Goal: Navigation & Orientation: Find specific page/section

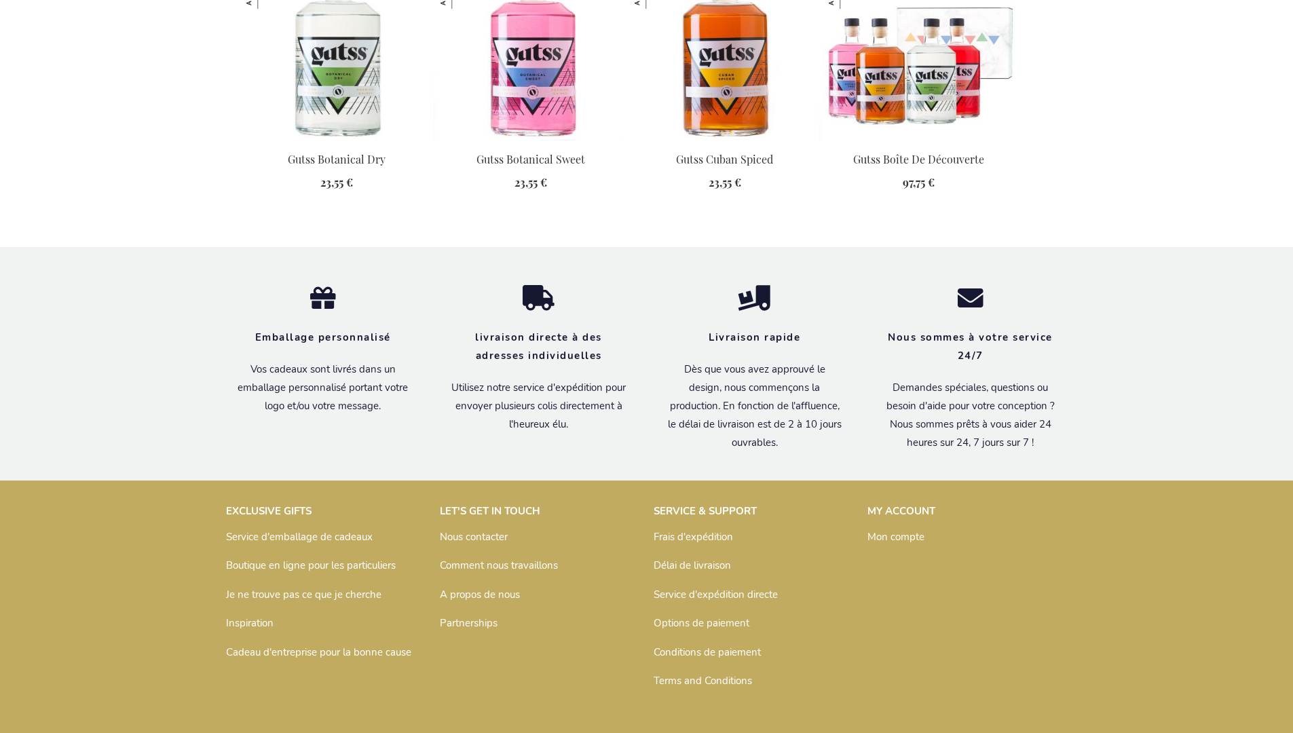
scroll to position [1513, 0]
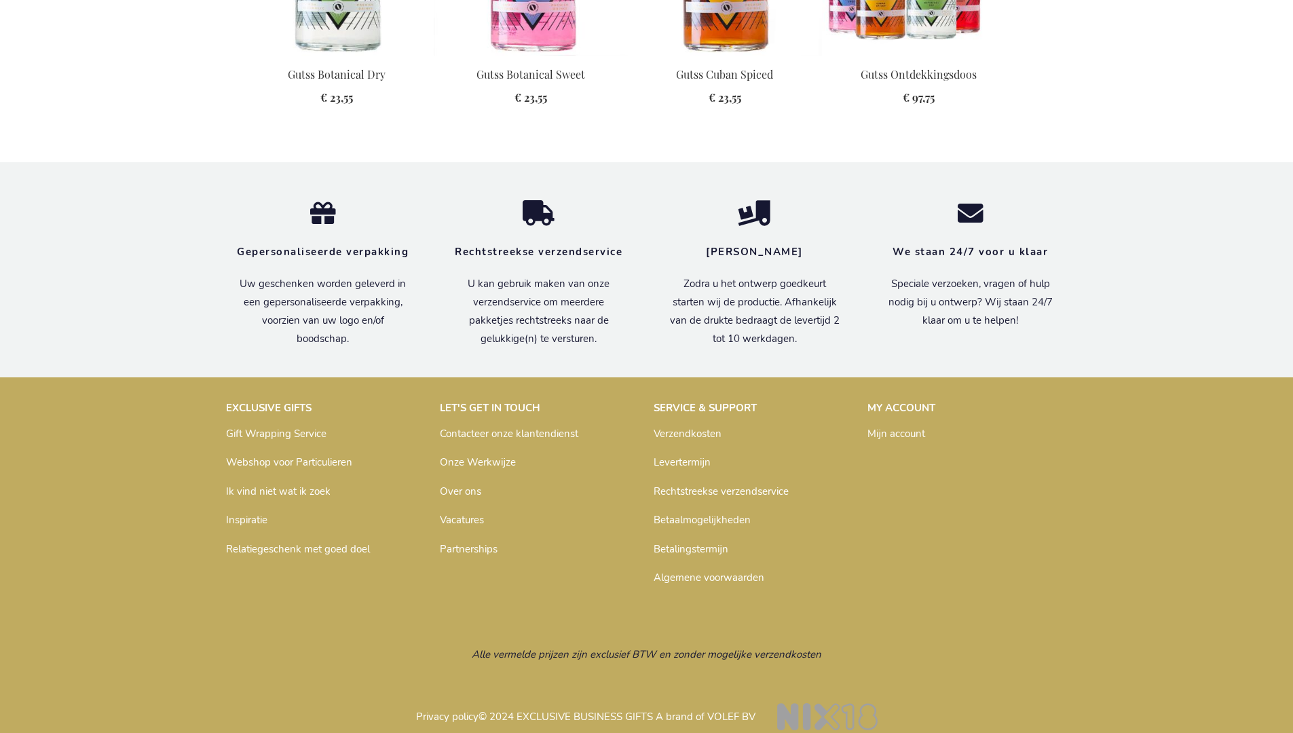
scroll to position [1535, 0]
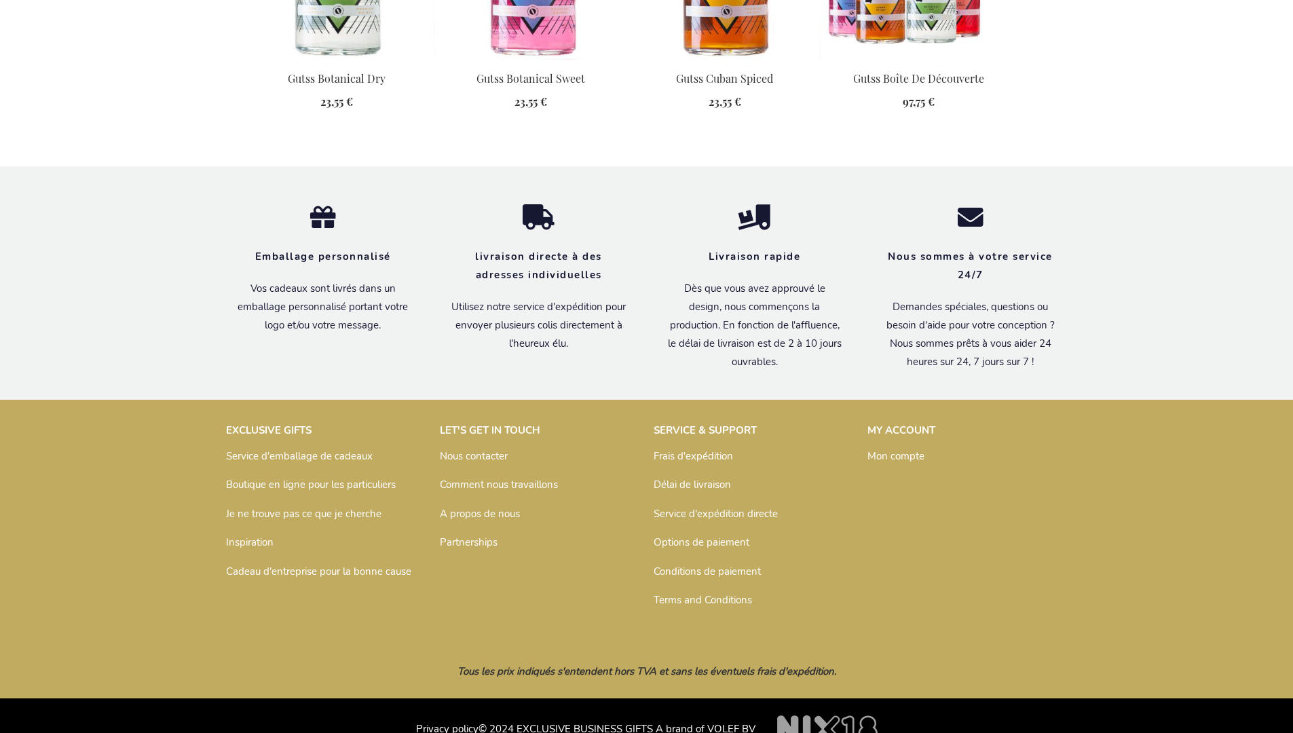
scroll to position [1513, 0]
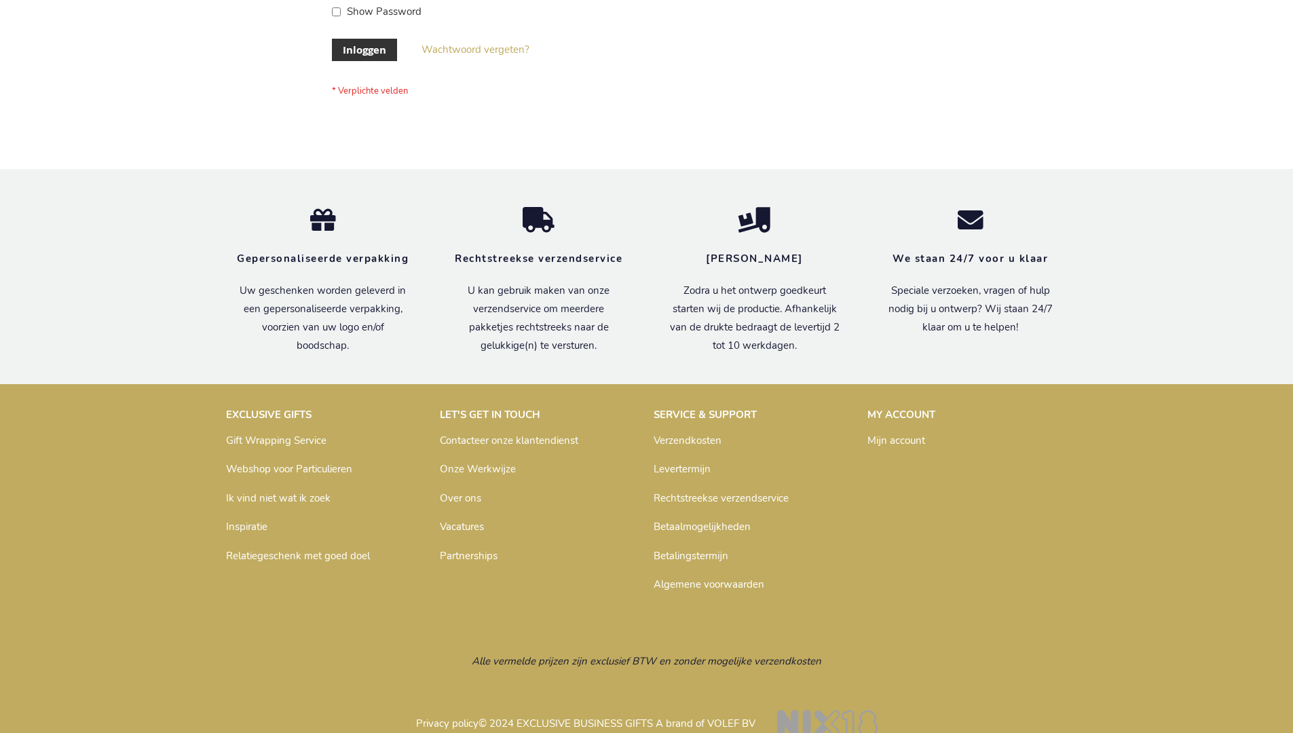
scroll to position [461, 0]
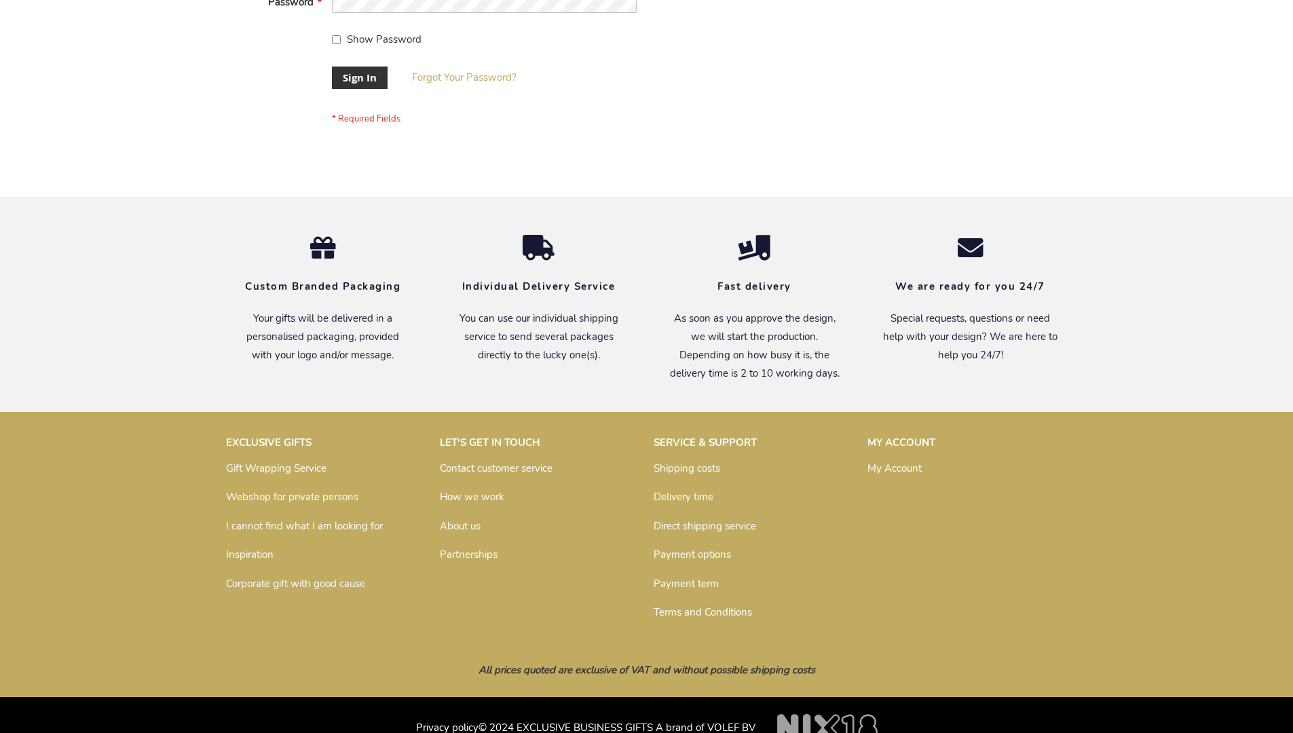
scroll to position [437, 0]
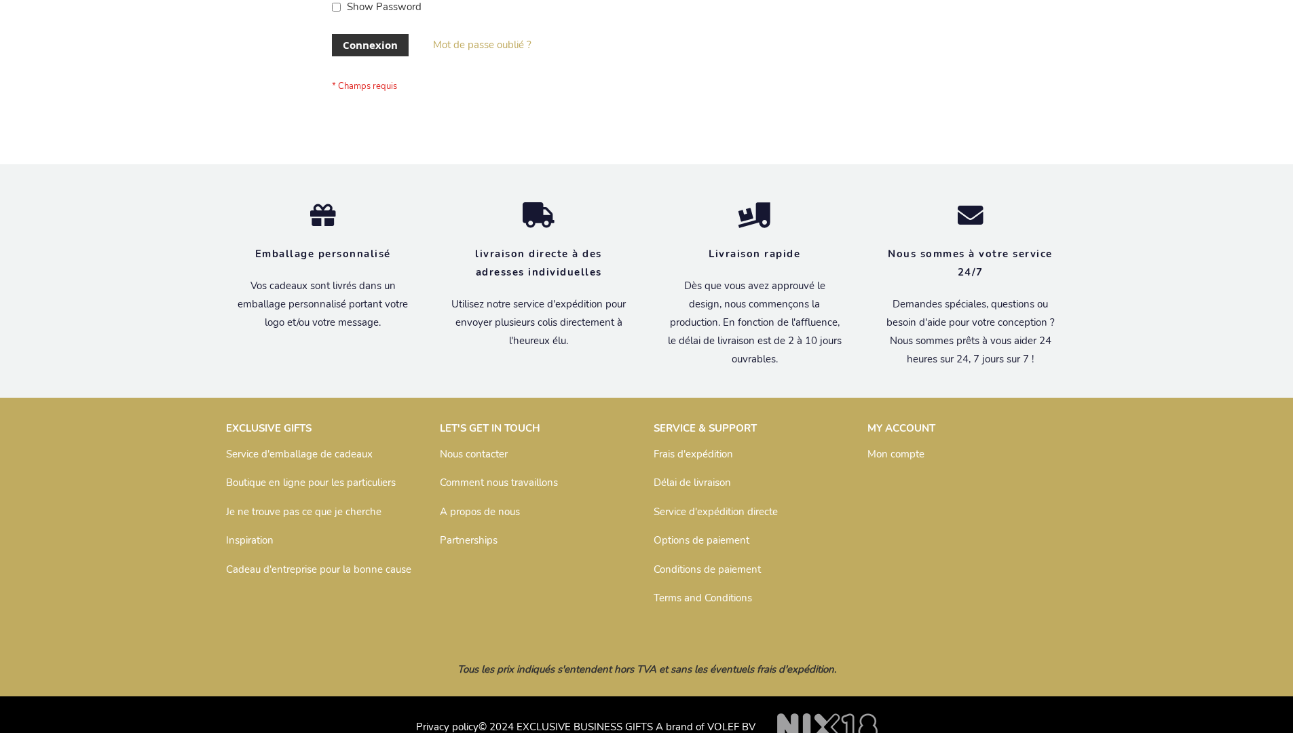
scroll to position [468, 0]
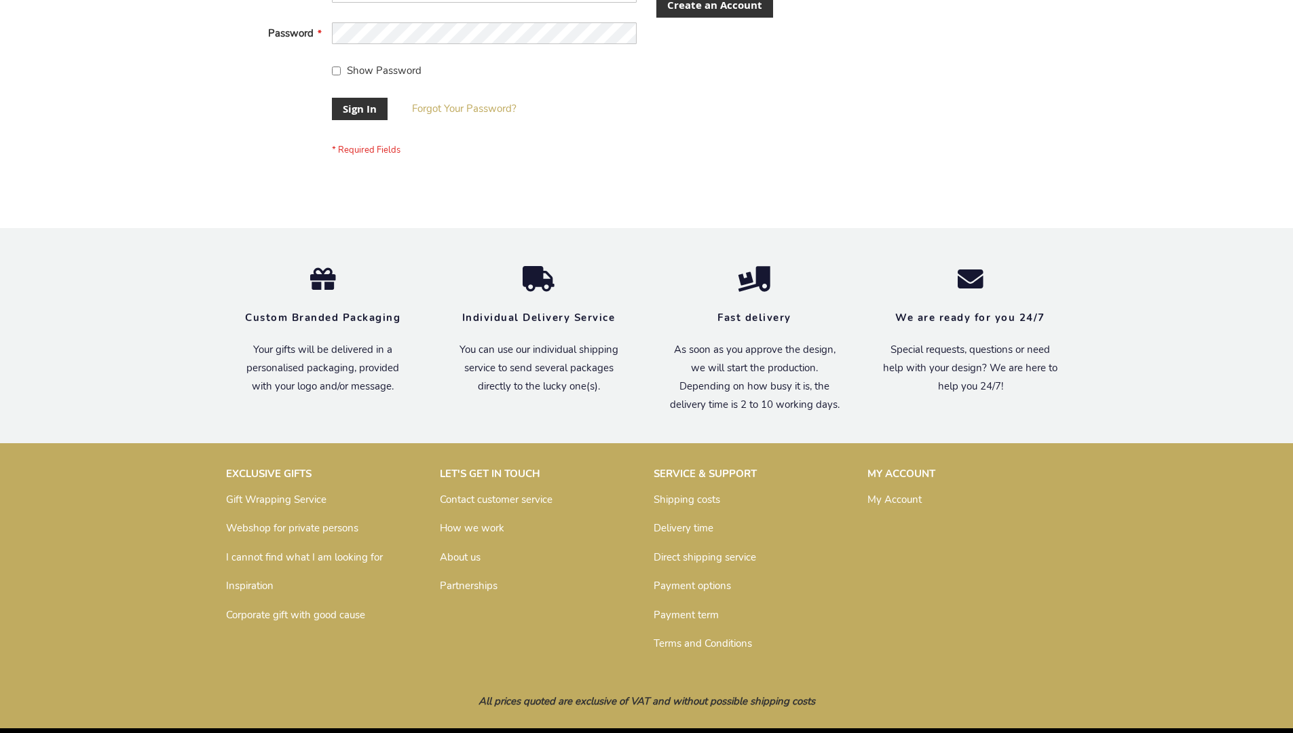
scroll to position [437, 0]
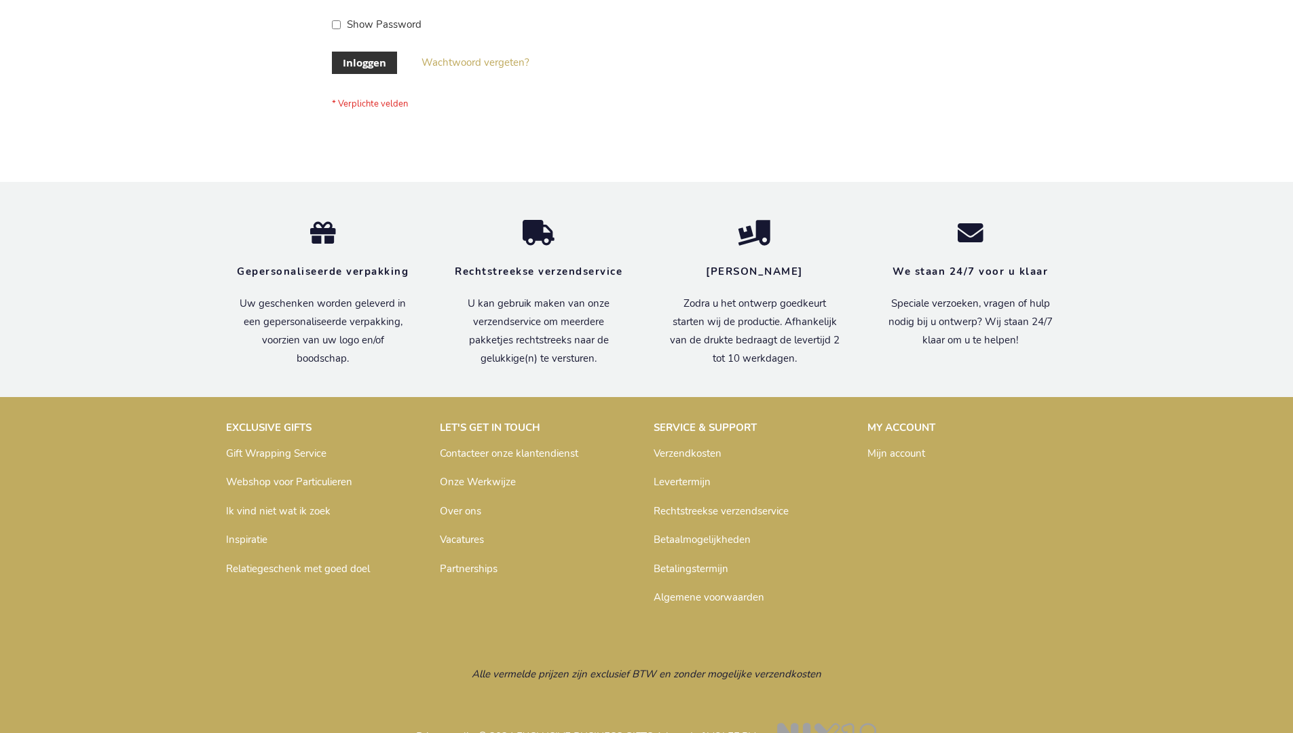
scroll to position [461, 0]
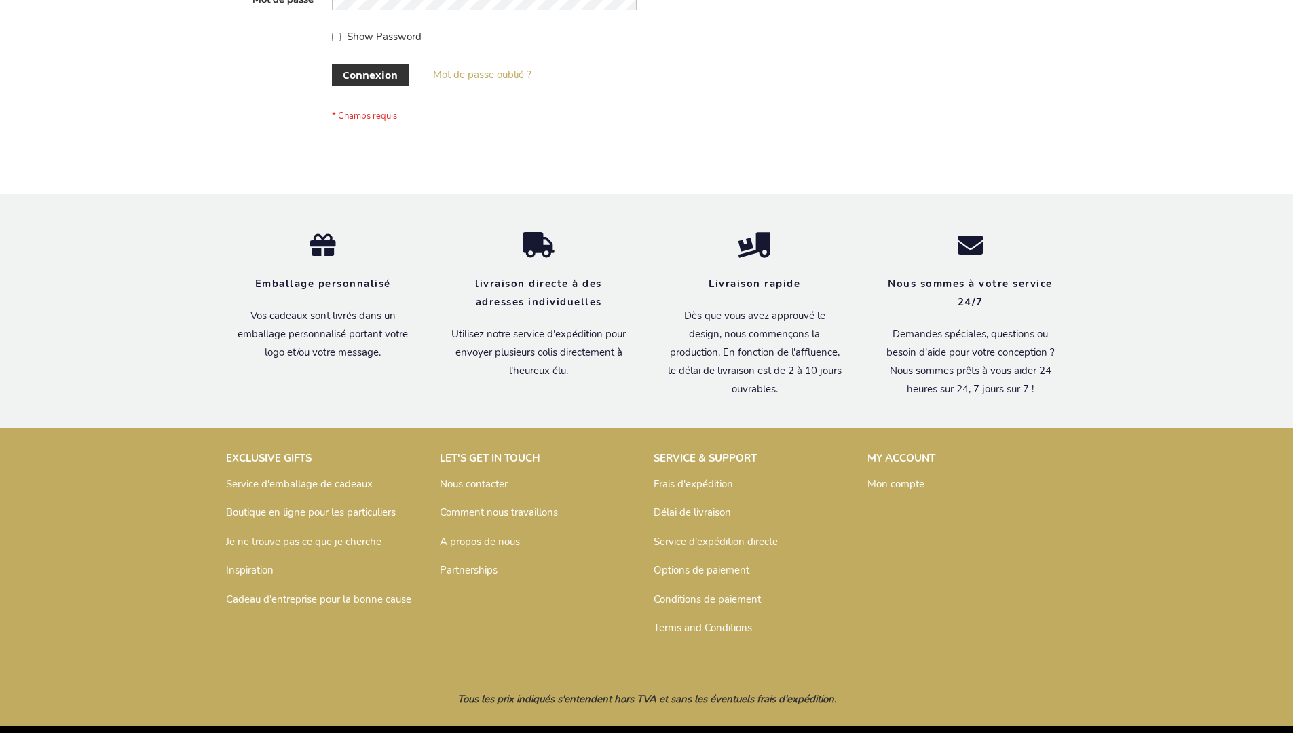
scroll to position [468, 0]
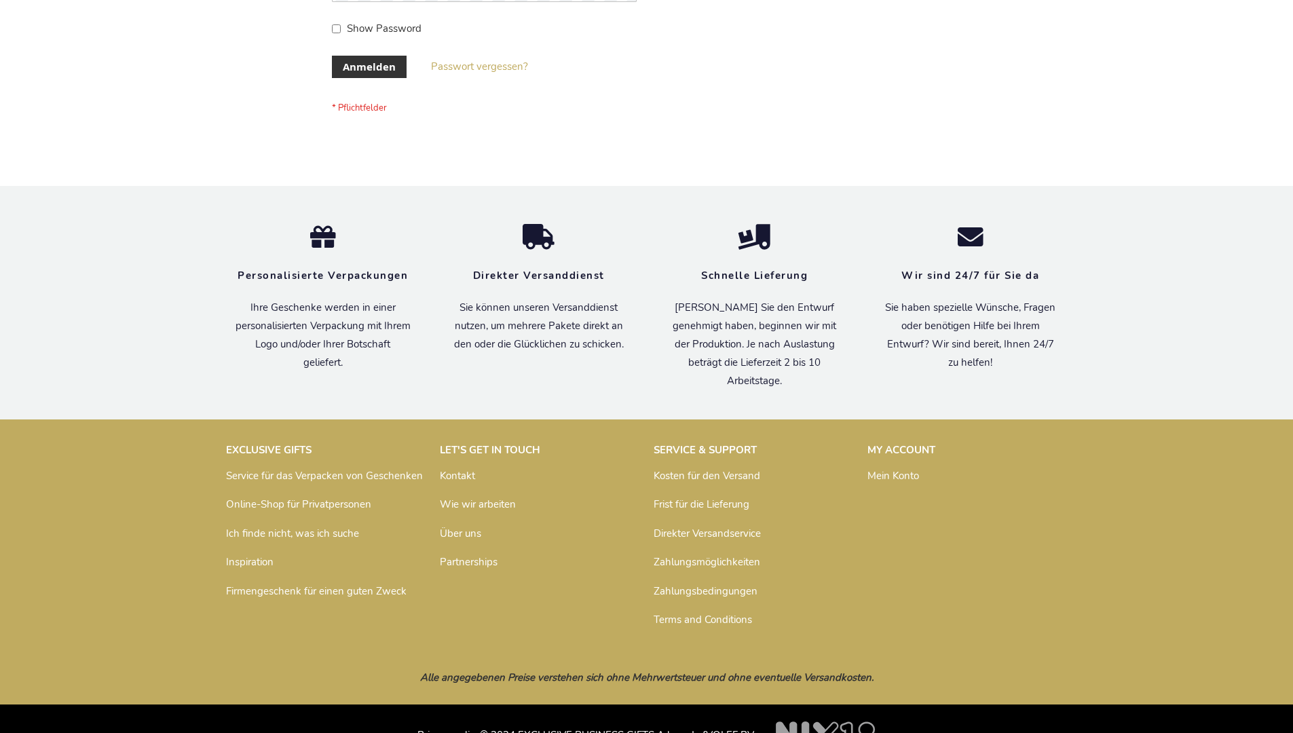
scroll to position [455, 0]
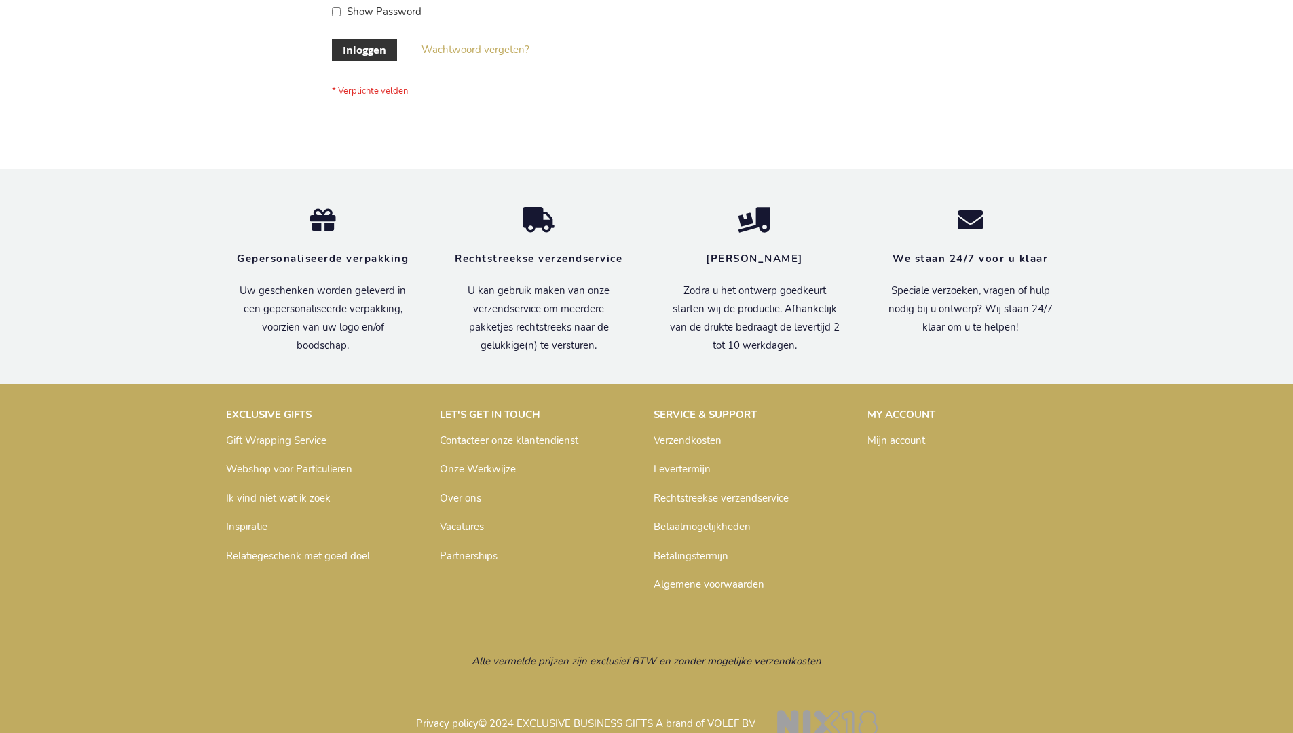
scroll to position [461, 0]
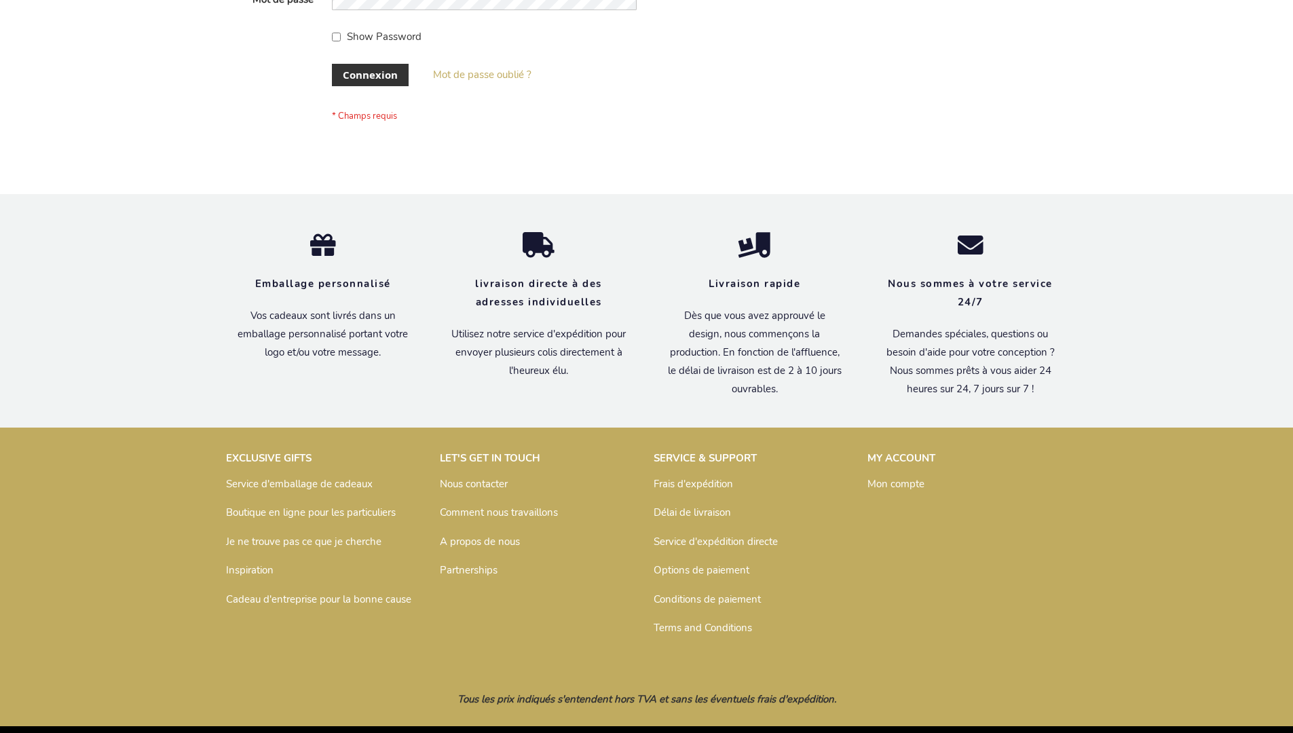
scroll to position [468, 0]
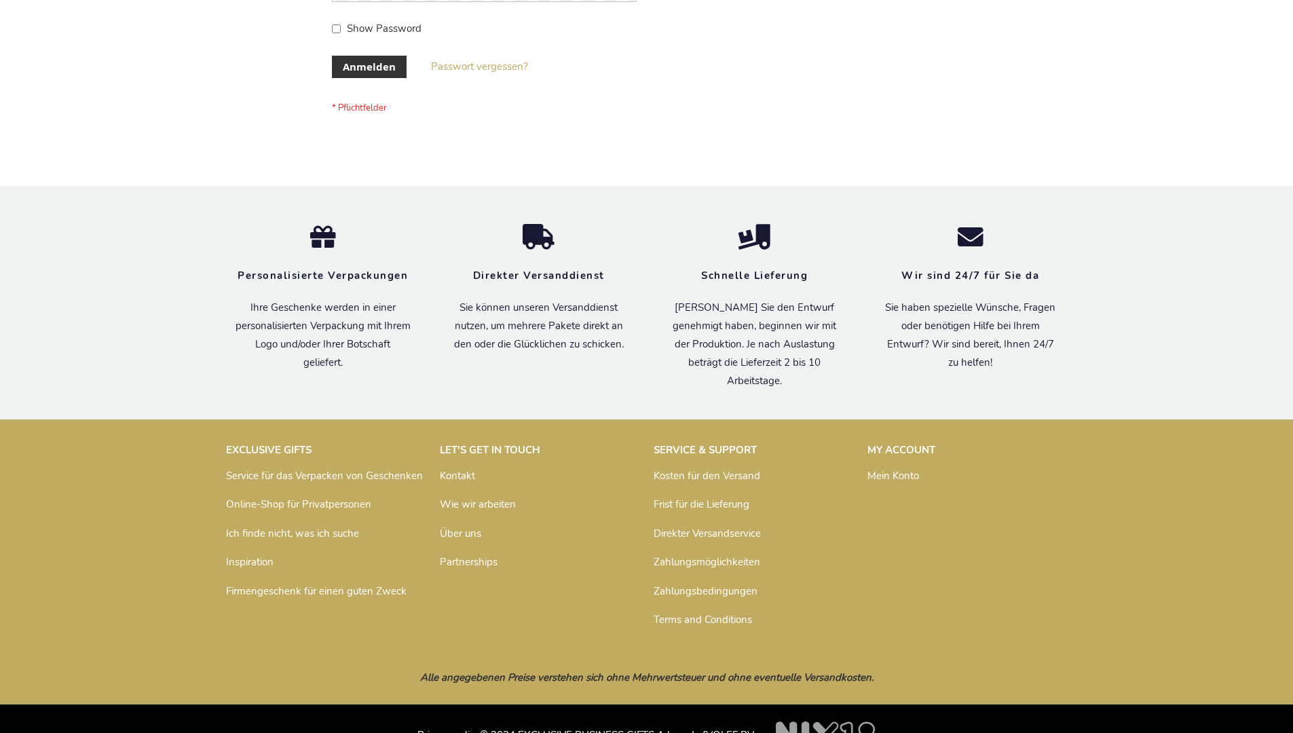
scroll to position [455, 0]
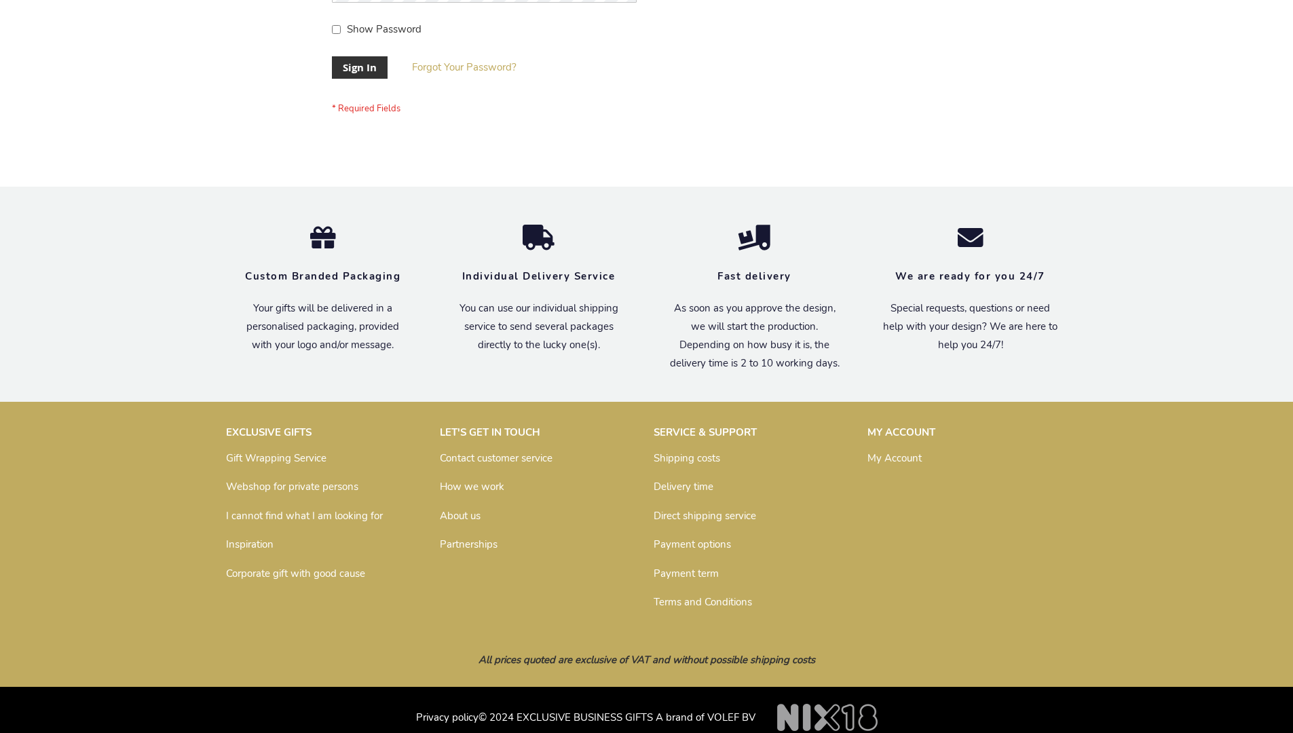
scroll to position [437, 0]
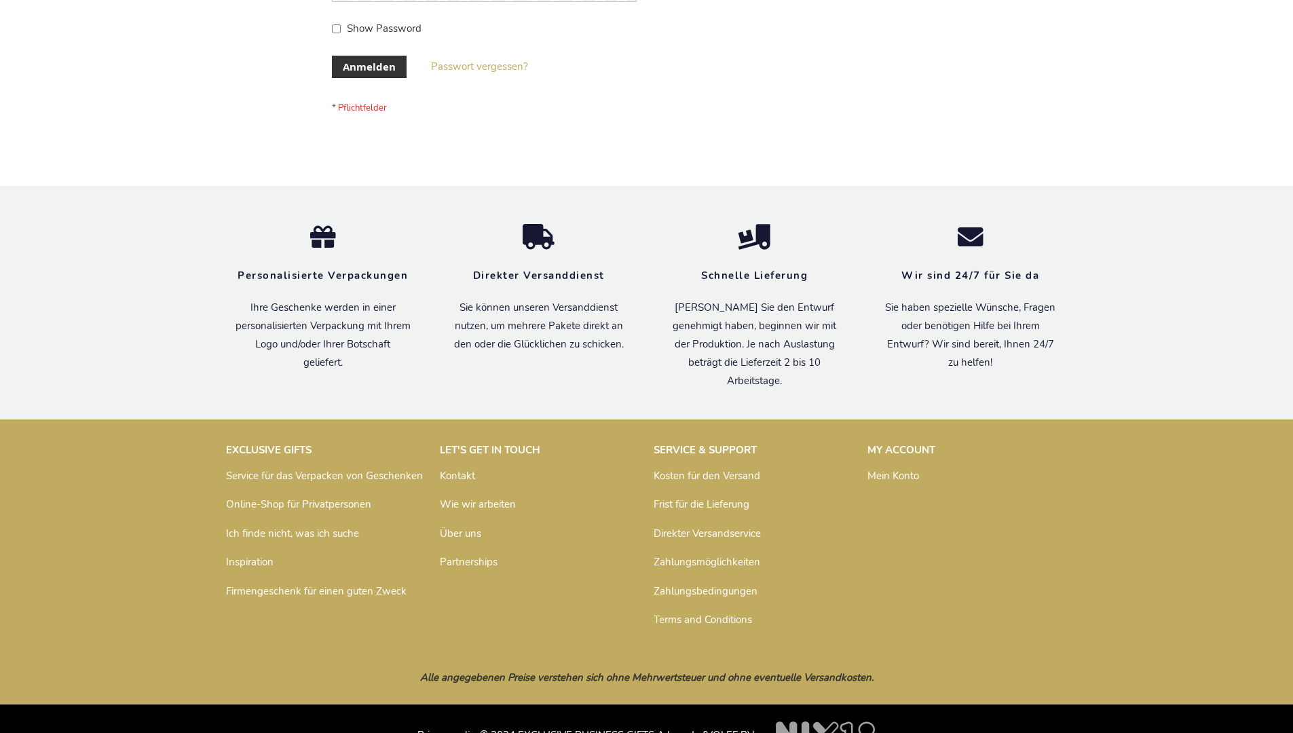
scroll to position [455, 0]
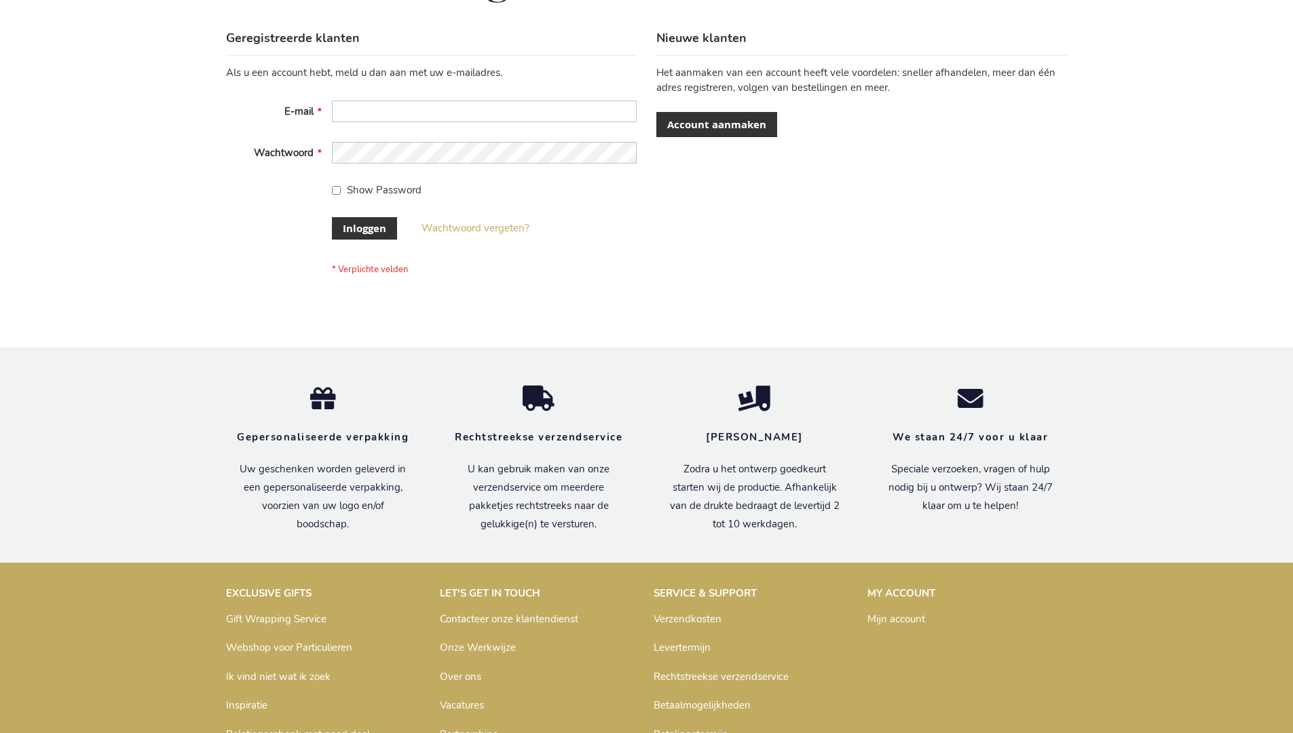
scroll to position [461, 0]
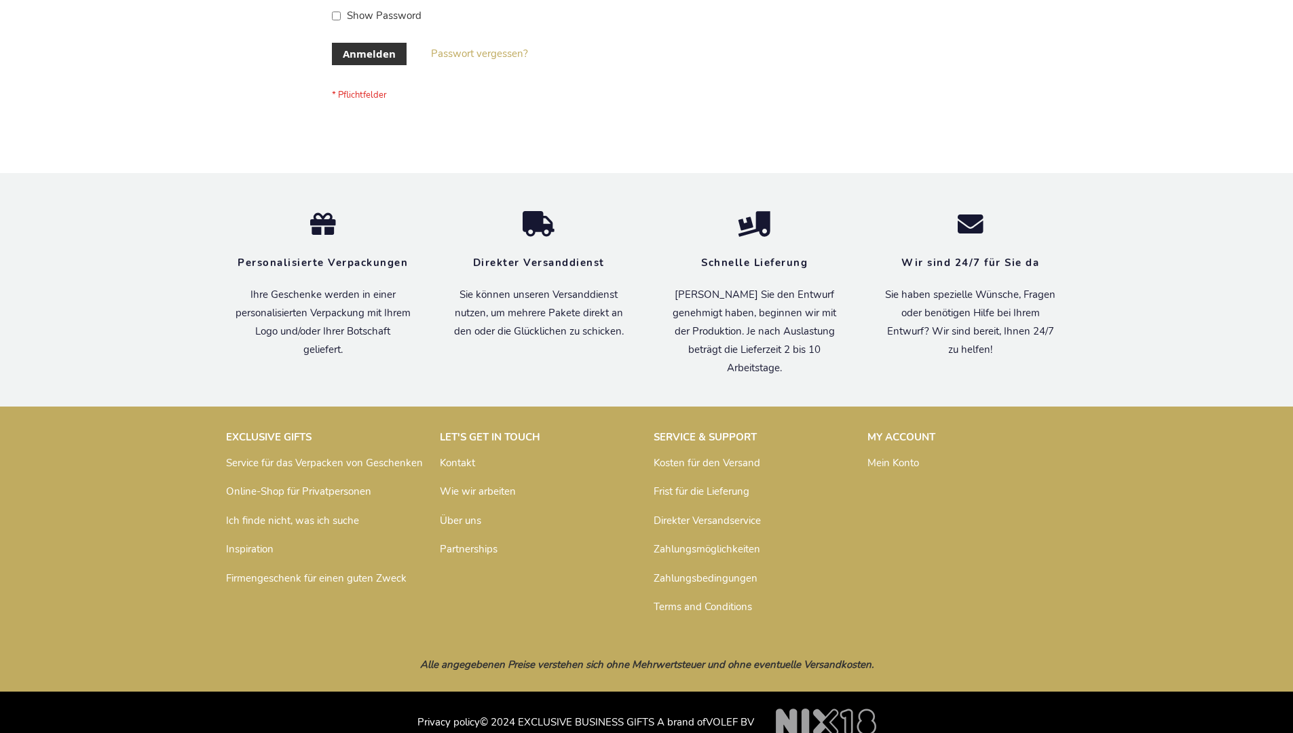
scroll to position [455, 0]
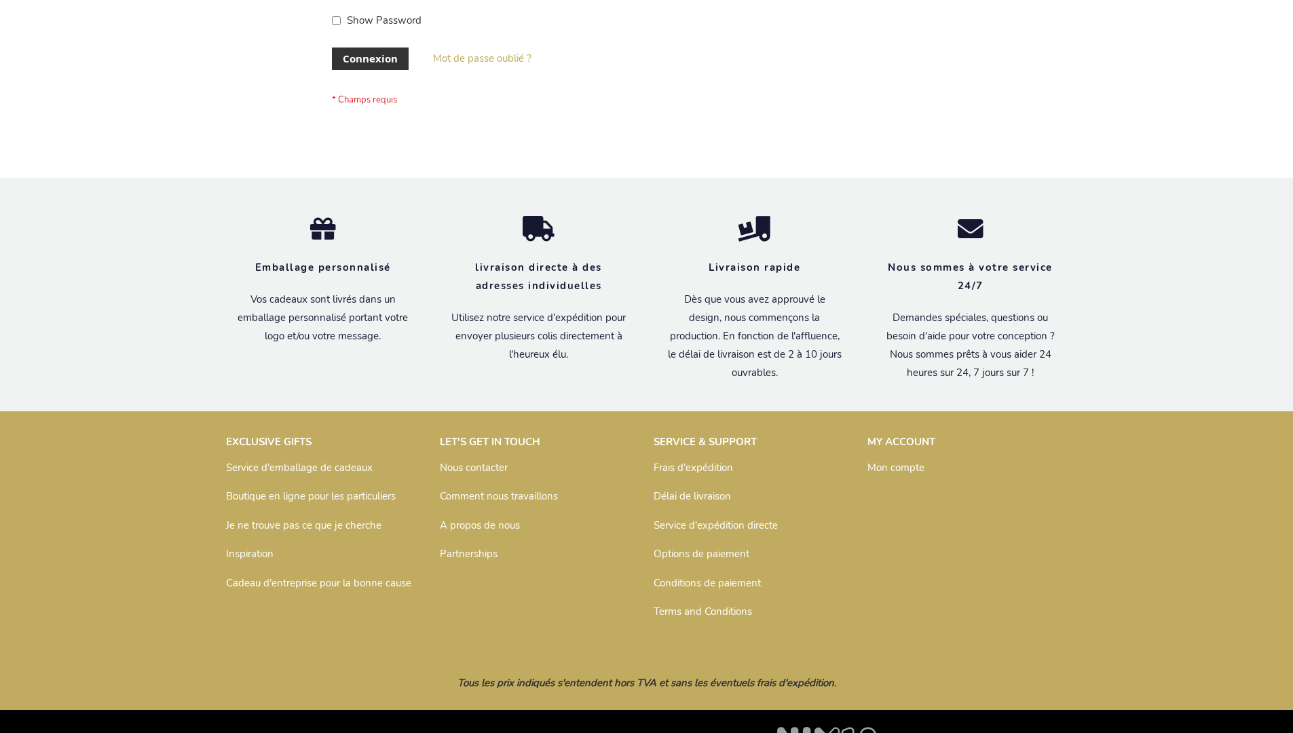
scroll to position [468, 0]
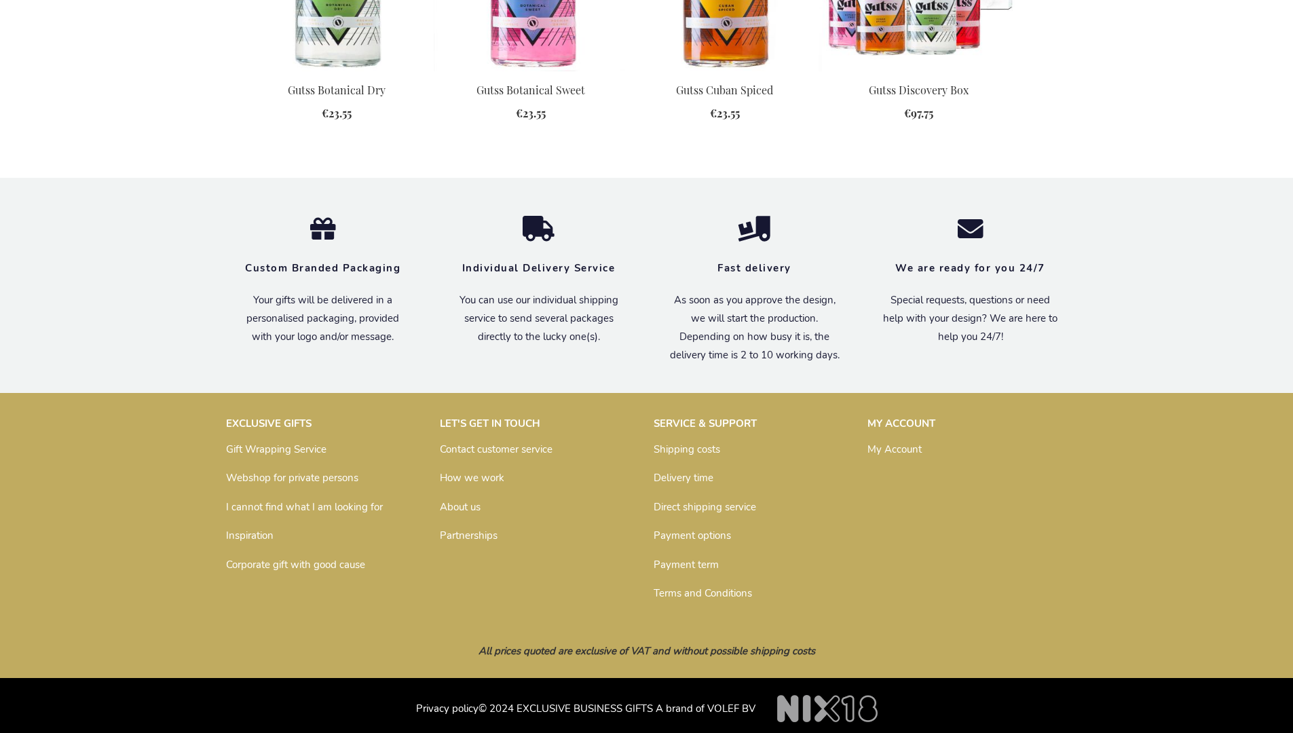
scroll to position [1481, 0]
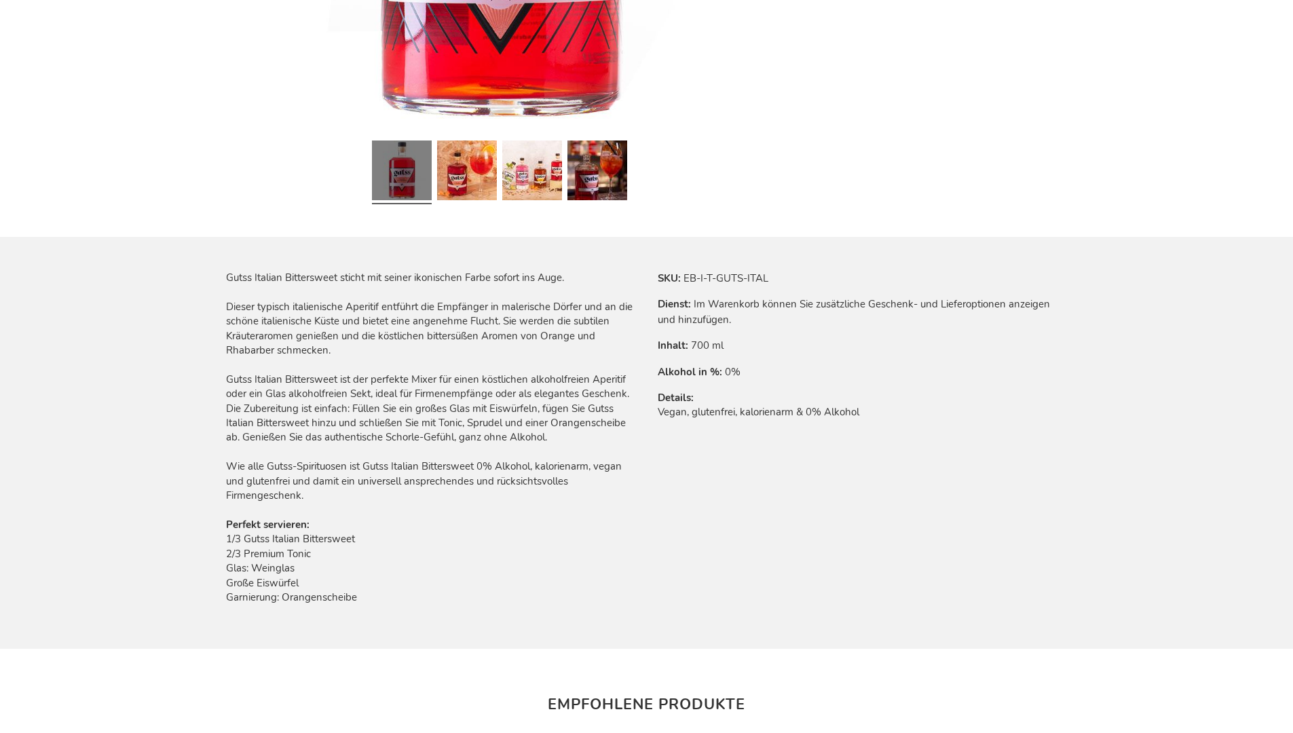
scroll to position [1529, 0]
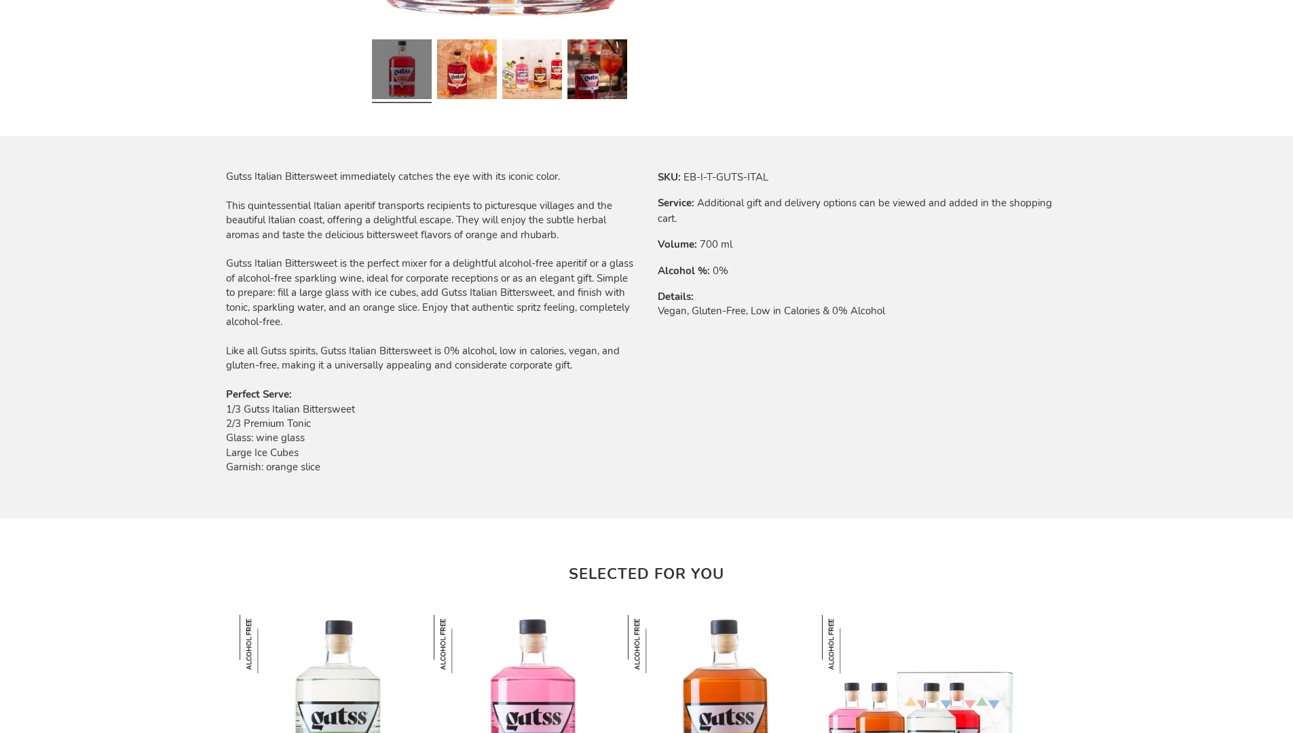
scroll to position [1481, 0]
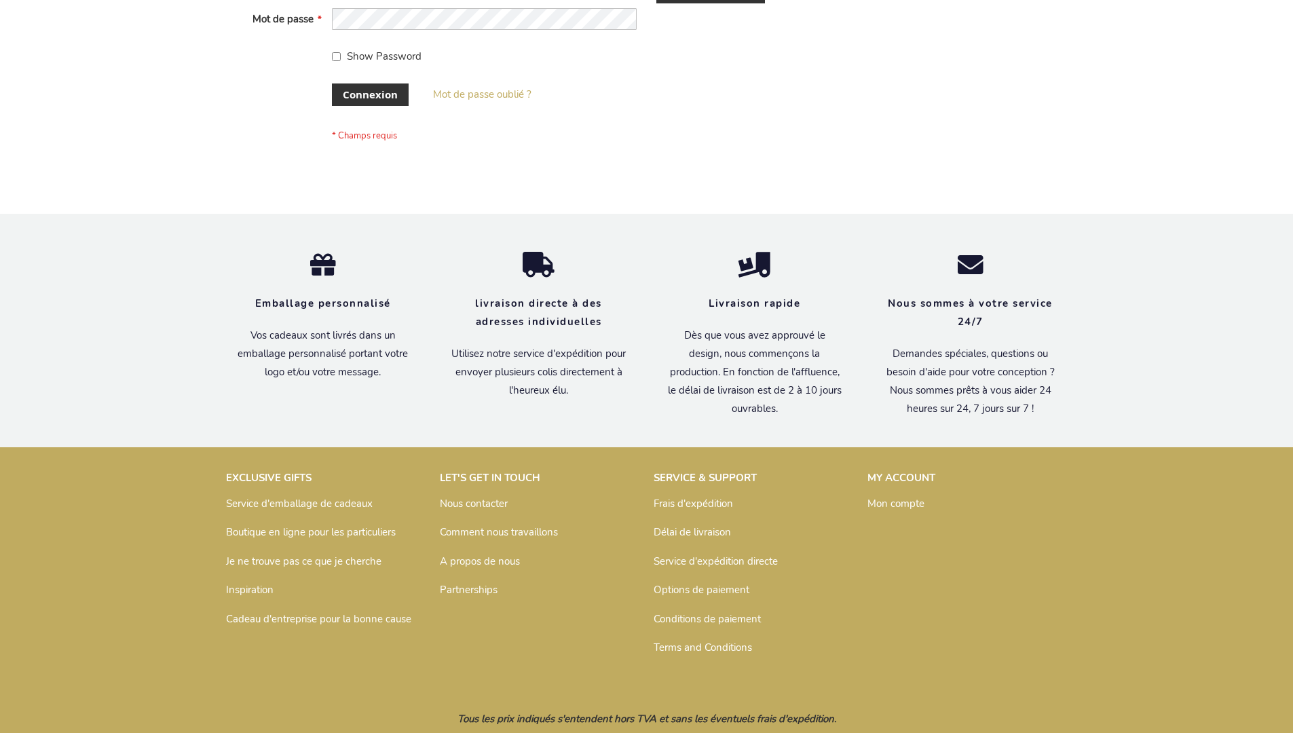
scroll to position [468, 0]
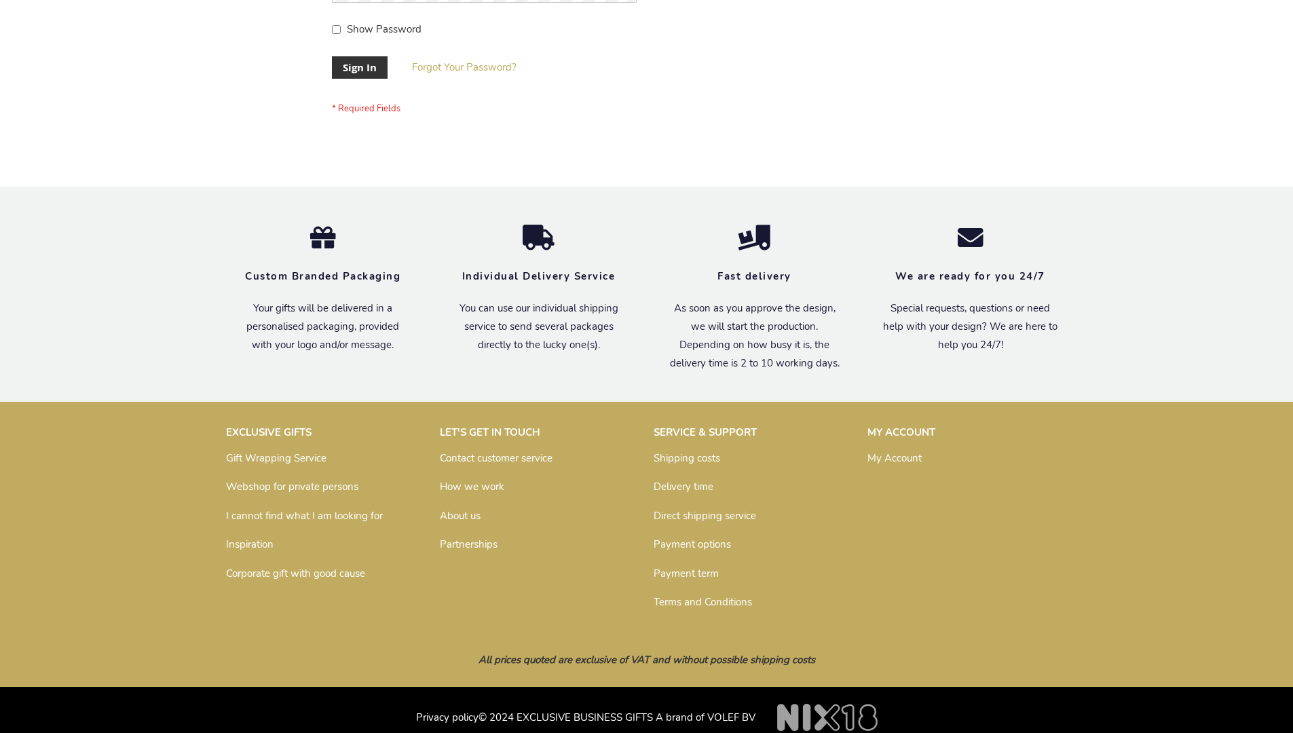
scroll to position [437, 0]
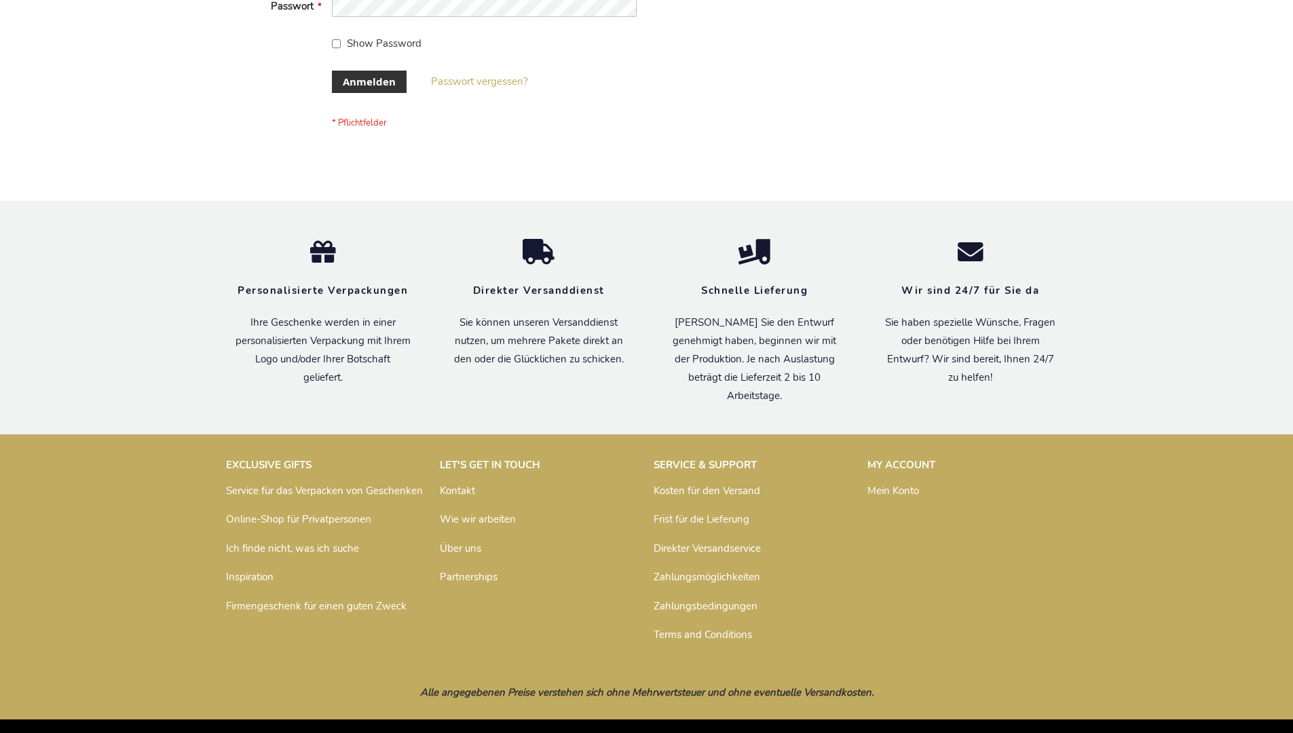
scroll to position [455, 0]
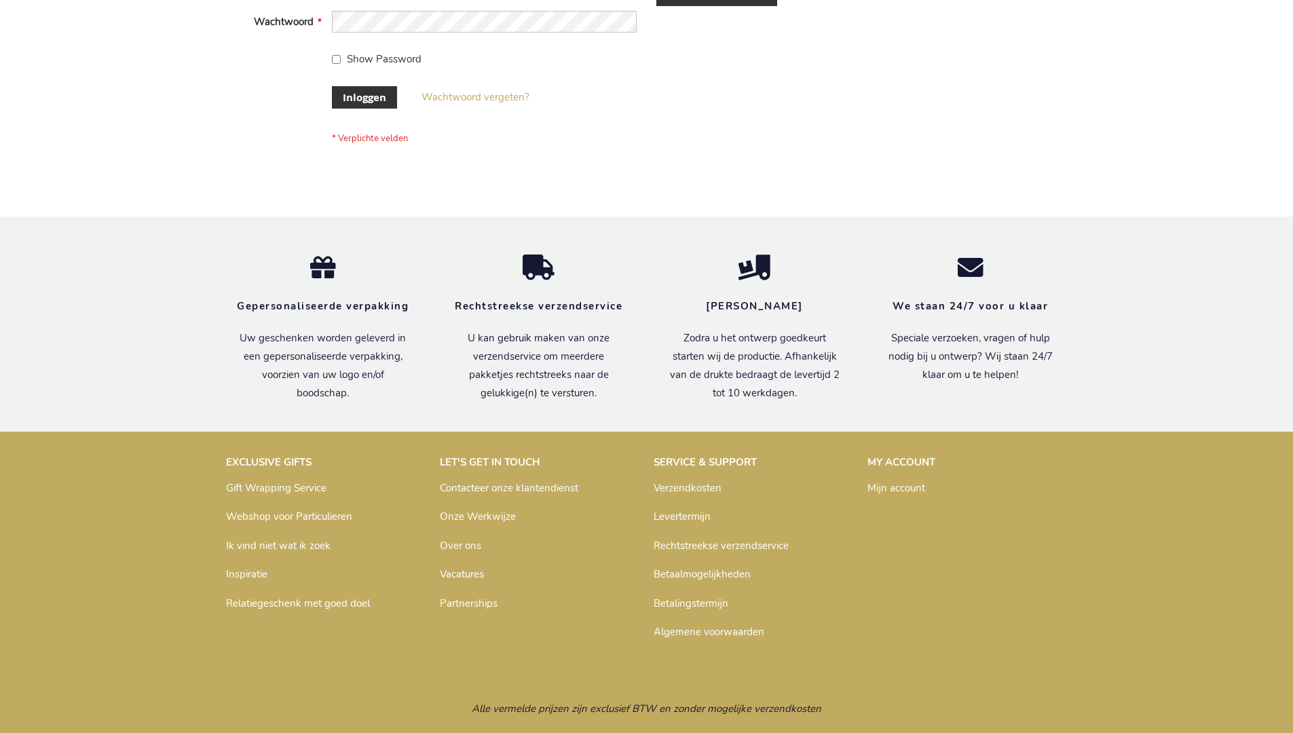
scroll to position [461, 0]
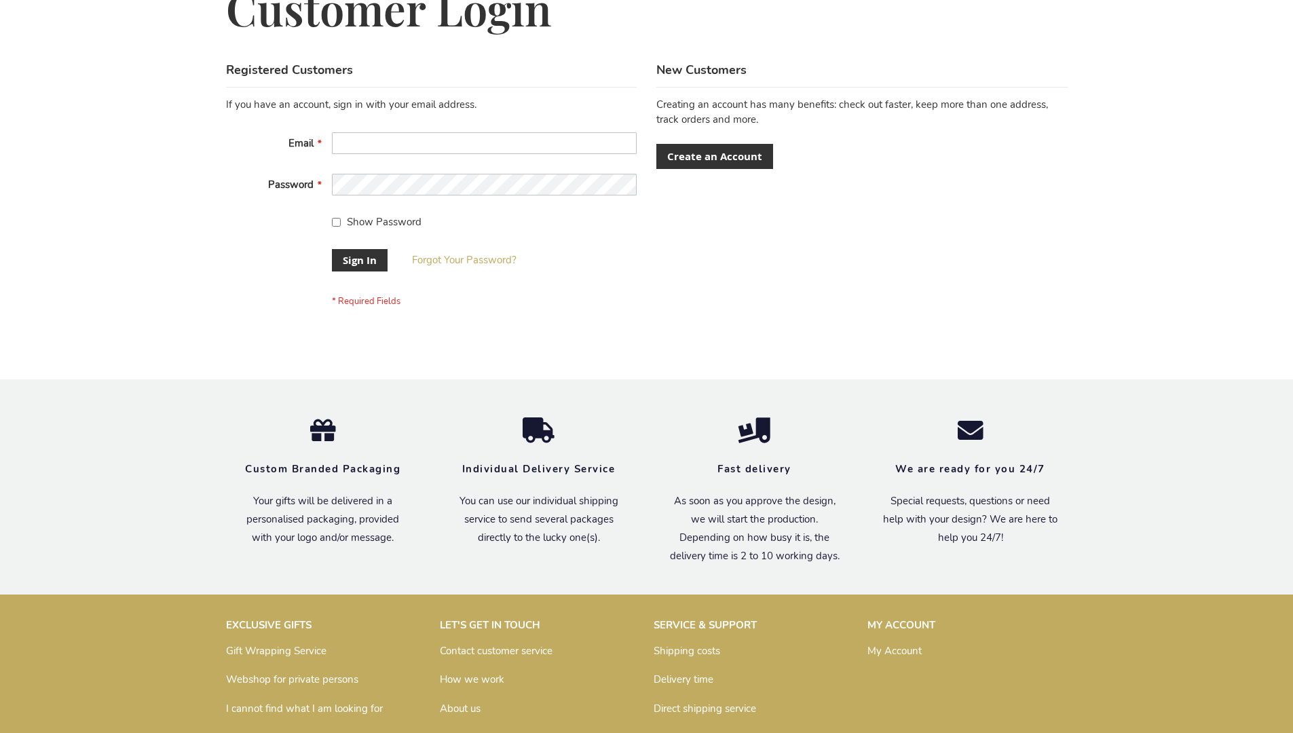
scroll to position [437, 0]
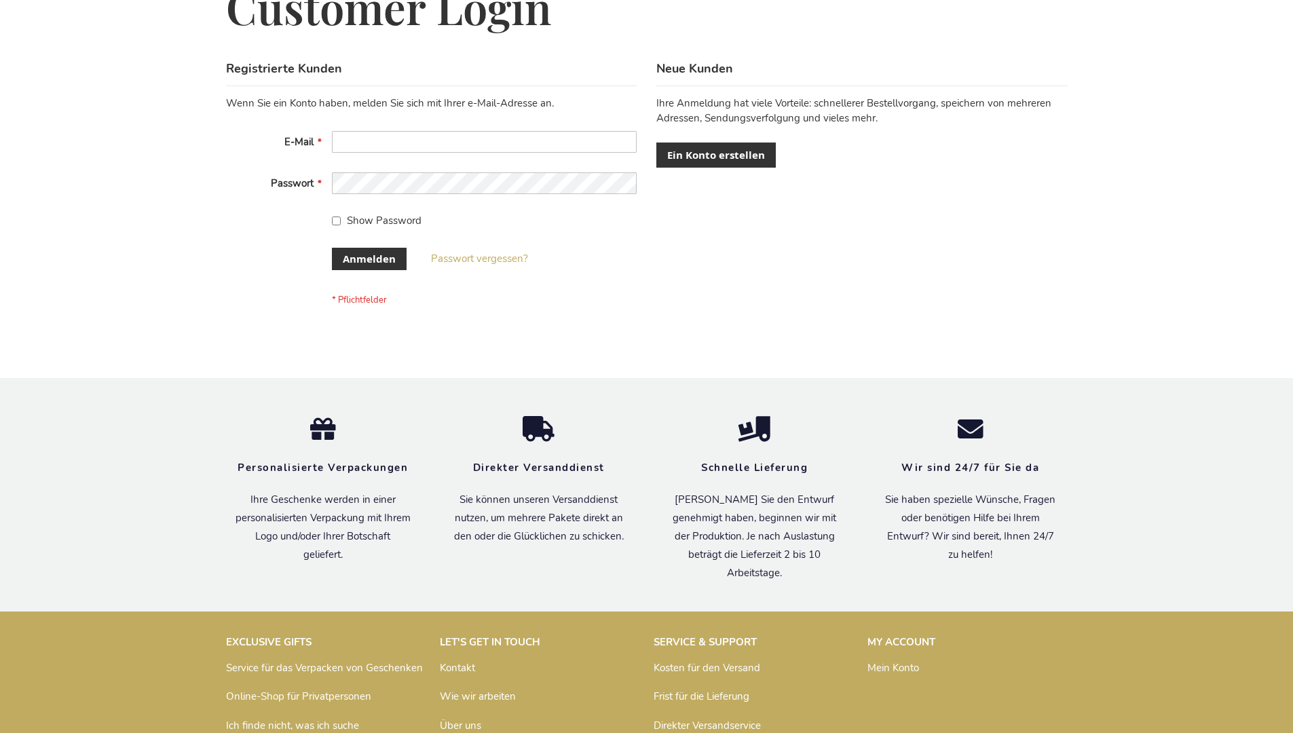
scroll to position [455, 0]
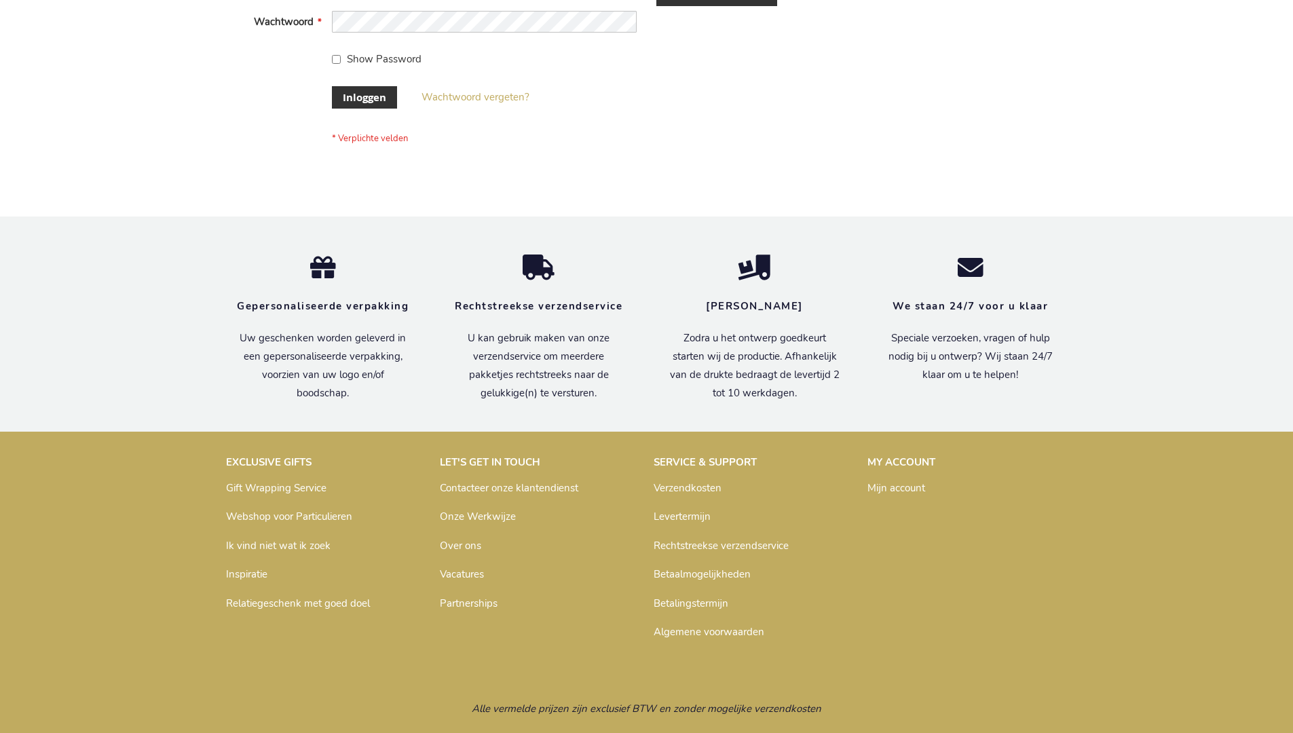
scroll to position [461, 0]
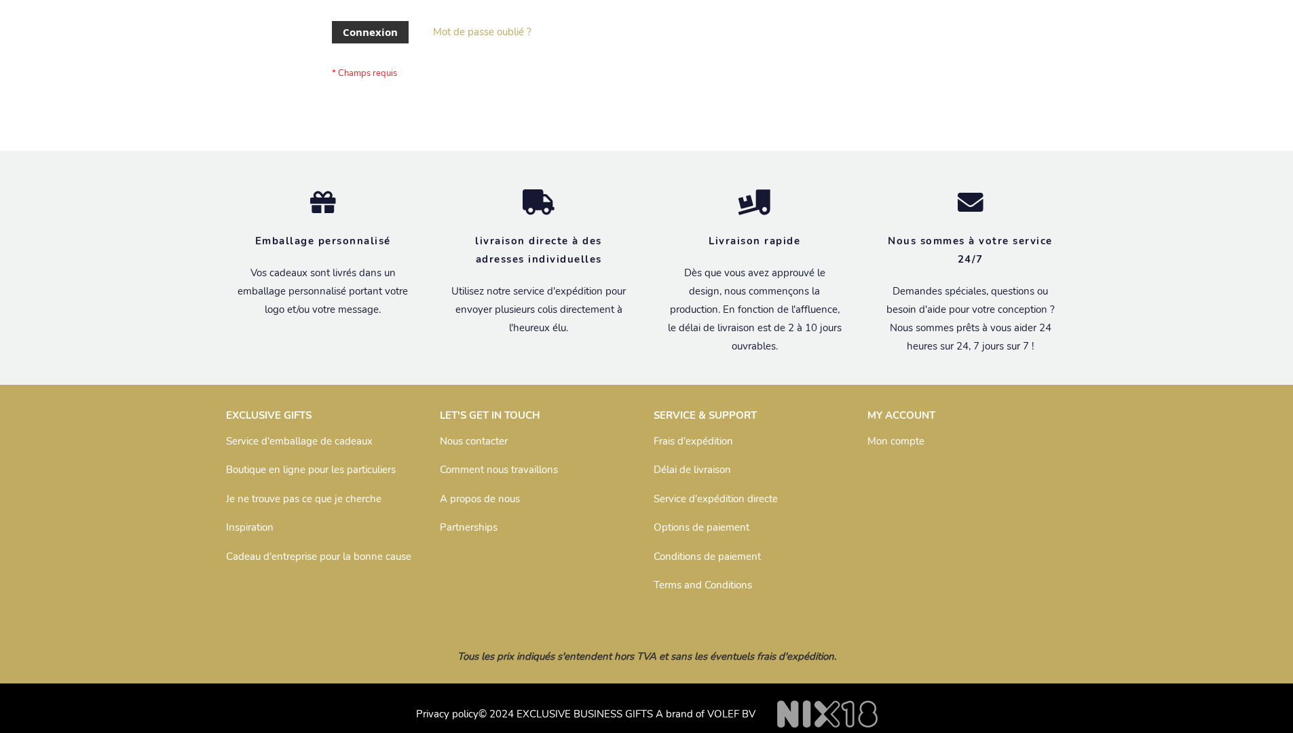
scroll to position [458, 0]
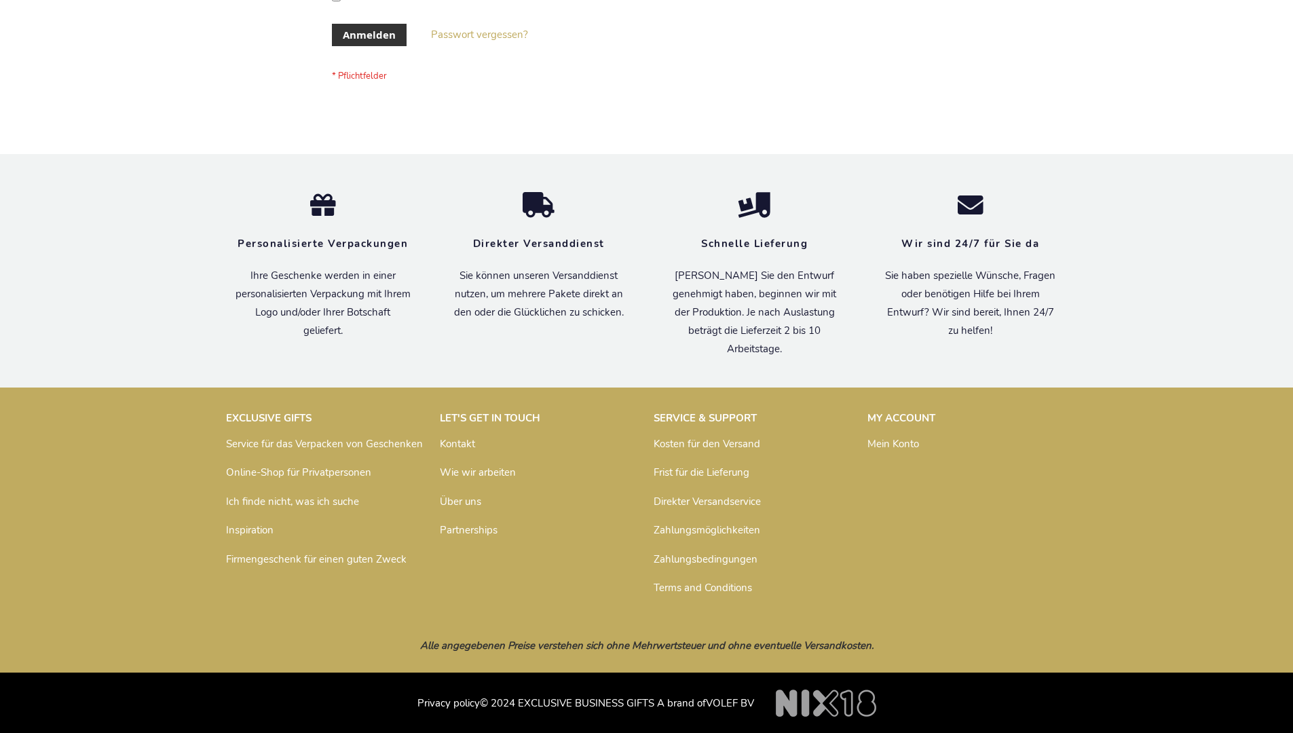
scroll to position [455, 0]
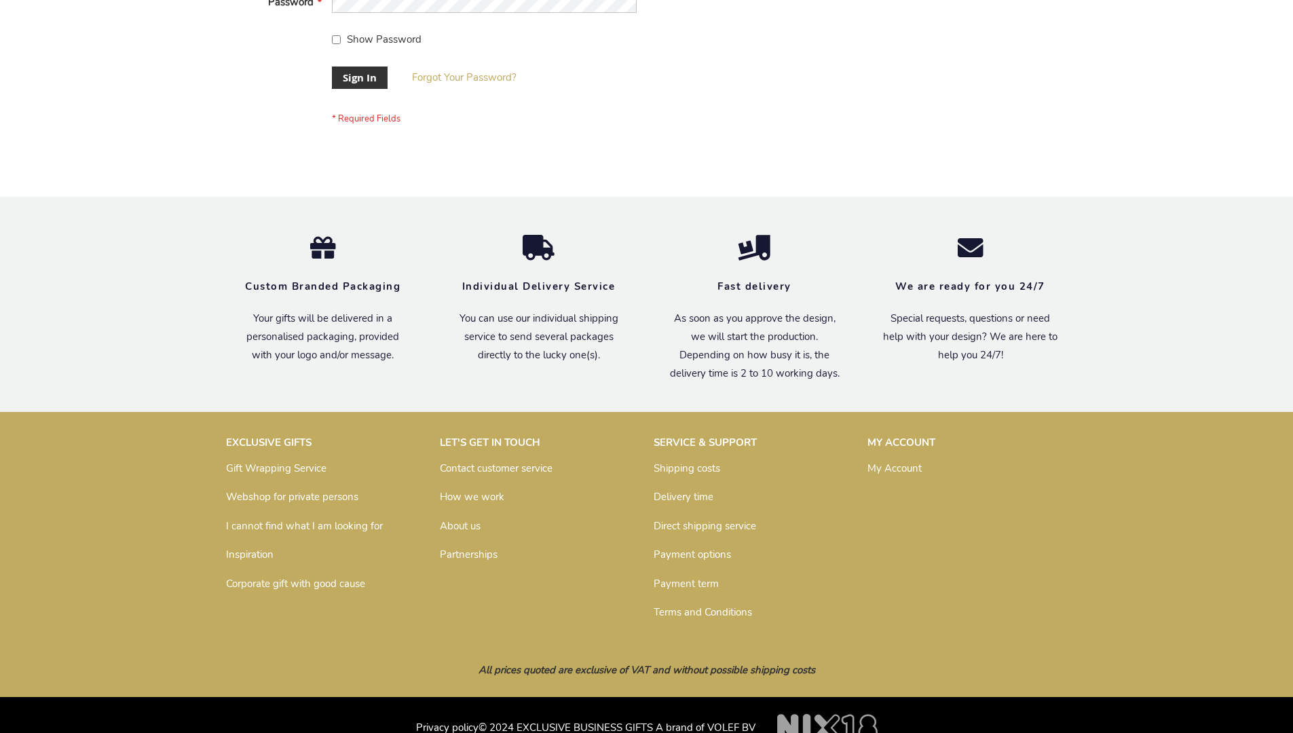
scroll to position [437, 0]
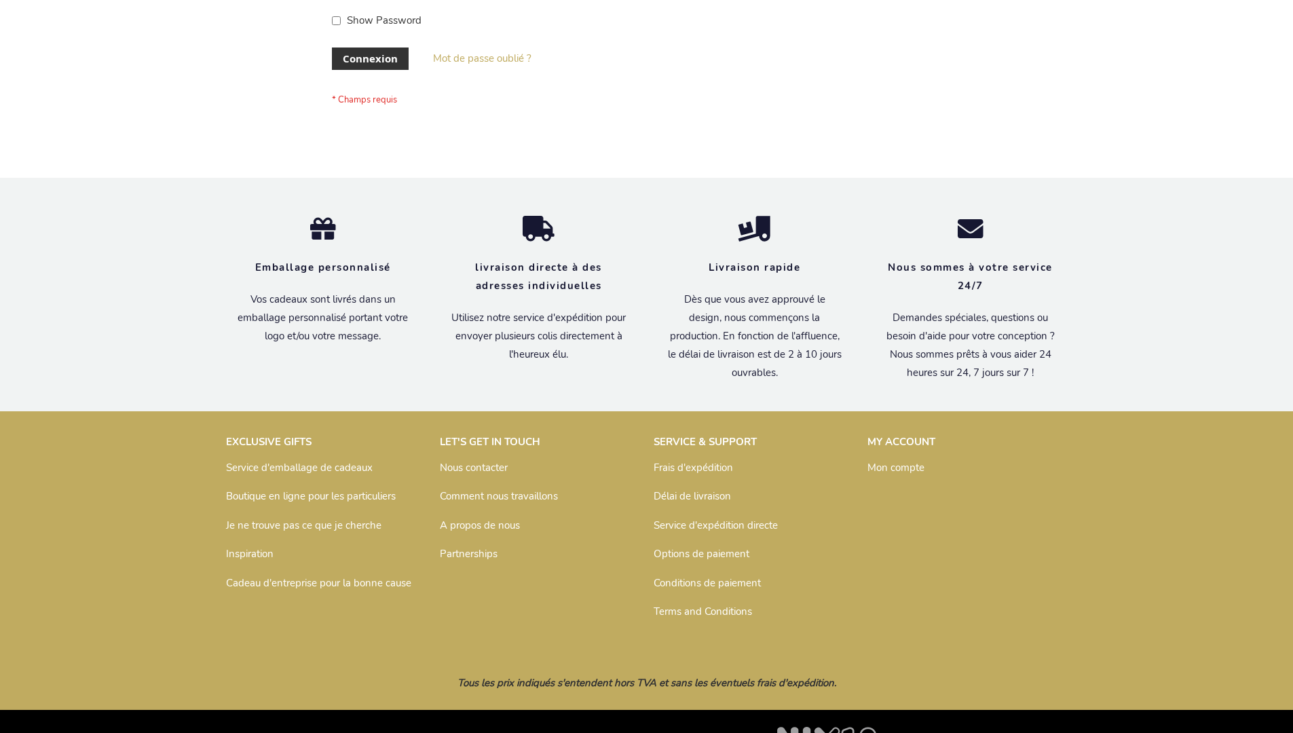
scroll to position [468, 0]
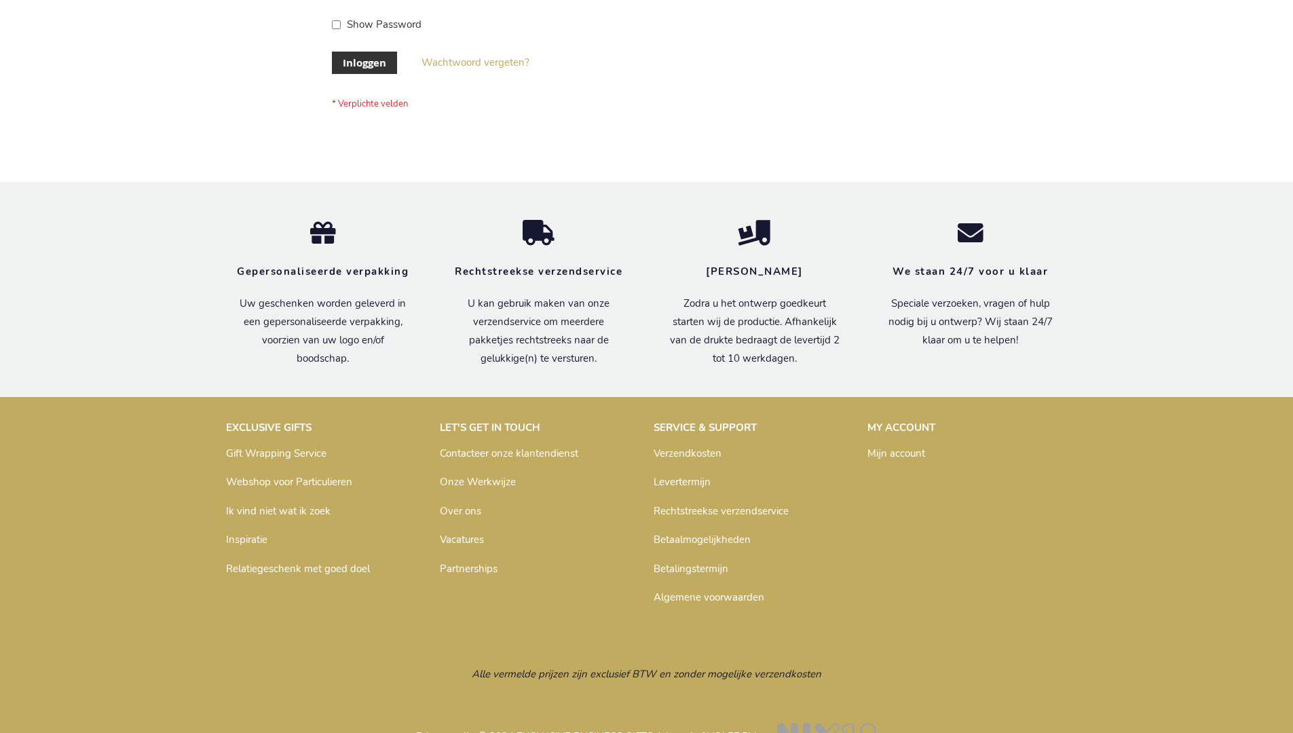
scroll to position [461, 0]
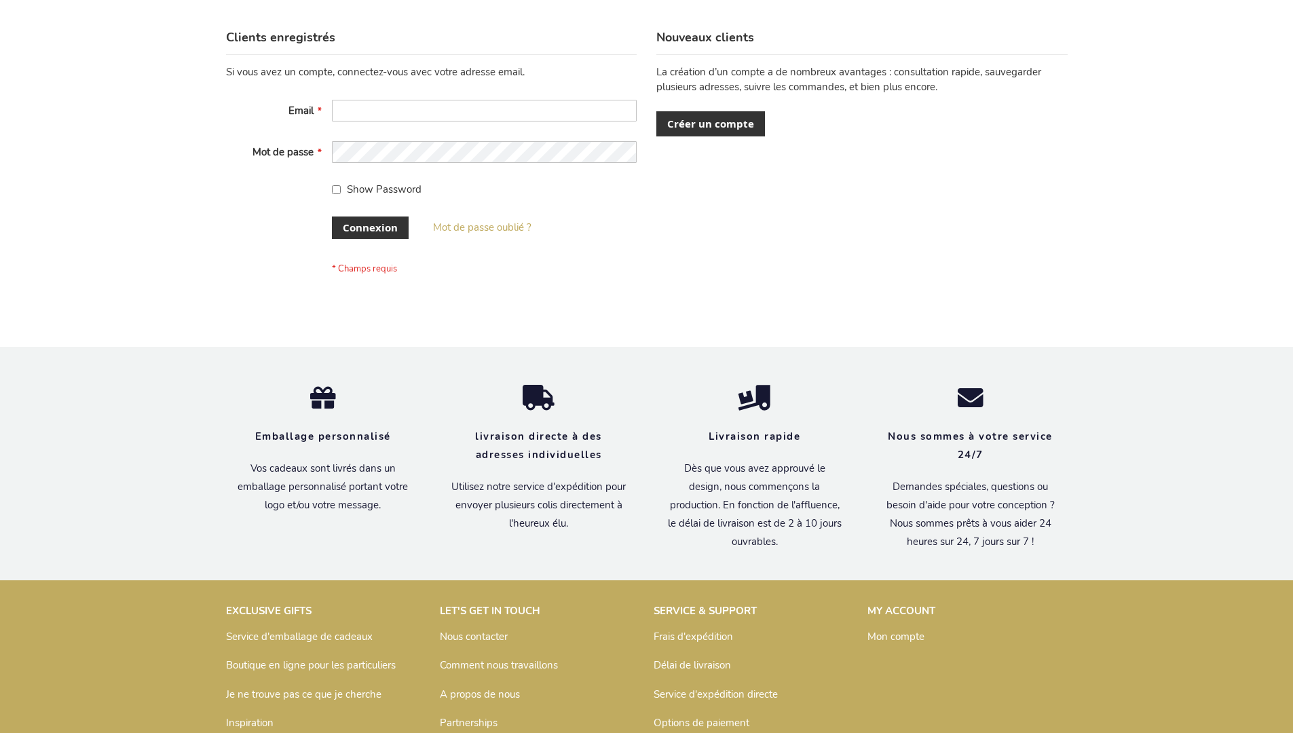
scroll to position [468, 0]
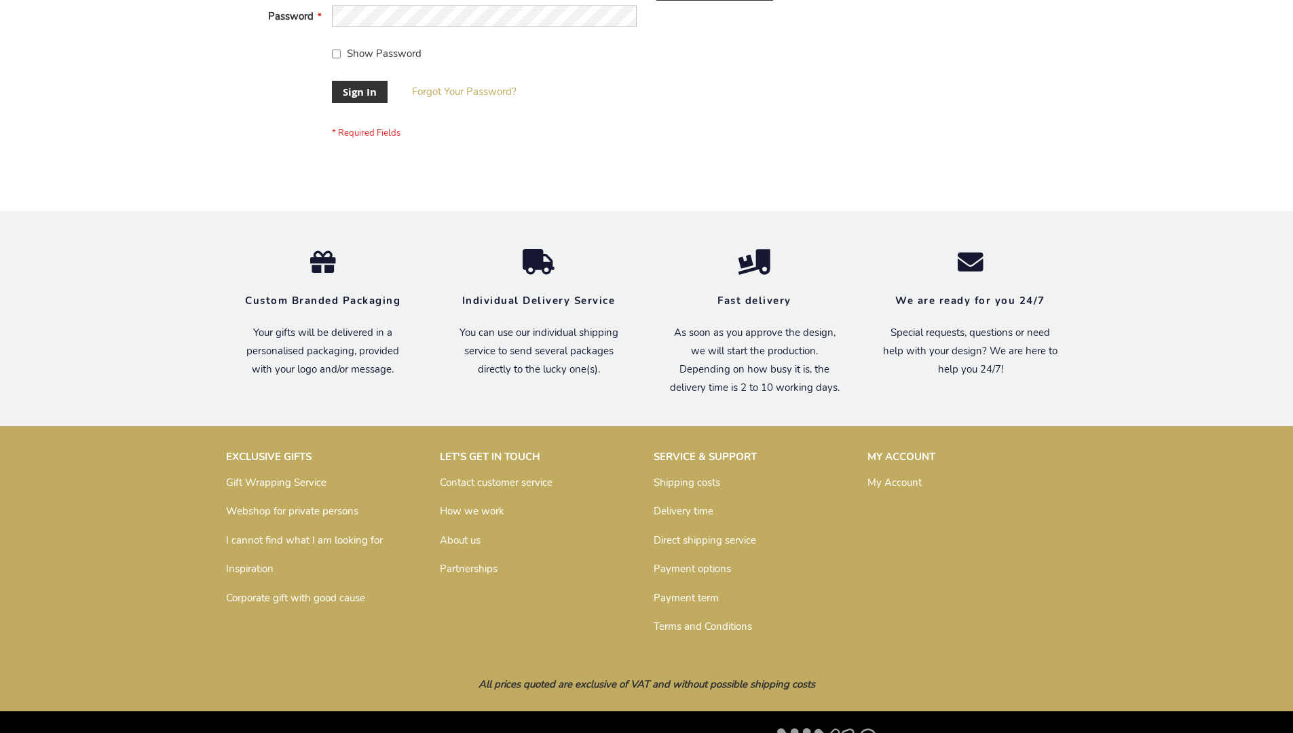
scroll to position [437, 0]
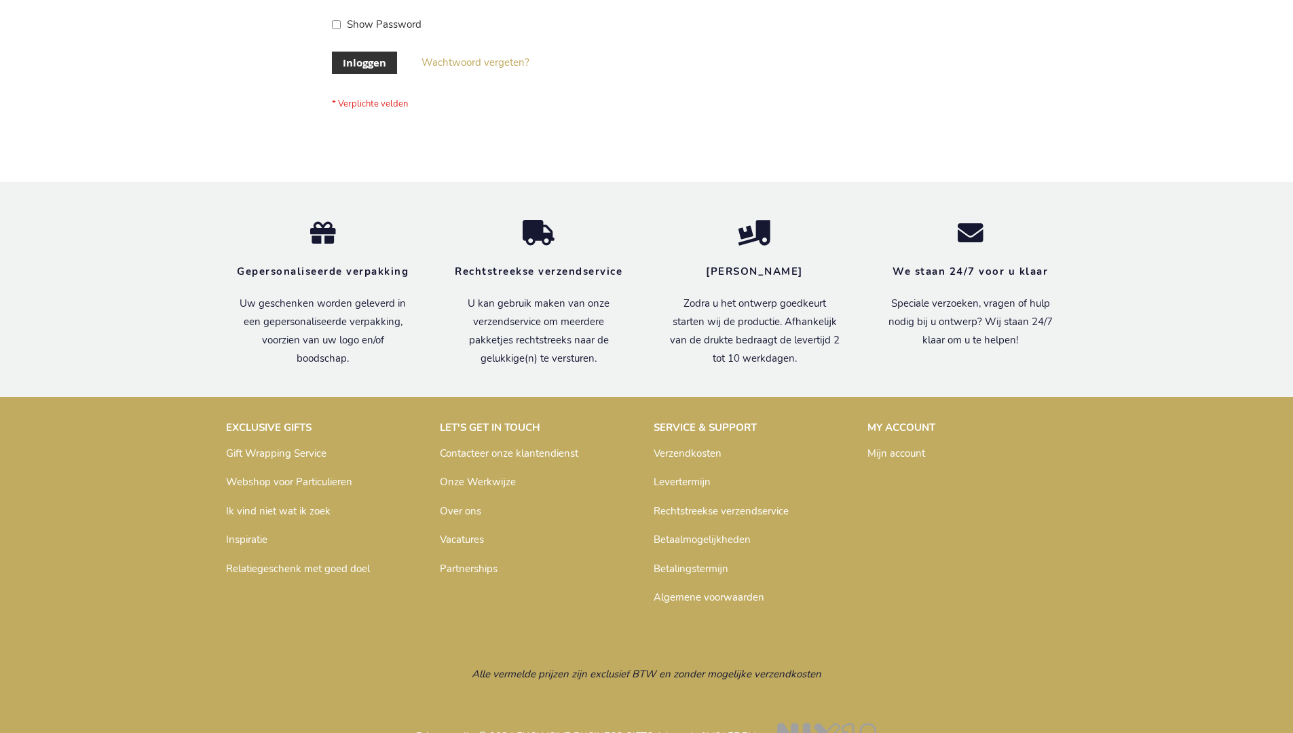
scroll to position [461, 0]
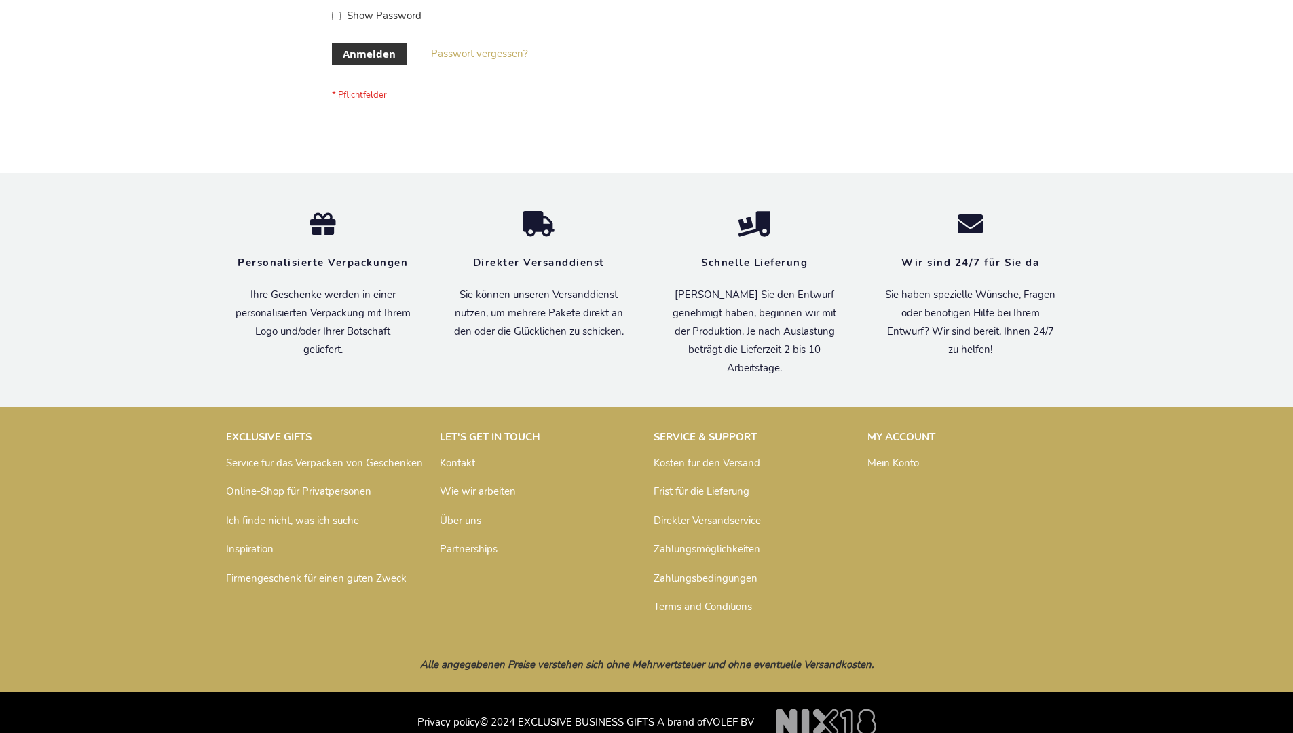
scroll to position [455, 0]
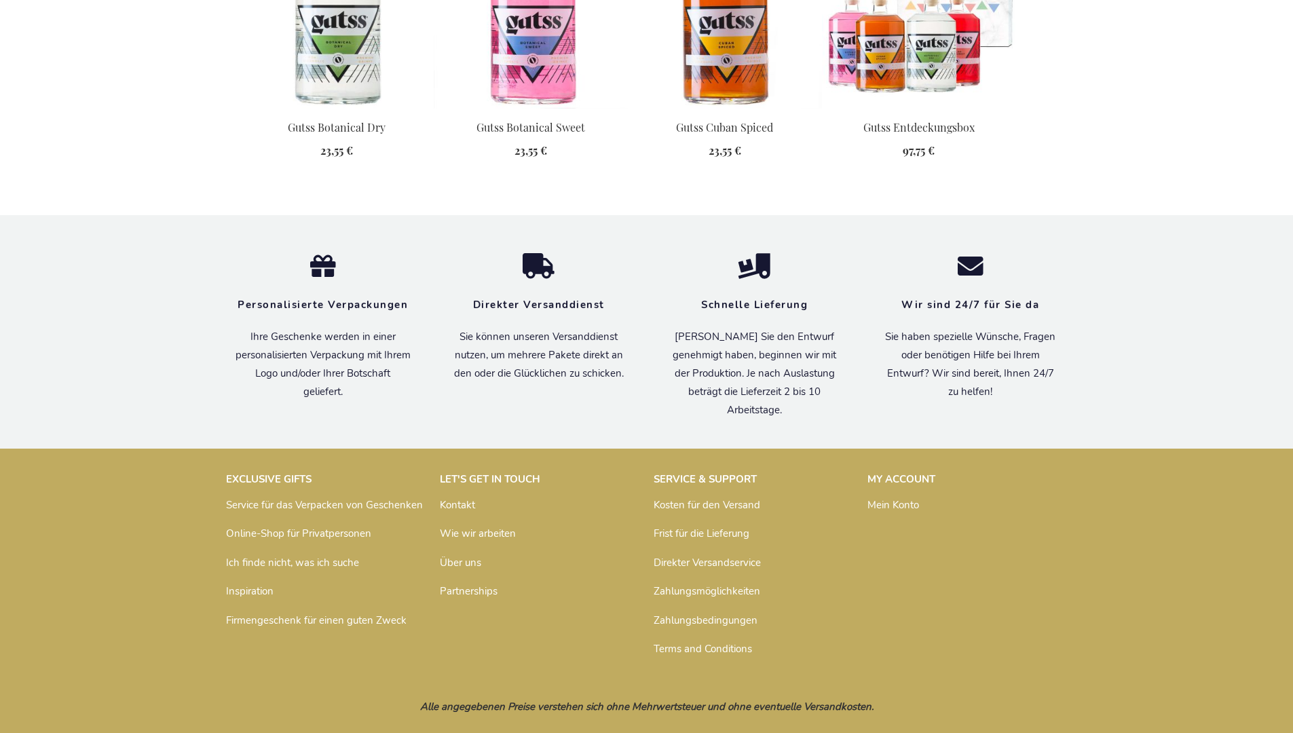
scroll to position [1529, 0]
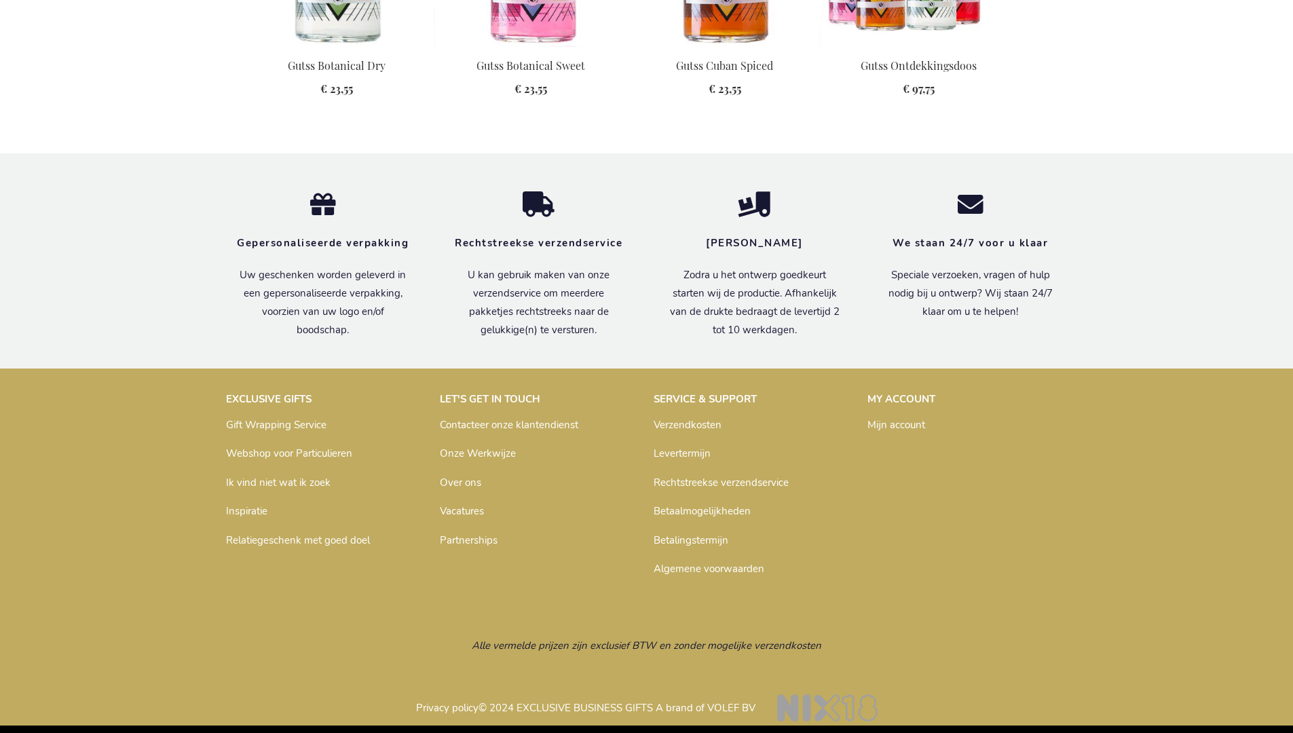
scroll to position [1535, 0]
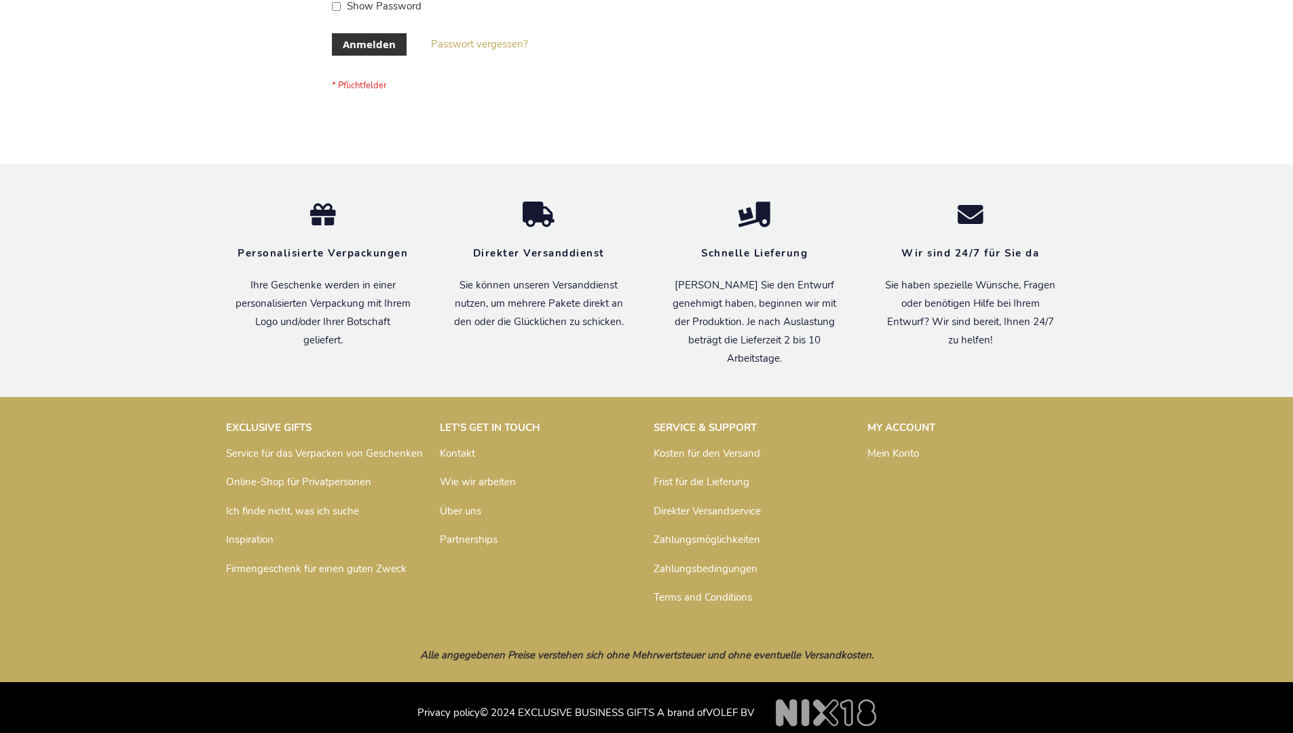
scroll to position [455, 0]
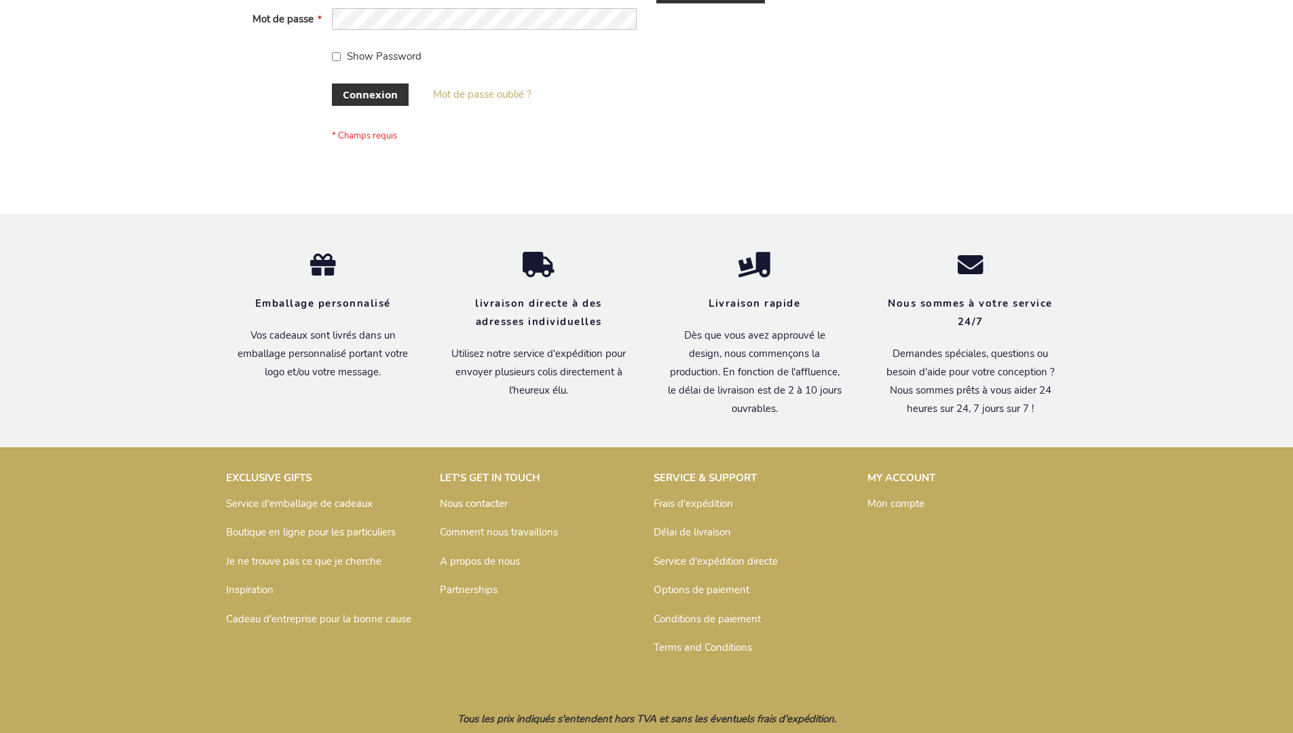
scroll to position [468, 0]
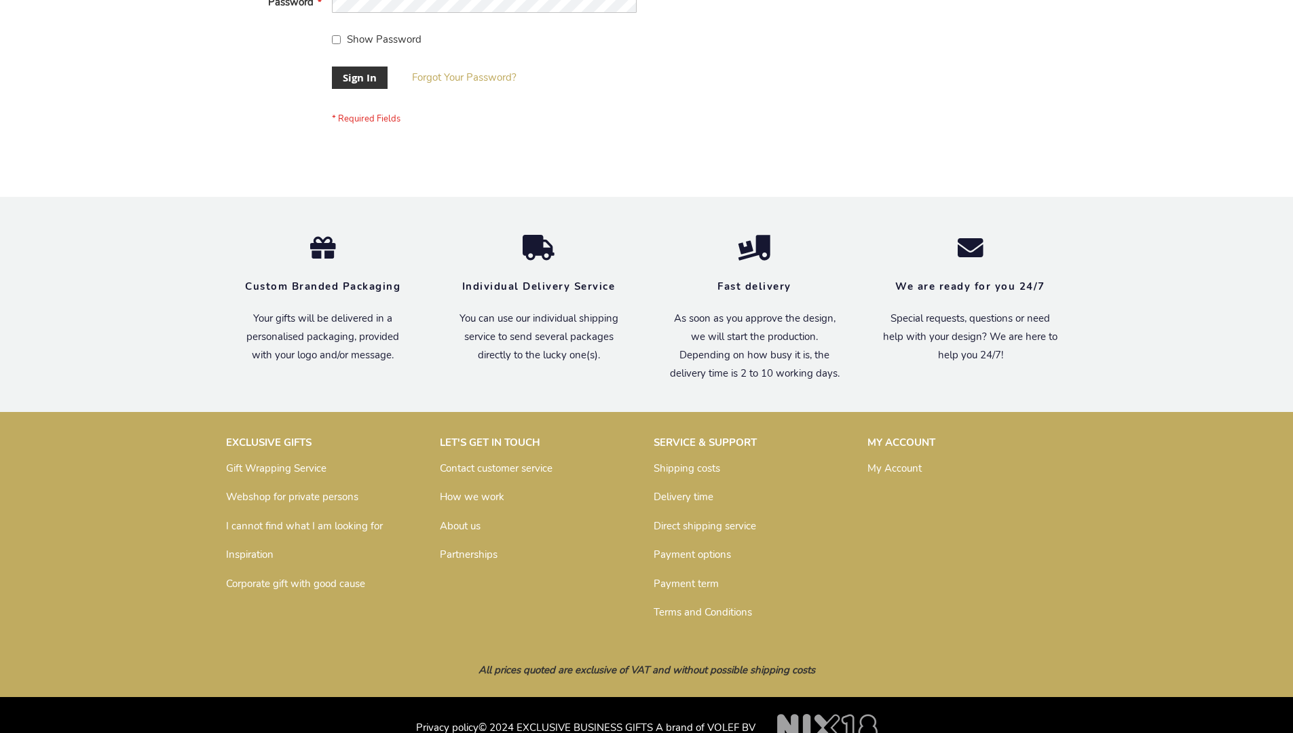
scroll to position [437, 0]
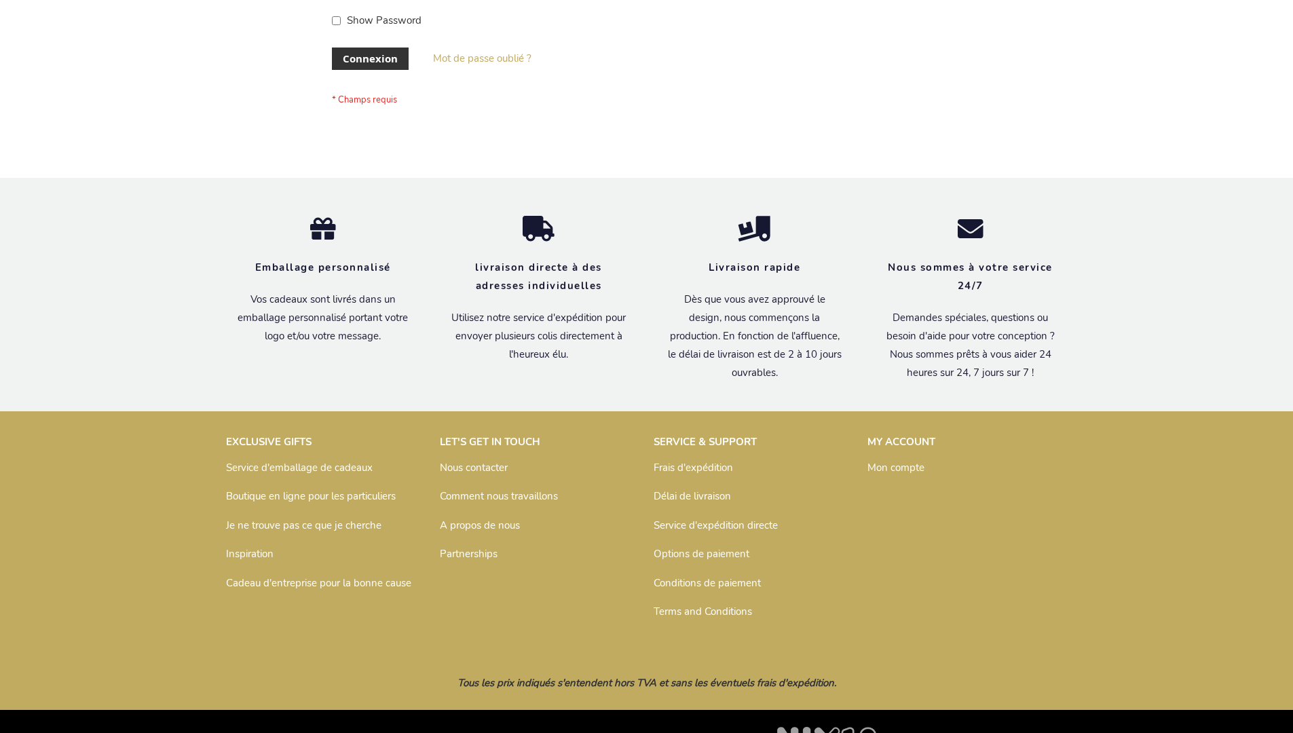
scroll to position [468, 0]
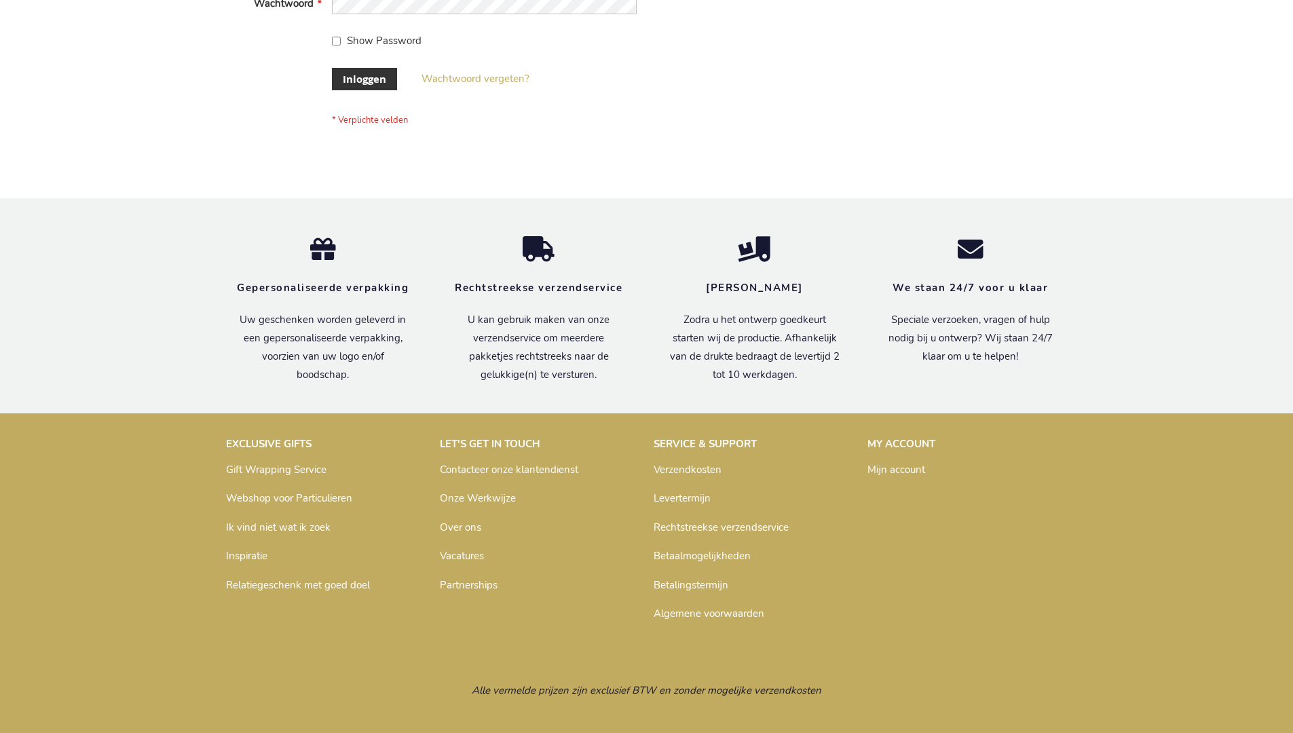
scroll to position [461, 0]
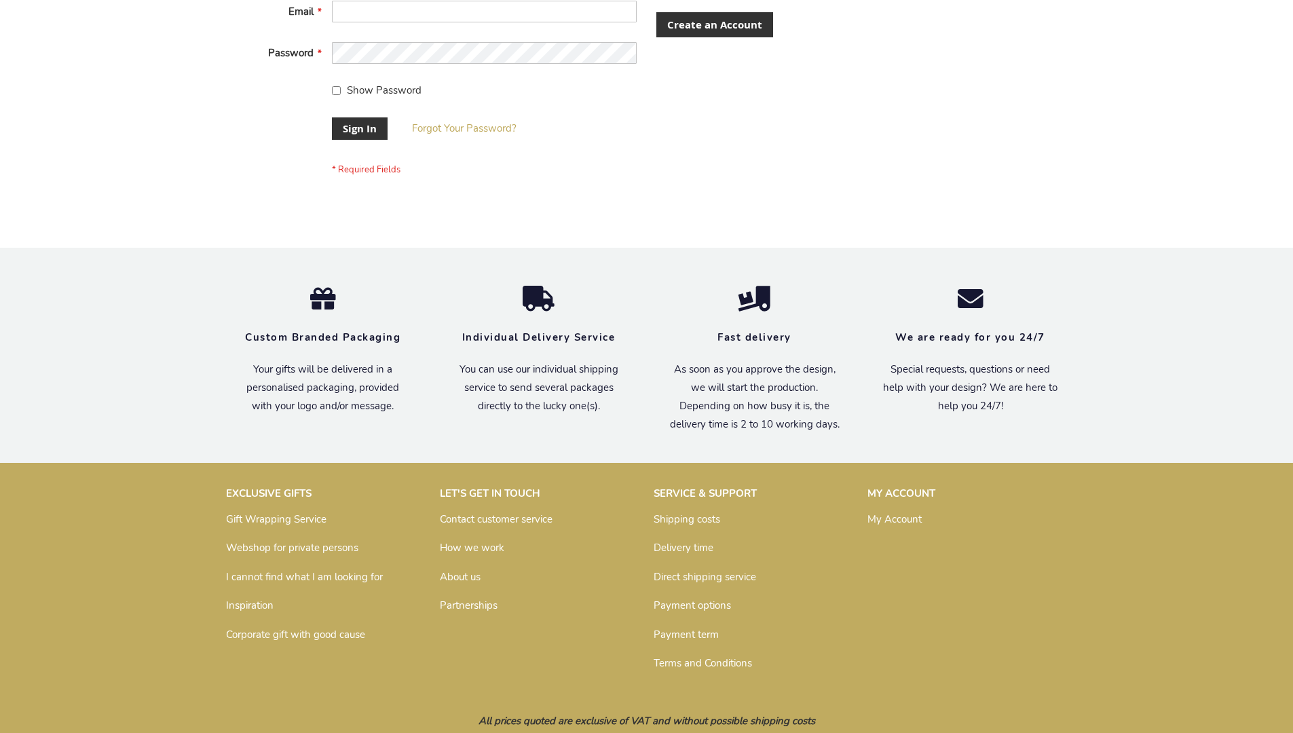
scroll to position [437, 0]
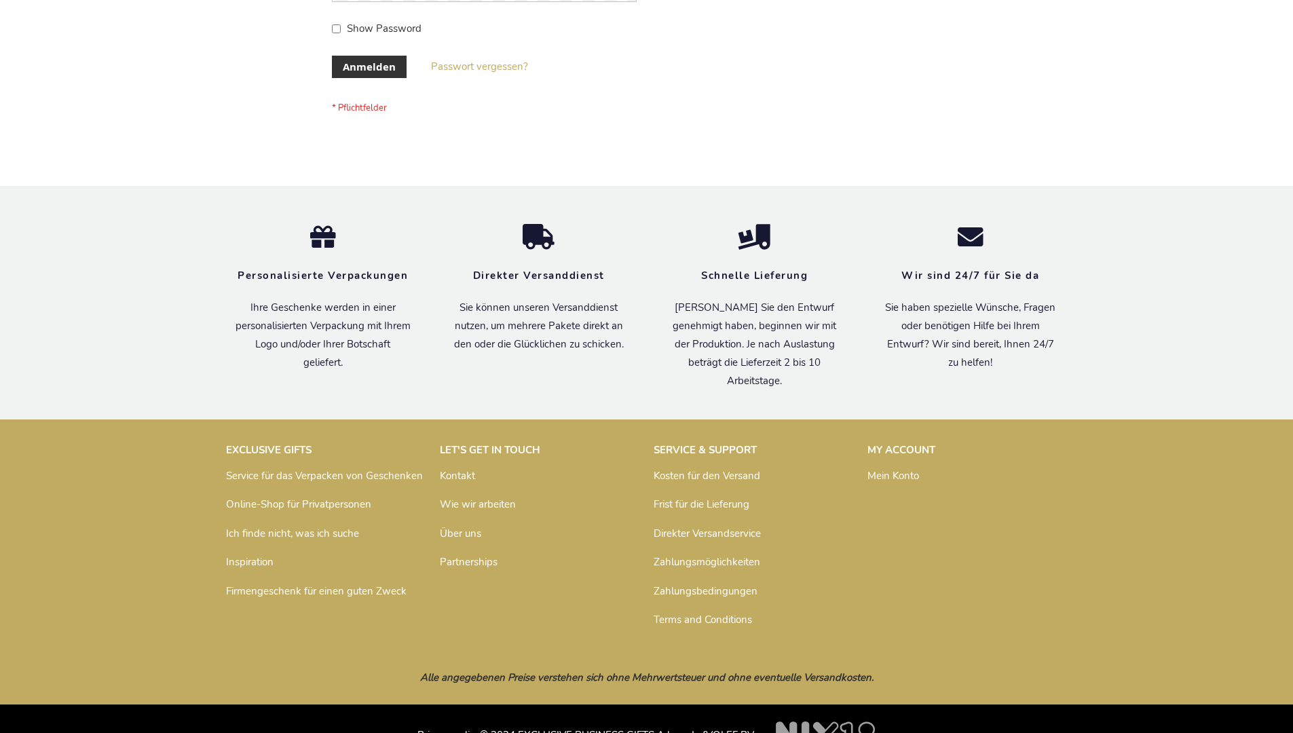
scroll to position [455, 0]
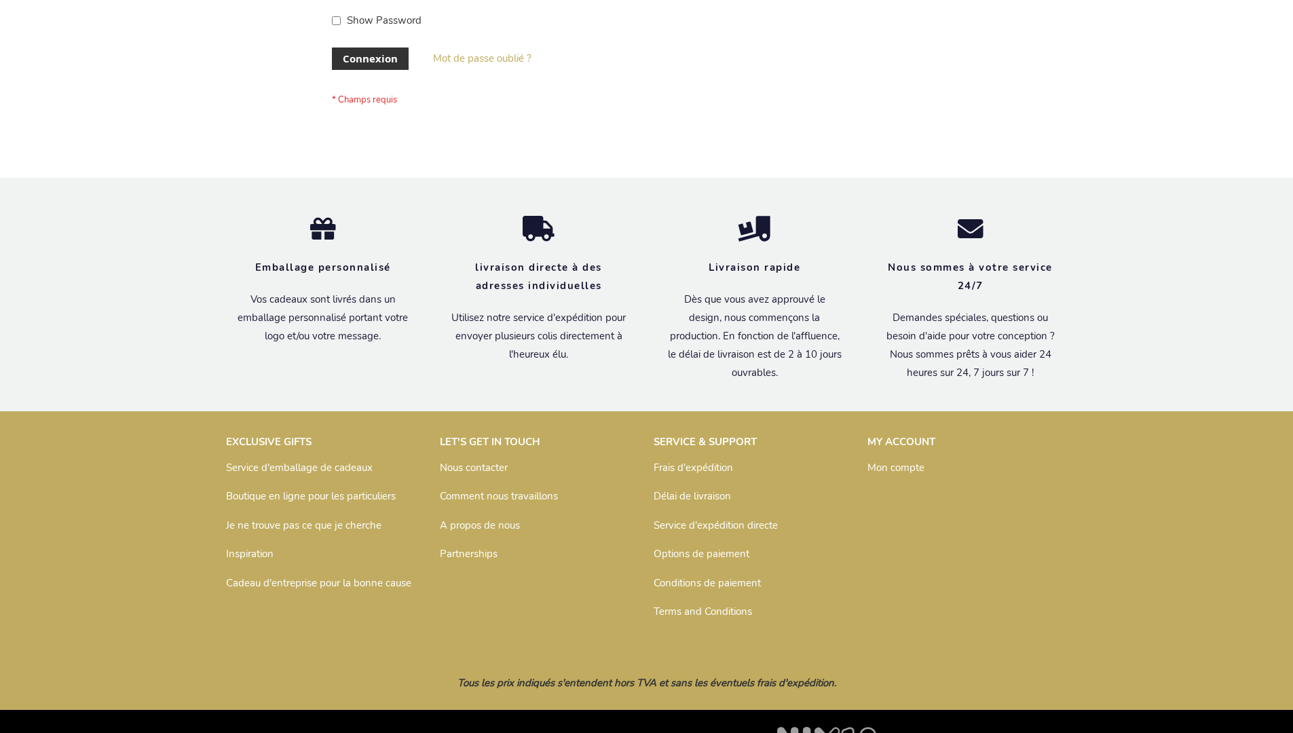
scroll to position [468, 0]
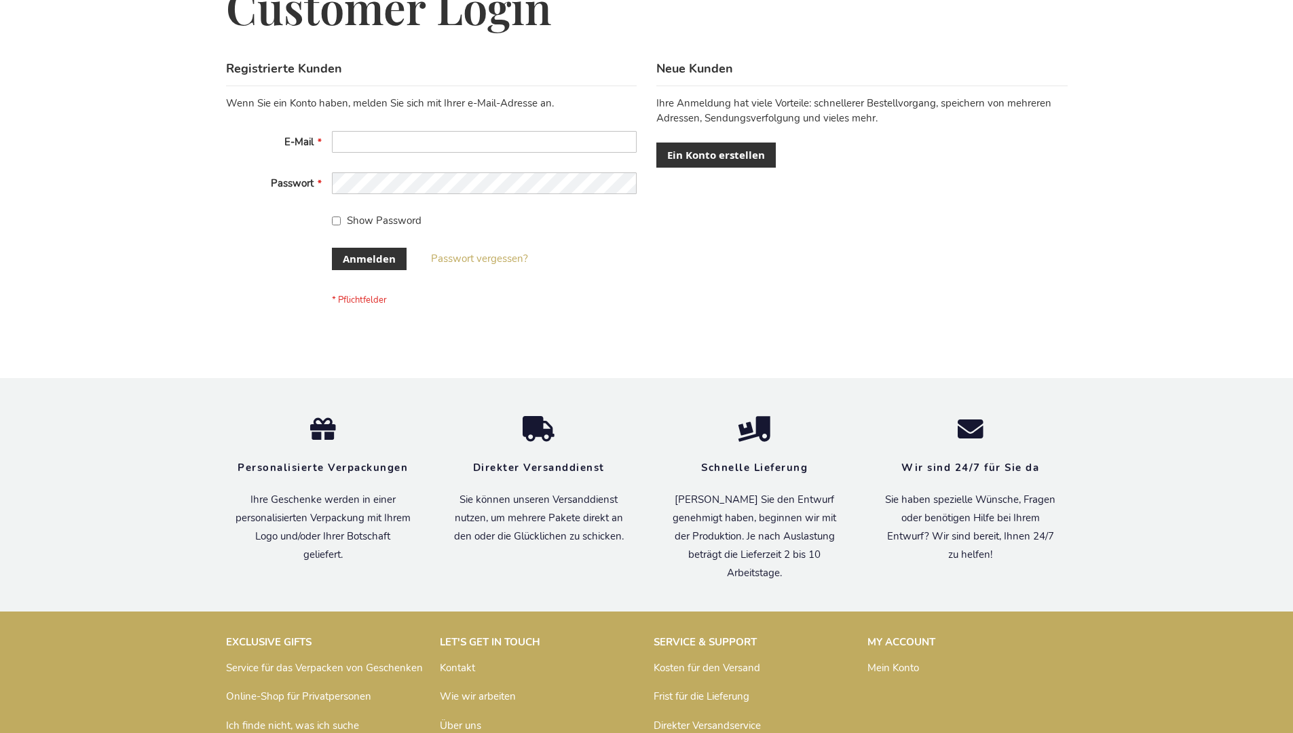
scroll to position [455, 0]
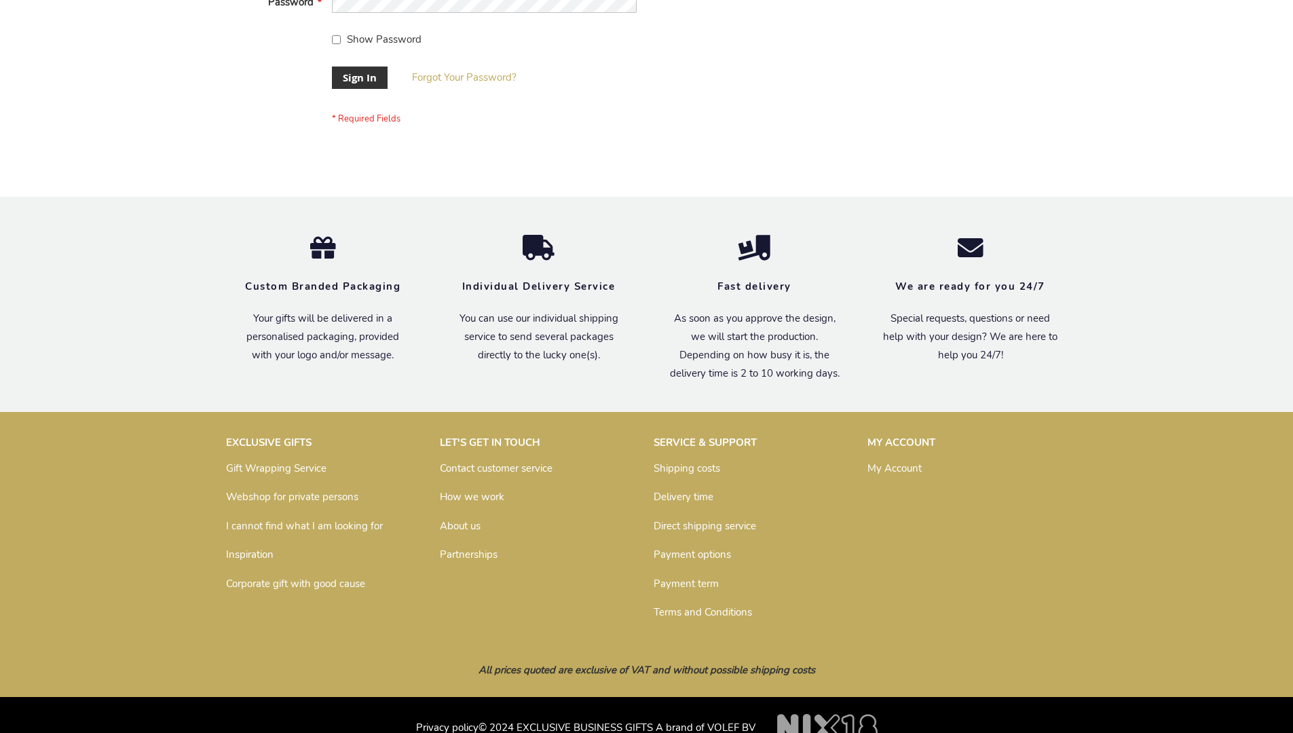
scroll to position [437, 0]
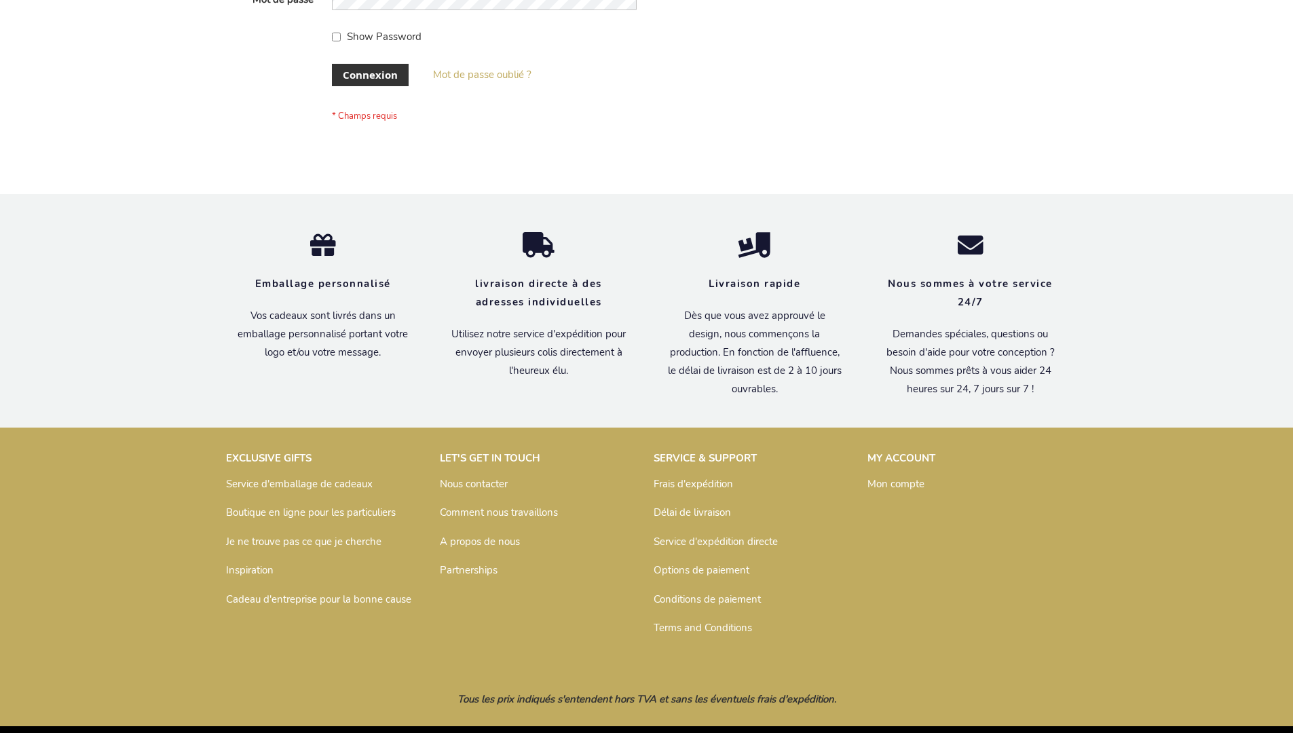
scroll to position [468, 0]
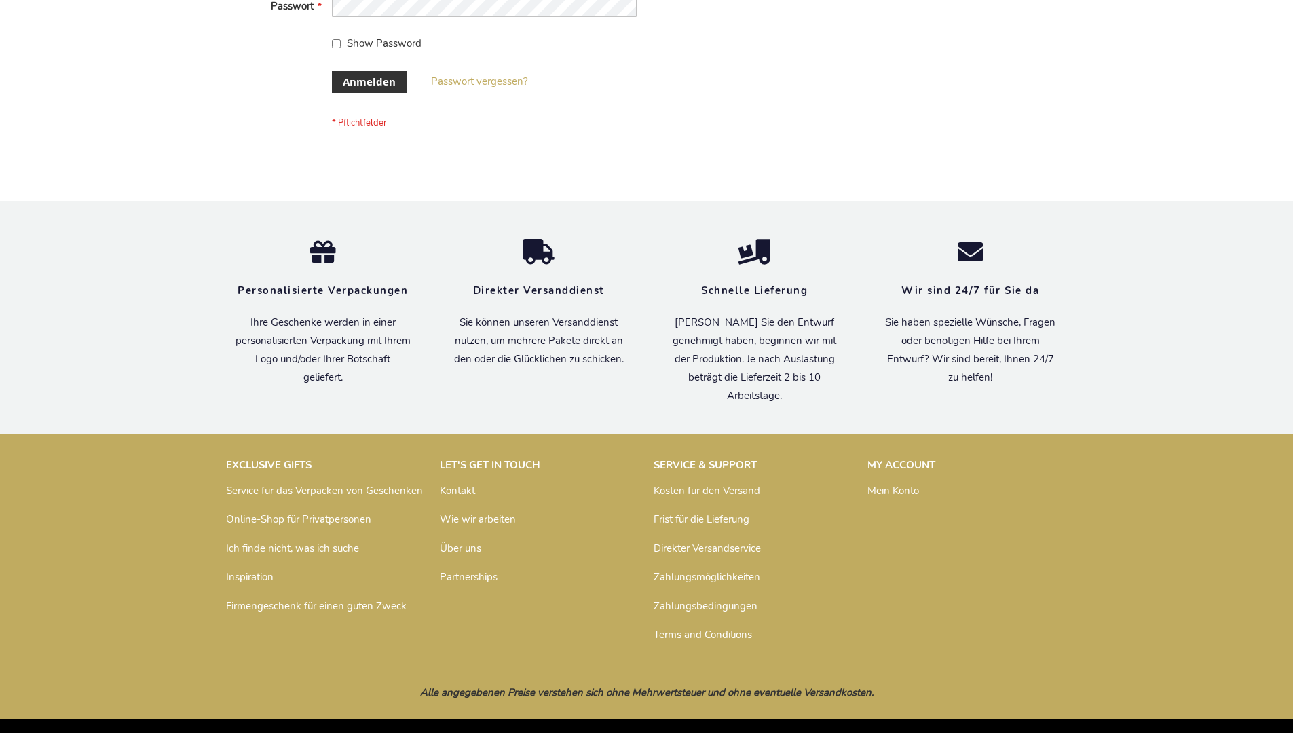
scroll to position [455, 0]
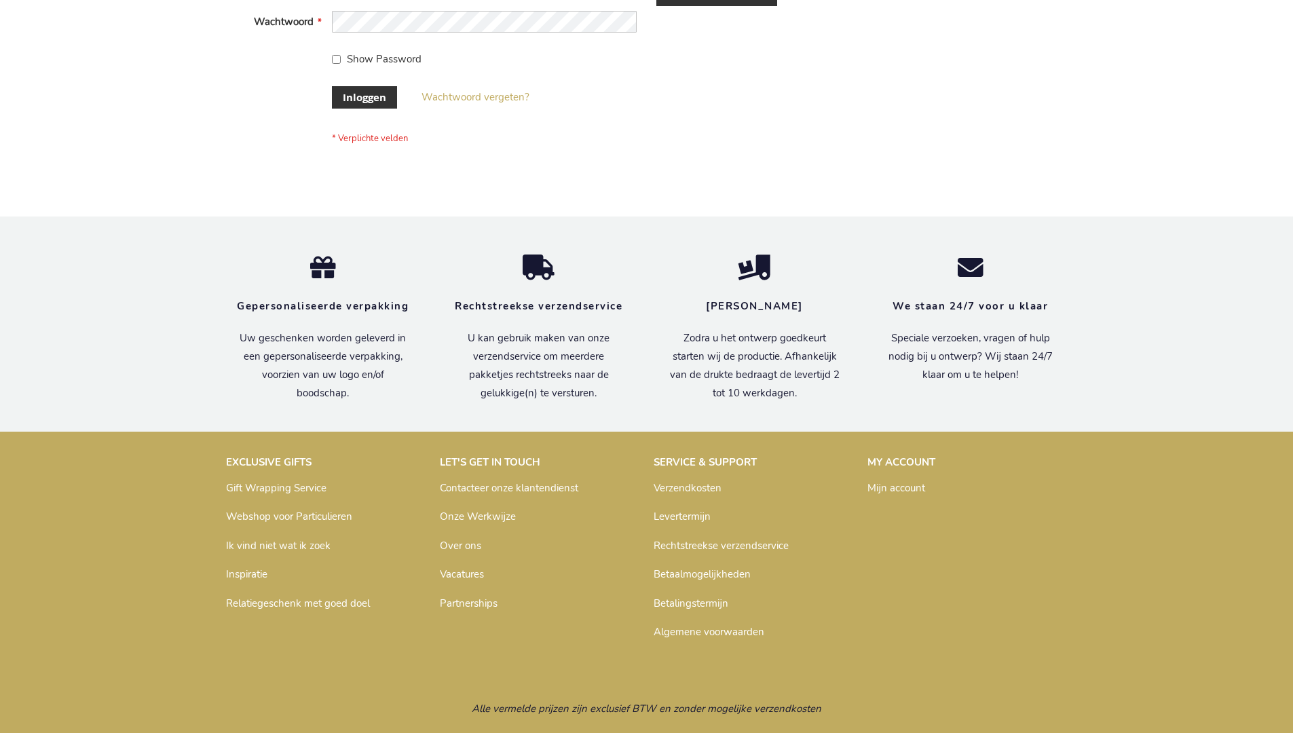
scroll to position [461, 0]
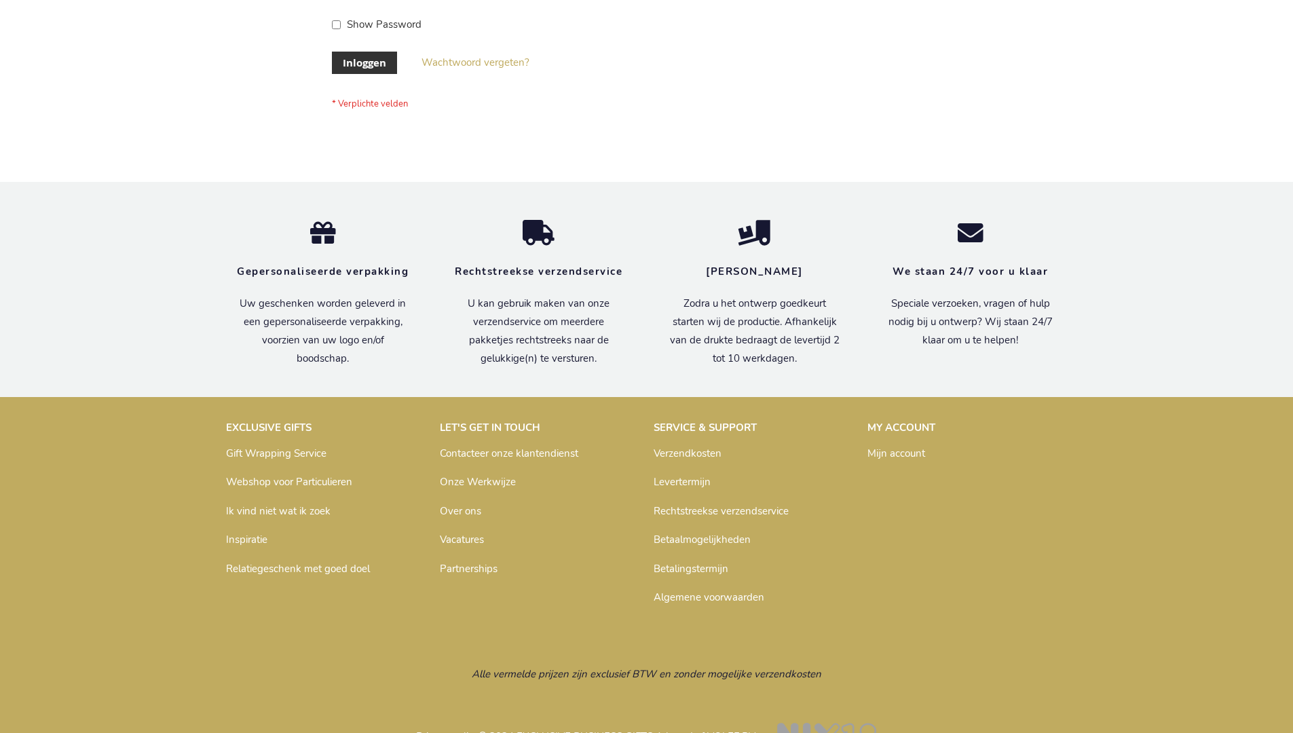
scroll to position [461, 0]
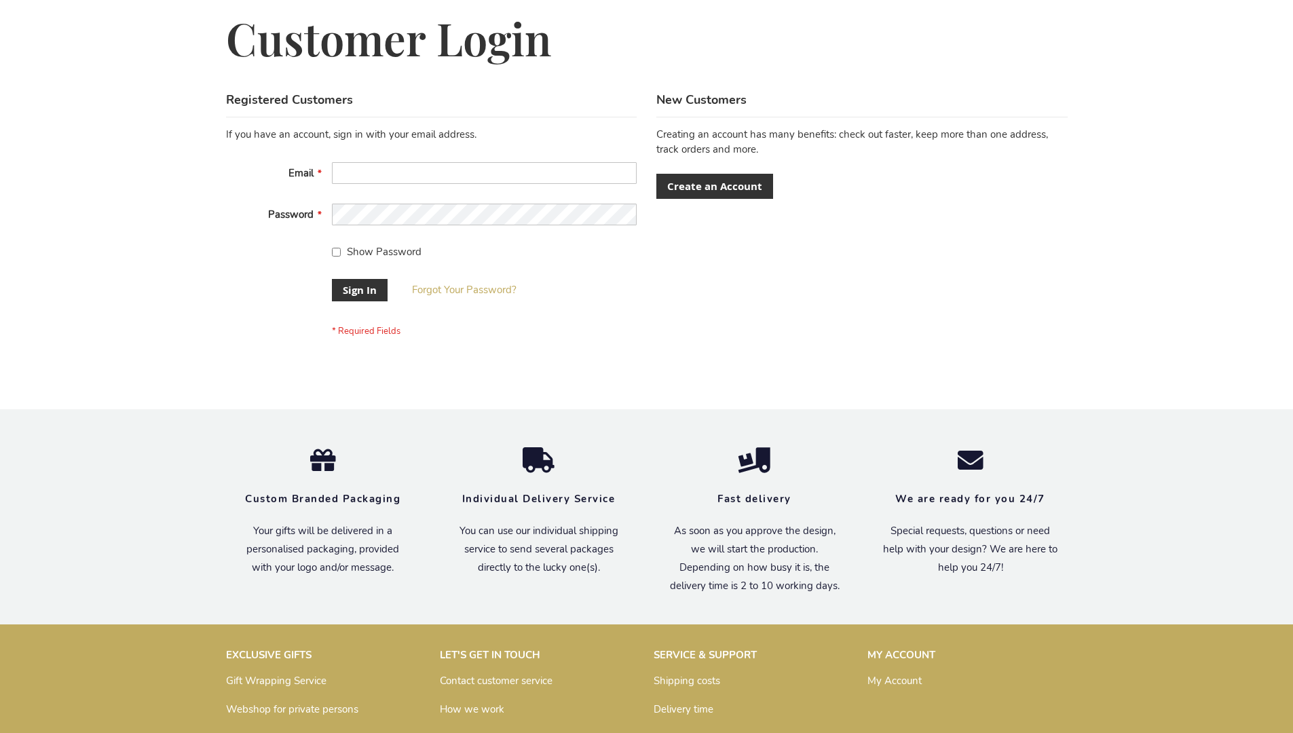
scroll to position [437, 0]
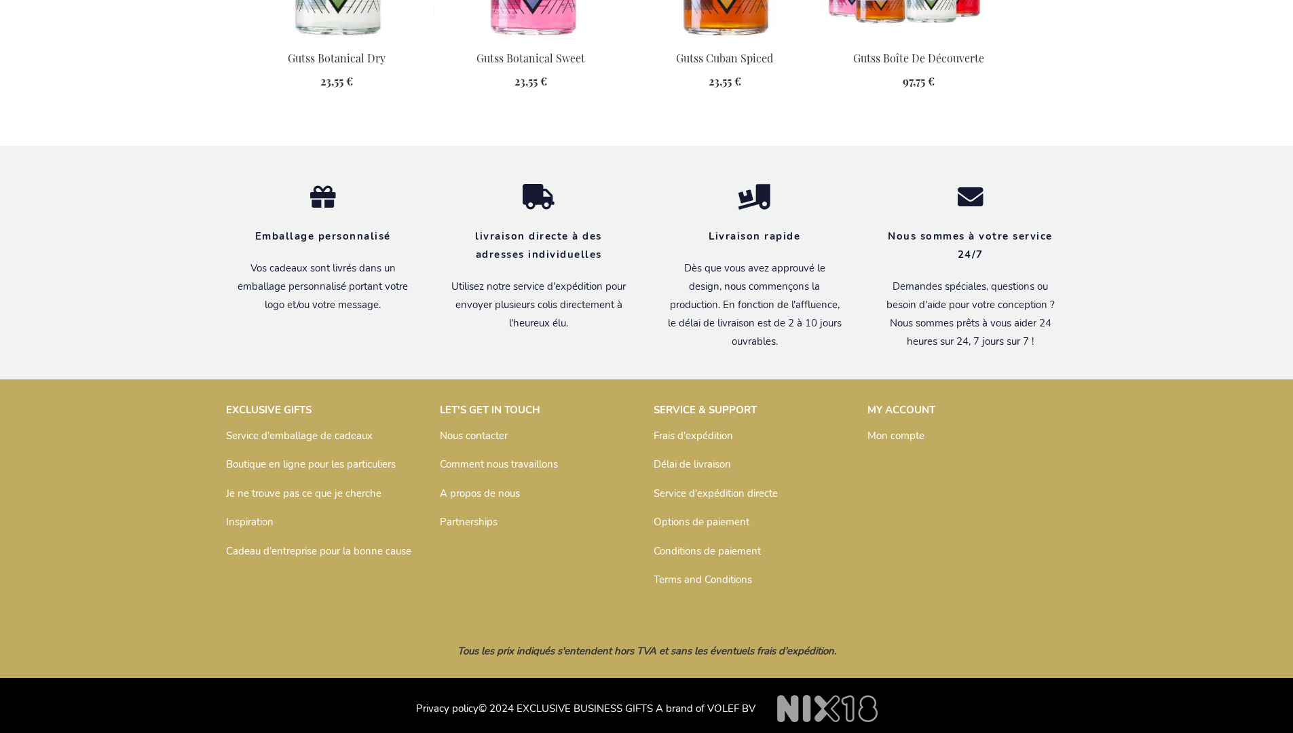
scroll to position [1513, 0]
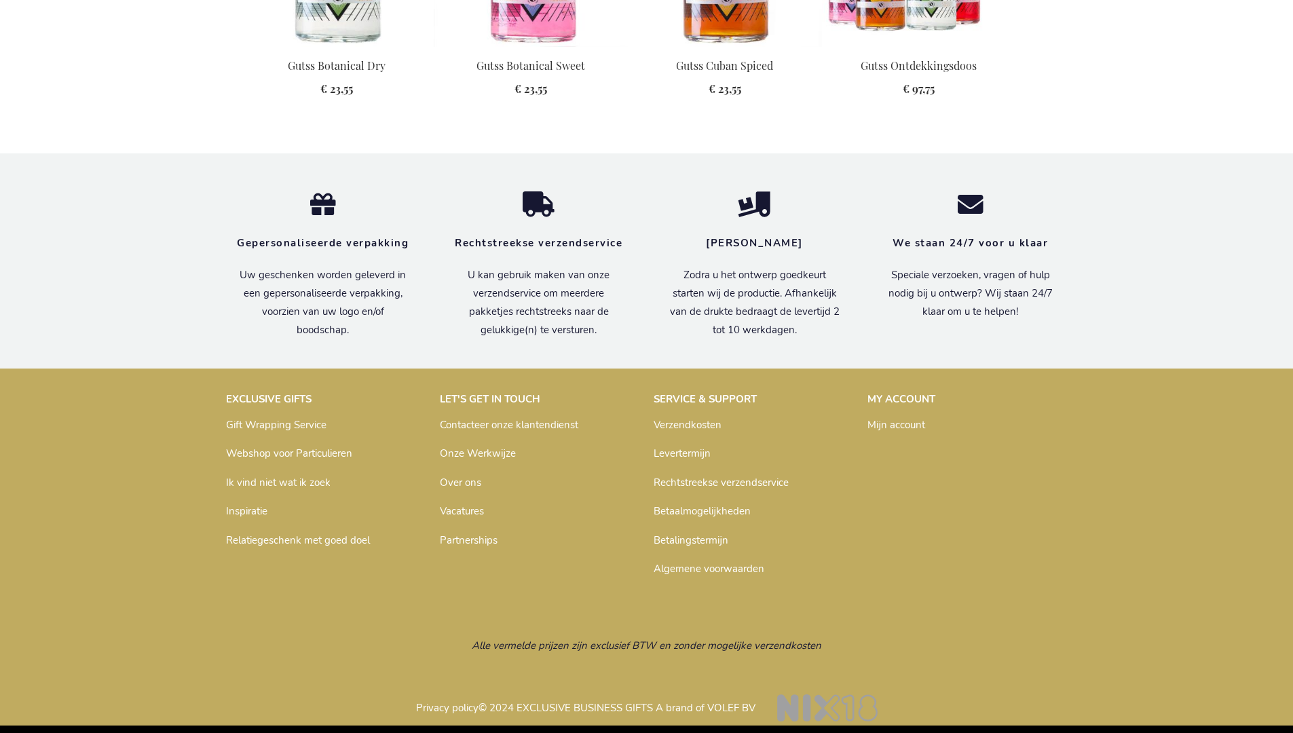
scroll to position [1535, 0]
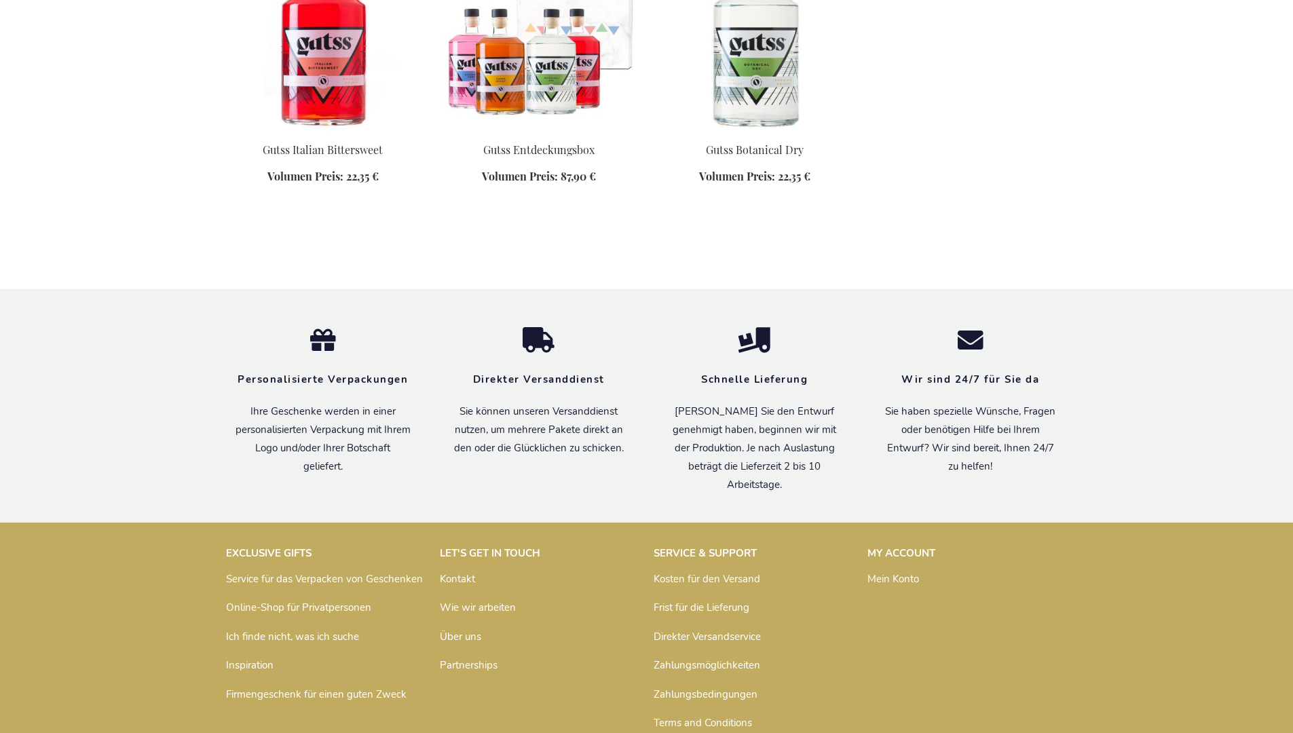
scroll to position [1446, 0]
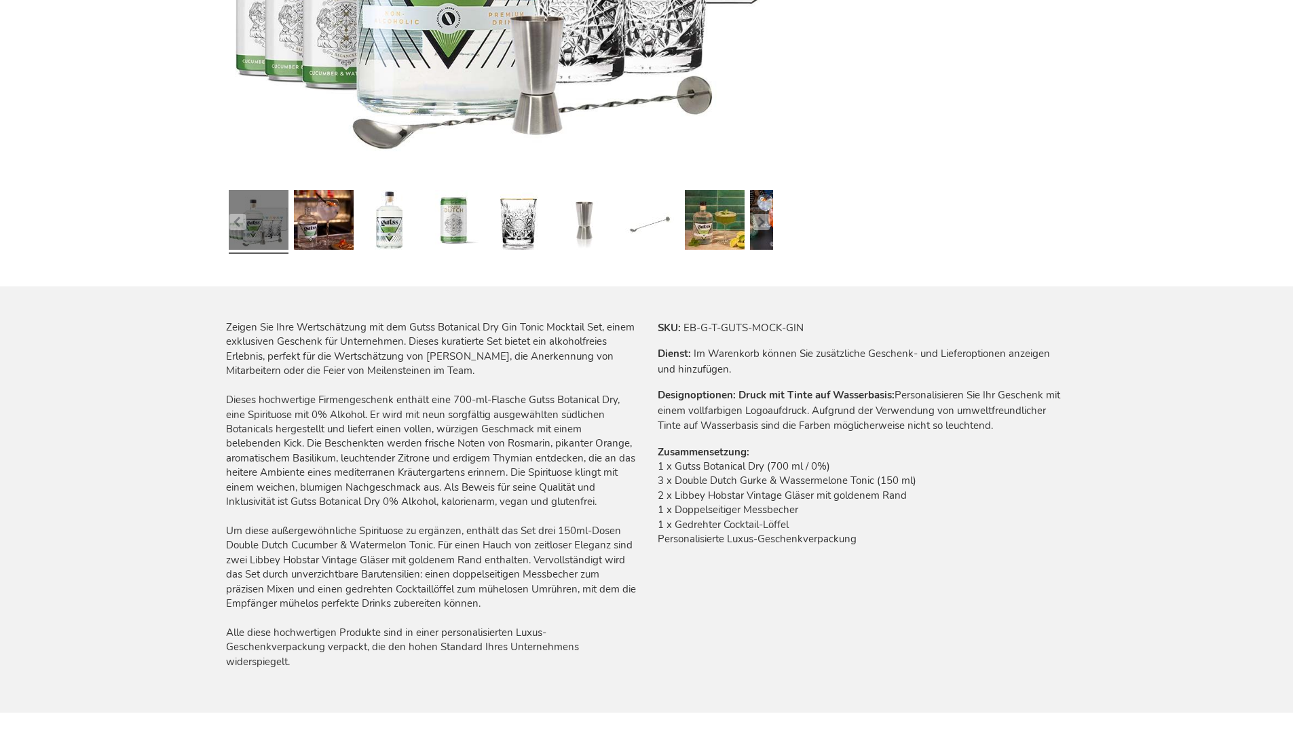
scroll to position [1558, 0]
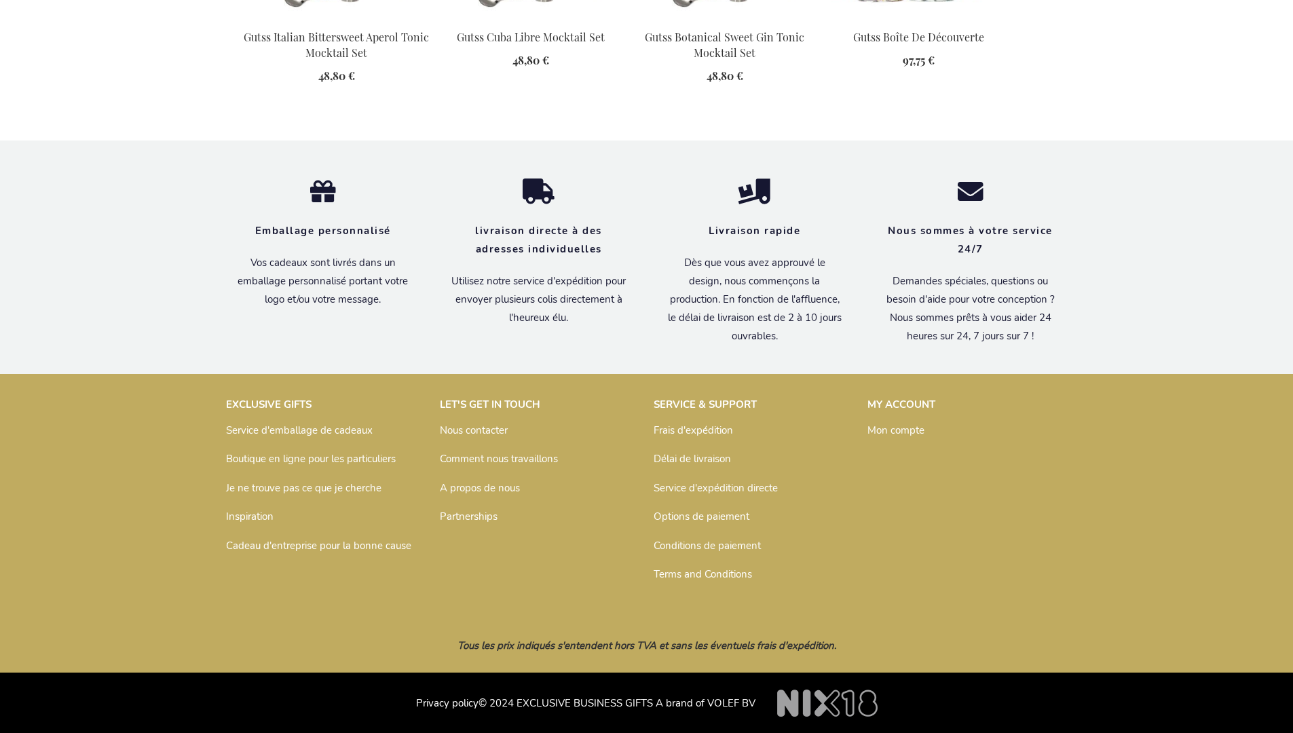
scroll to position [1557, 0]
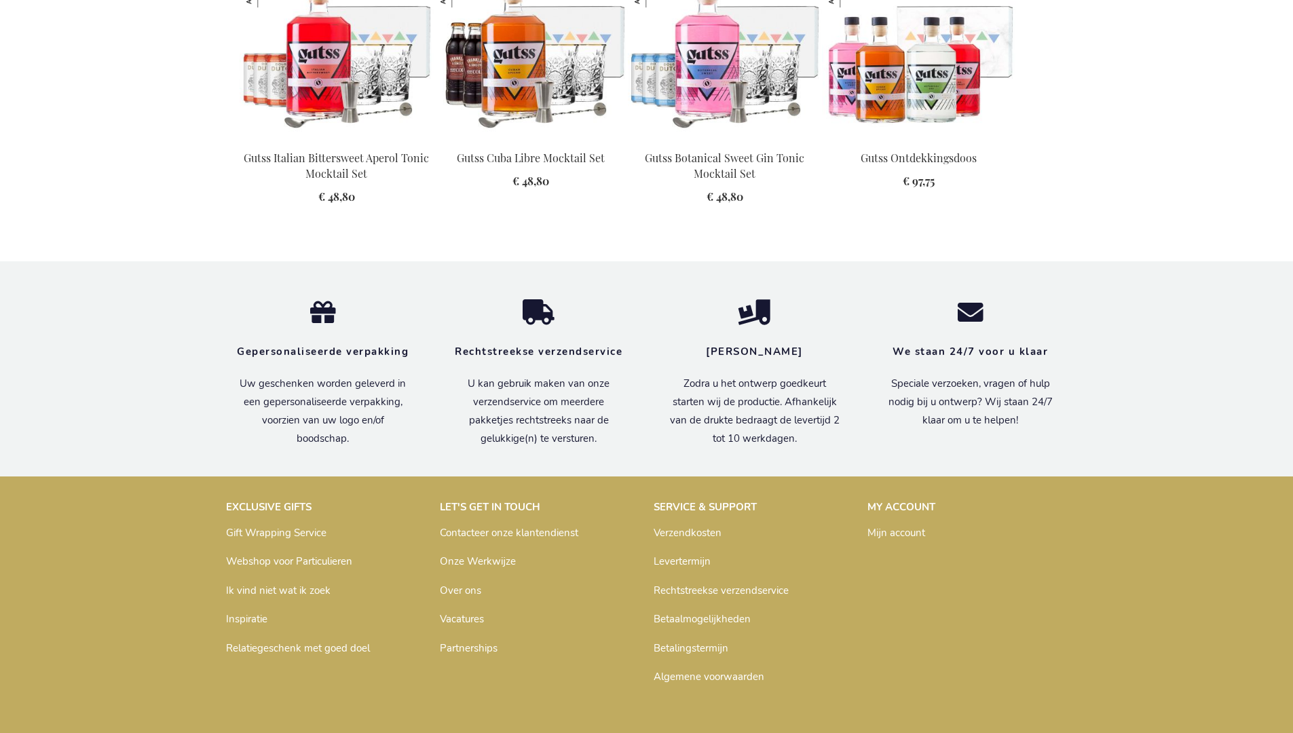
scroll to position [1550, 0]
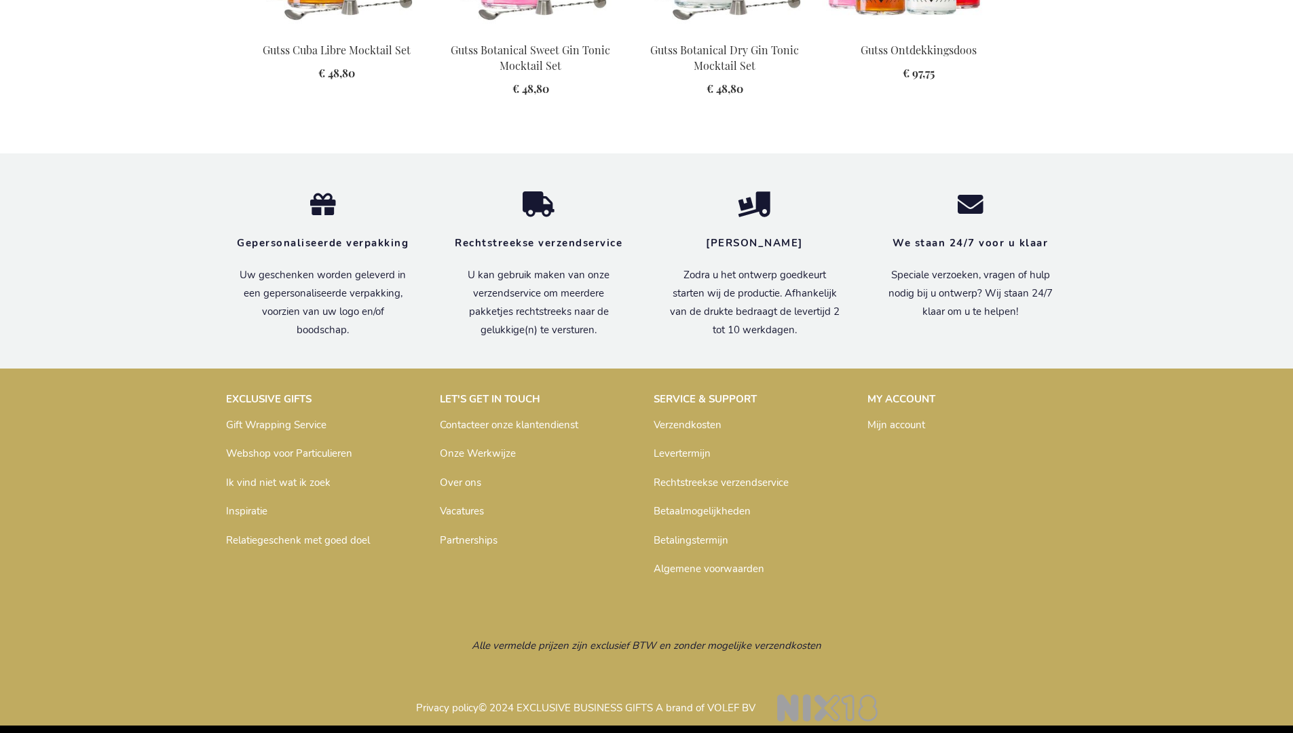
scroll to position [1507, 0]
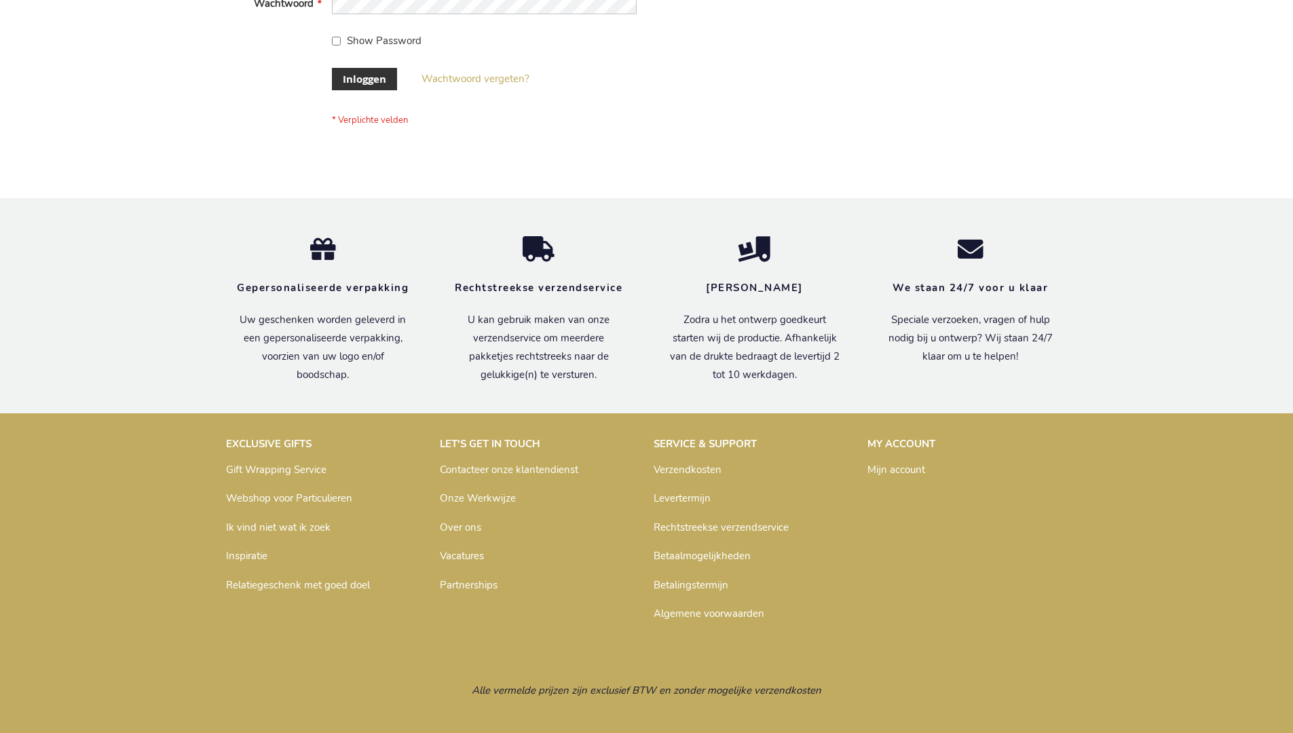
scroll to position [461, 0]
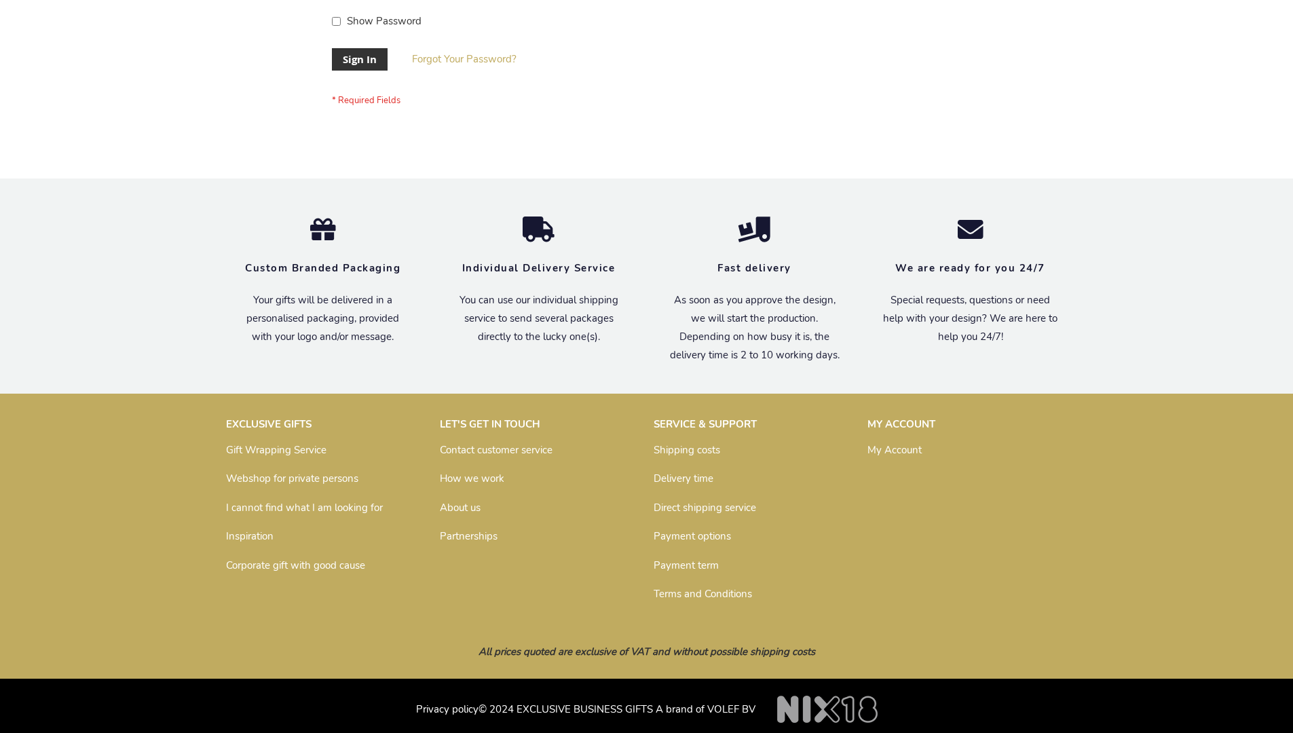
scroll to position [437, 0]
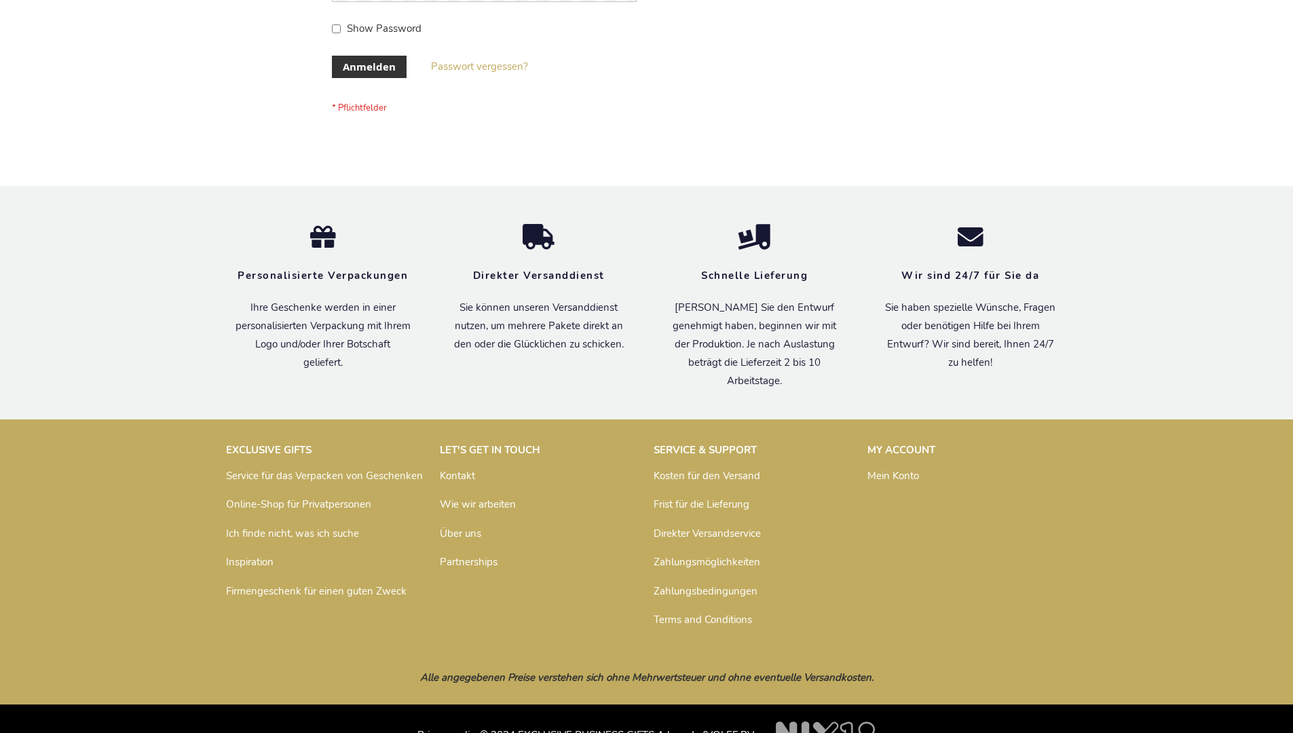
scroll to position [455, 0]
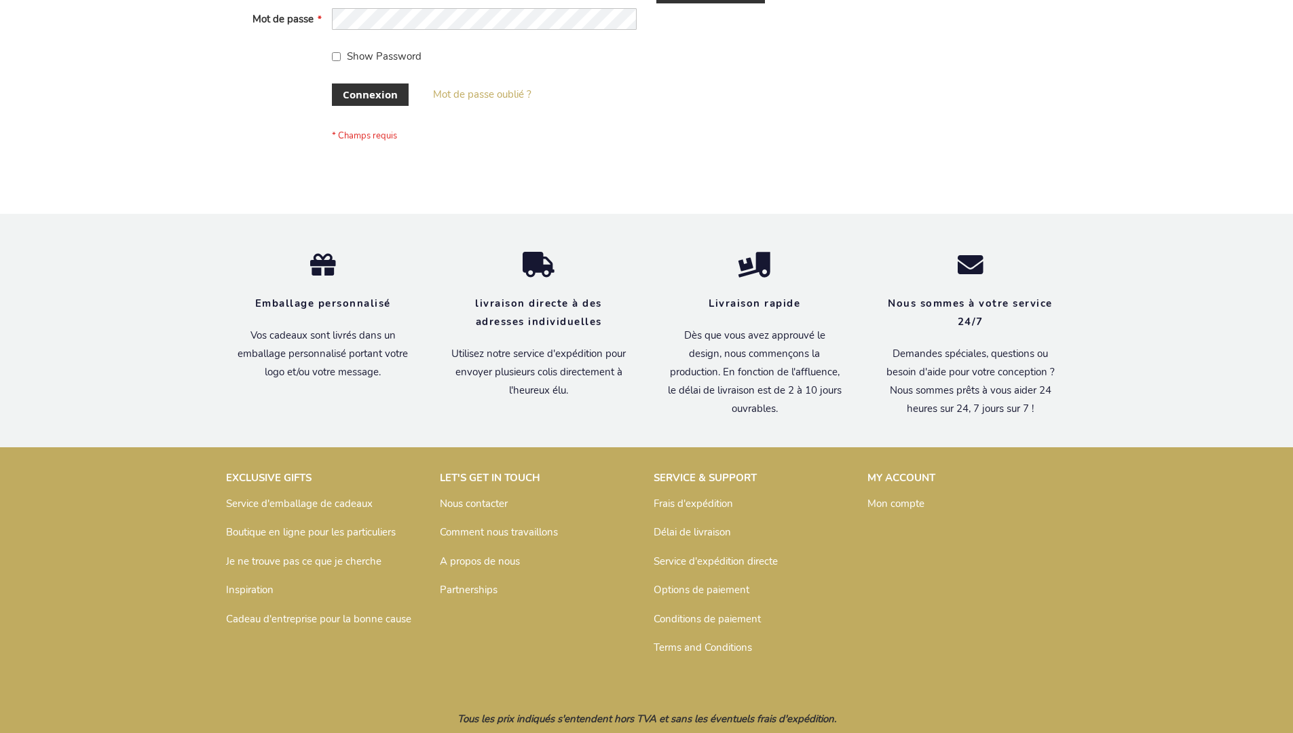
scroll to position [468, 0]
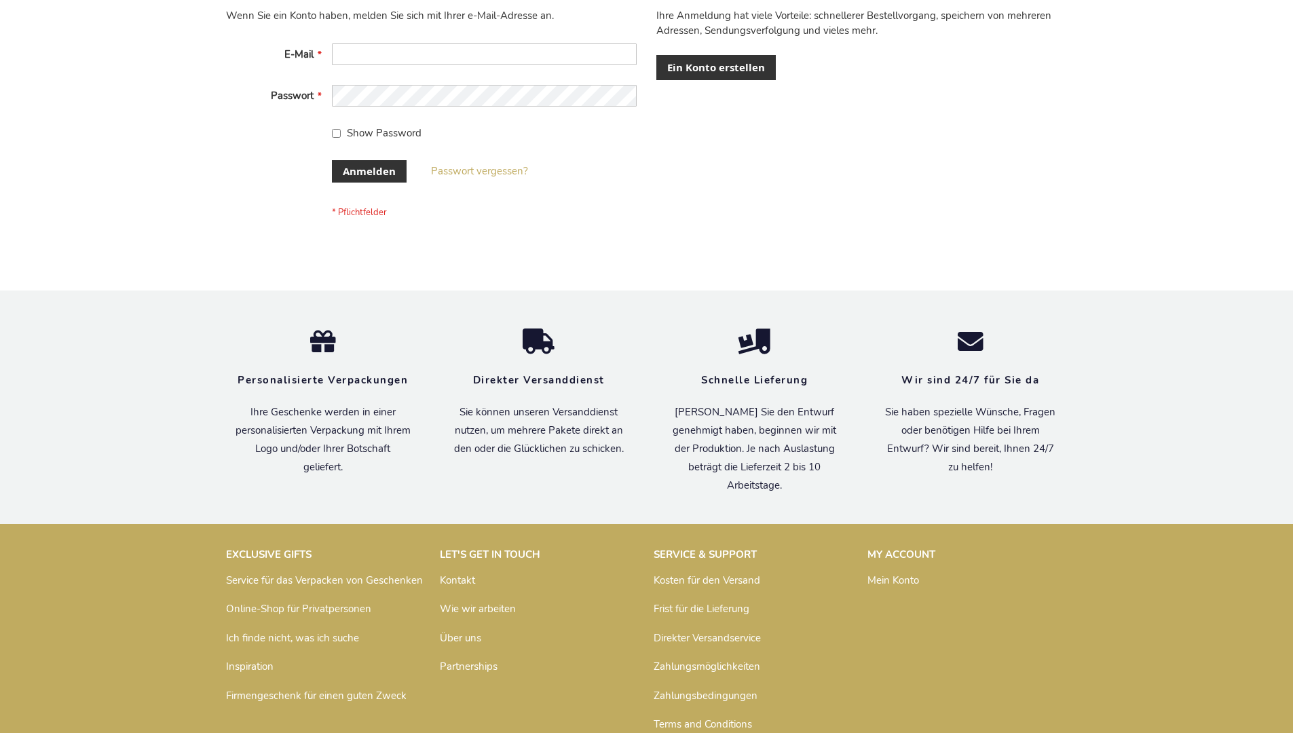
scroll to position [455, 0]
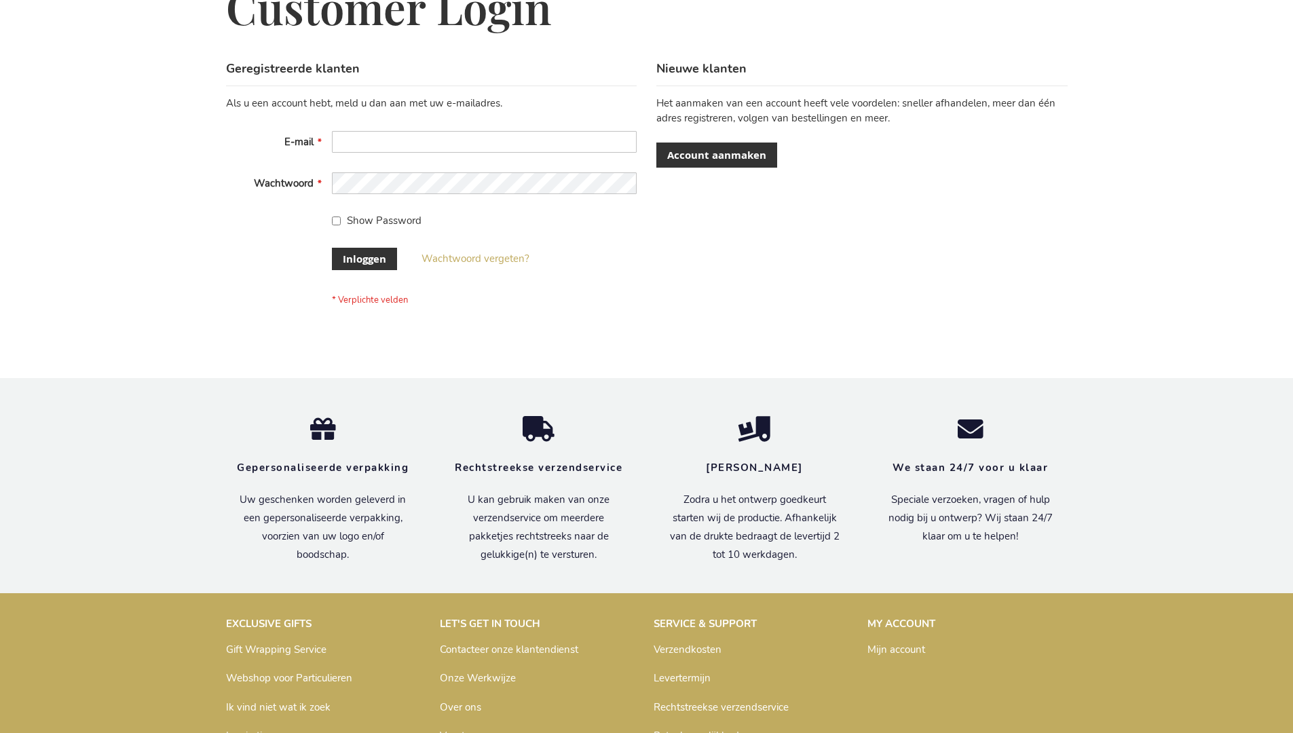
scroll to position [461, 0]
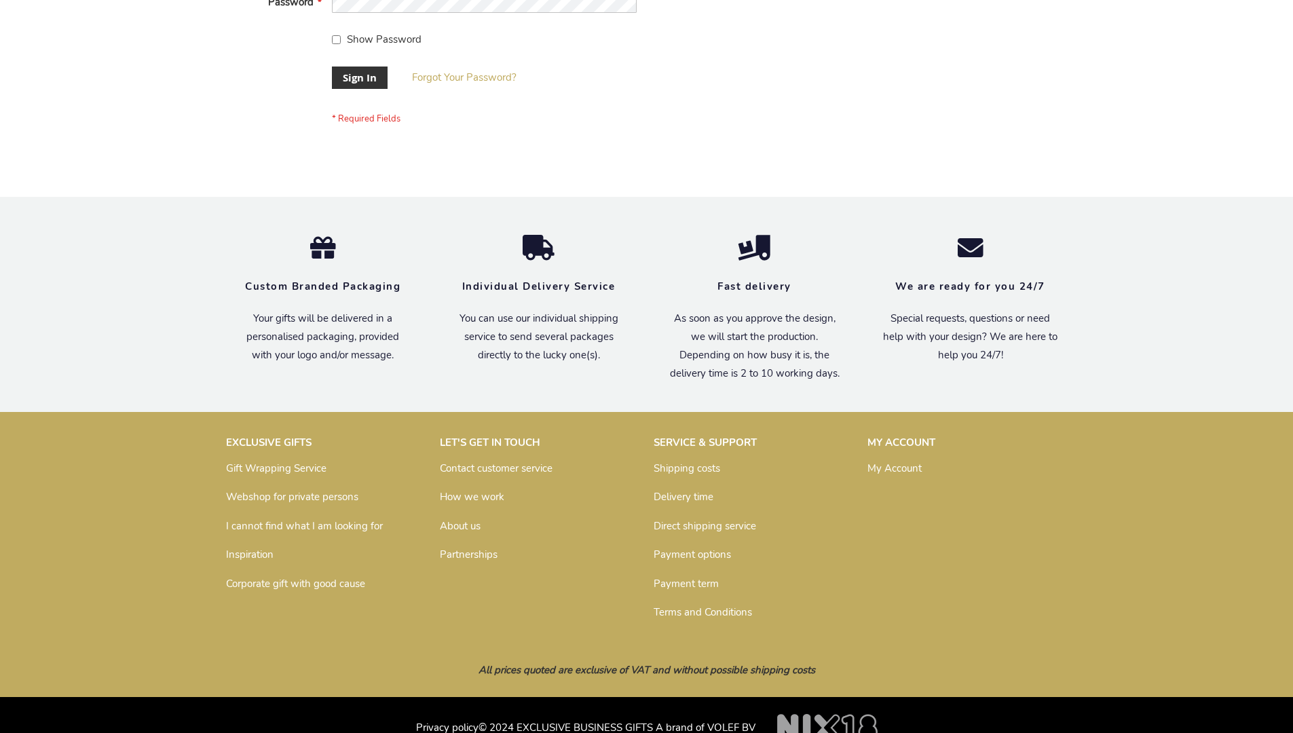
scroll to position [437, 0]
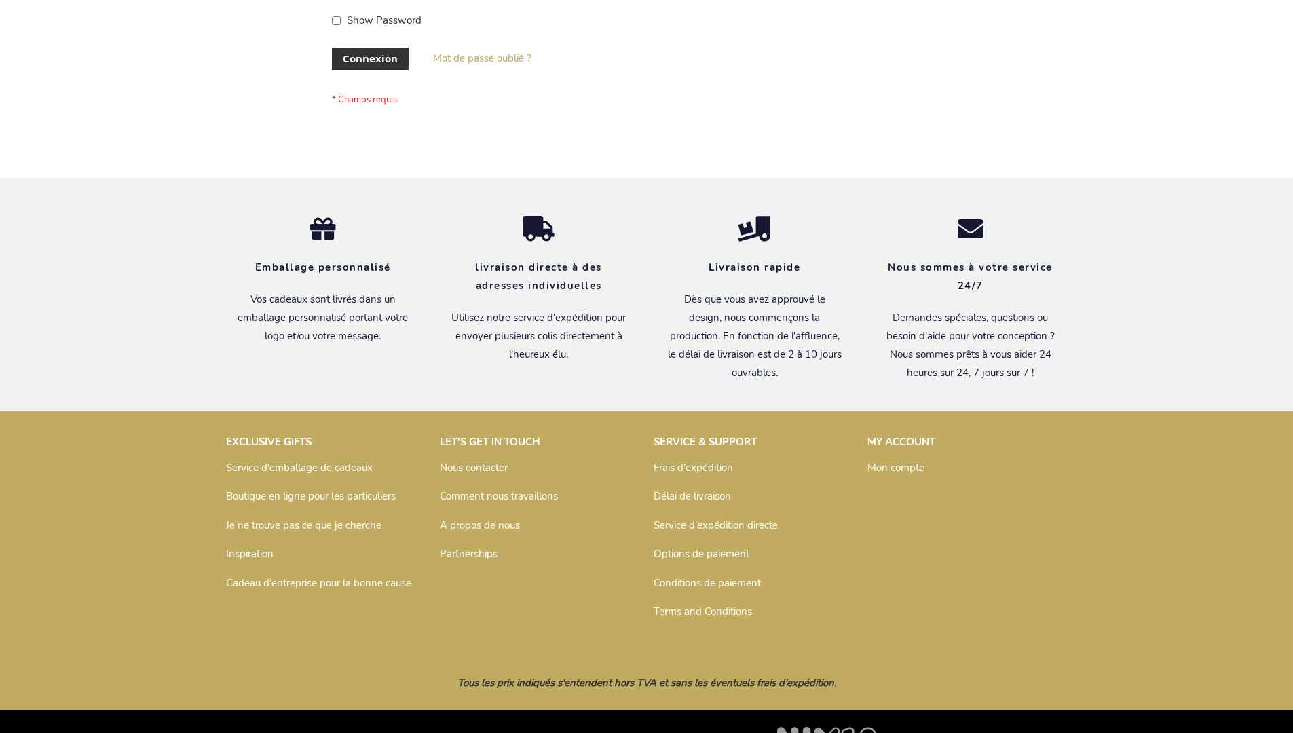
scroll to position [468, 0]
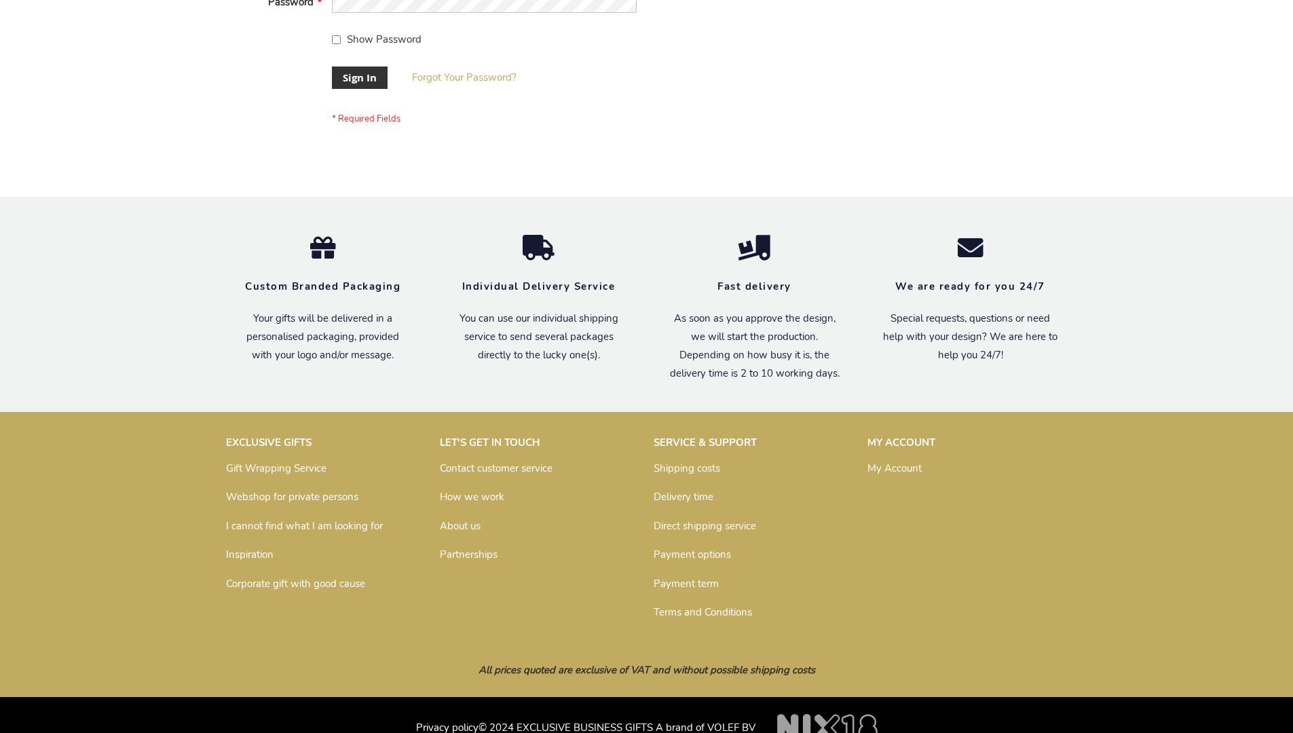
scroll to position [437, 0]
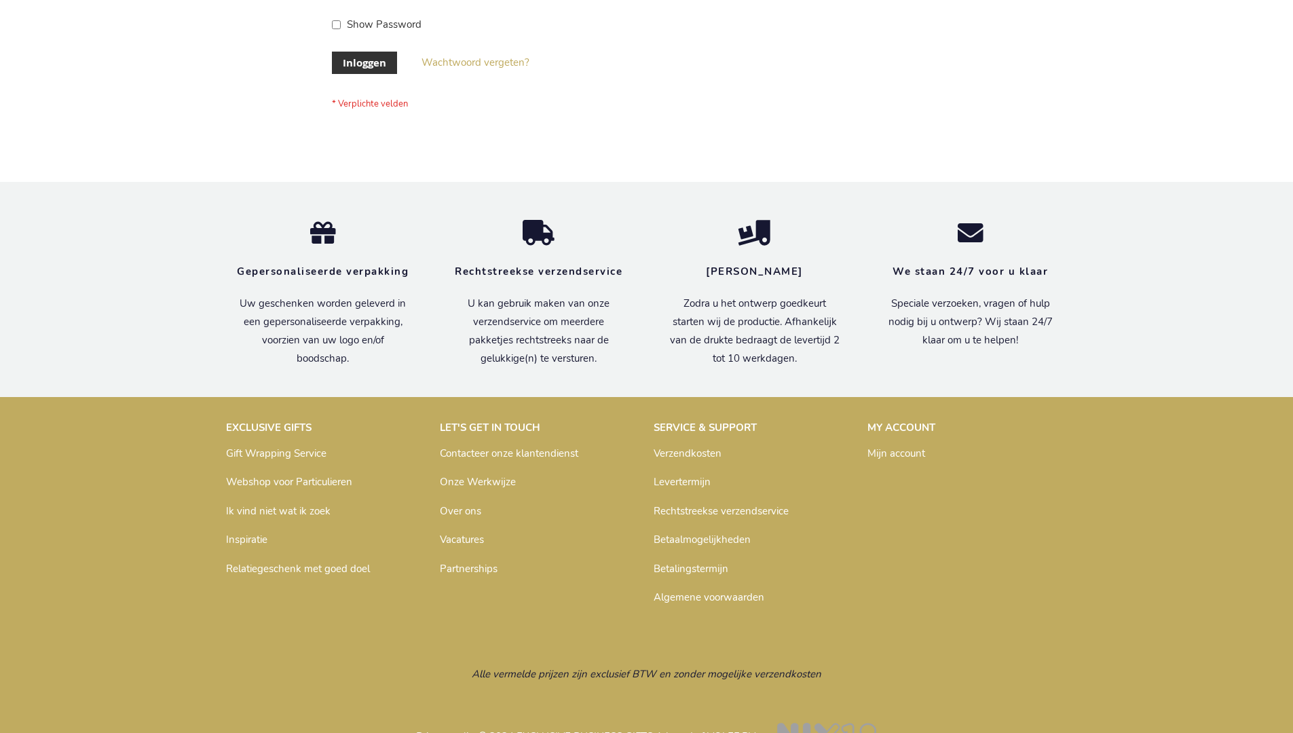
scroll to position [461, 0]
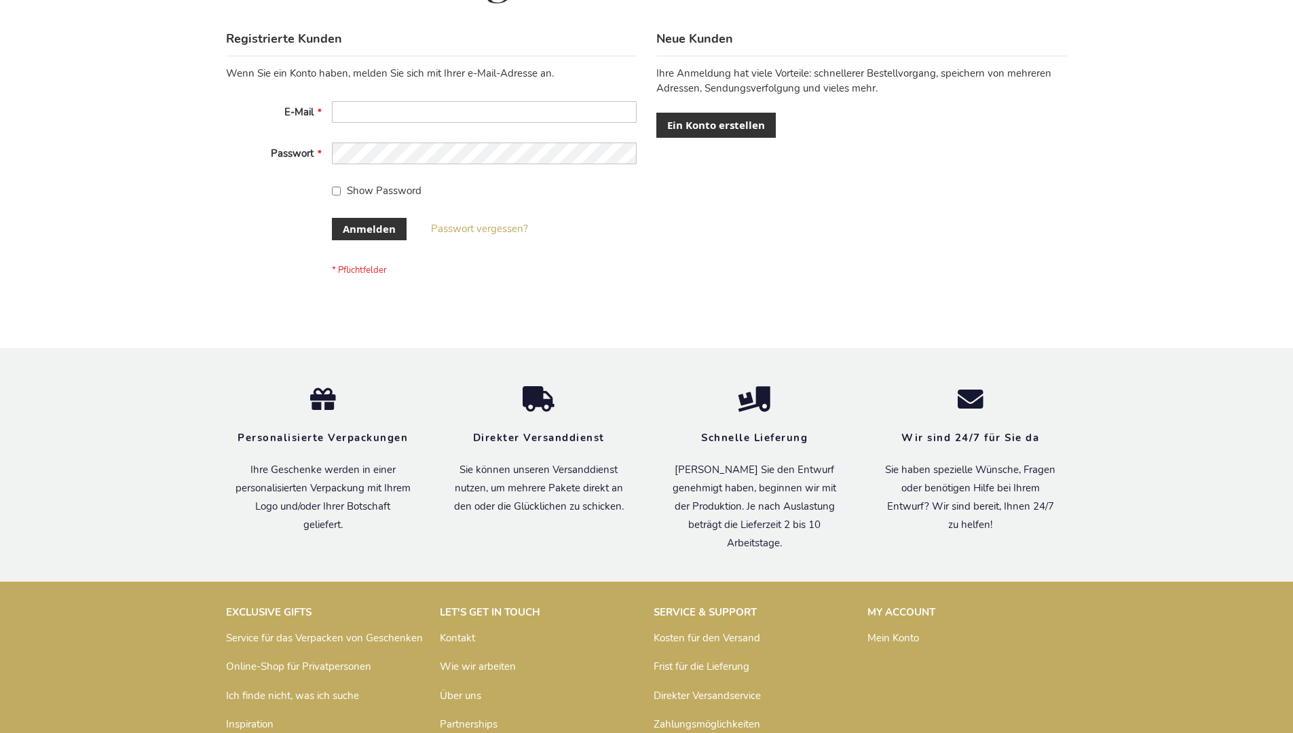
scroll to position [455, 0]
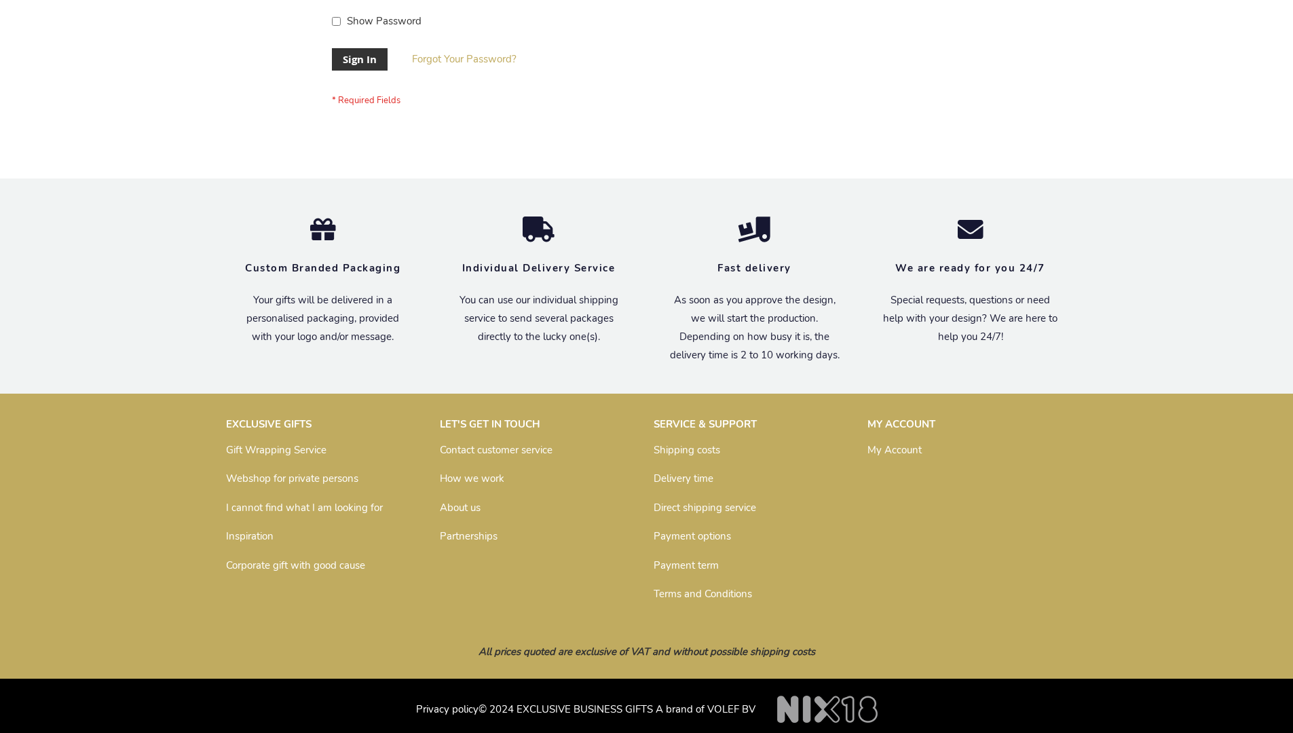
scroll to position [437, 0]
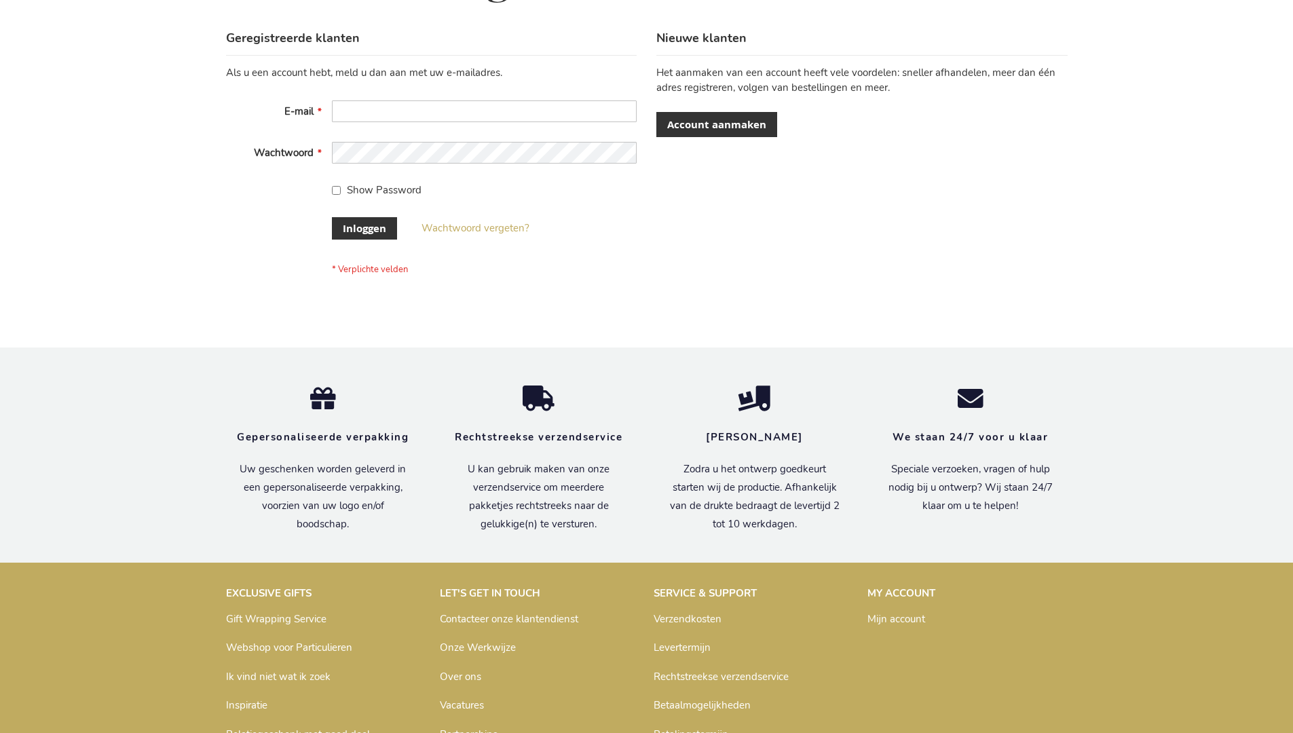
scroll to position [461, 0]
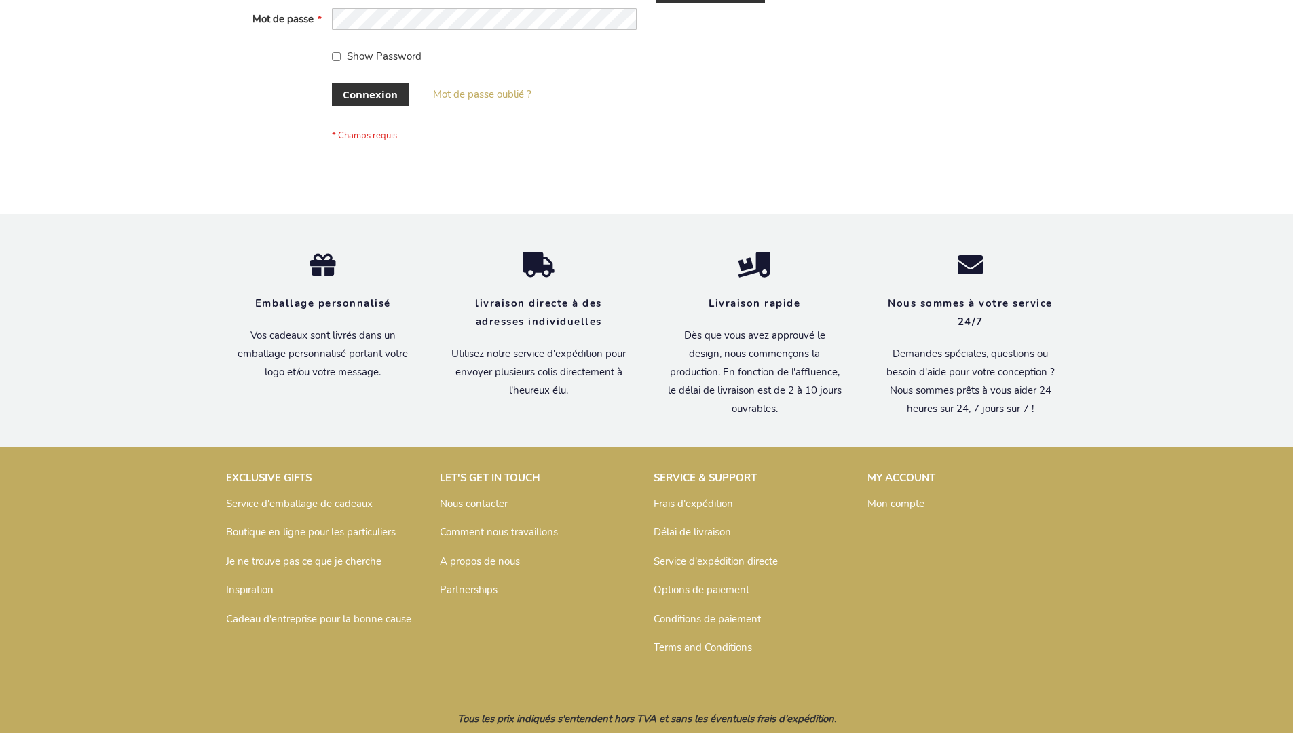
scroll to position [468, 0]
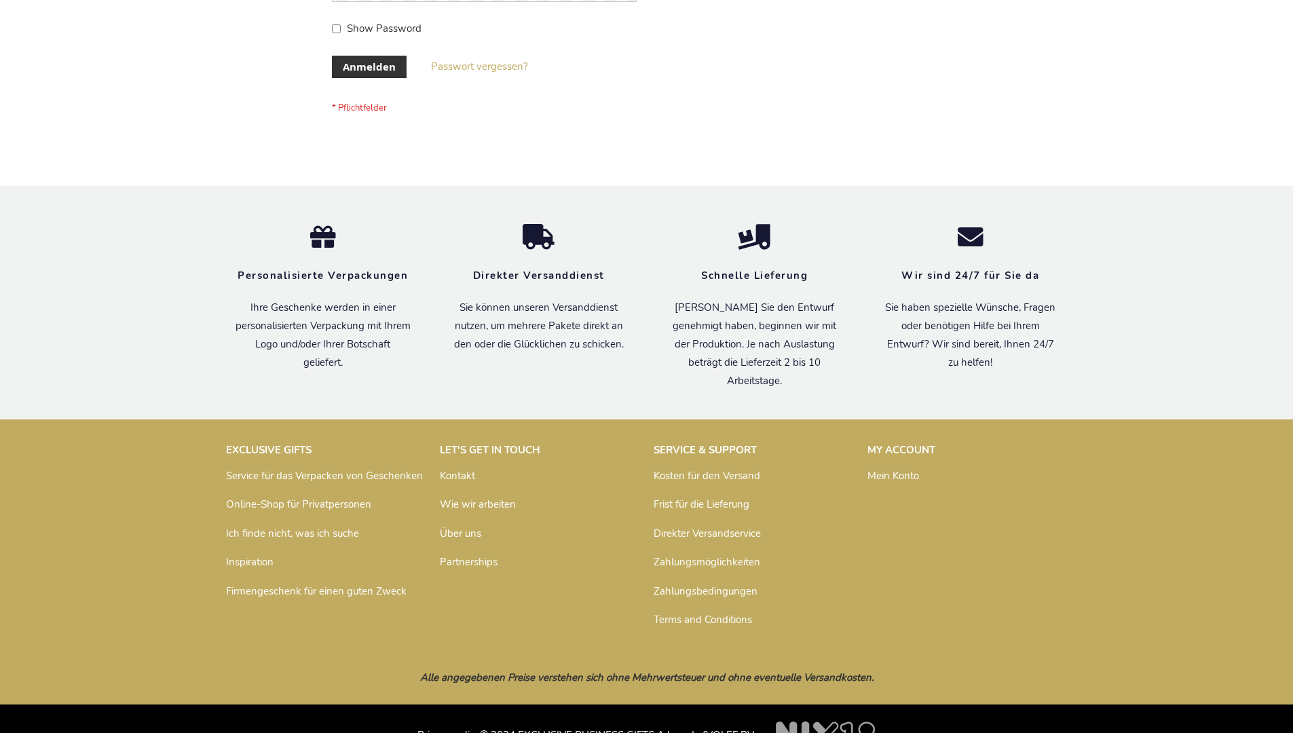
scroll to position [455, 0]
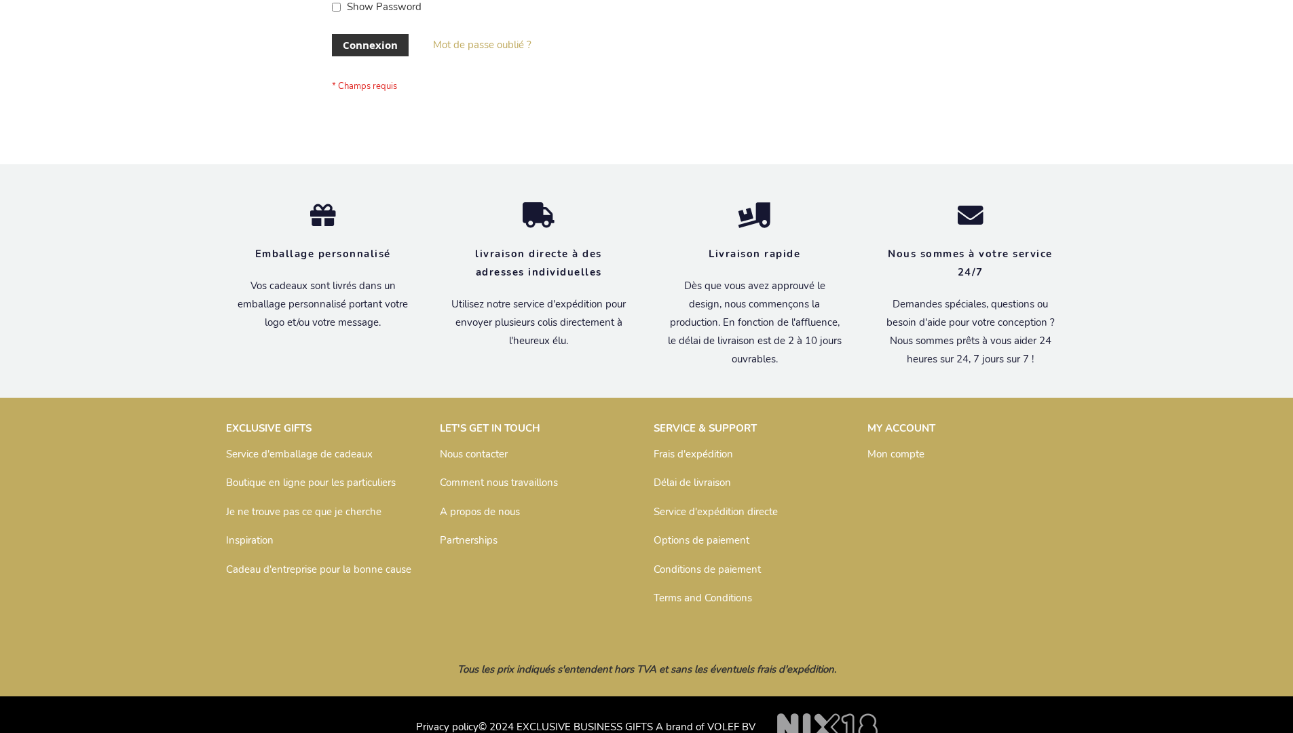
scroll to position [468, 0]
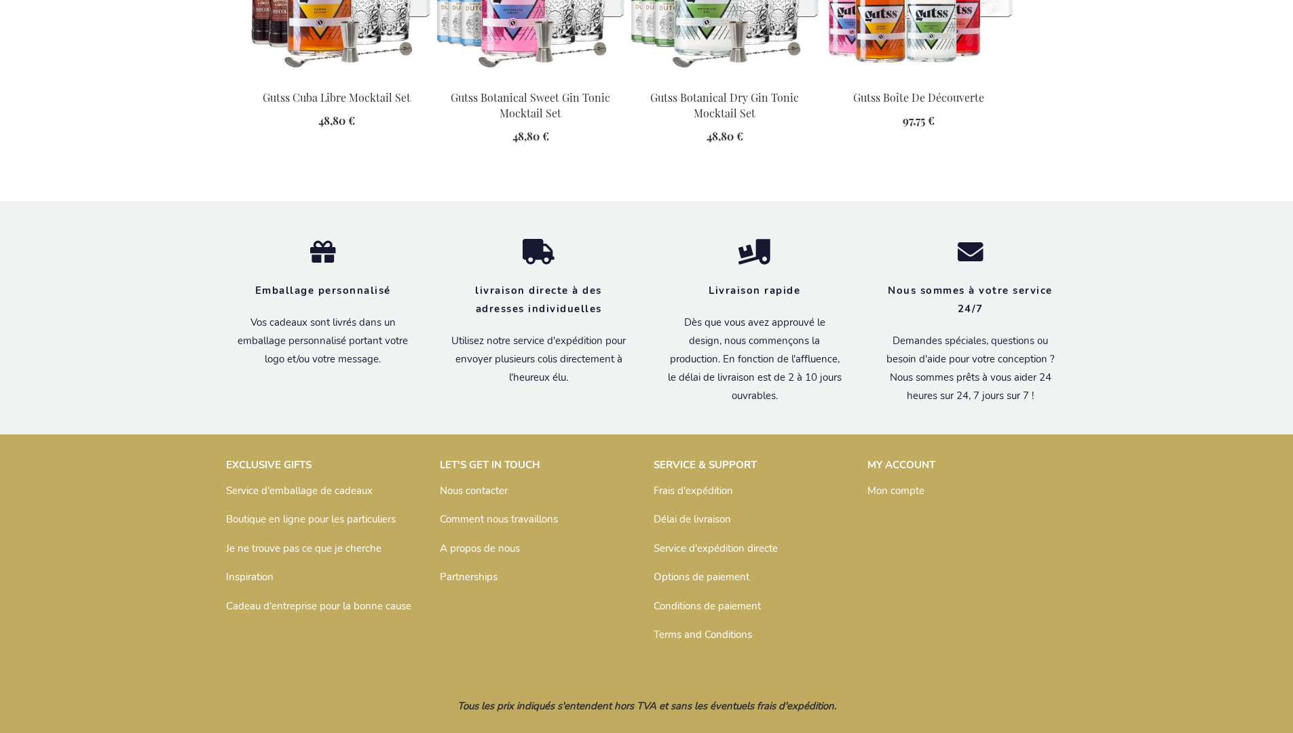
scroll to position [1514, 0]
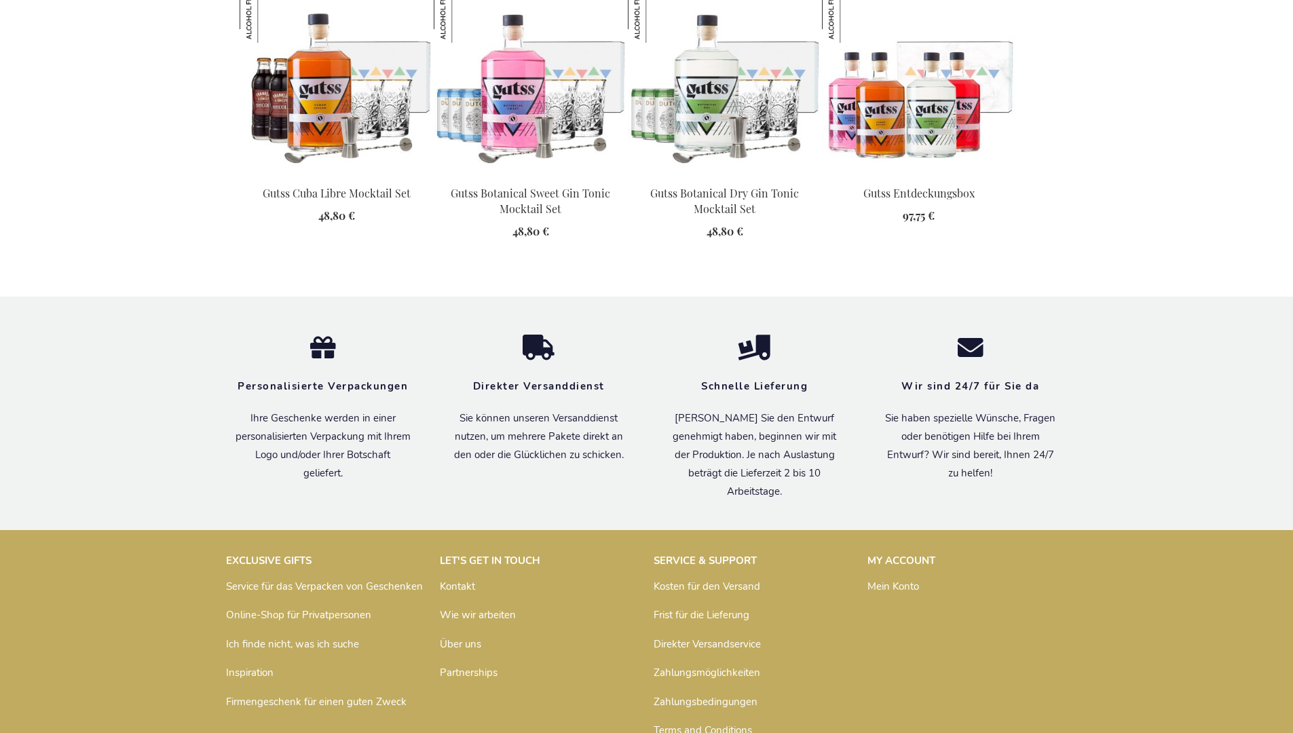
scroll to position [1530, 0]
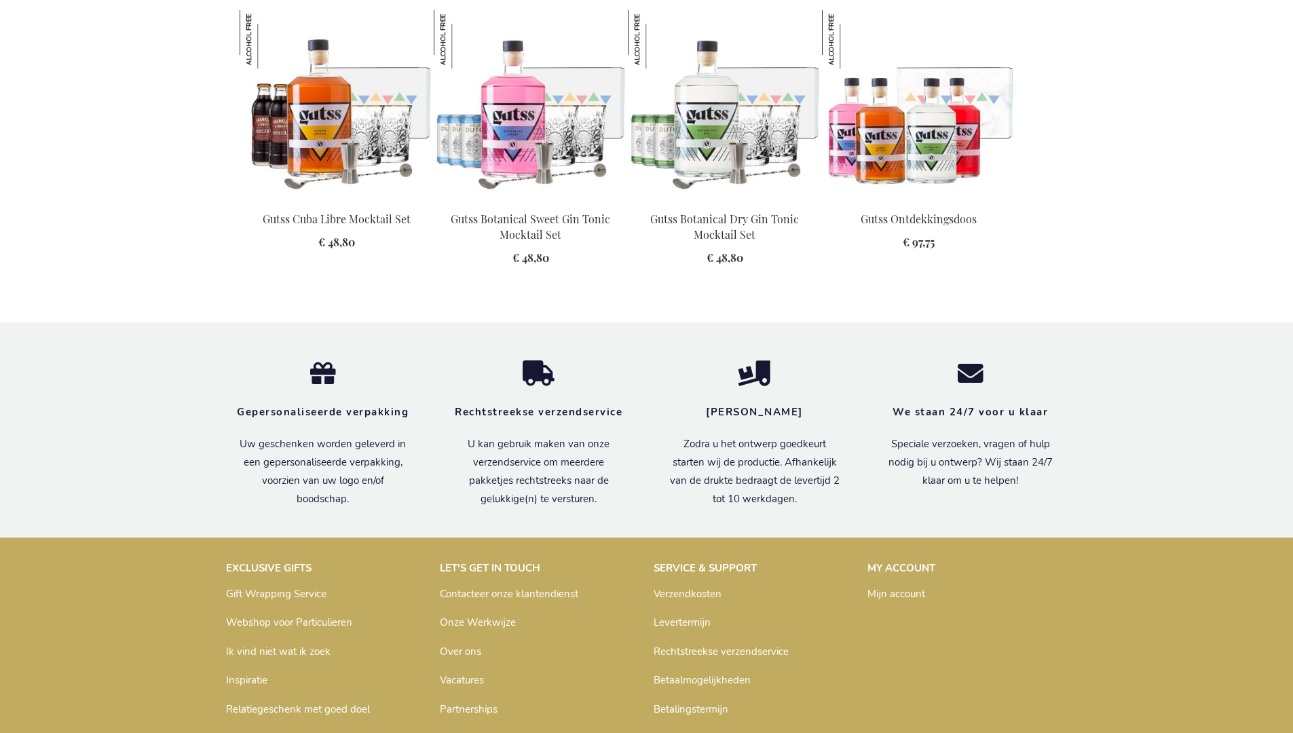
scroll to position [1507, 0]
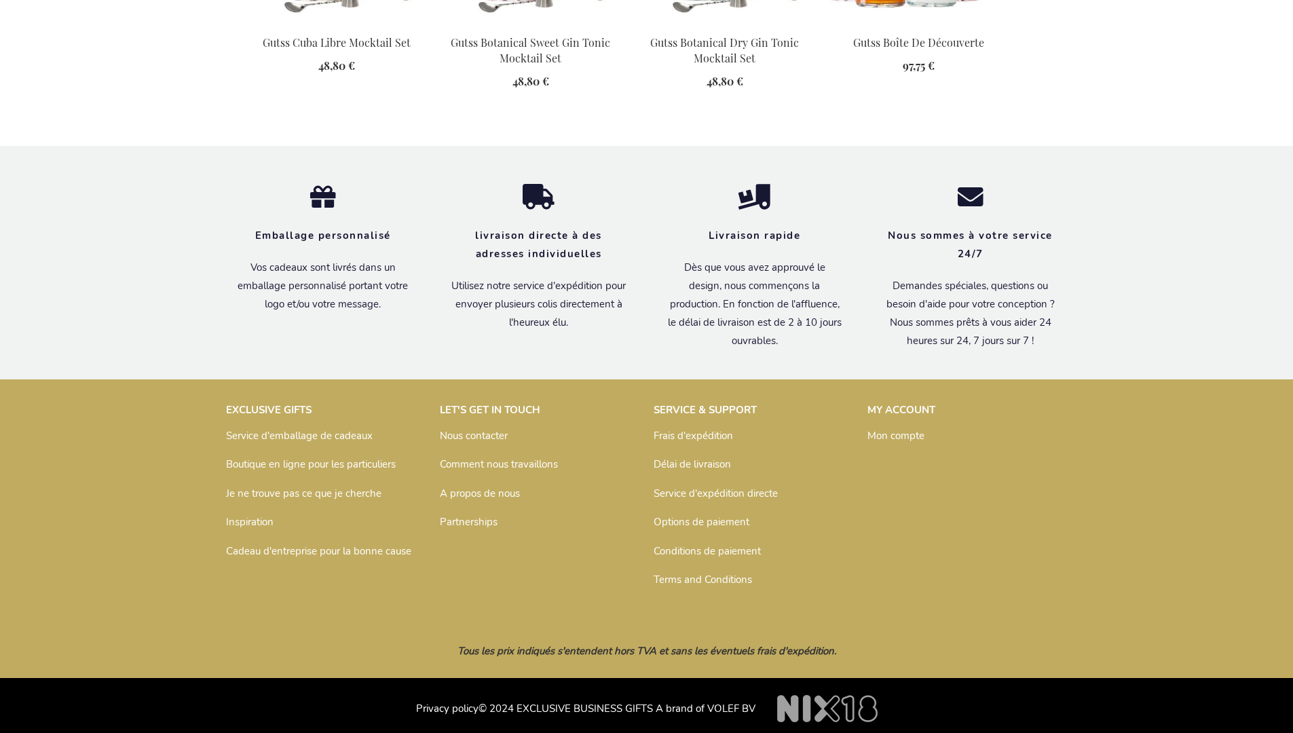
scroll to position [1514, 0]
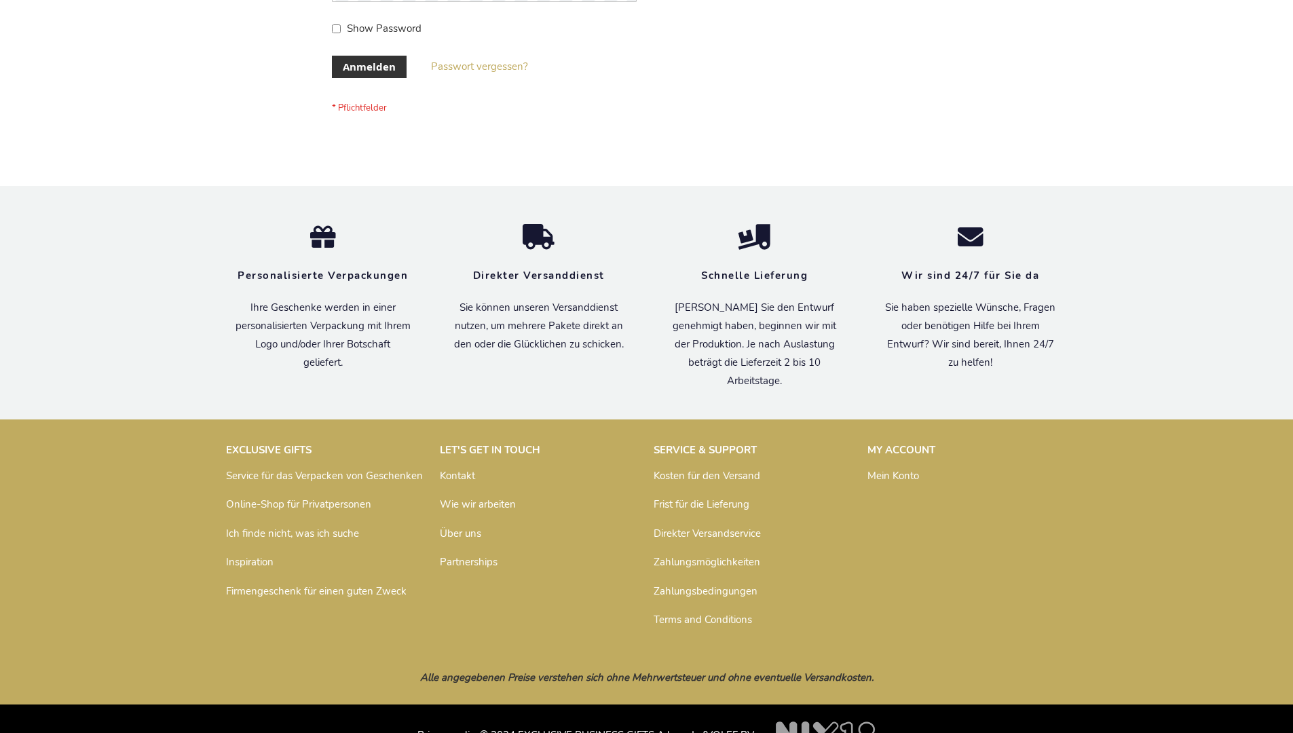
scroll to position [455, 0]
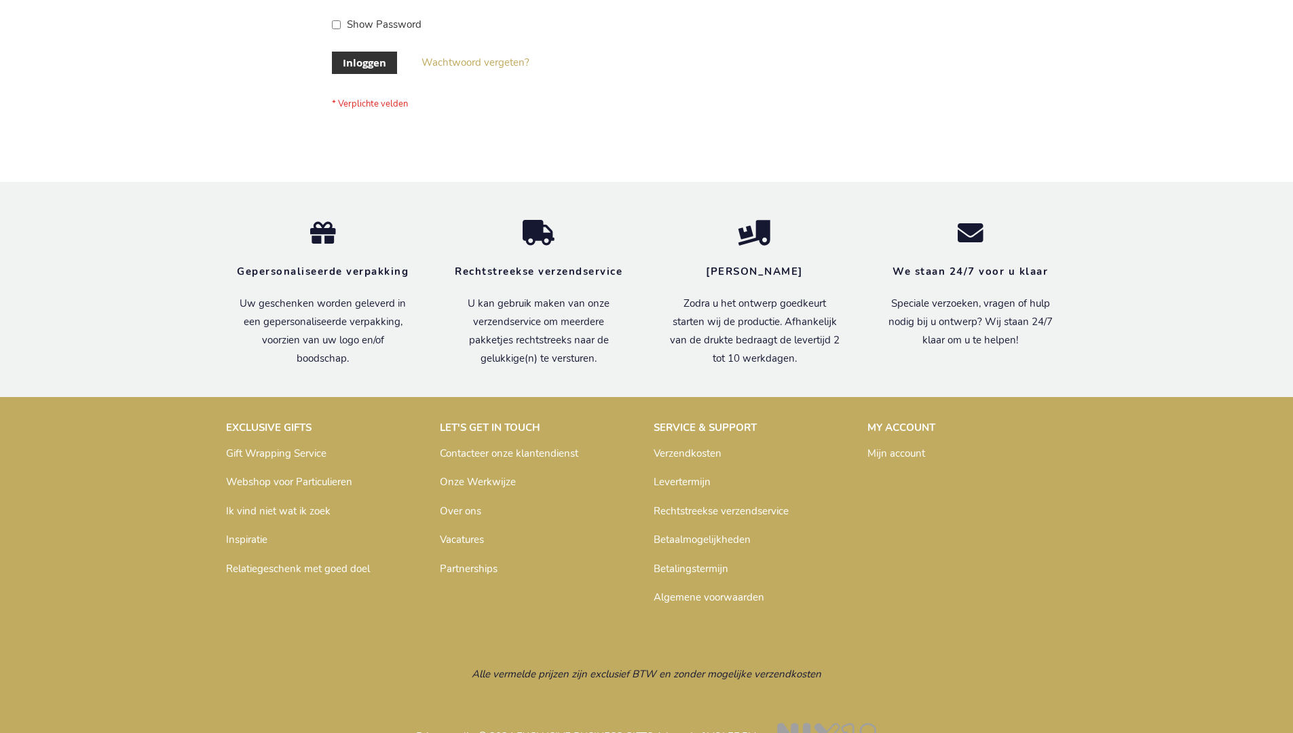
scroll to position [461, 0]
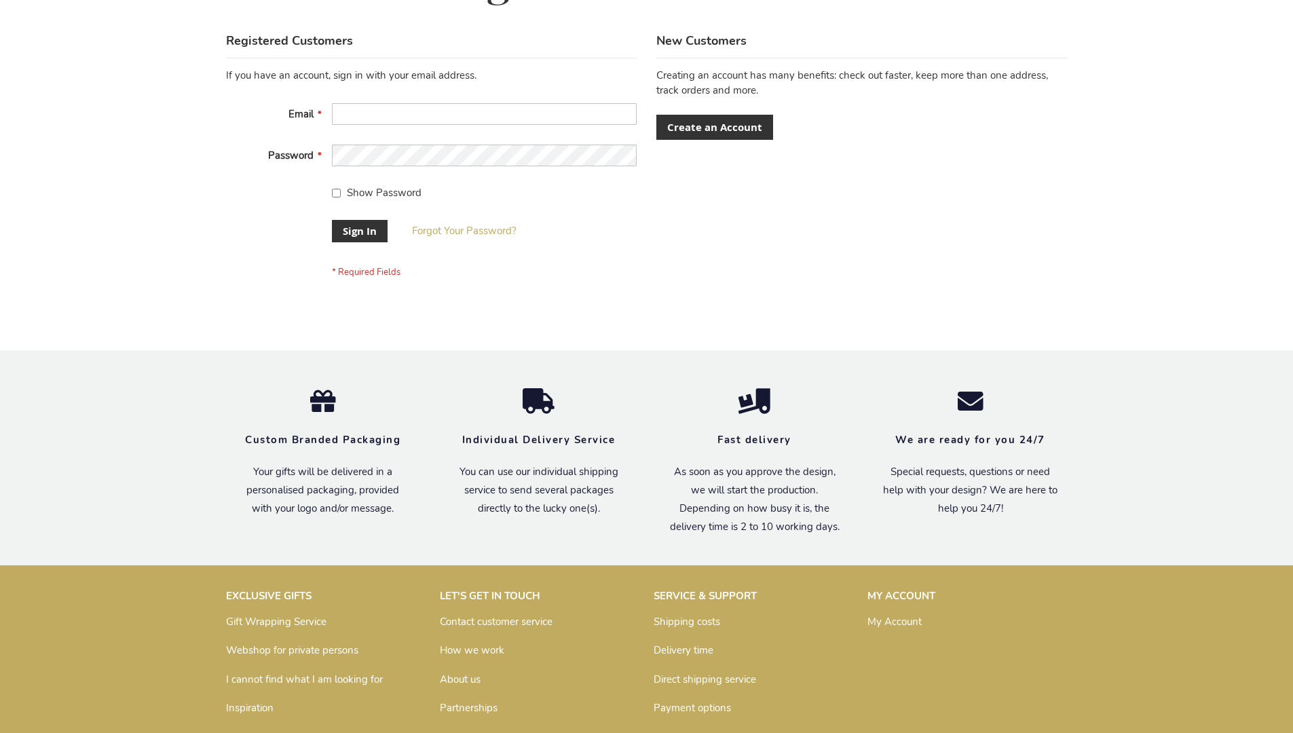
scroll to position [437, 0]
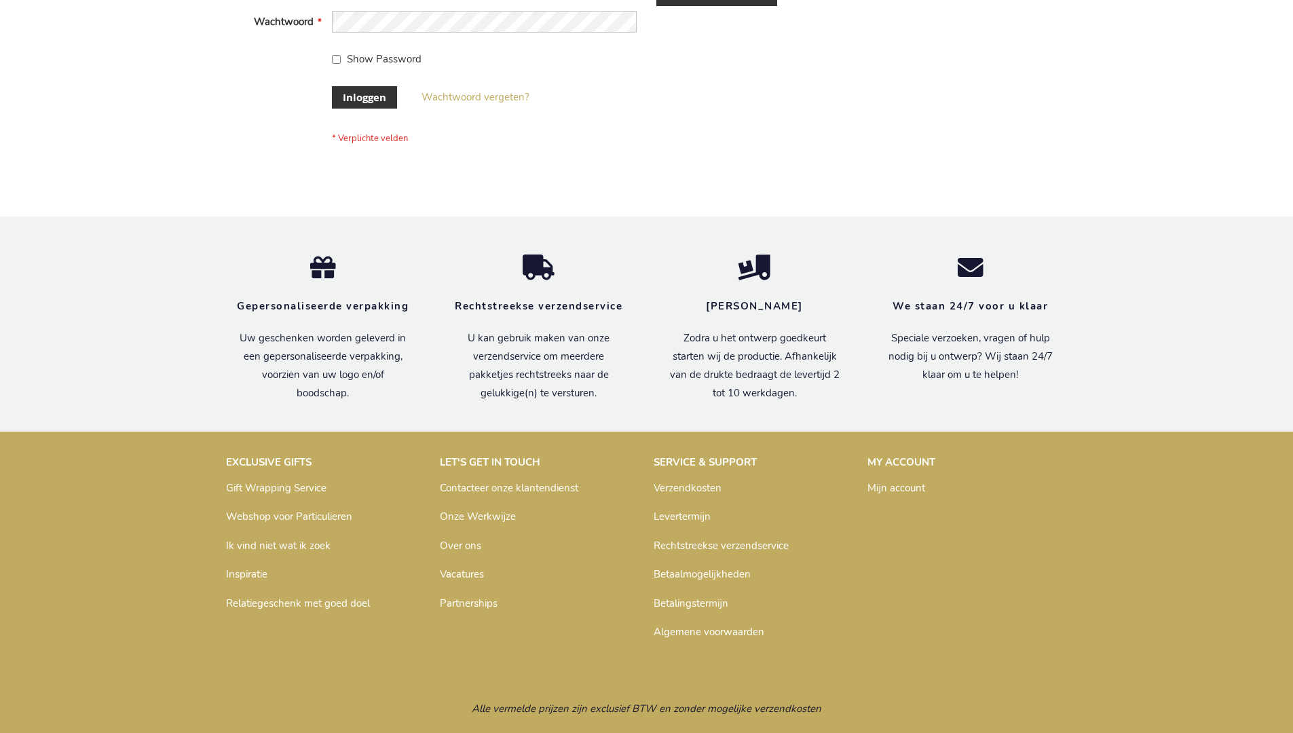
scroll to position [461, 0]
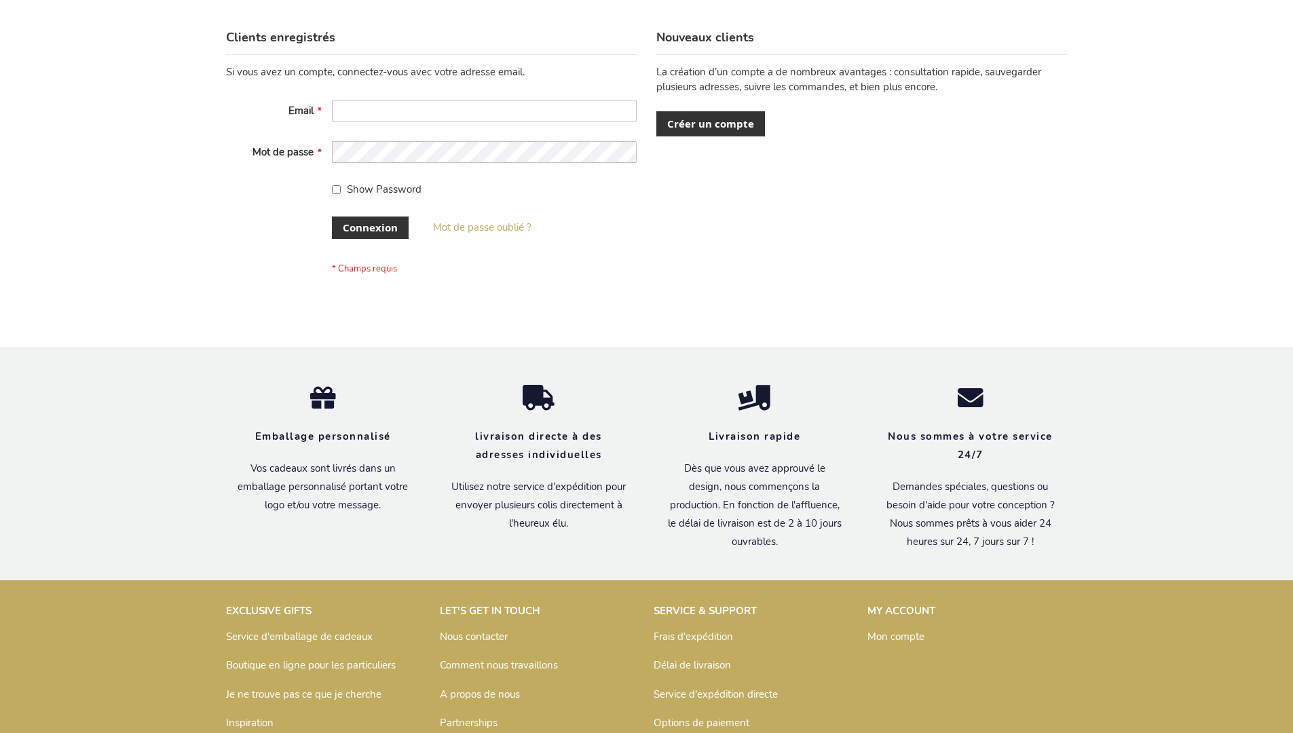
scroll to position [468, 0]
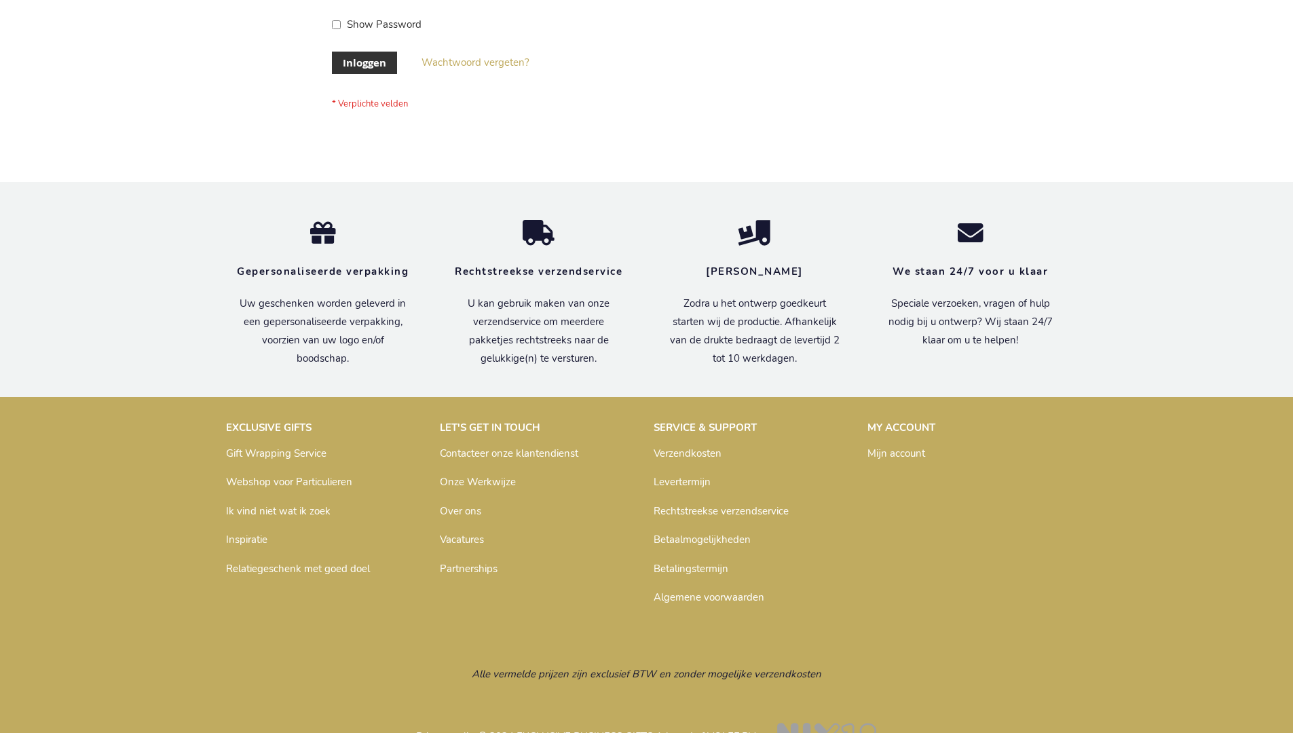
scroll to position [461, 0]
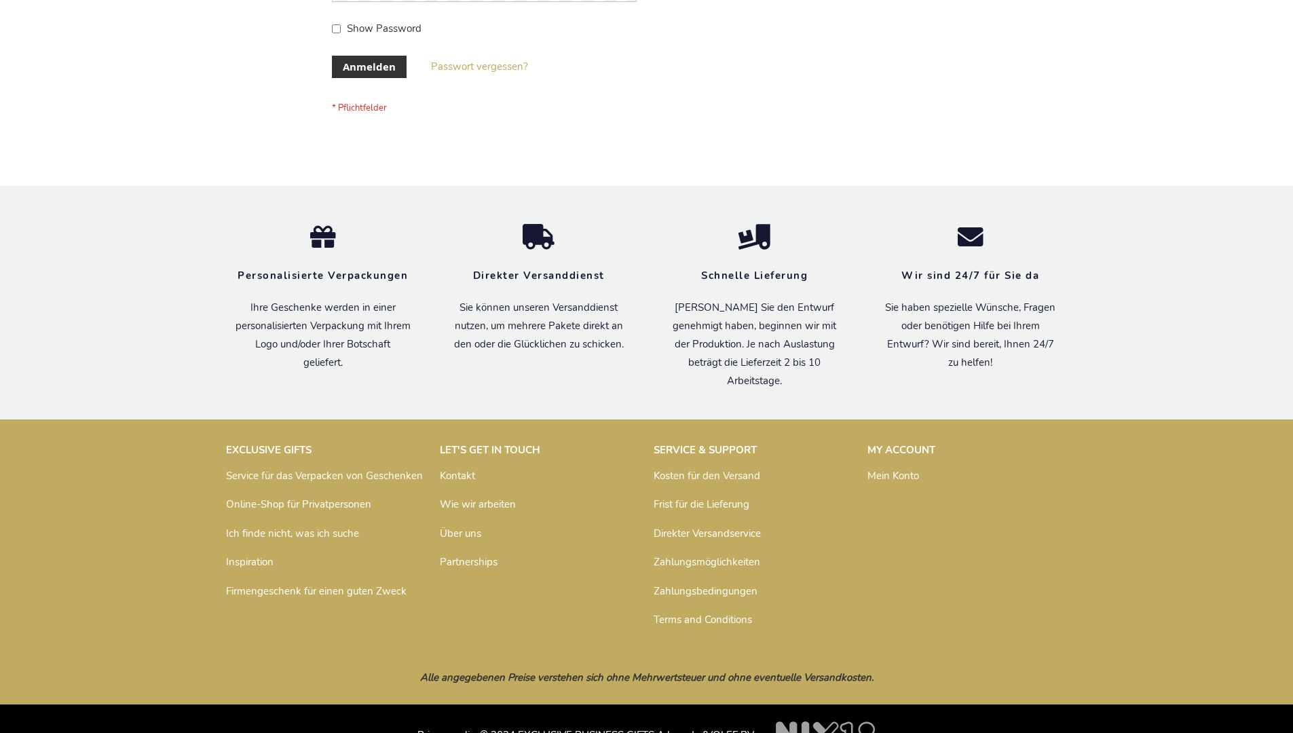
scroll to position [455, 0]
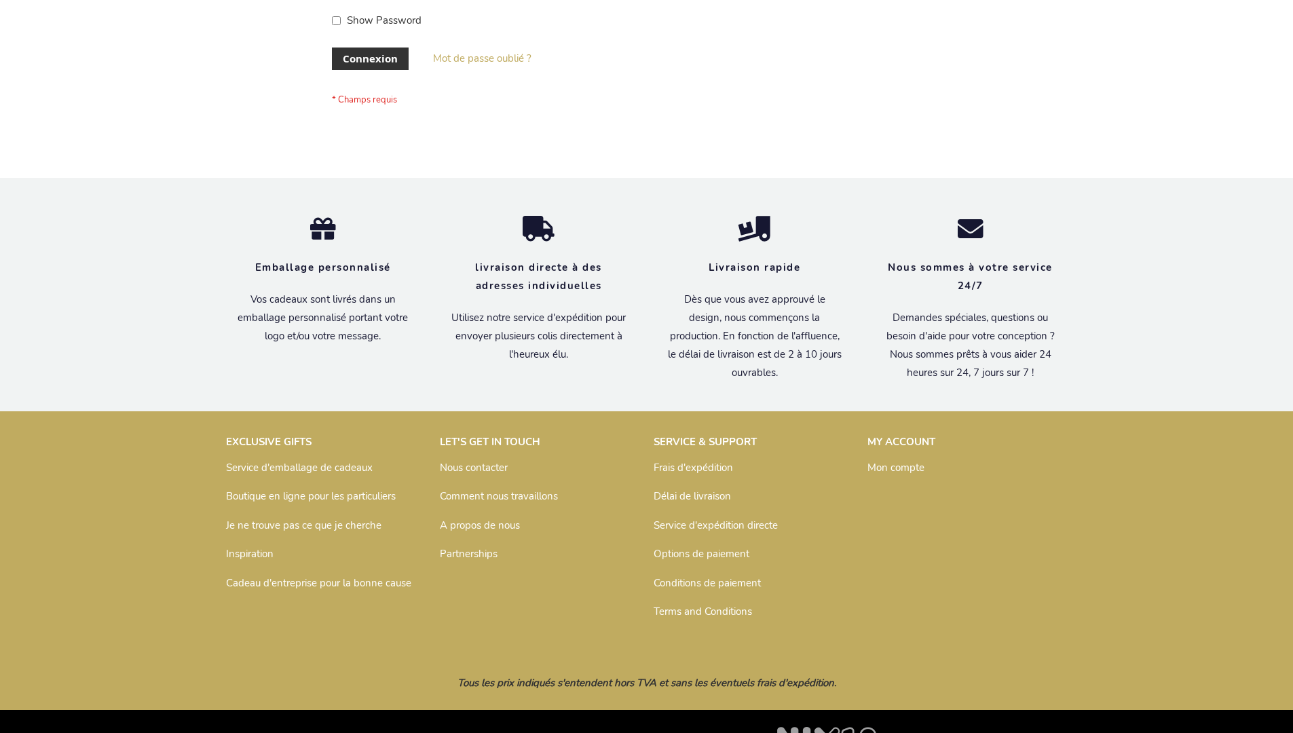
scroll to position [468, 0]
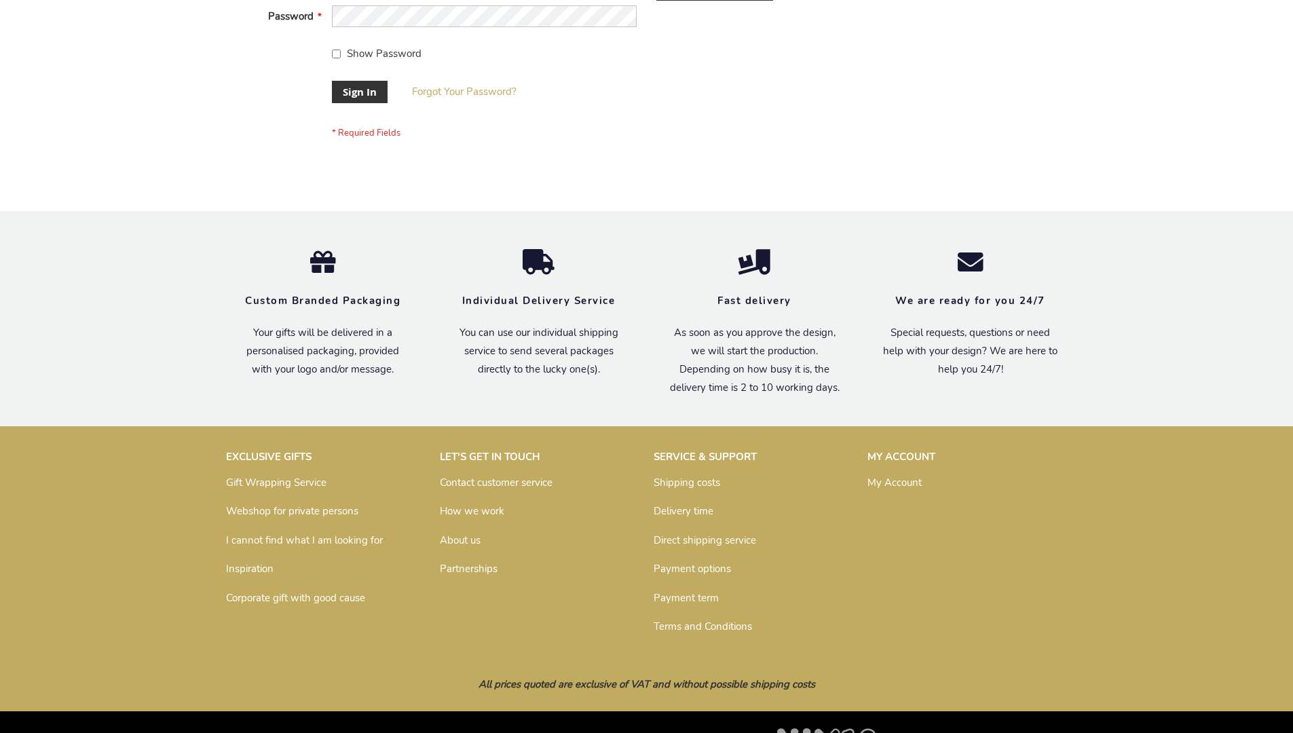
scroll to position [437, 0]
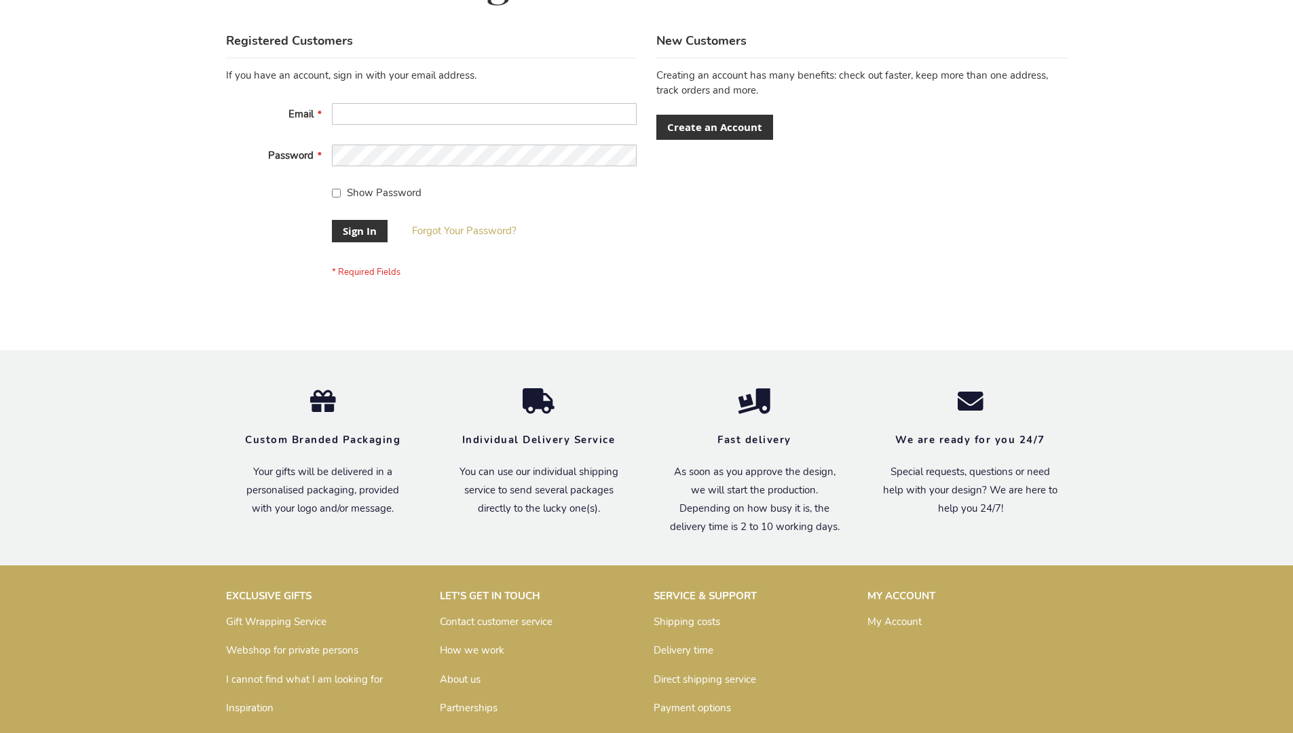
scroll to position [437, 0]
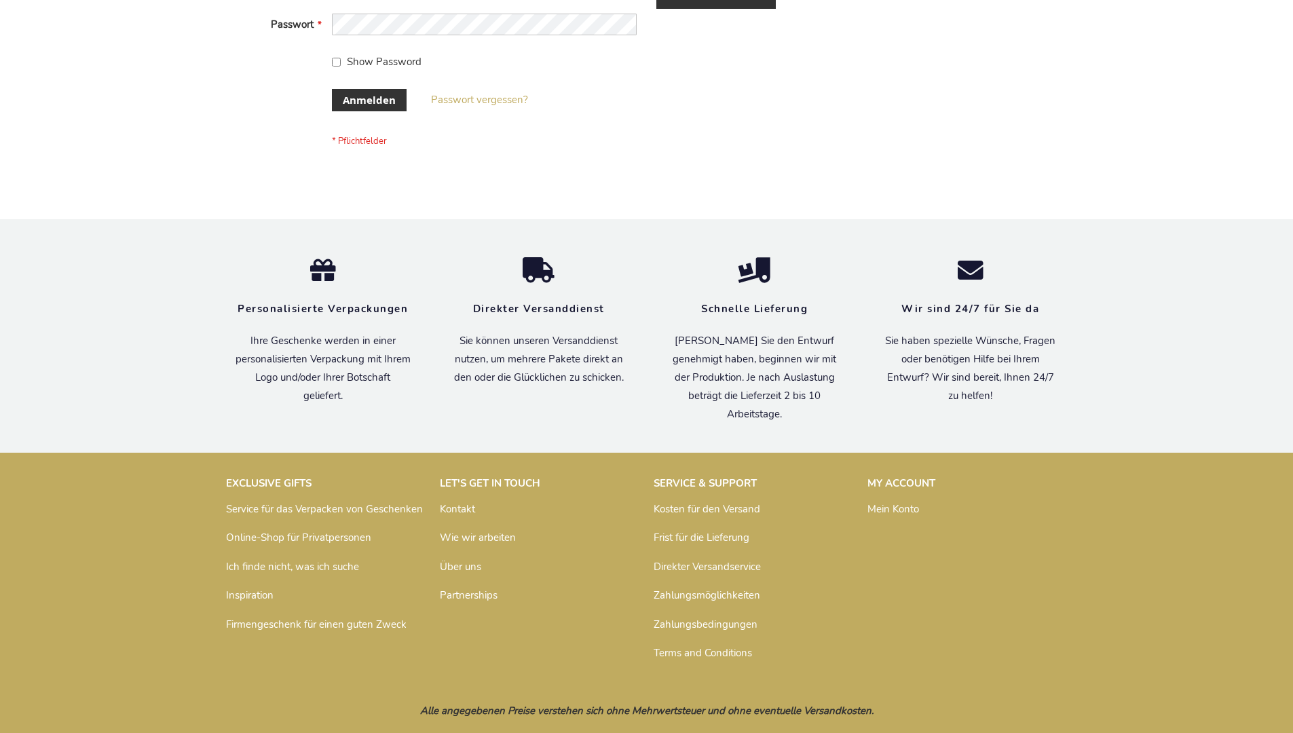
scroll to position [455, 0]
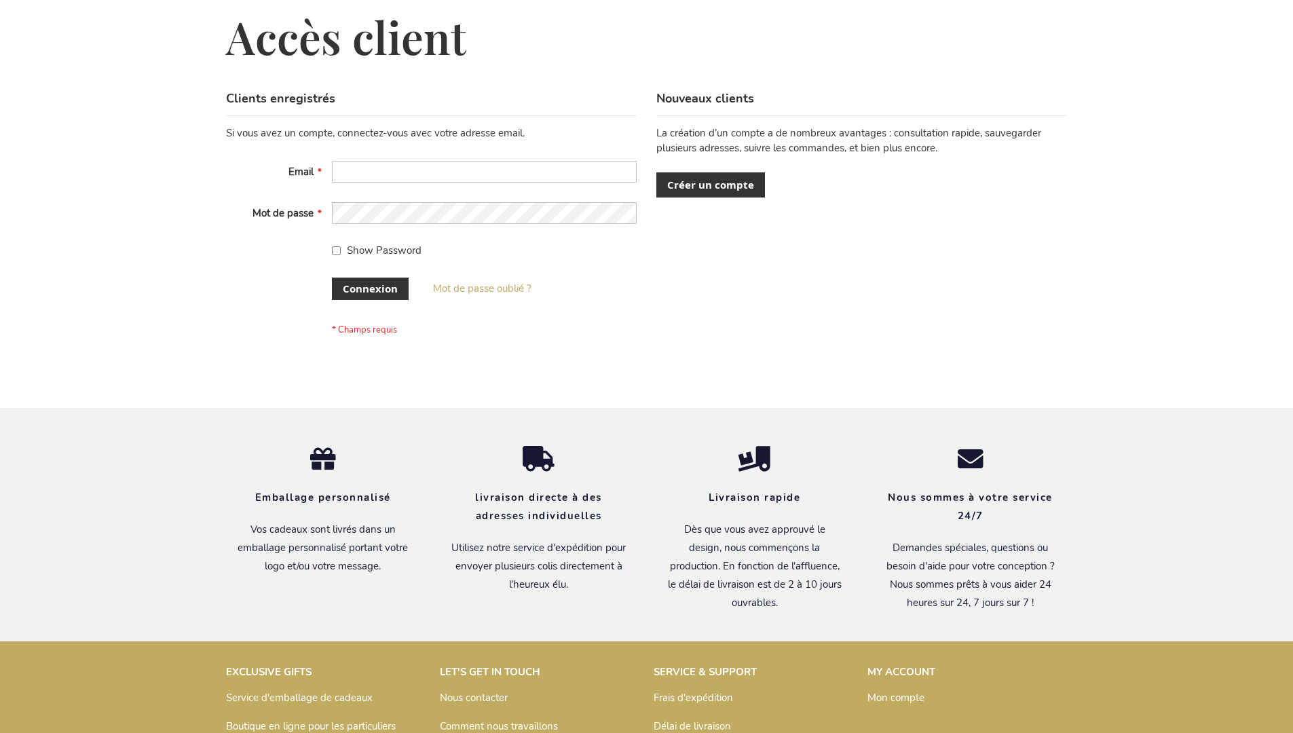
scroll to position [468, 0]
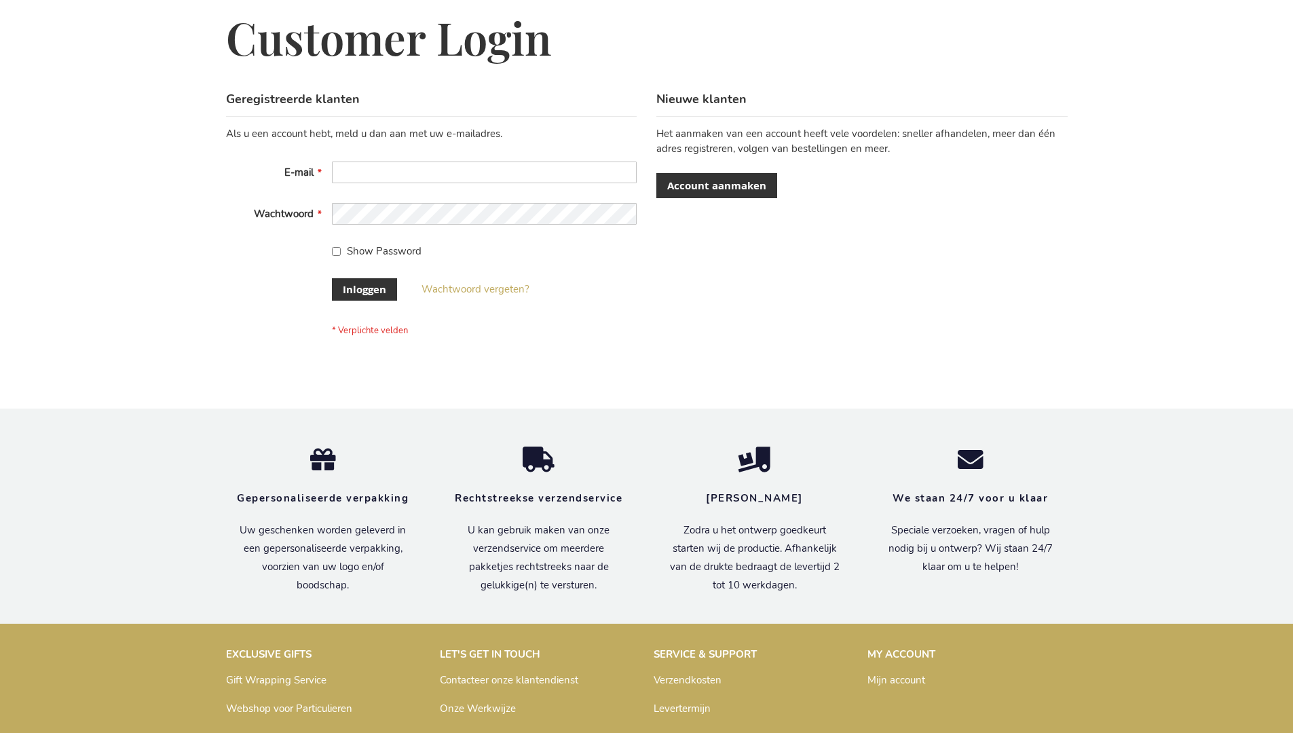
scroll to position [461, 0]
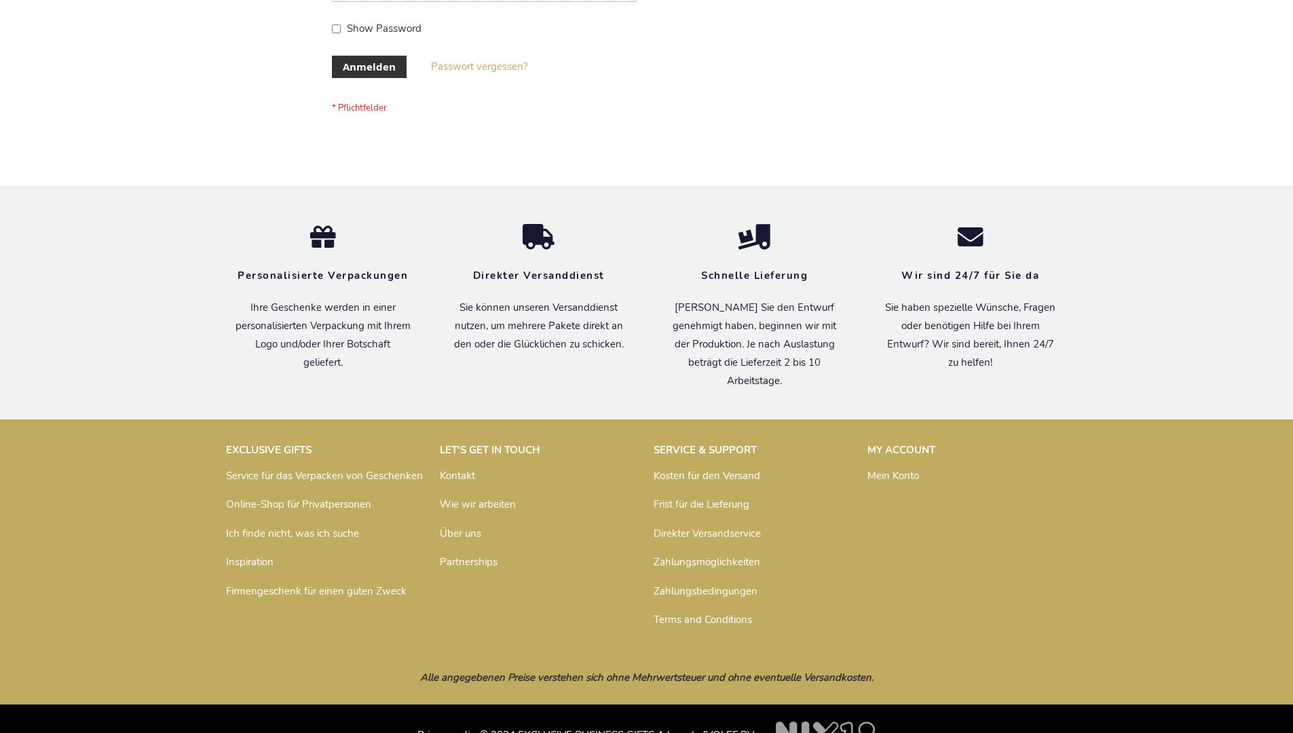
scroll to position [455, 0]
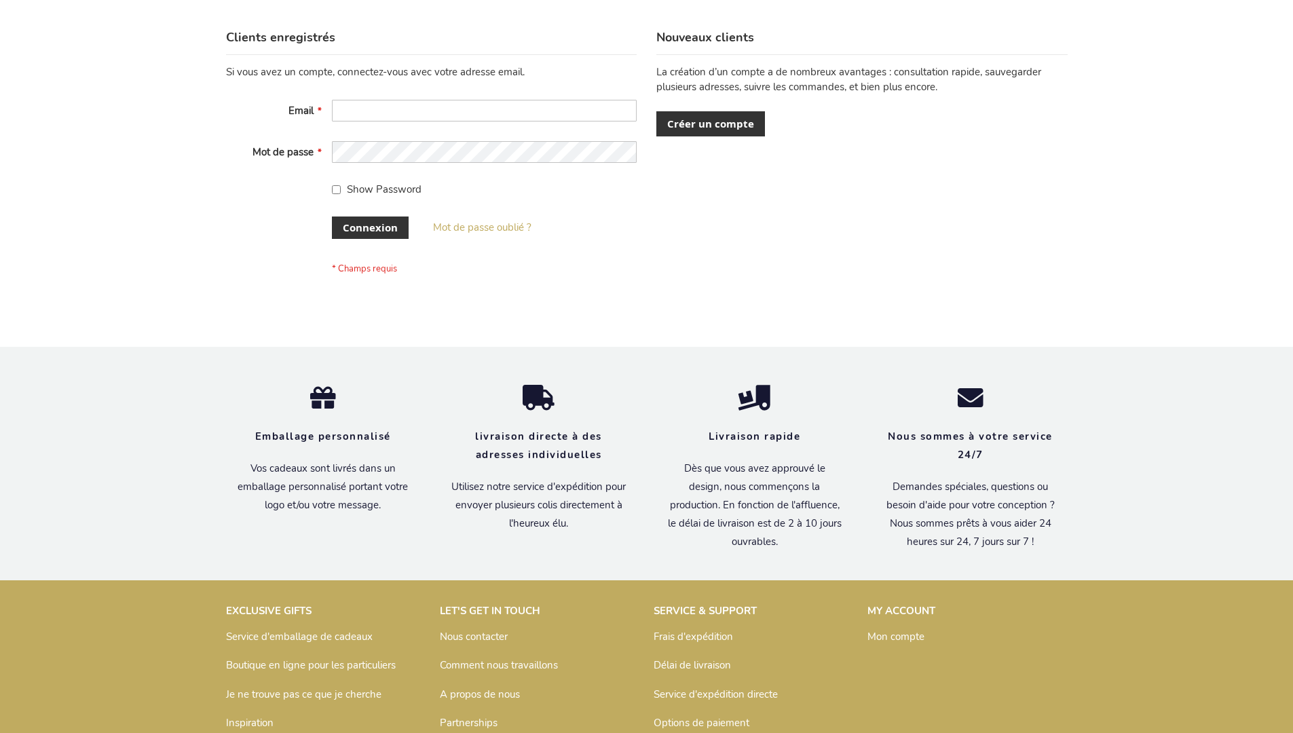
scroll to position [468, 0]
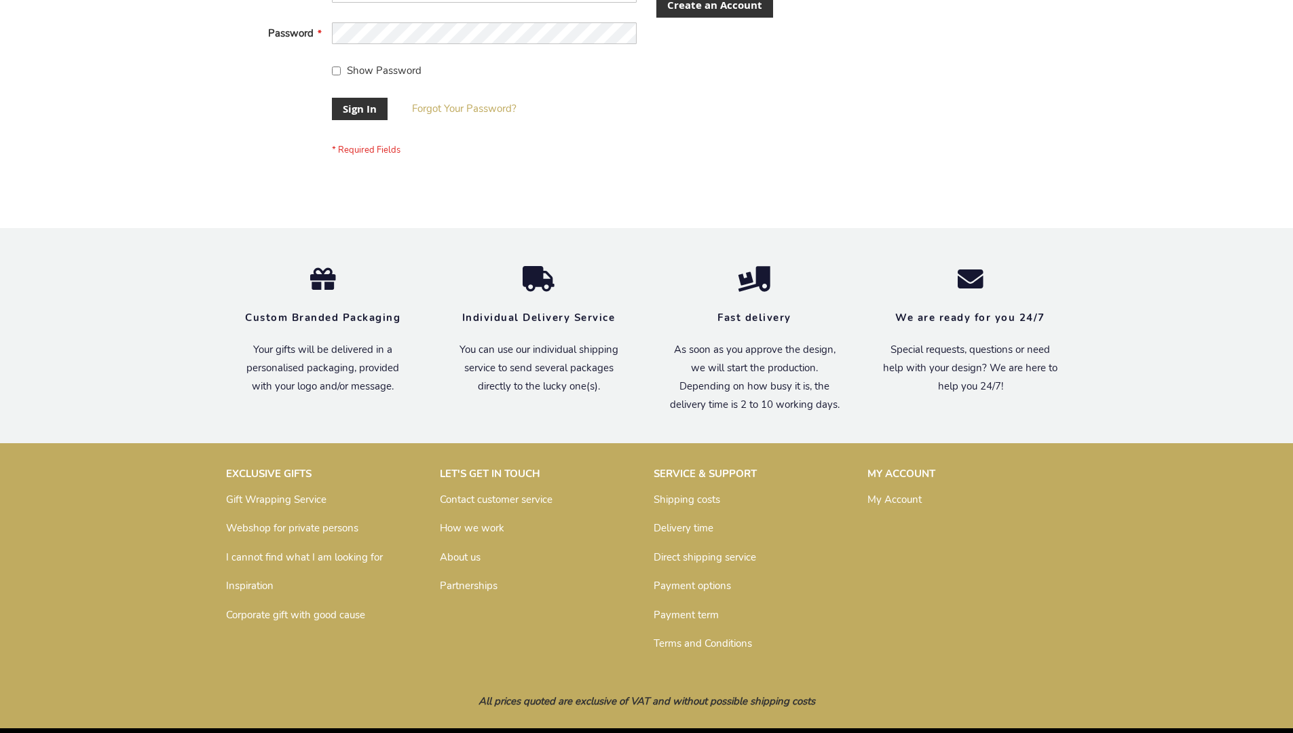
scroll to position [437, 0]
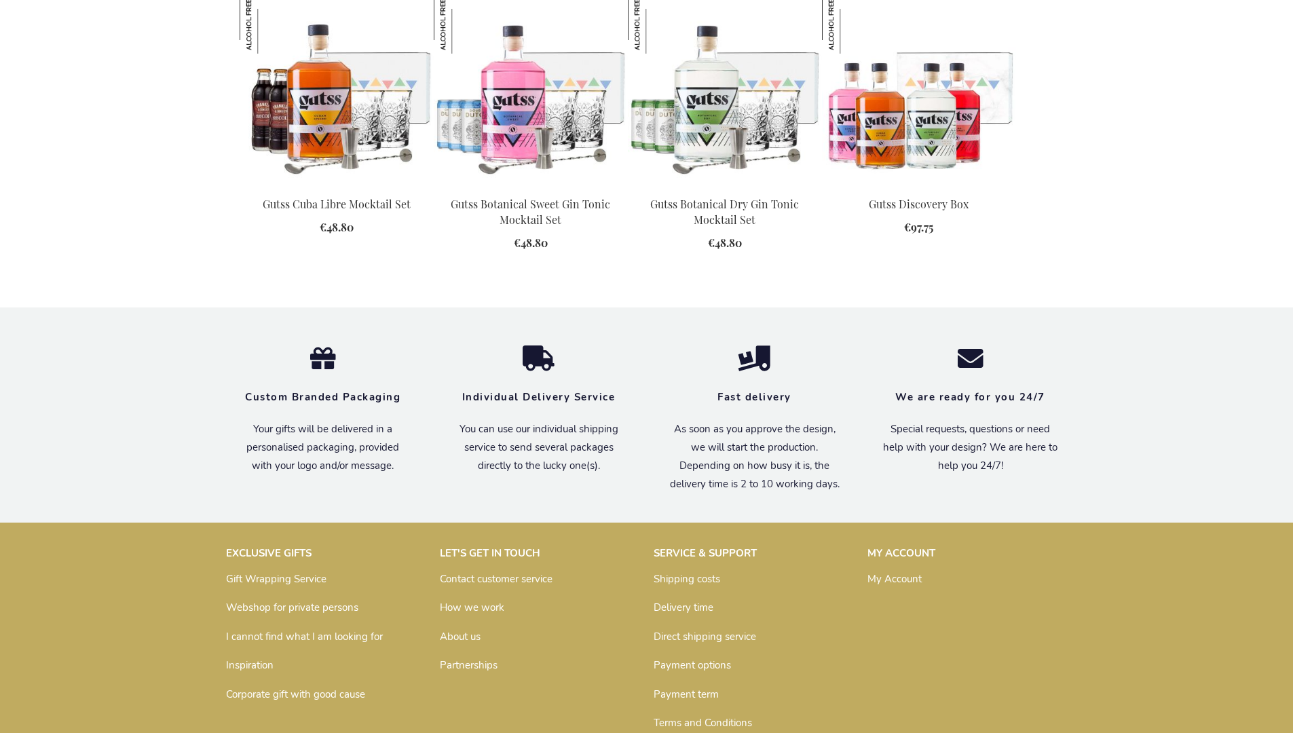
scroll to position [1453, 0]
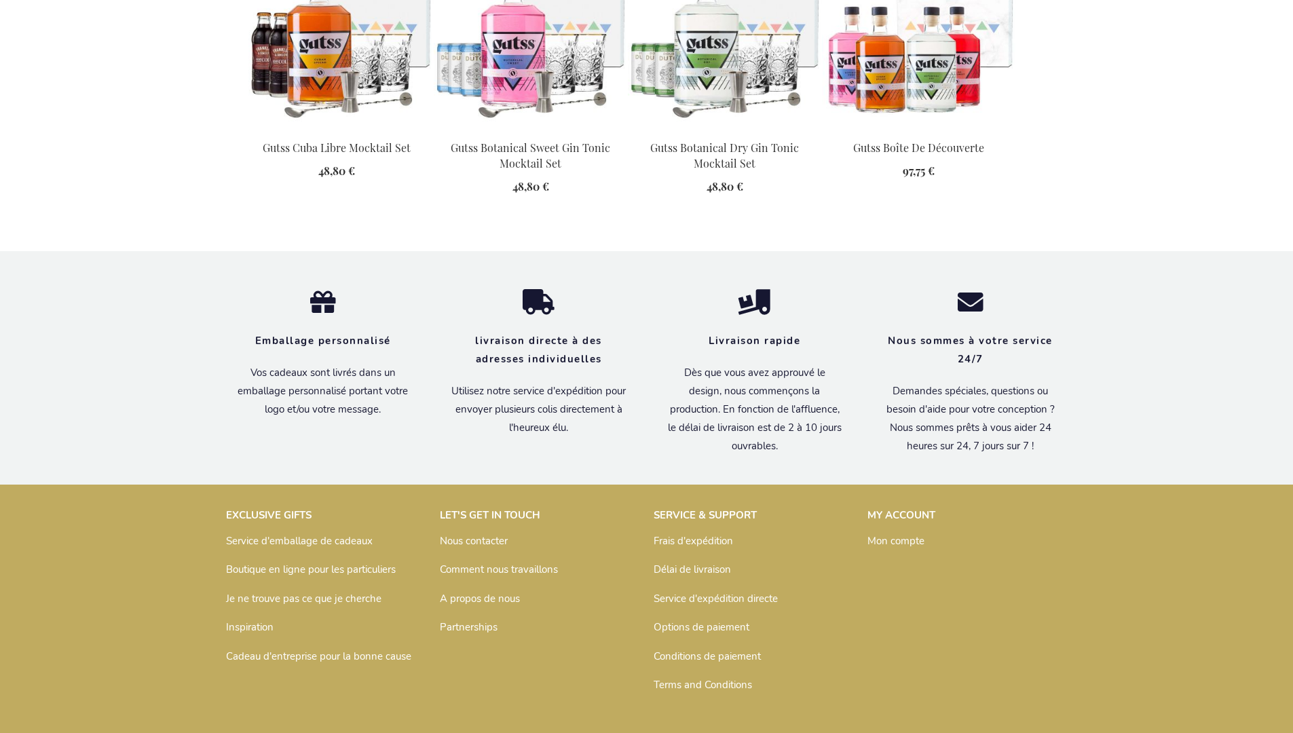
scroll to position [1514, 0]
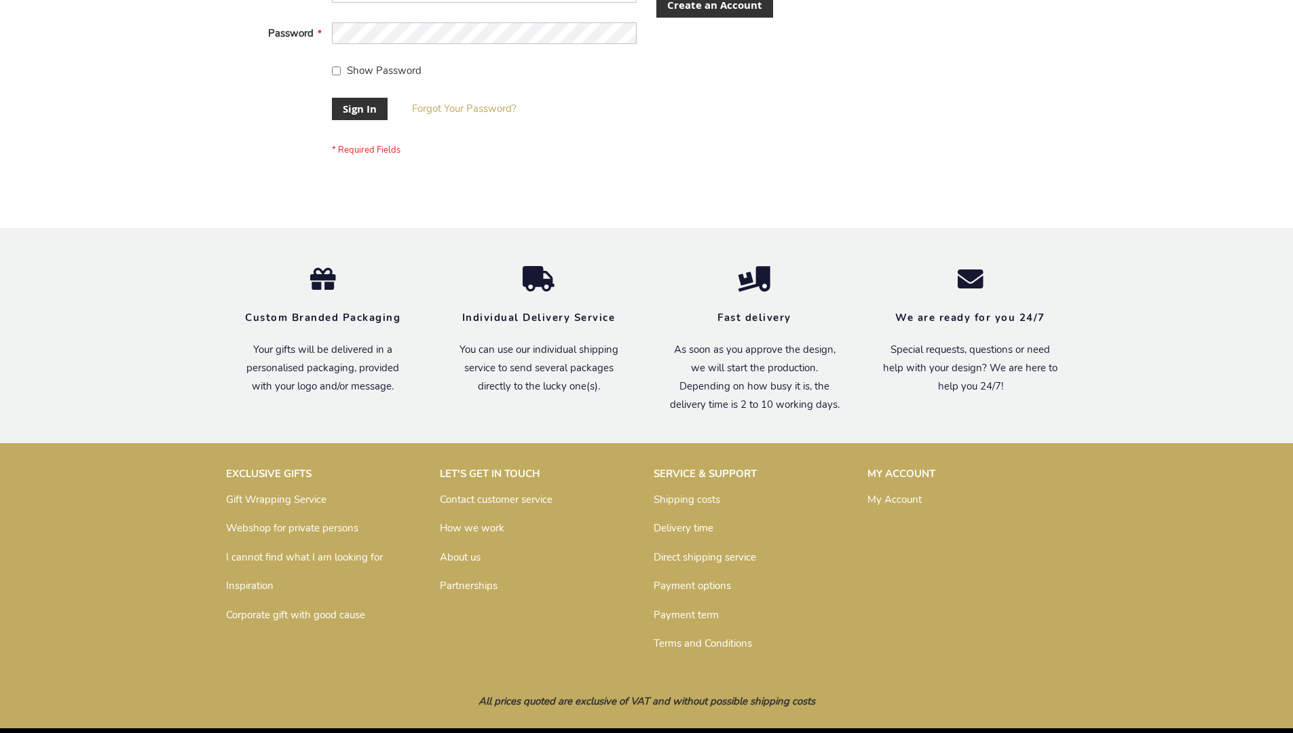
scroll to position [437, 0]
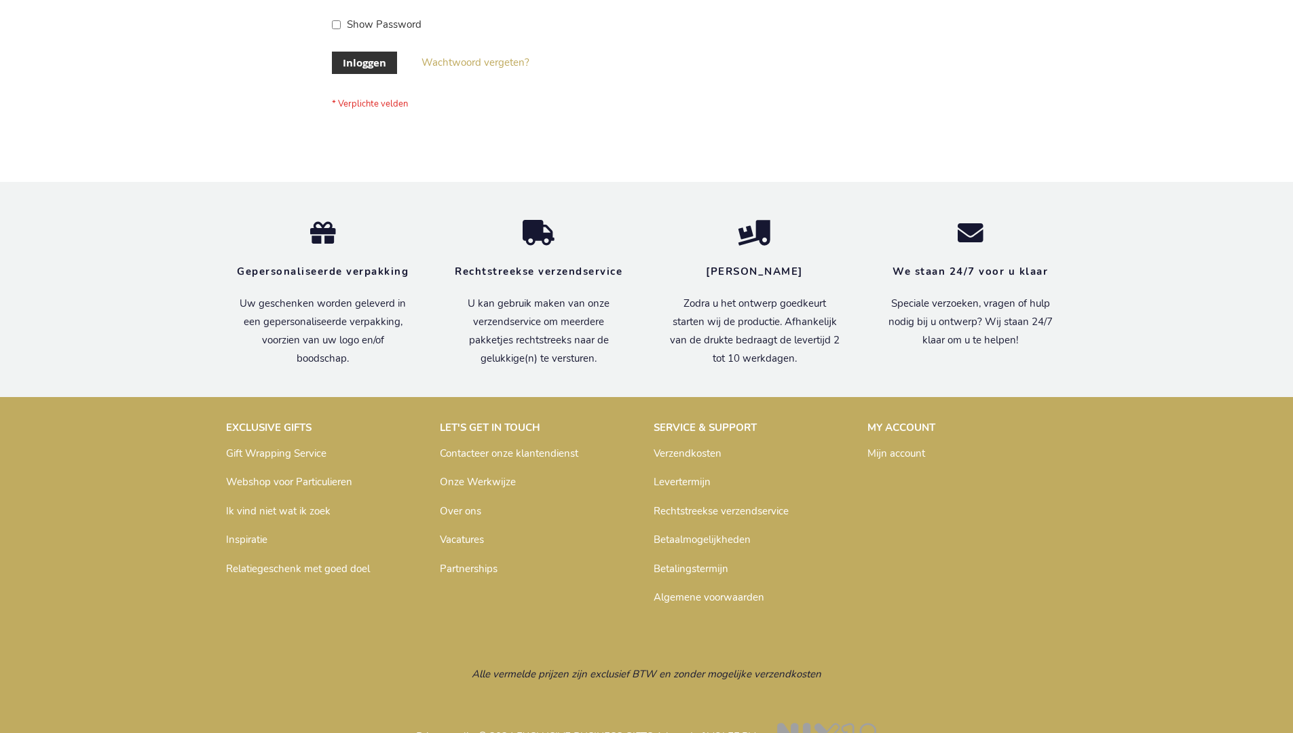
scroll to position [461, 0]
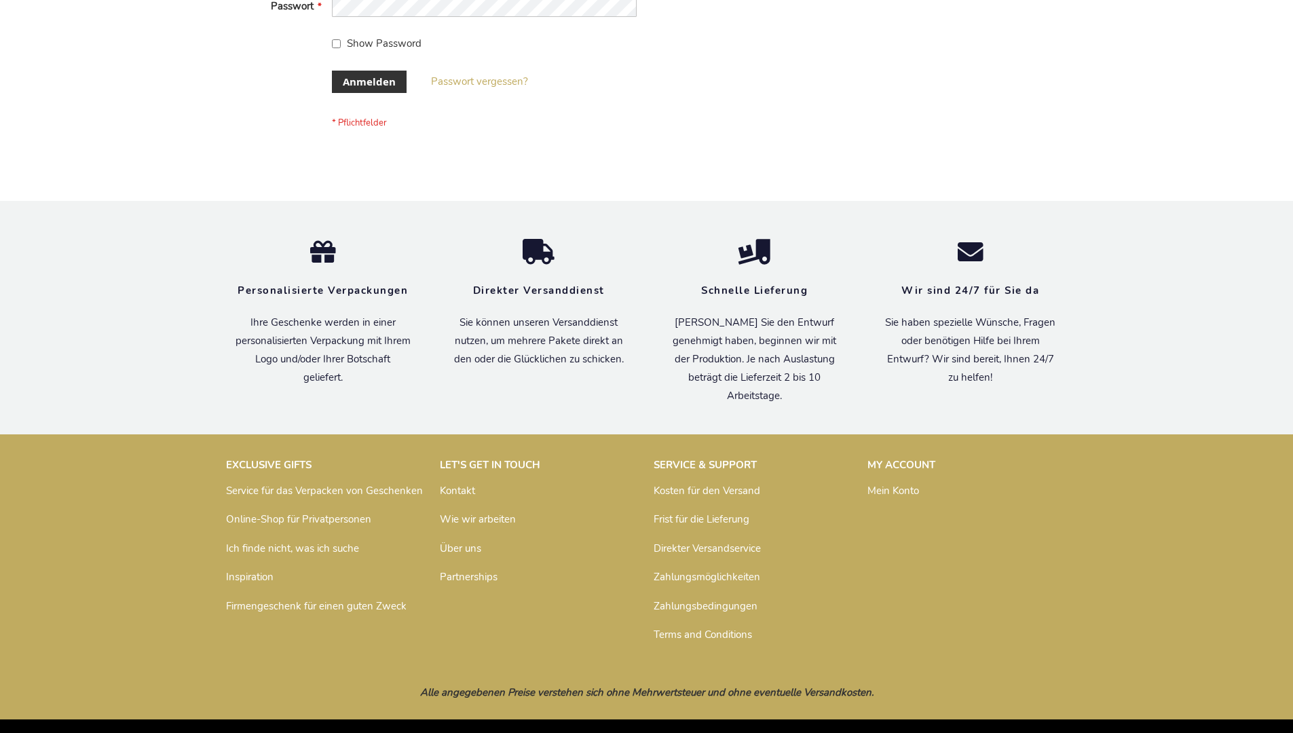
scroll to position [455, 0]
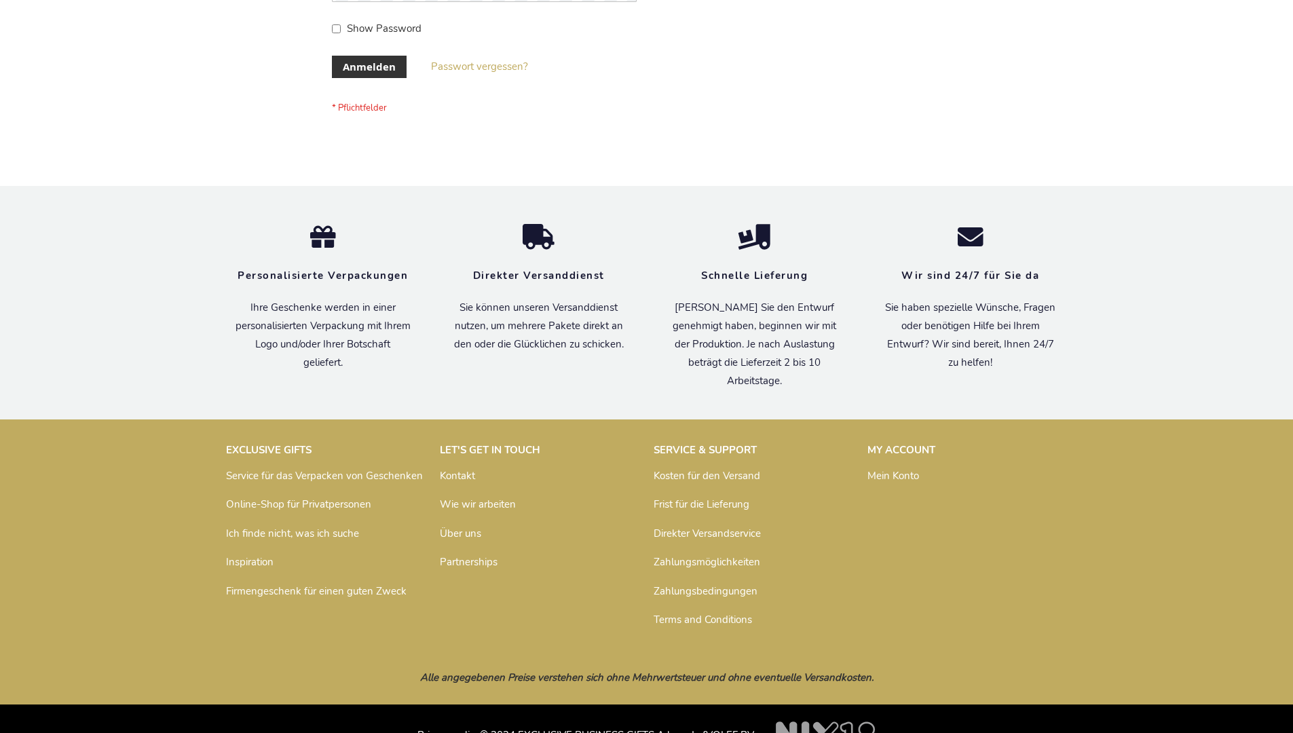
scroll to position [455, 0]
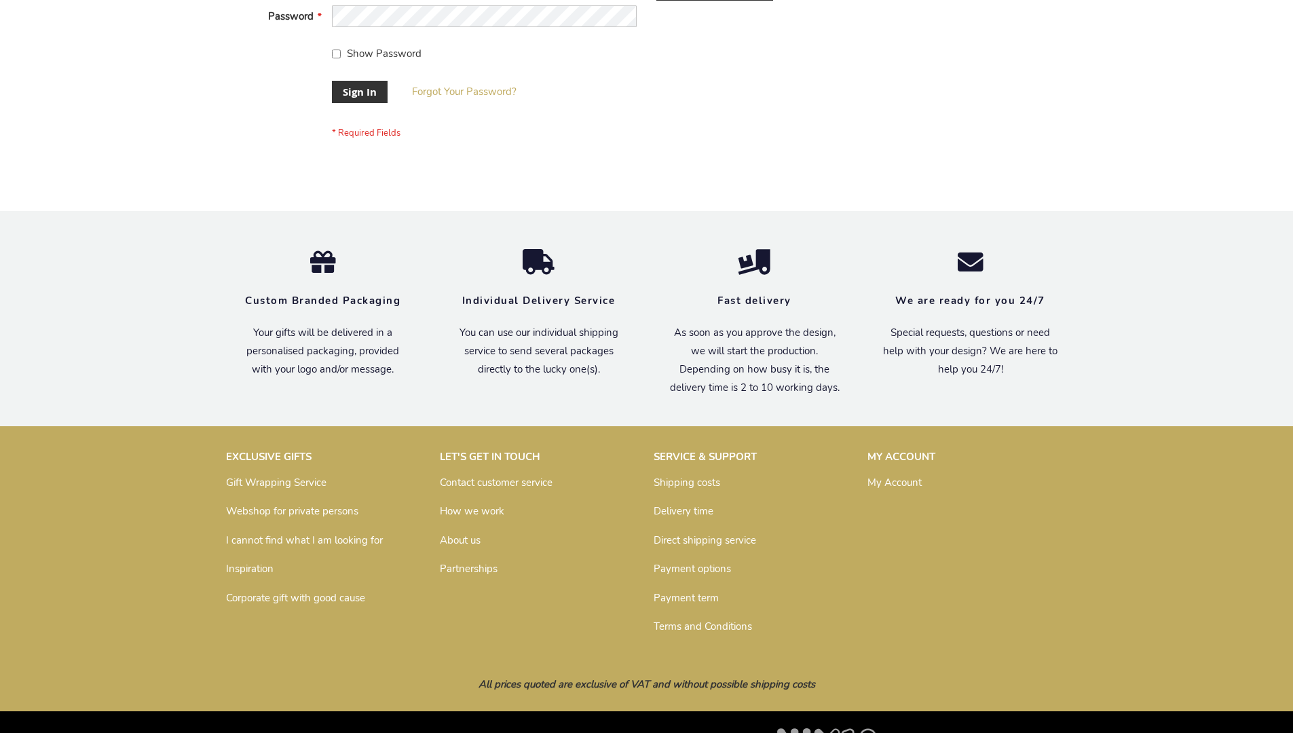
scroll to position [437, 0]
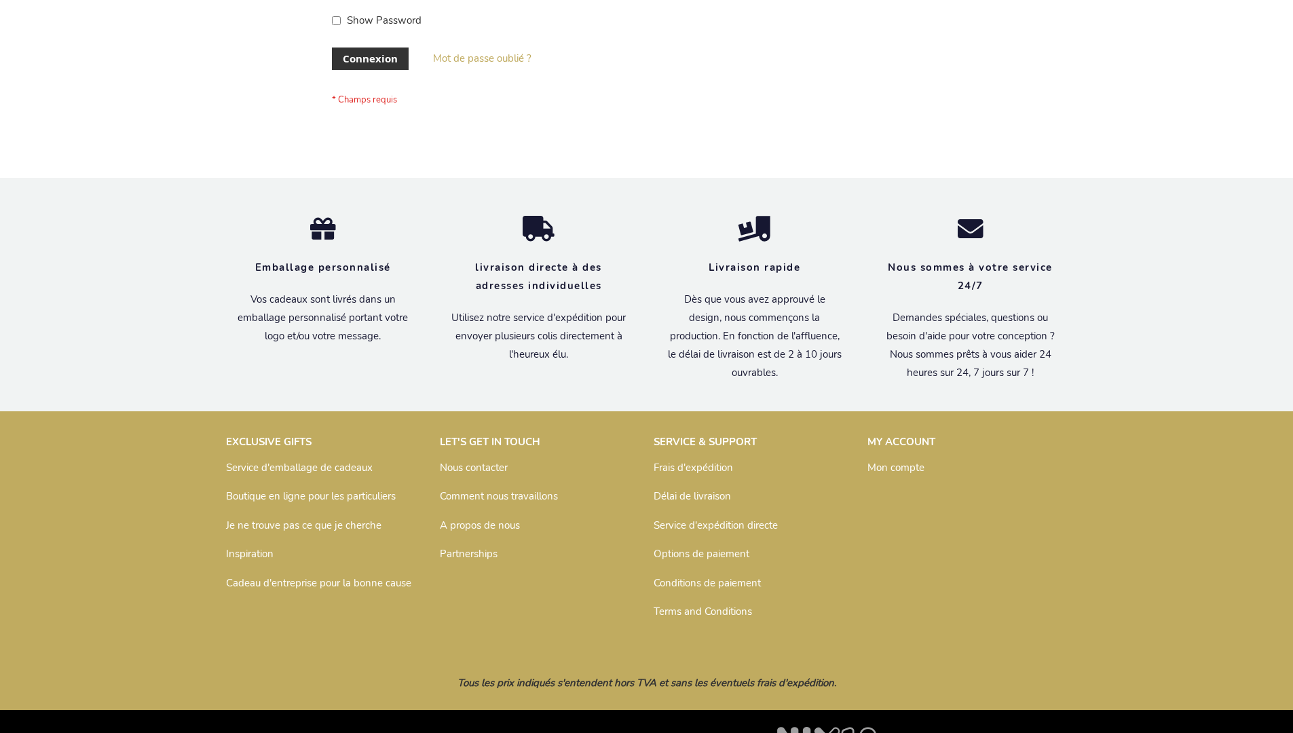
scroll to position [468, 0]
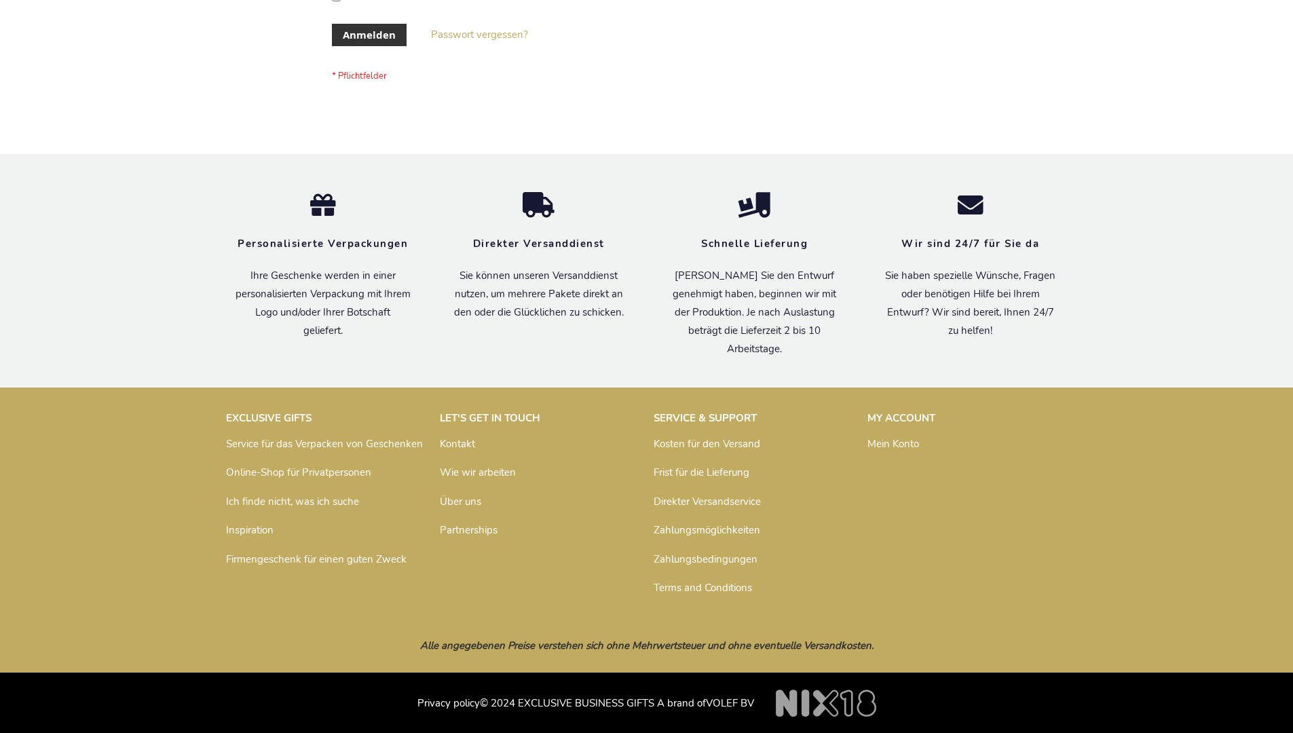
scroll to position [455, 0]
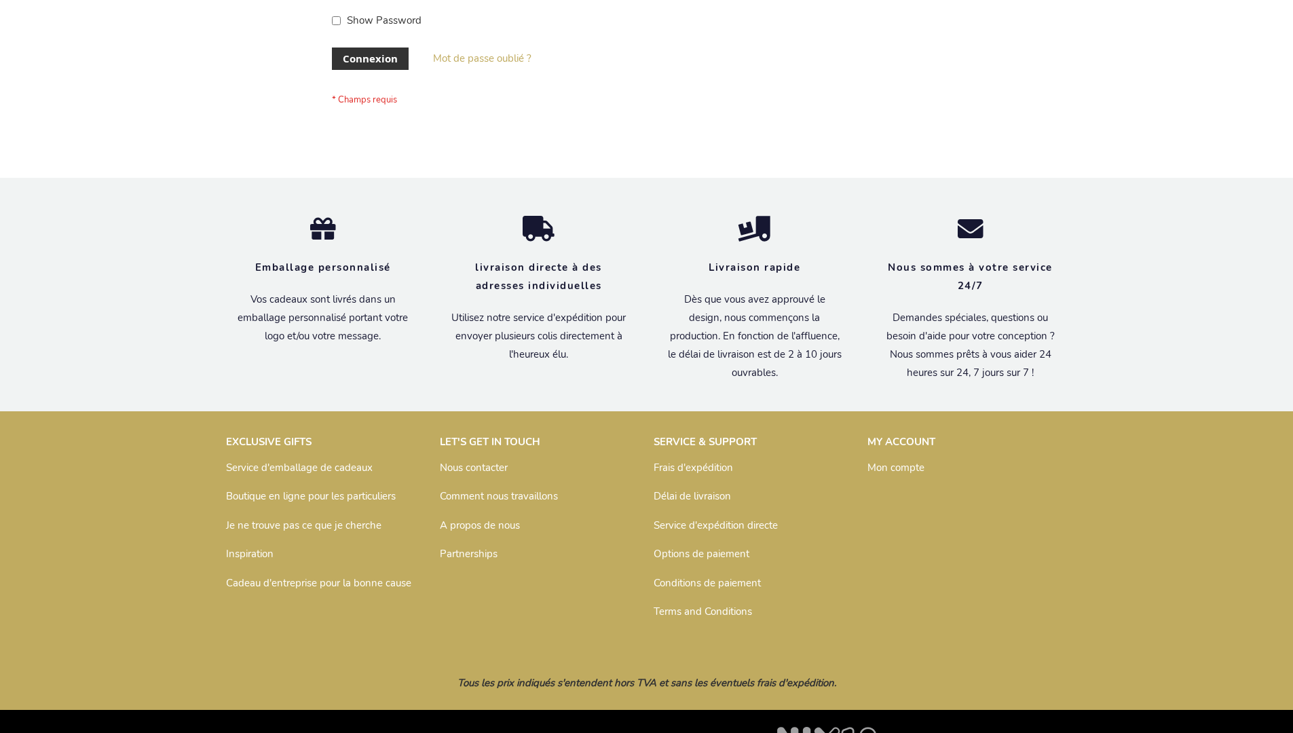
scroll to position [468, 0]
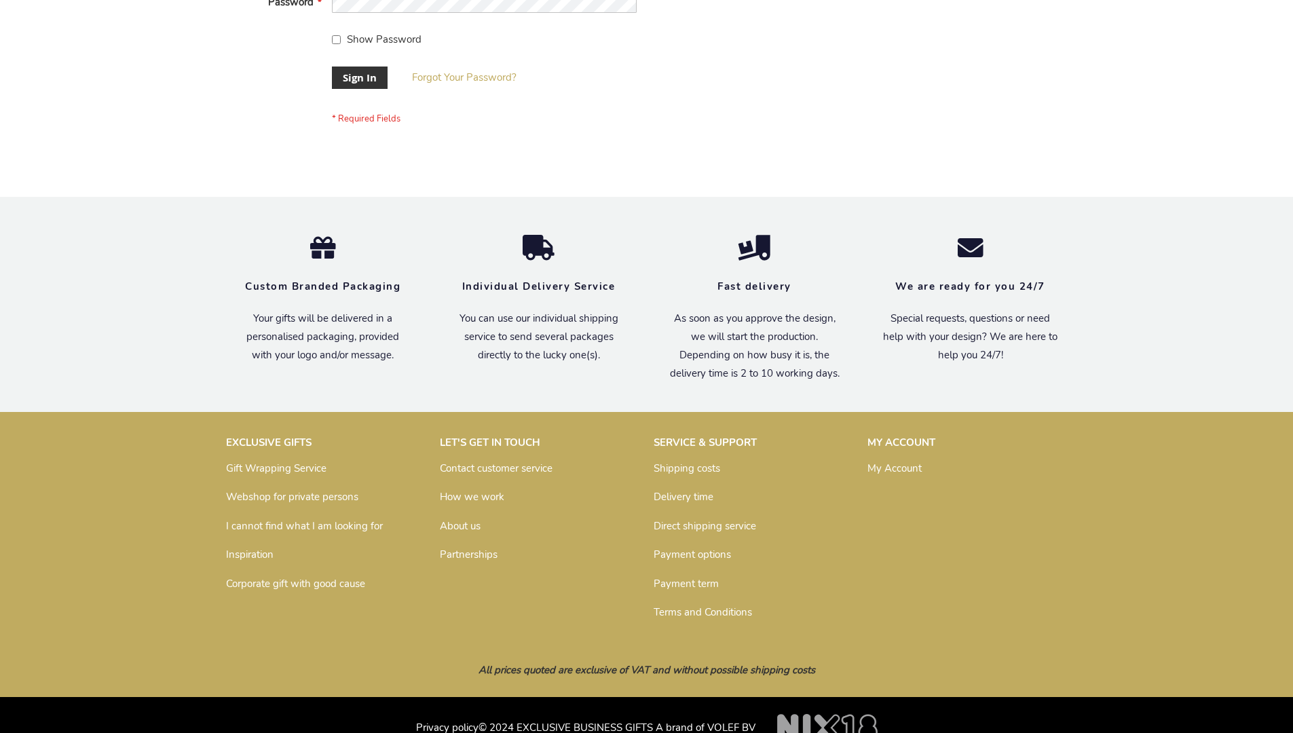
scroll to position [437, 0]
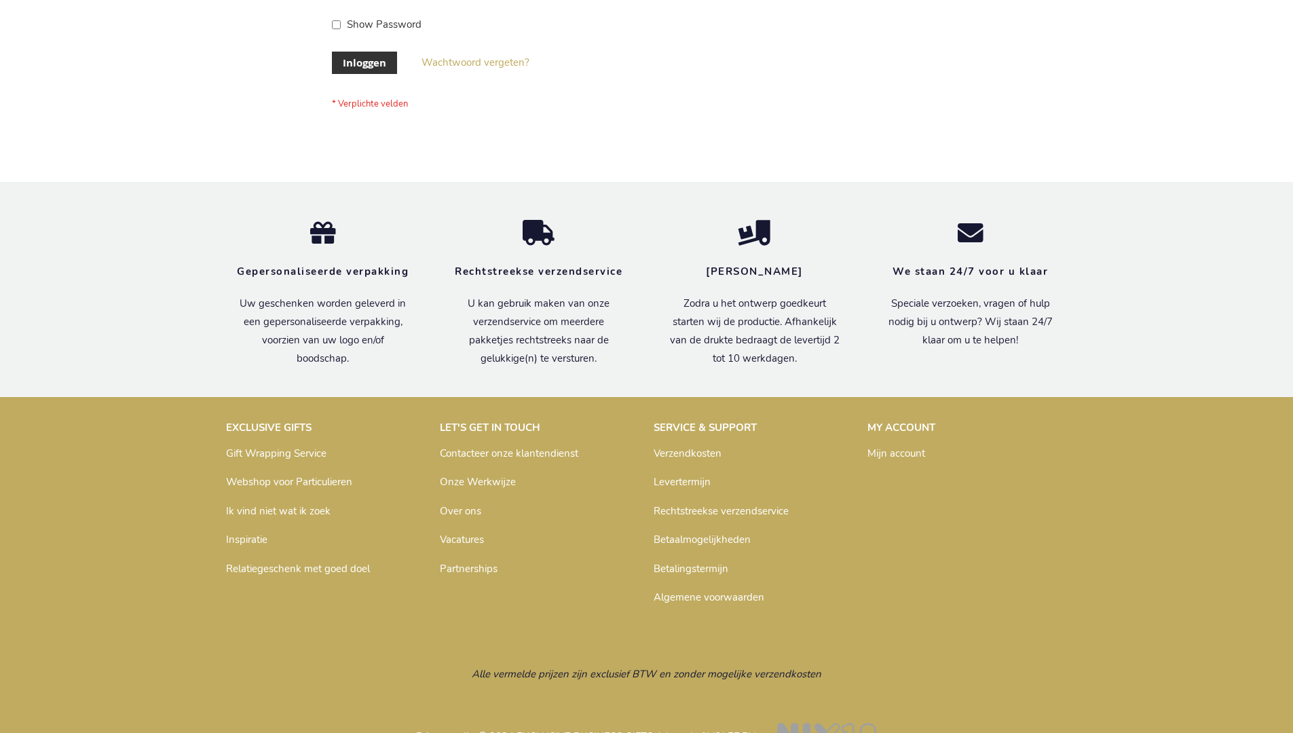
scroll to position [461, 0]
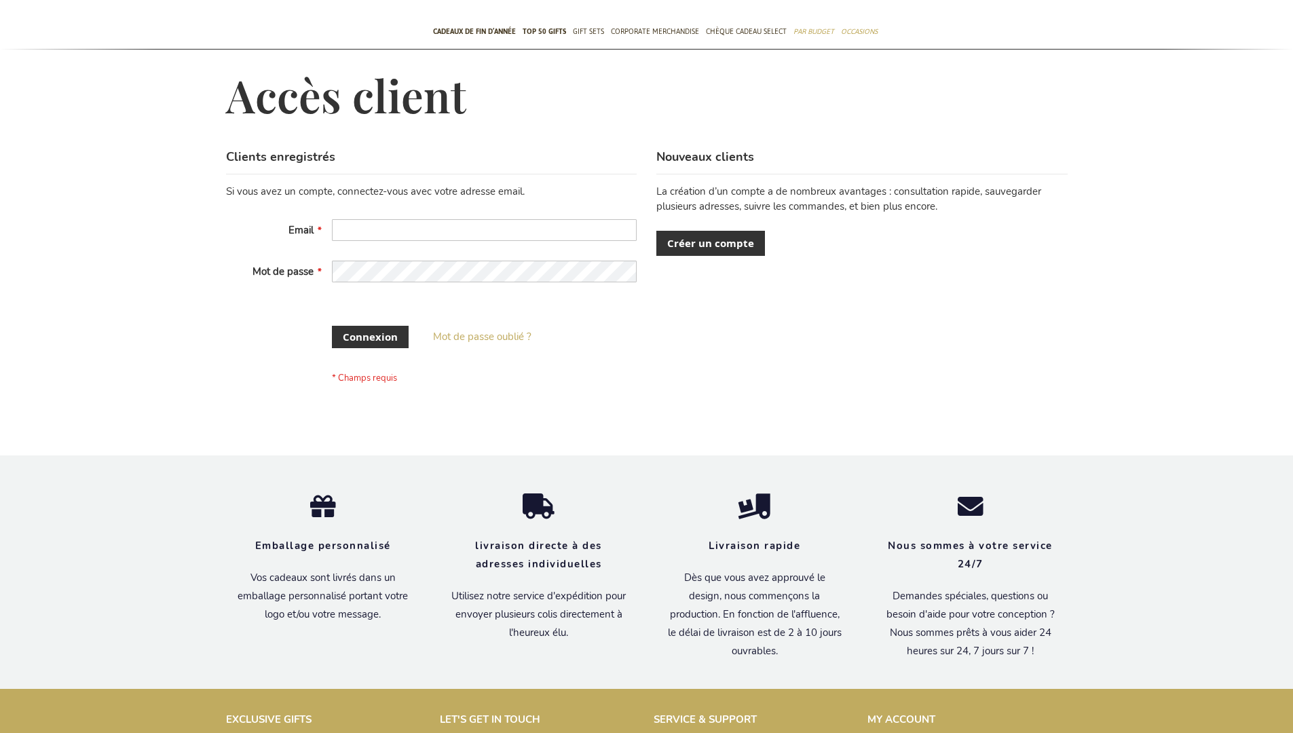
scroll to position [468, 0]
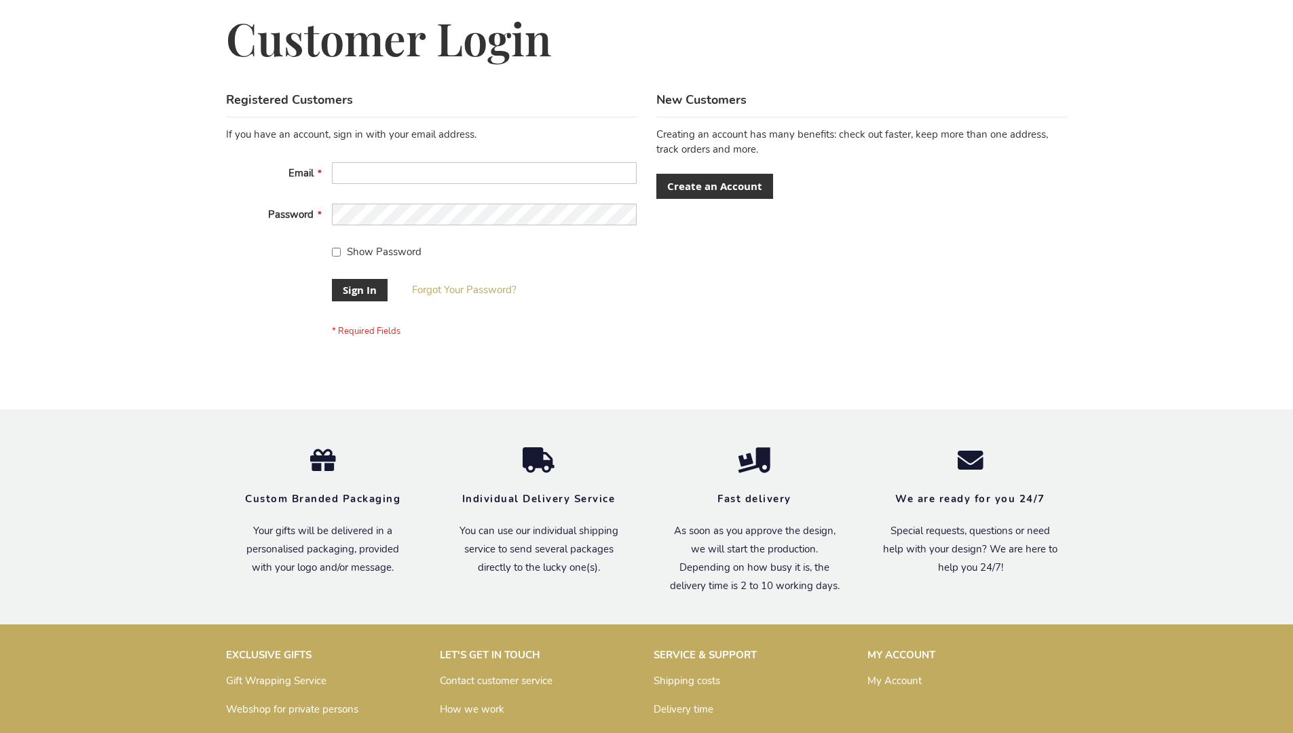
scroll to position [437, 0]
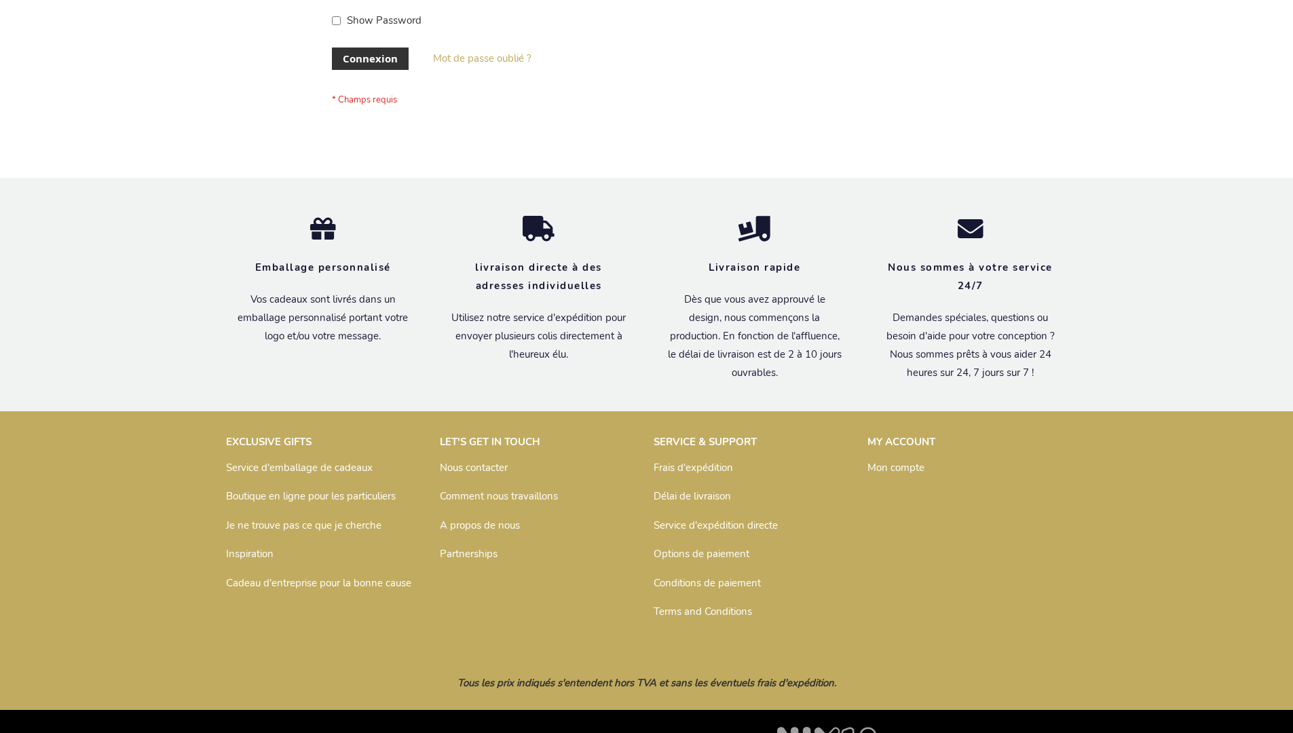
scroll to position [468, 0]
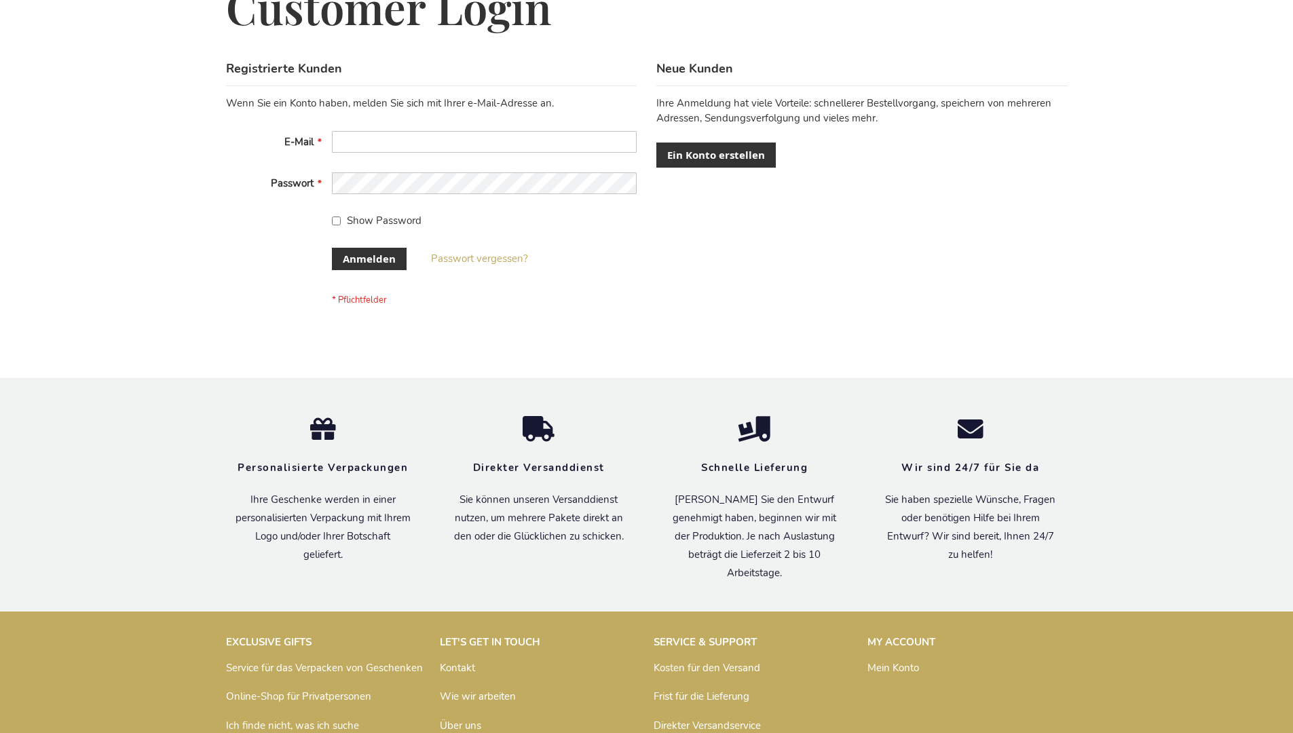
scroll to position [455, 0]
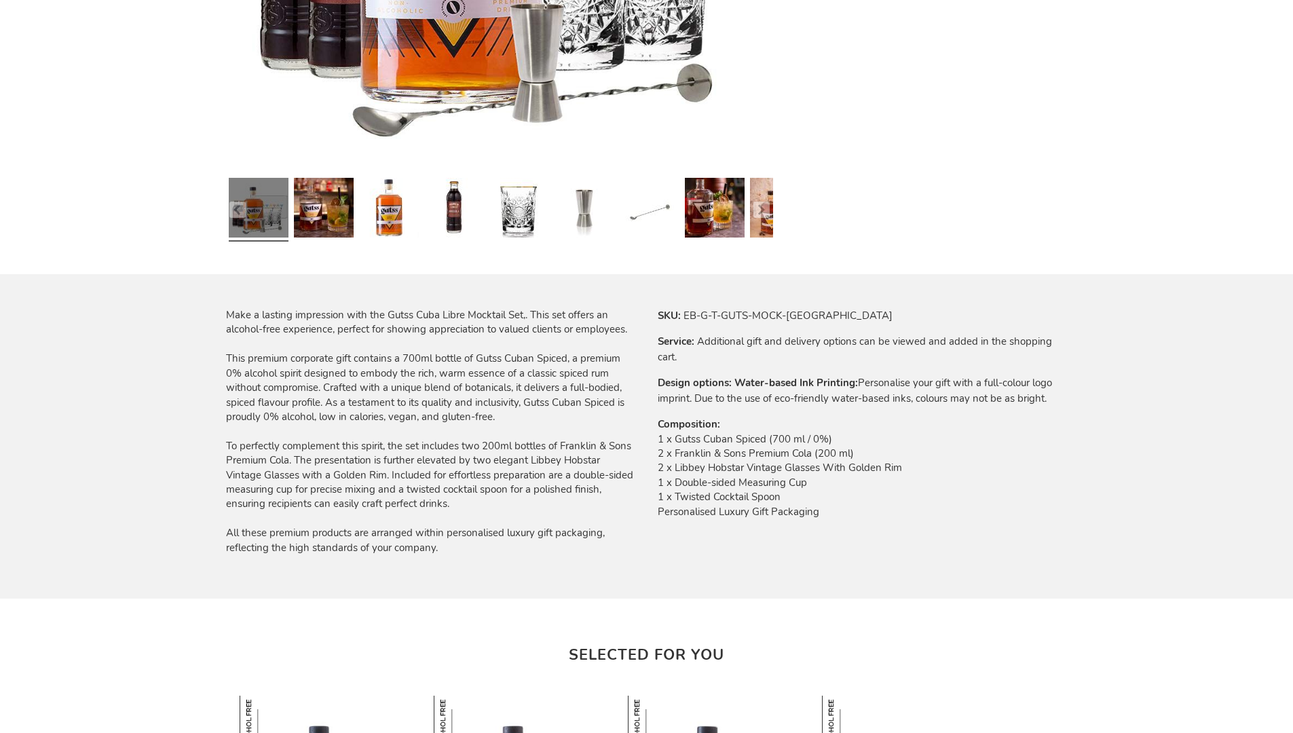
scroll to position [1438, 0]
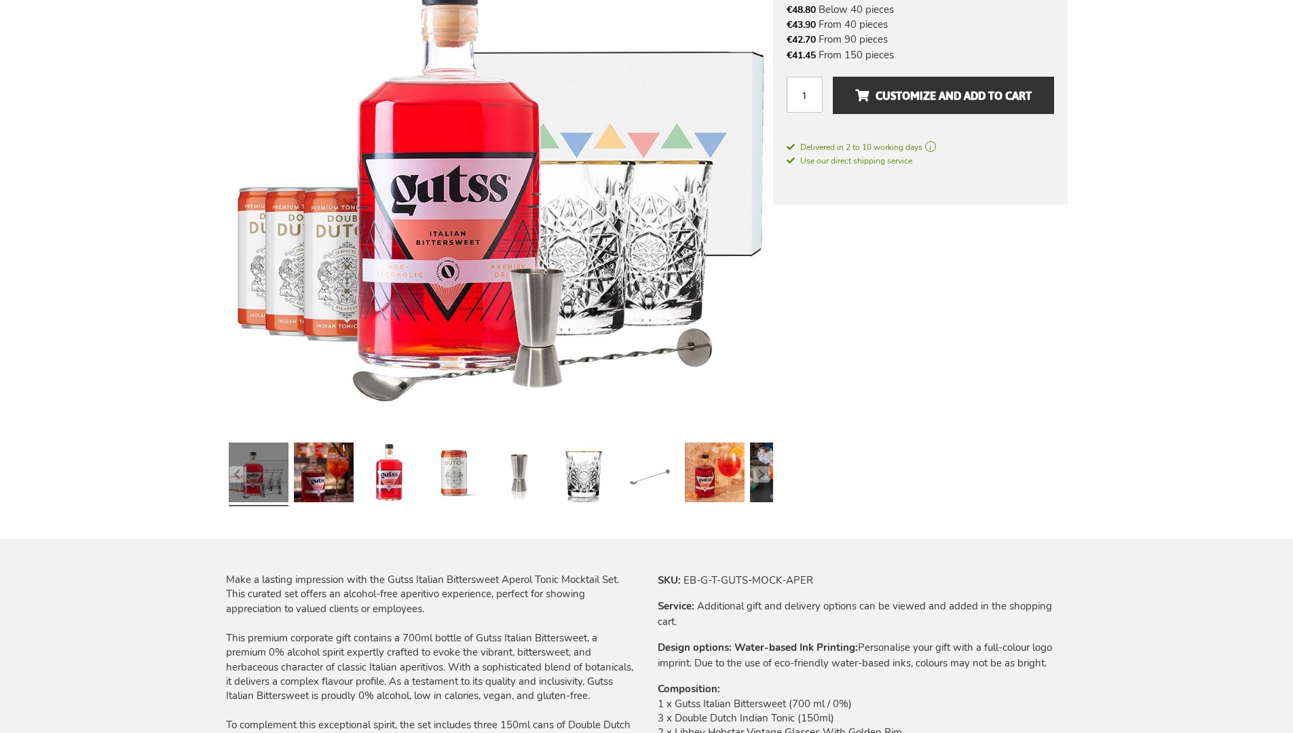
scroll to position [1453, 0]
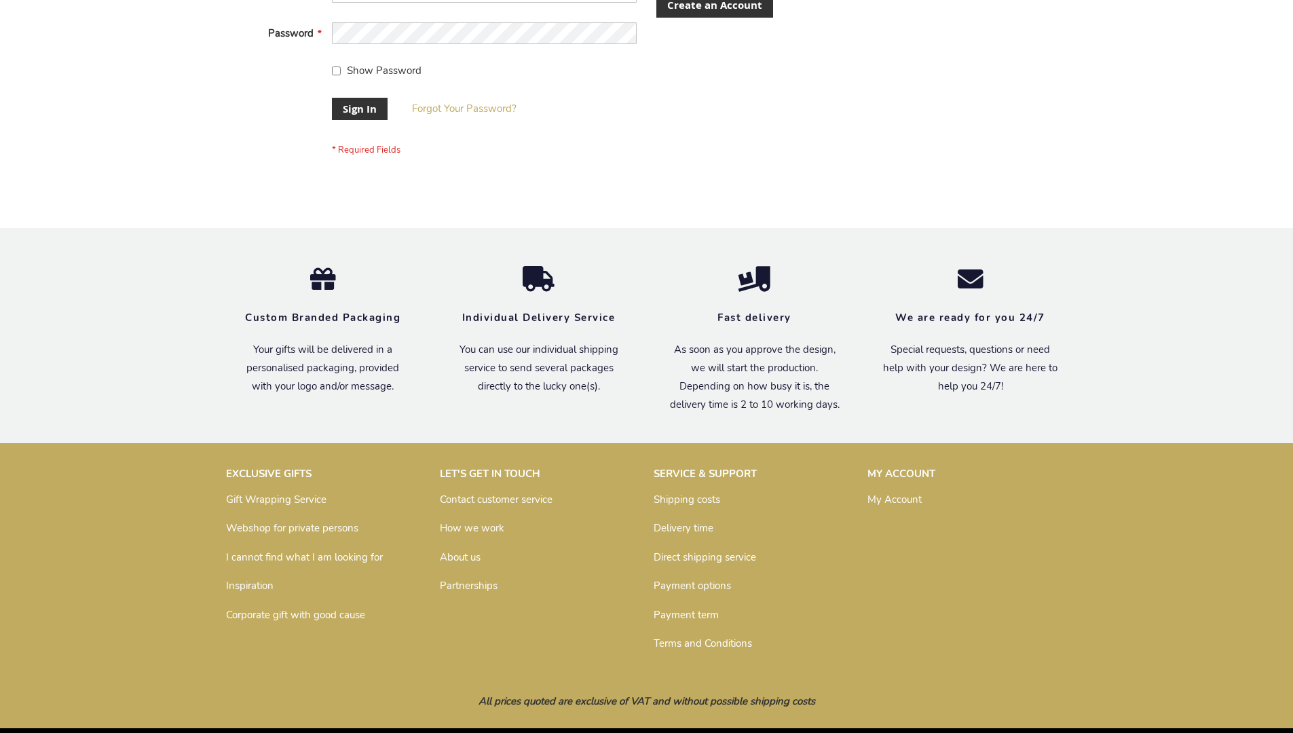
scroll to position [437, 0]
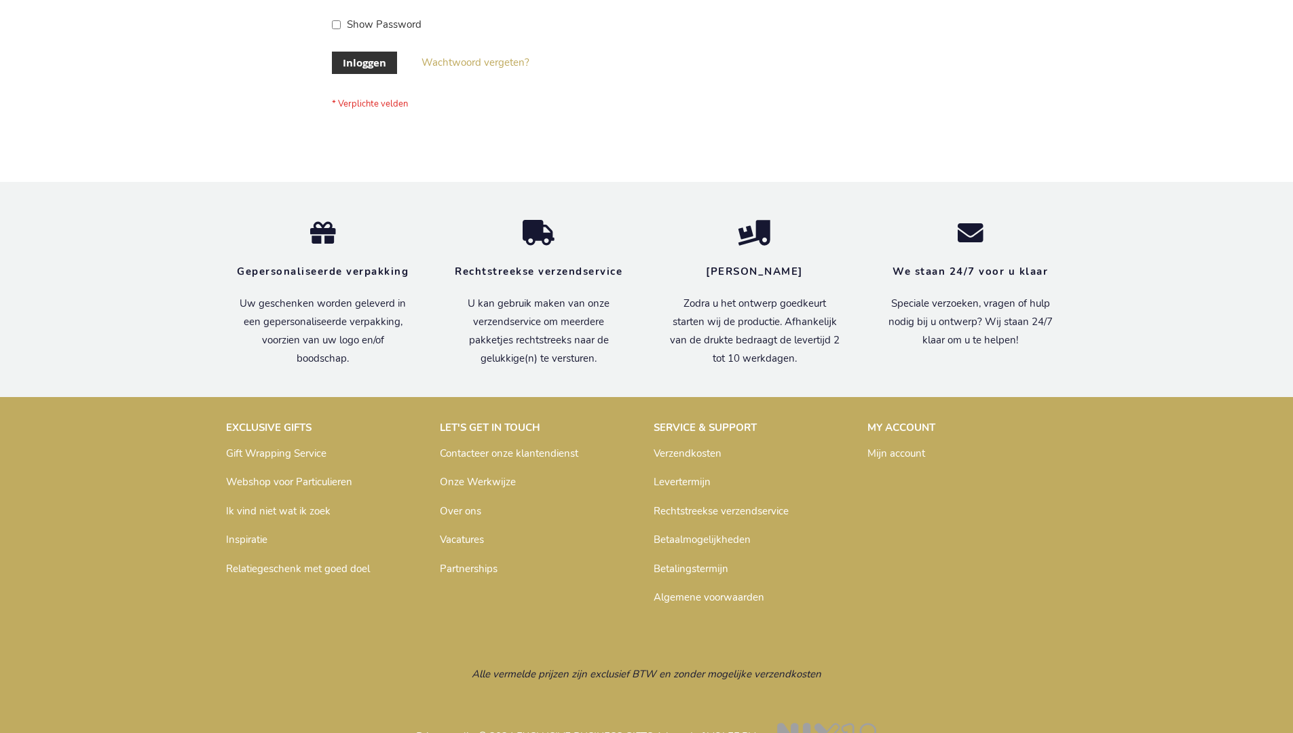
scroll to position [461, 0]
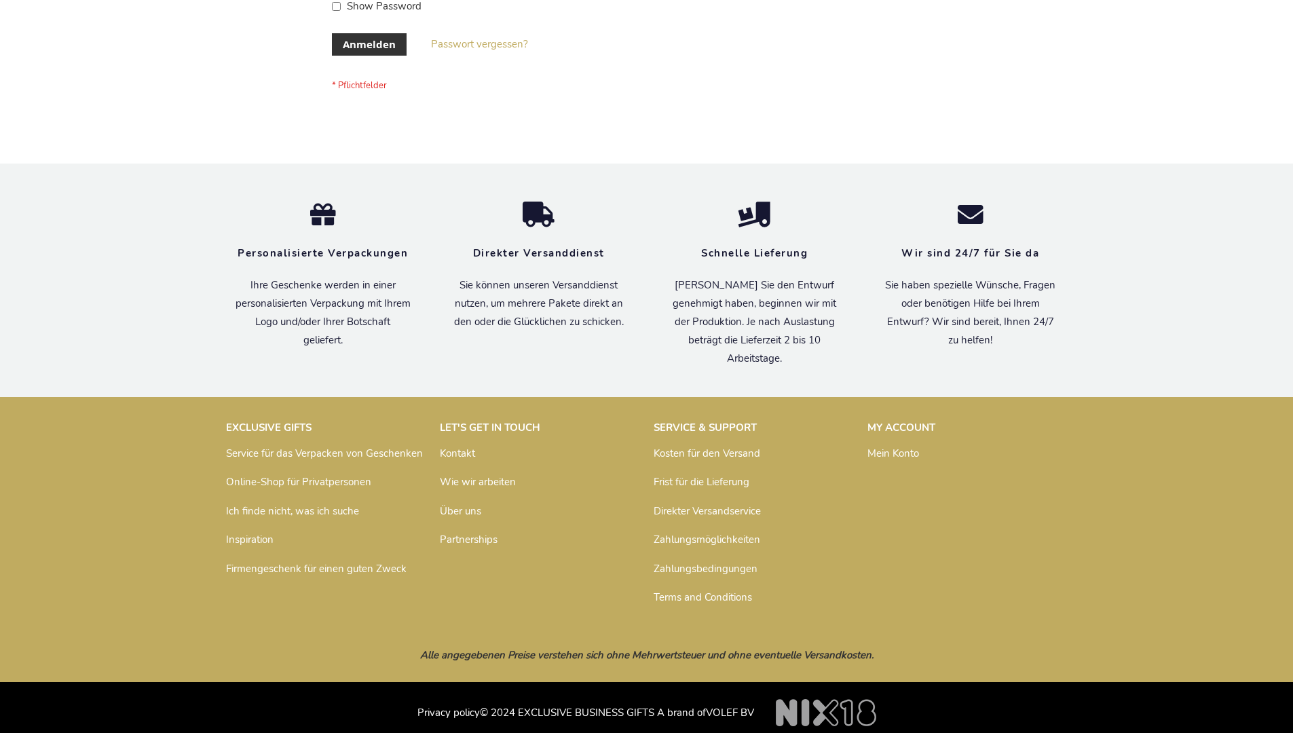
scroll to position [455, 0]
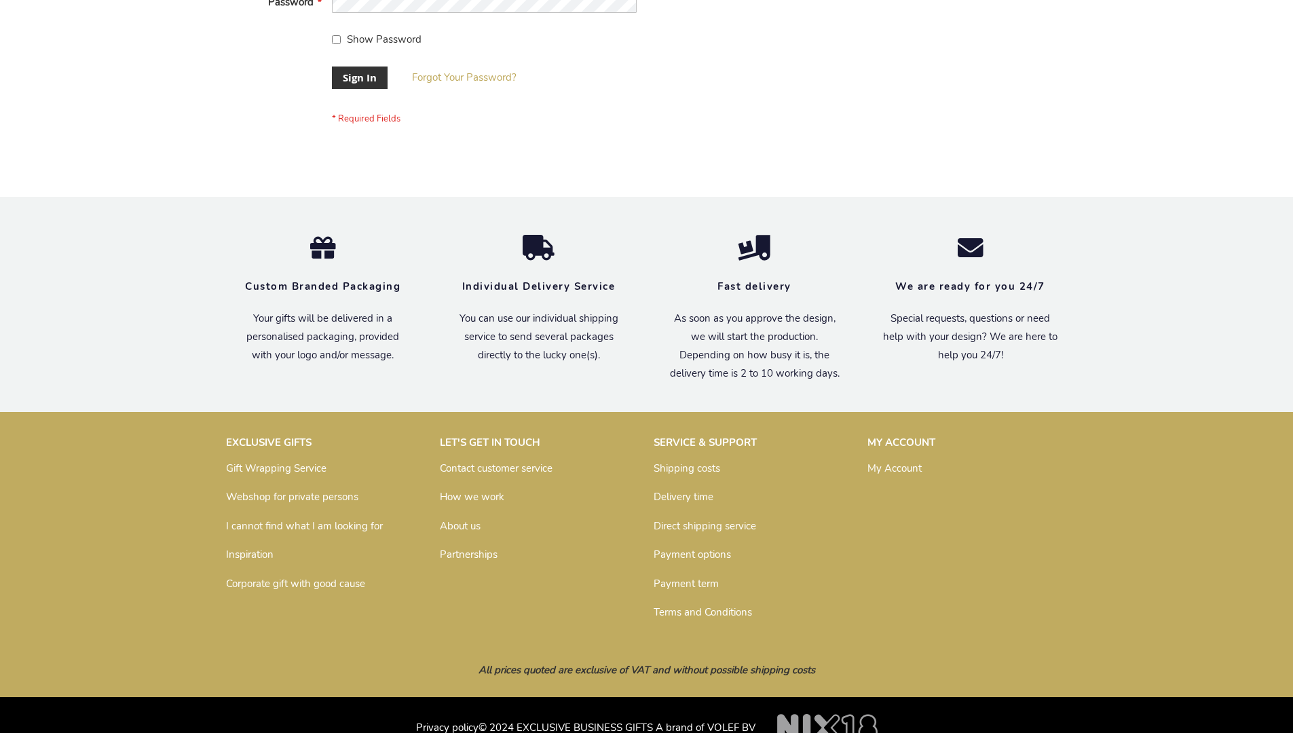
scroll to position [437, 0]
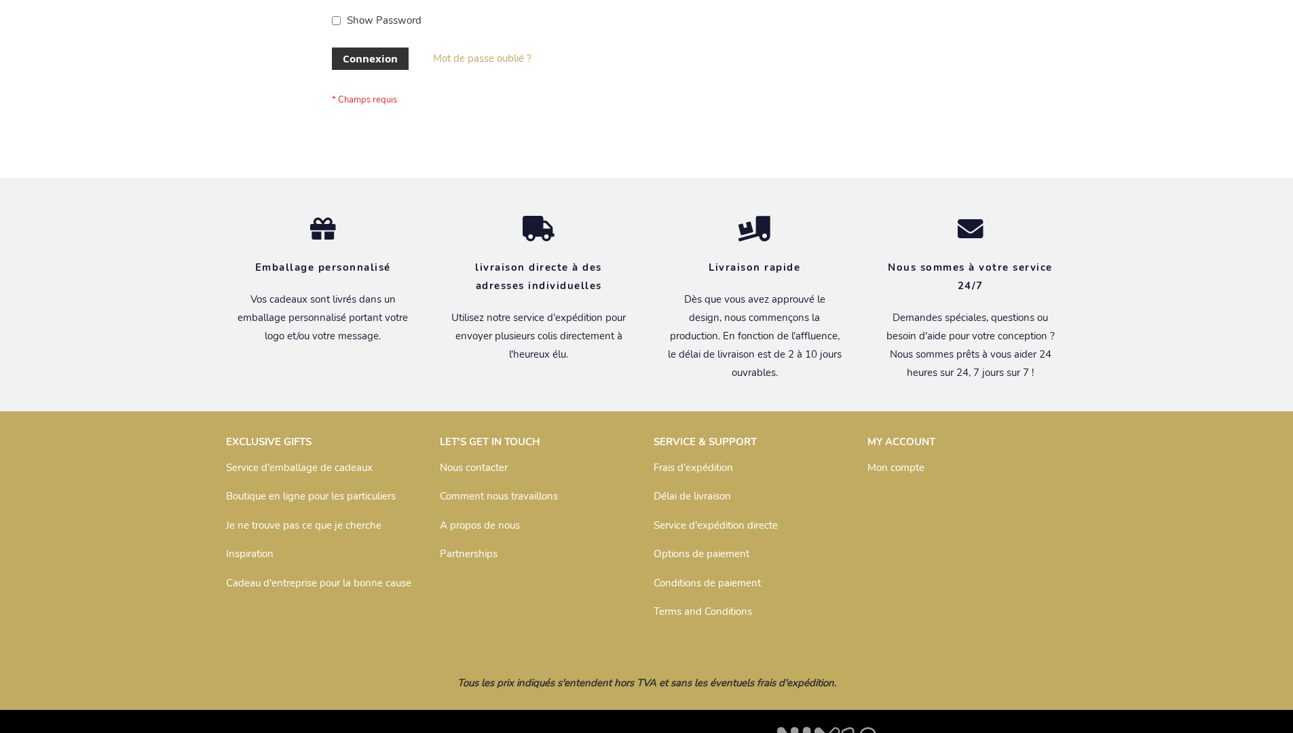
scroll to position [468, 0]
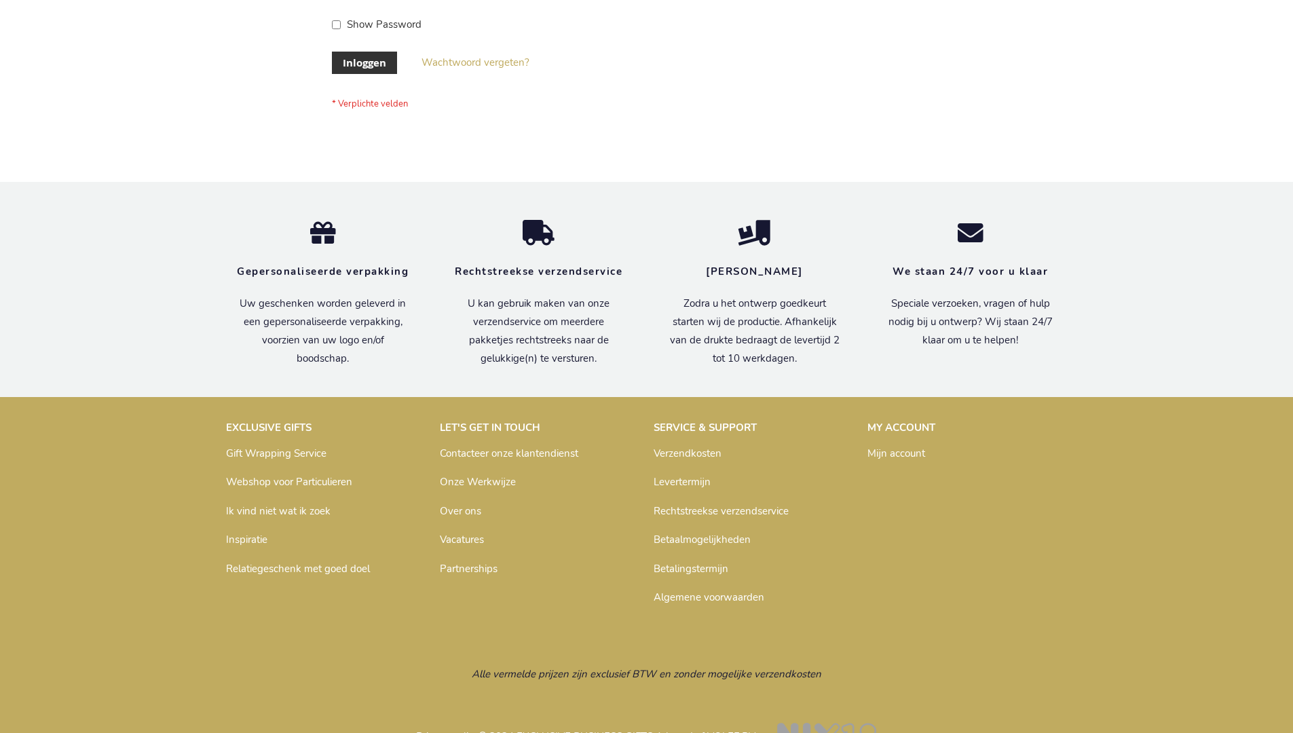
scroll to position [461, 0]
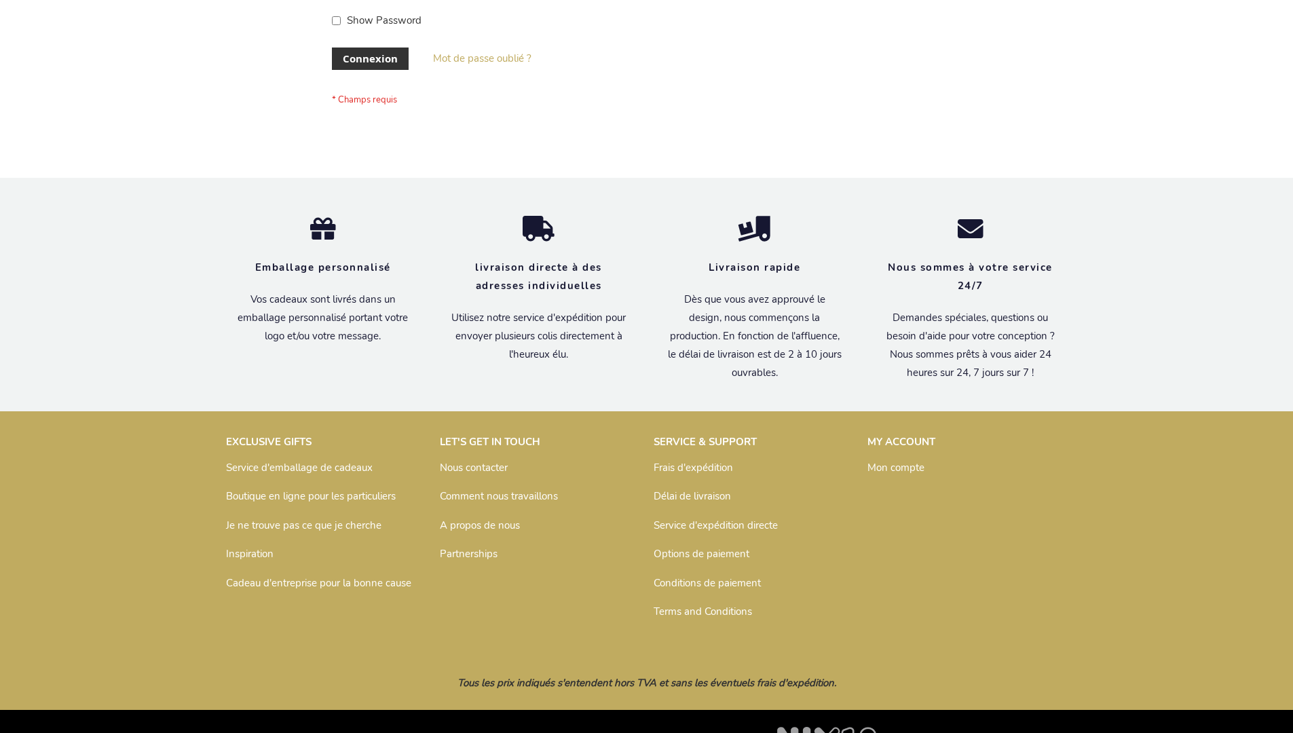
scroll to position [468, 0]
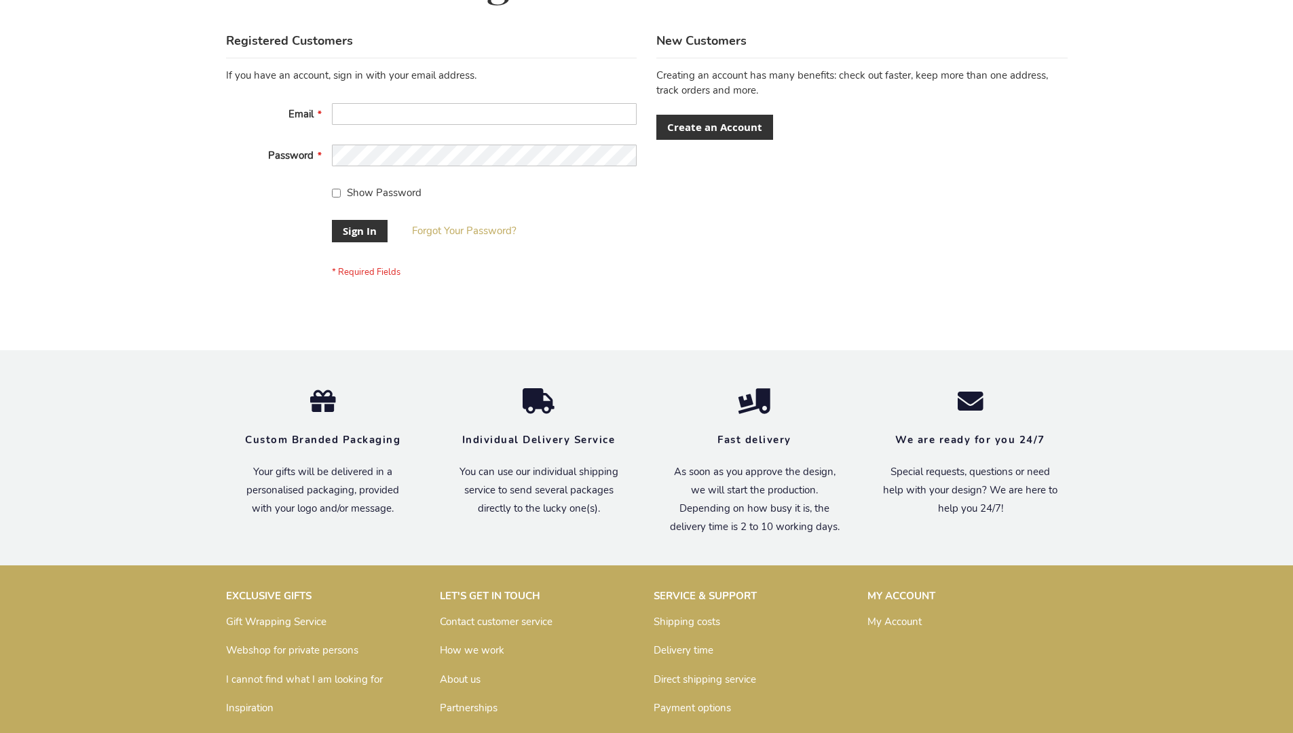
scroll to position [437, 0]
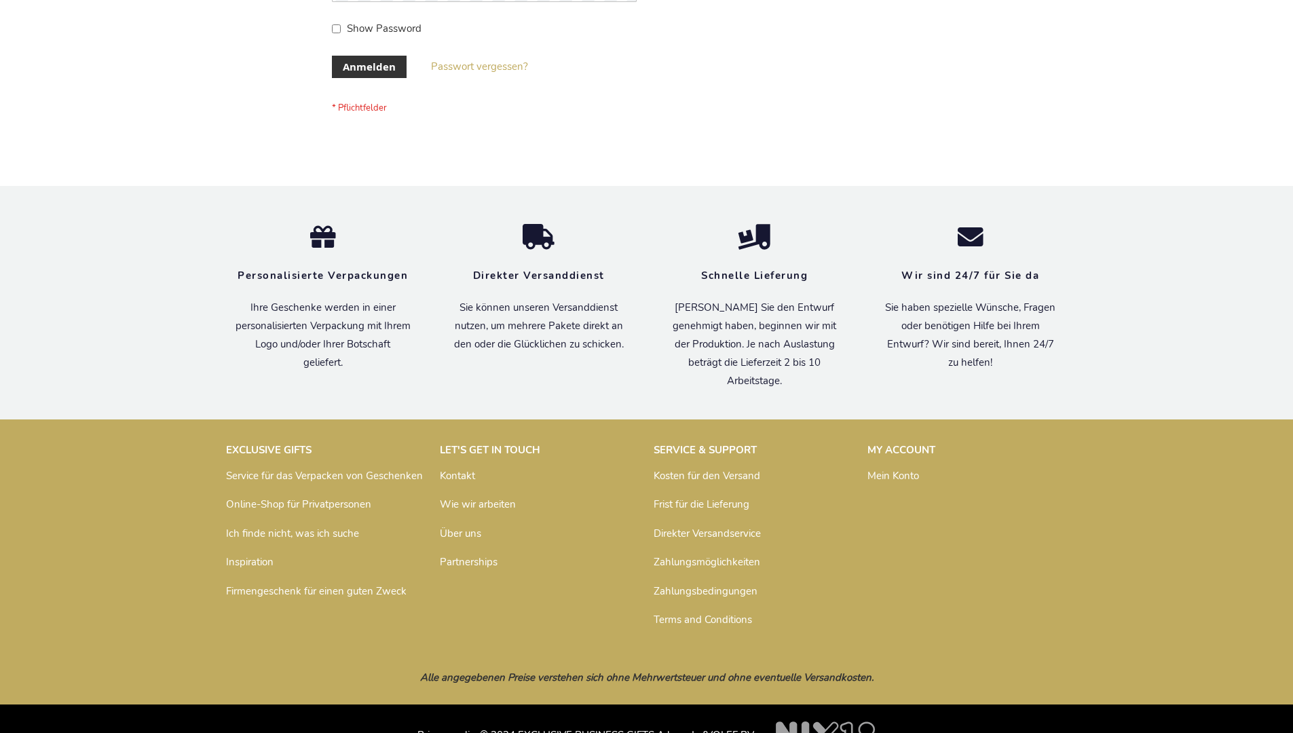
scroll to position [455, 0]
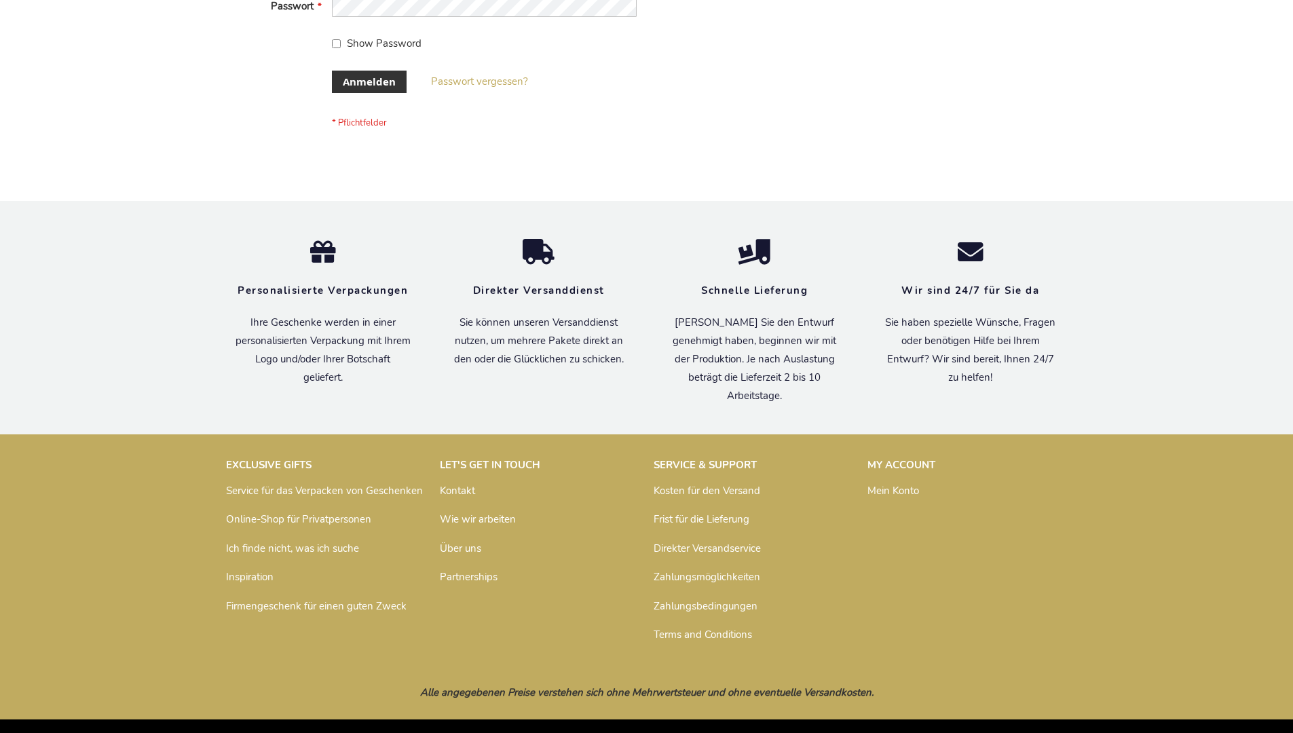
scroll to position [455, 0]
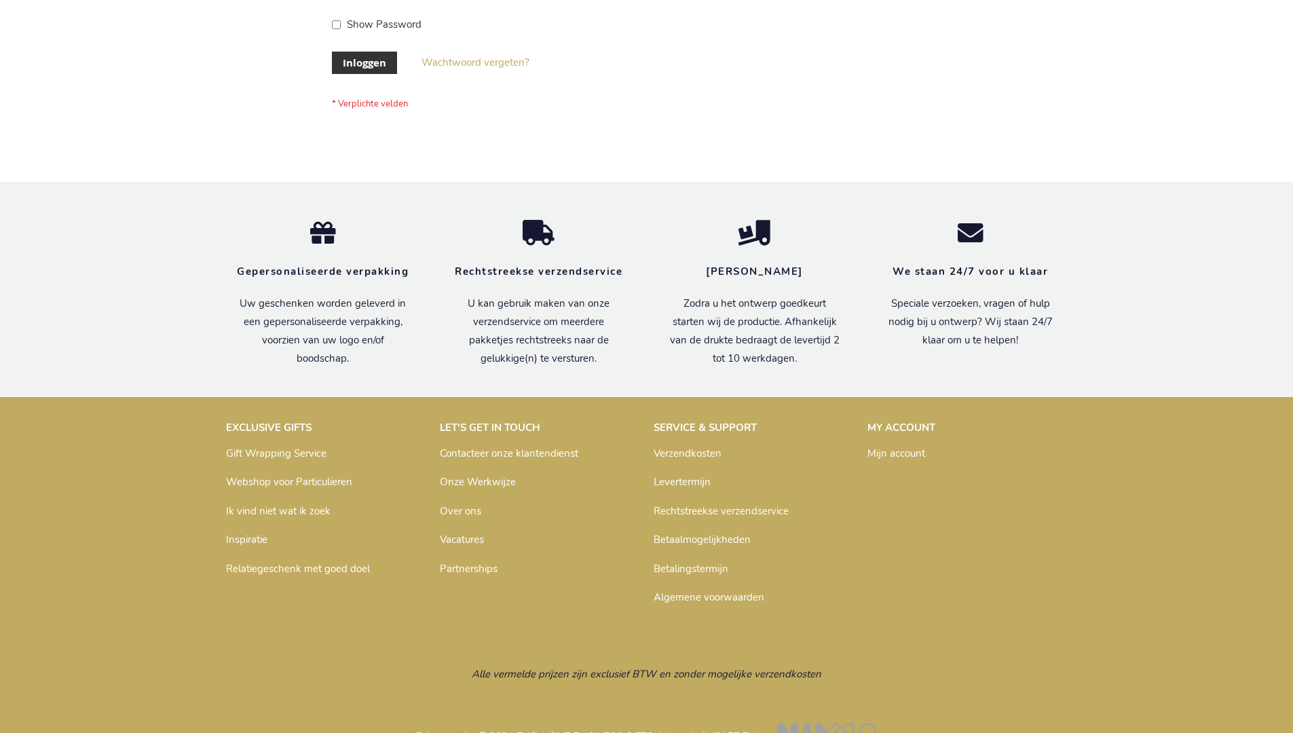
scroll to position [461, 0]
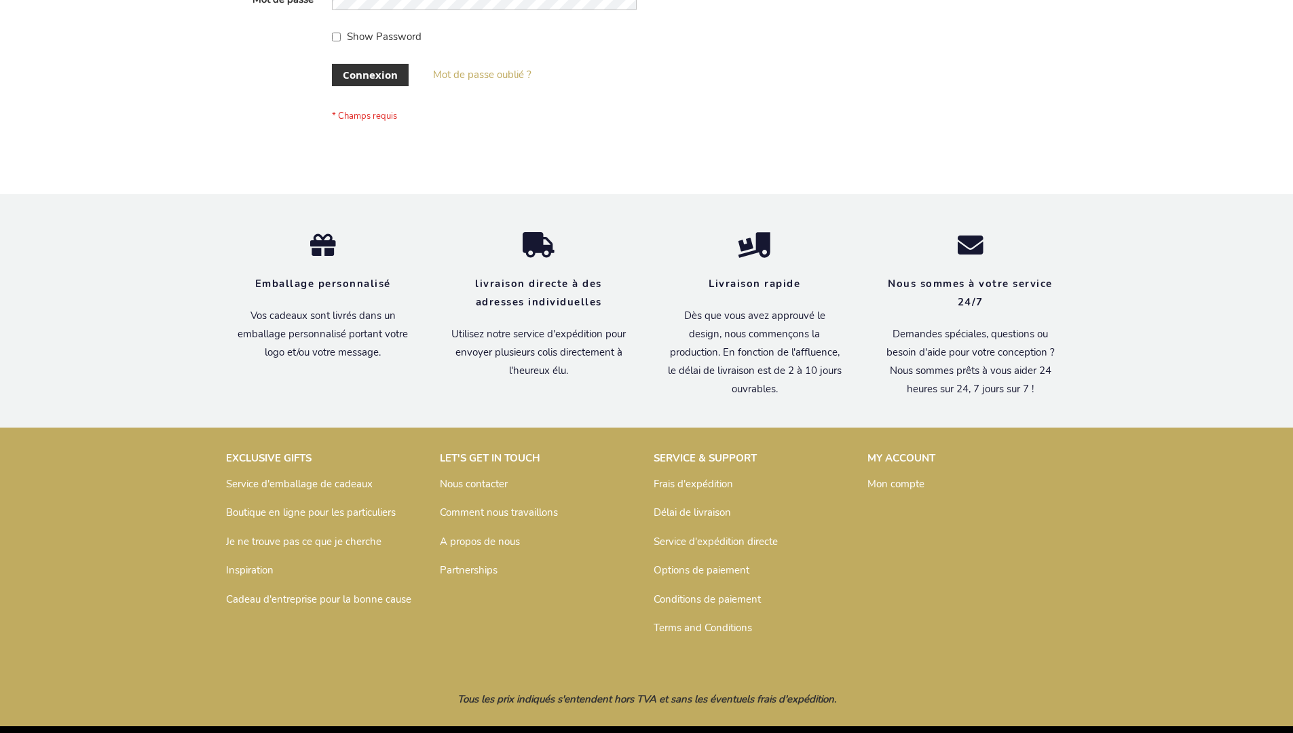
scroll to position [468, 0]
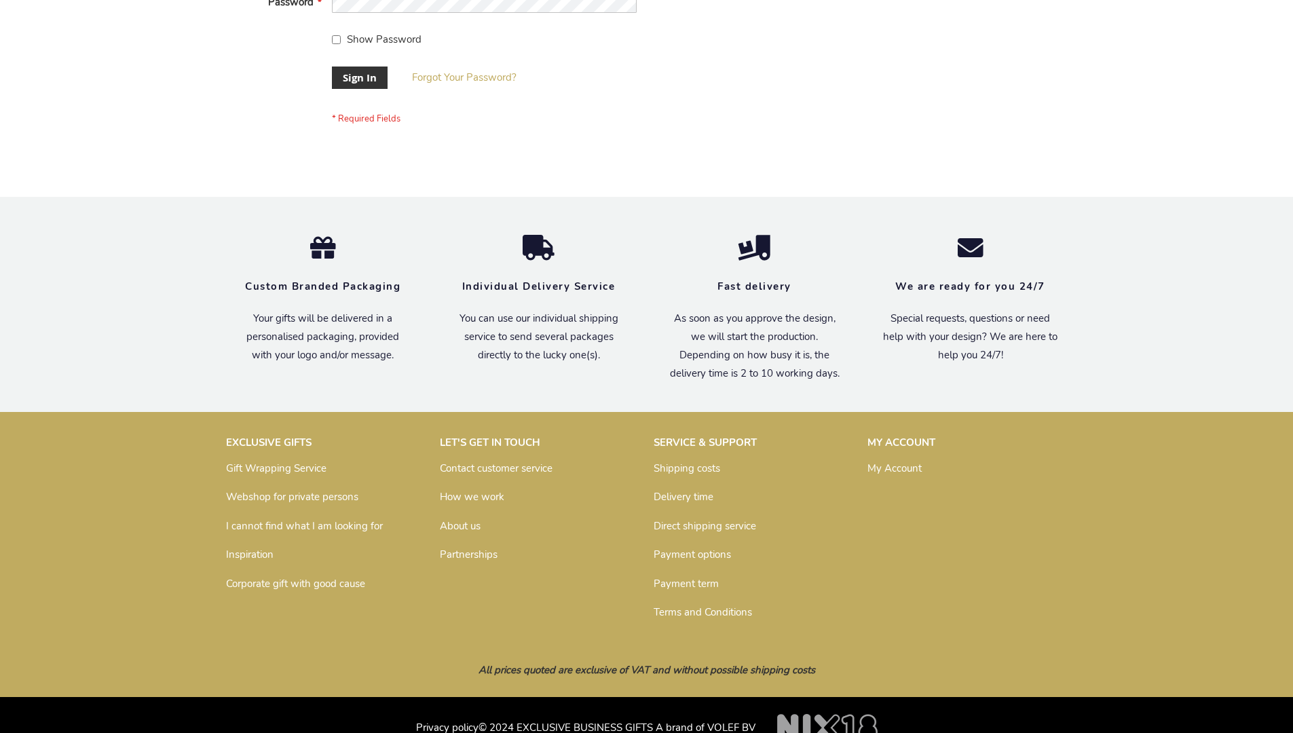
scroll to position [437, 0]
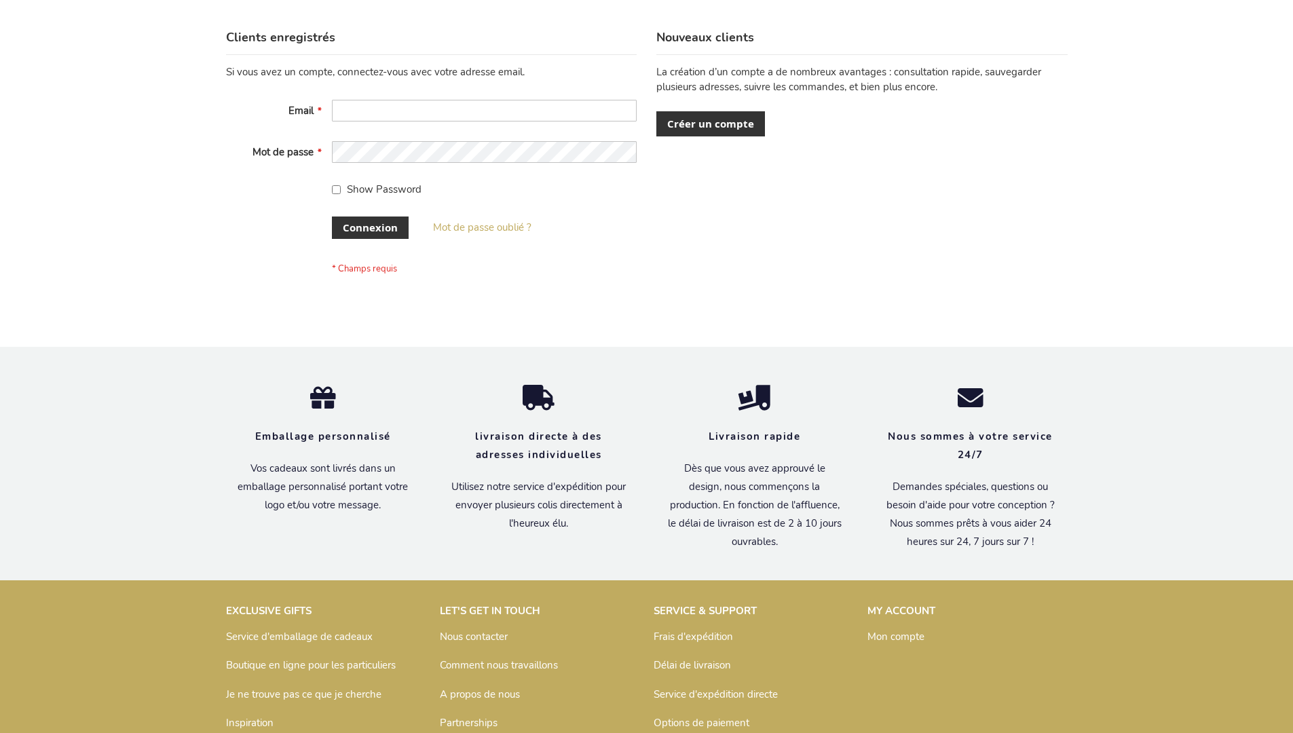
scroll to position [468, 0]
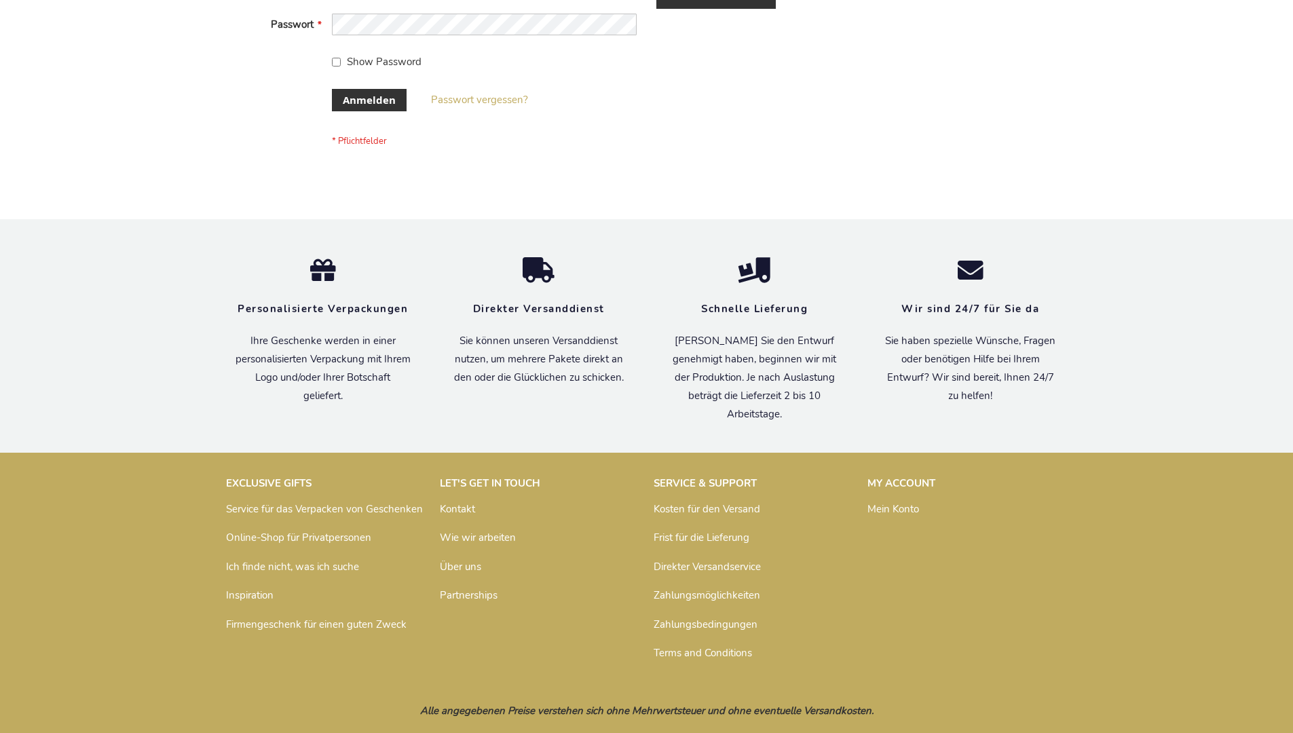
scroll to position [455, 0]
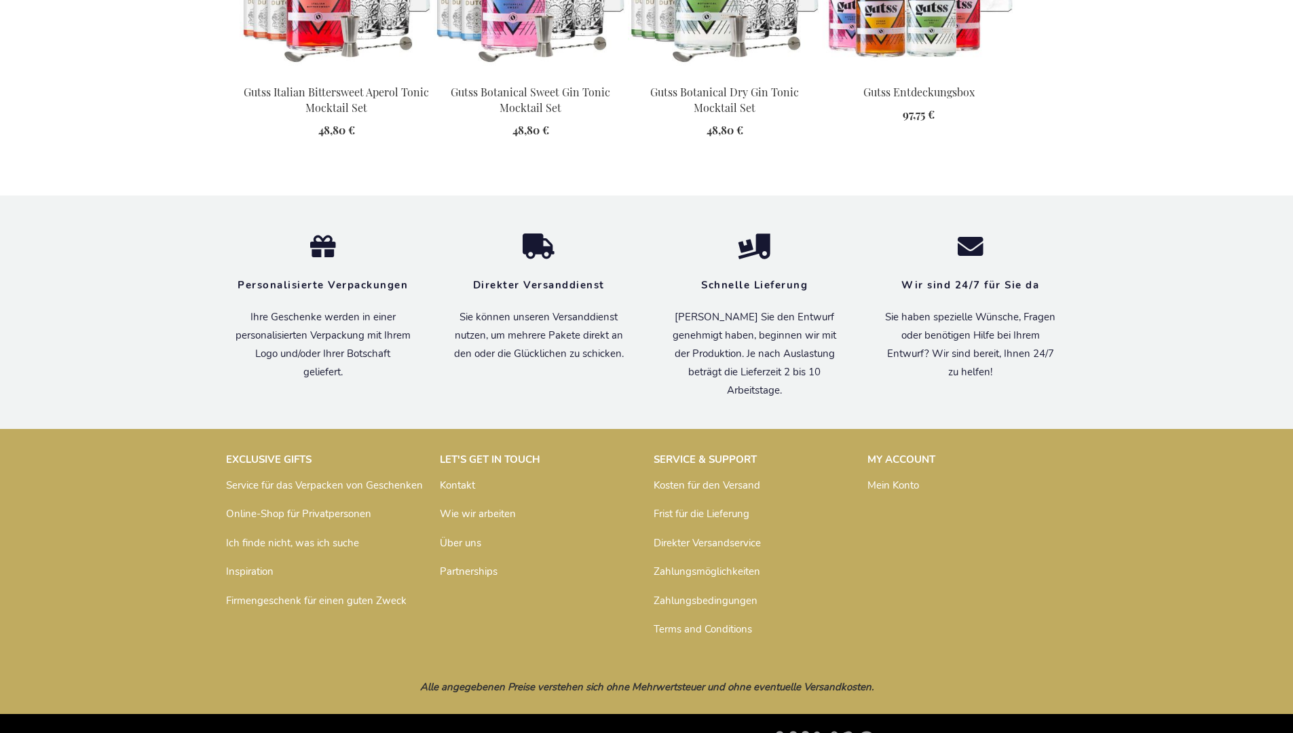
scroll to position [1530, 0]
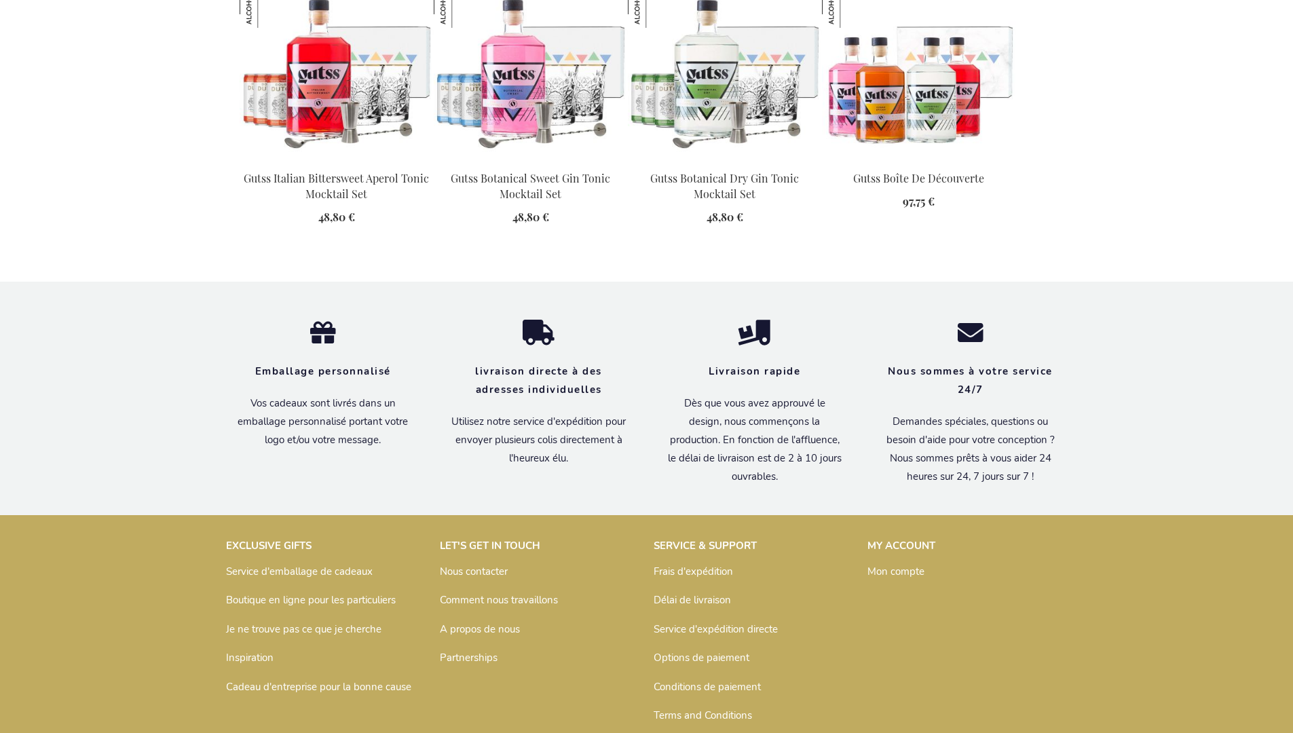
scroll to position [1514, 0]
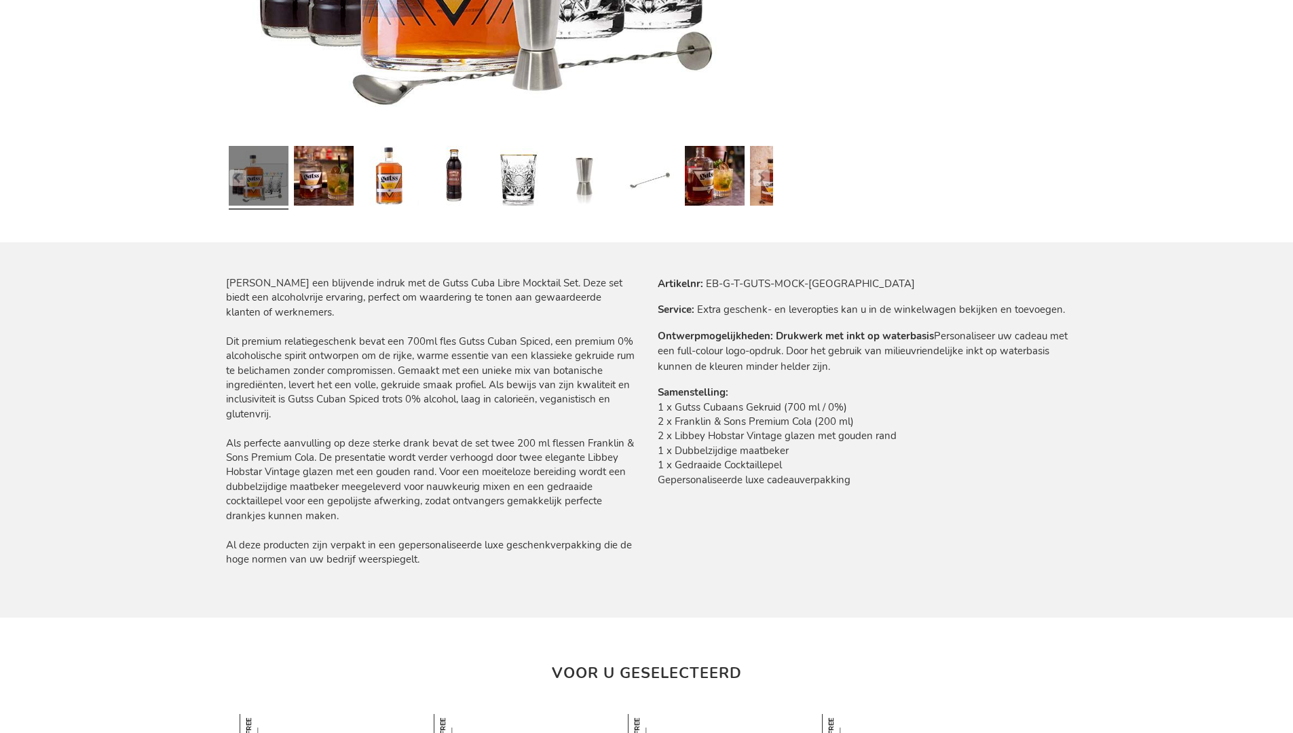
scroll to position [1514, 0]
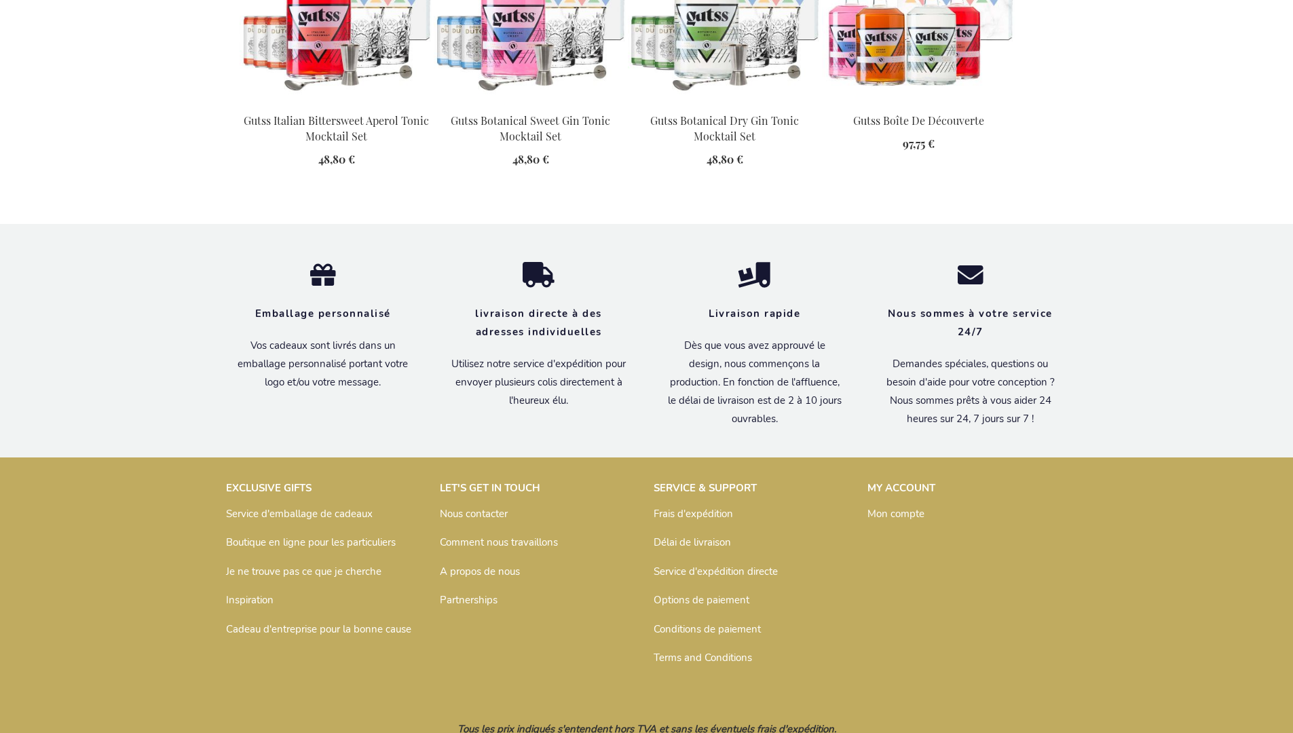
scroll to position [1514, 0]
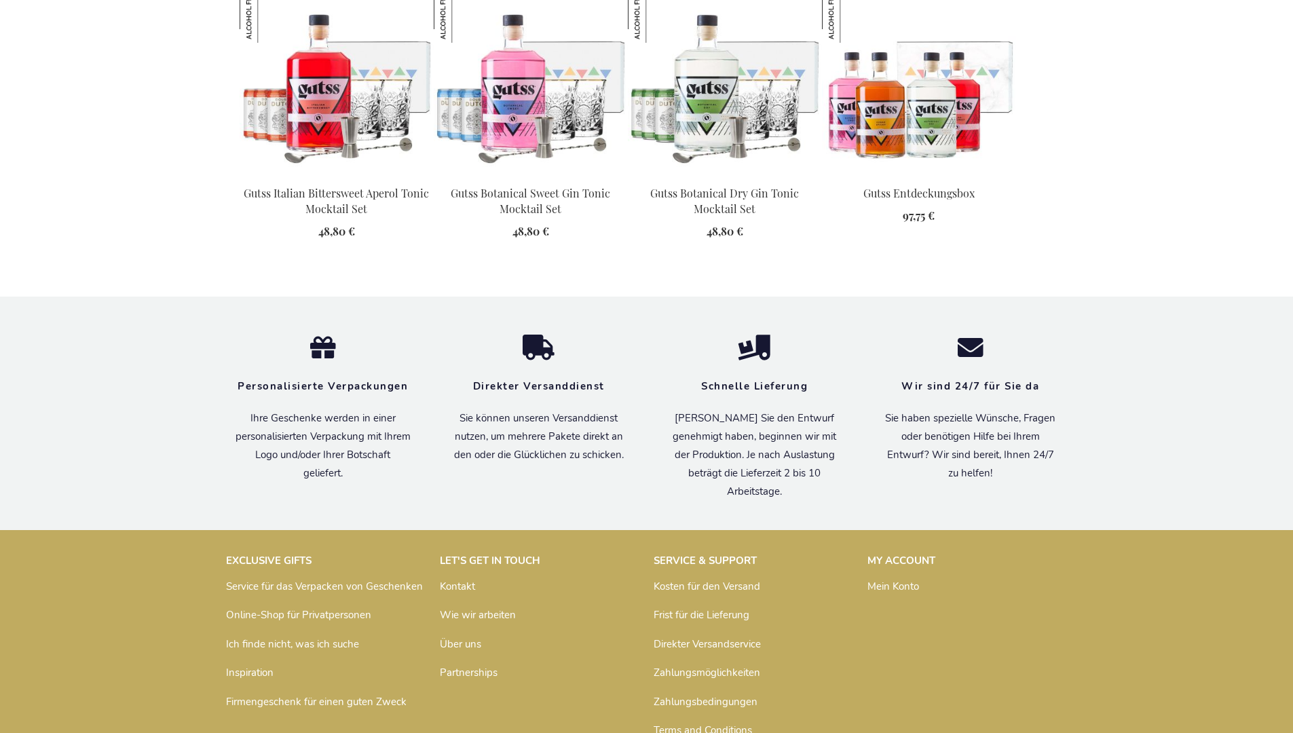
scroll to position [1530, 0]
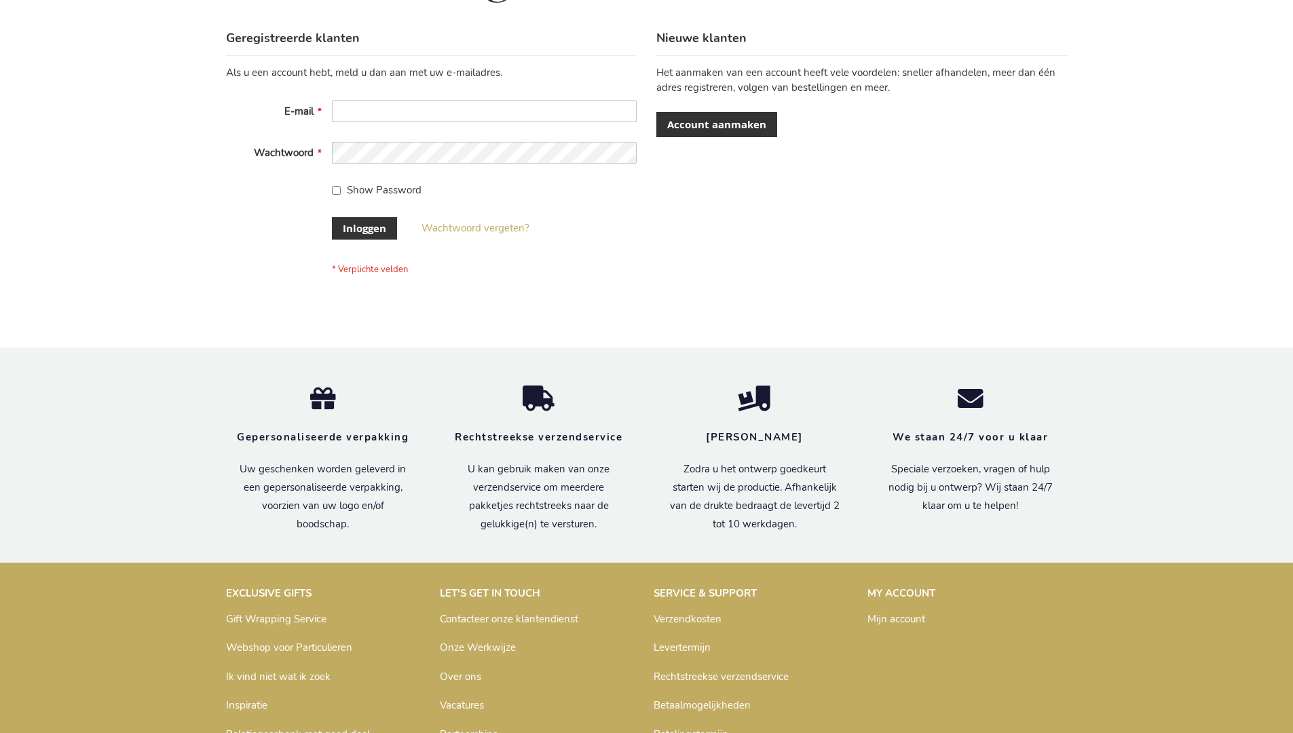
scroll to position [461, 0]
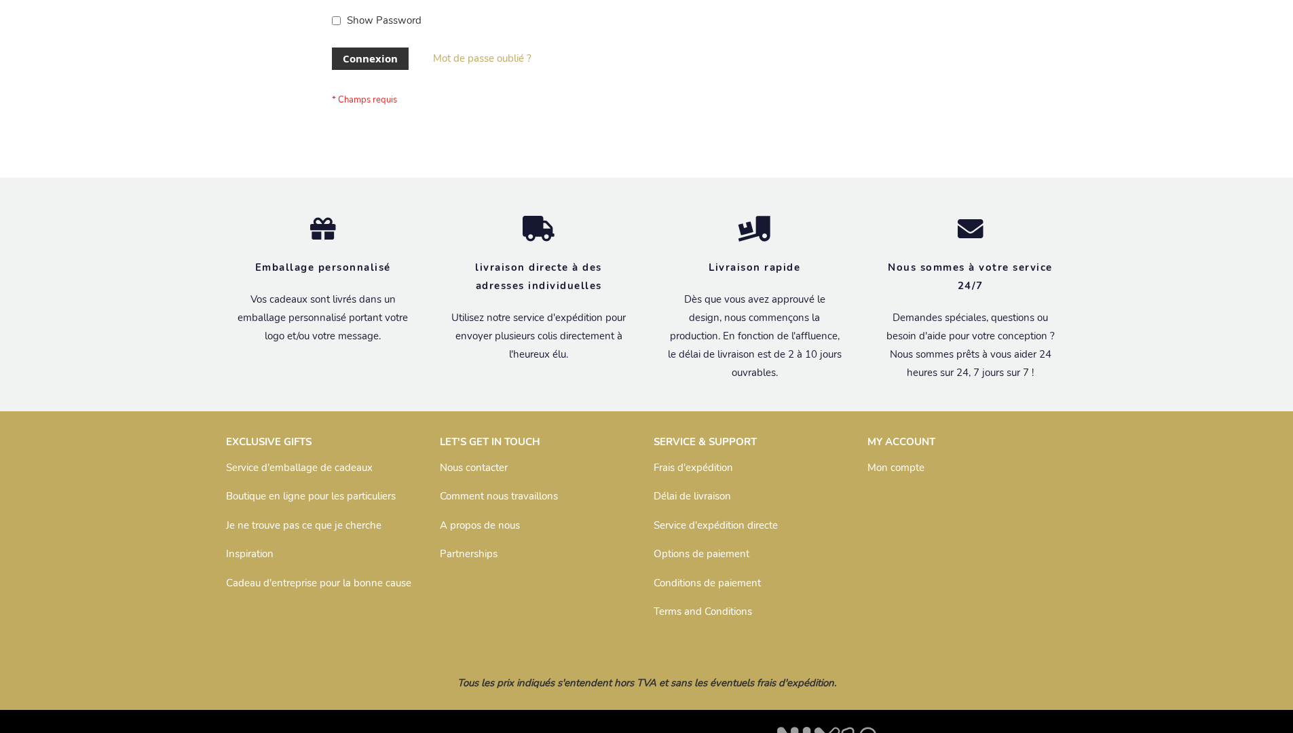
scroll to position [468, 0]
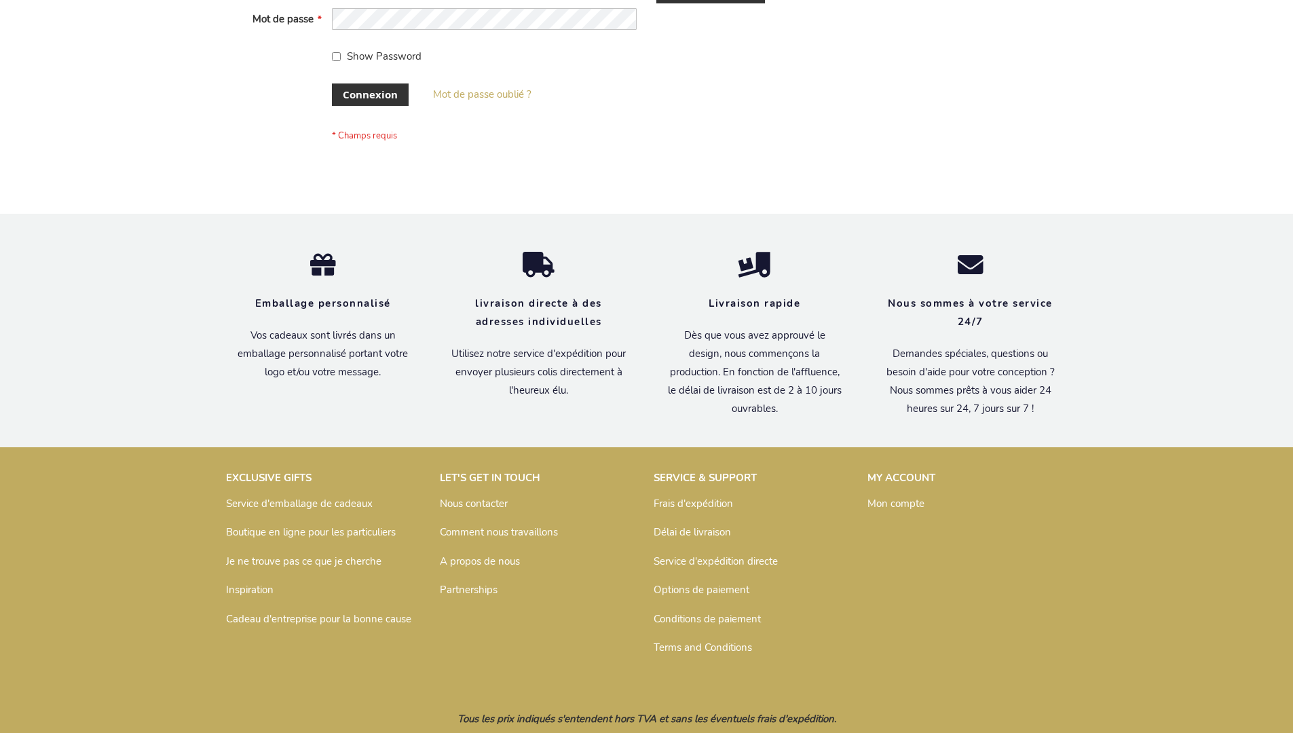
scroll to position [468, 0]
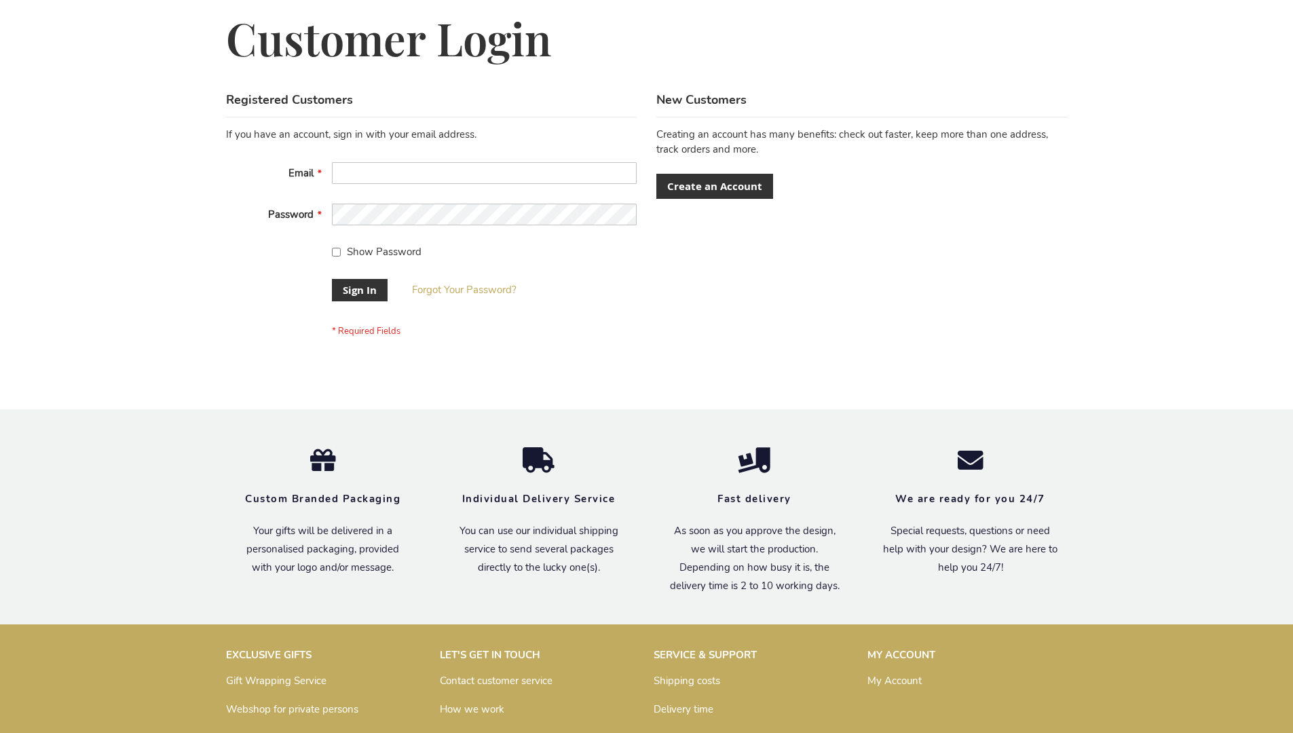
scroll to position [437, 0]
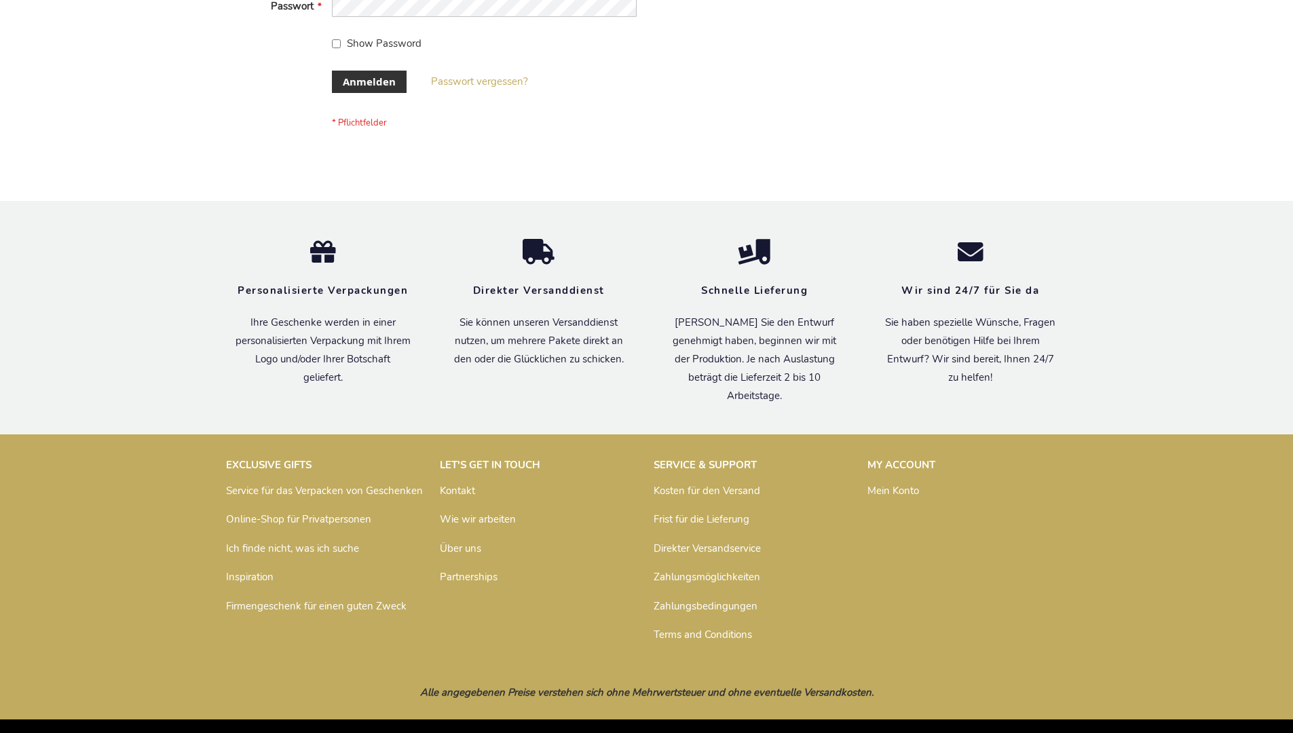
scroll to position [455, 0]
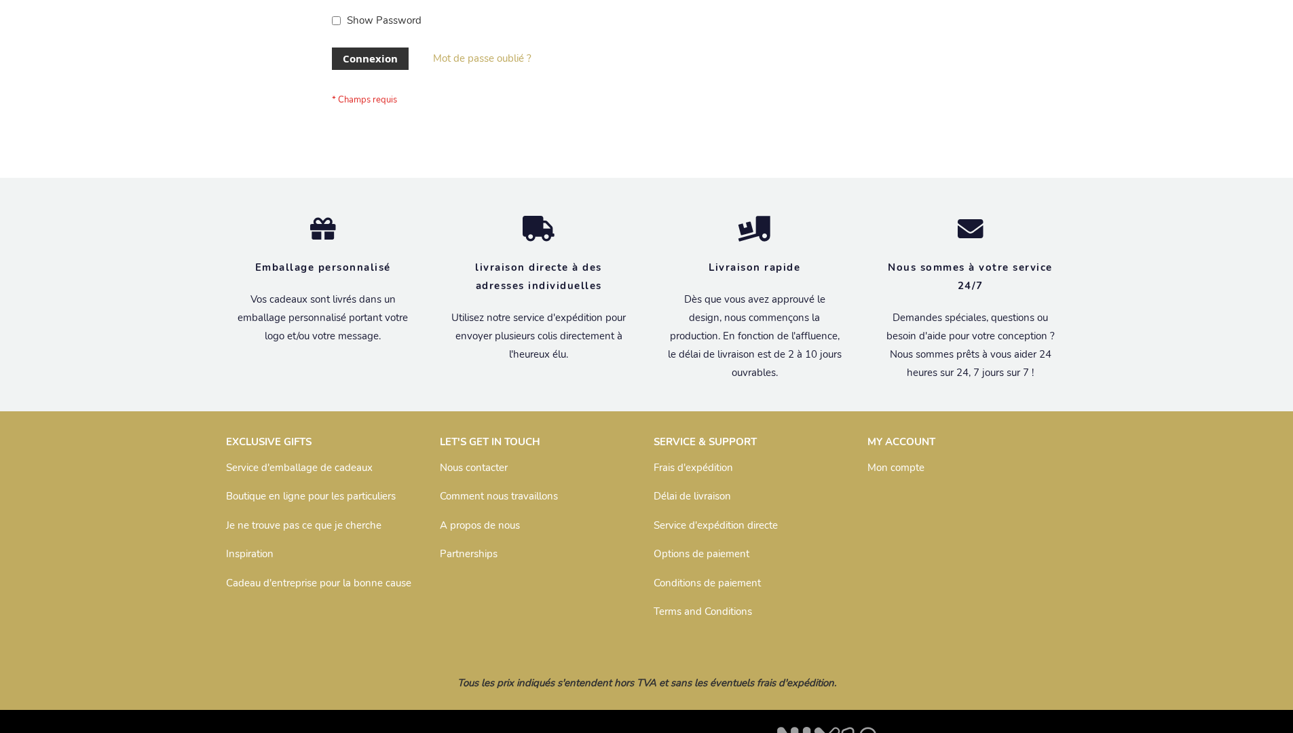
scroll to position [468, 0]
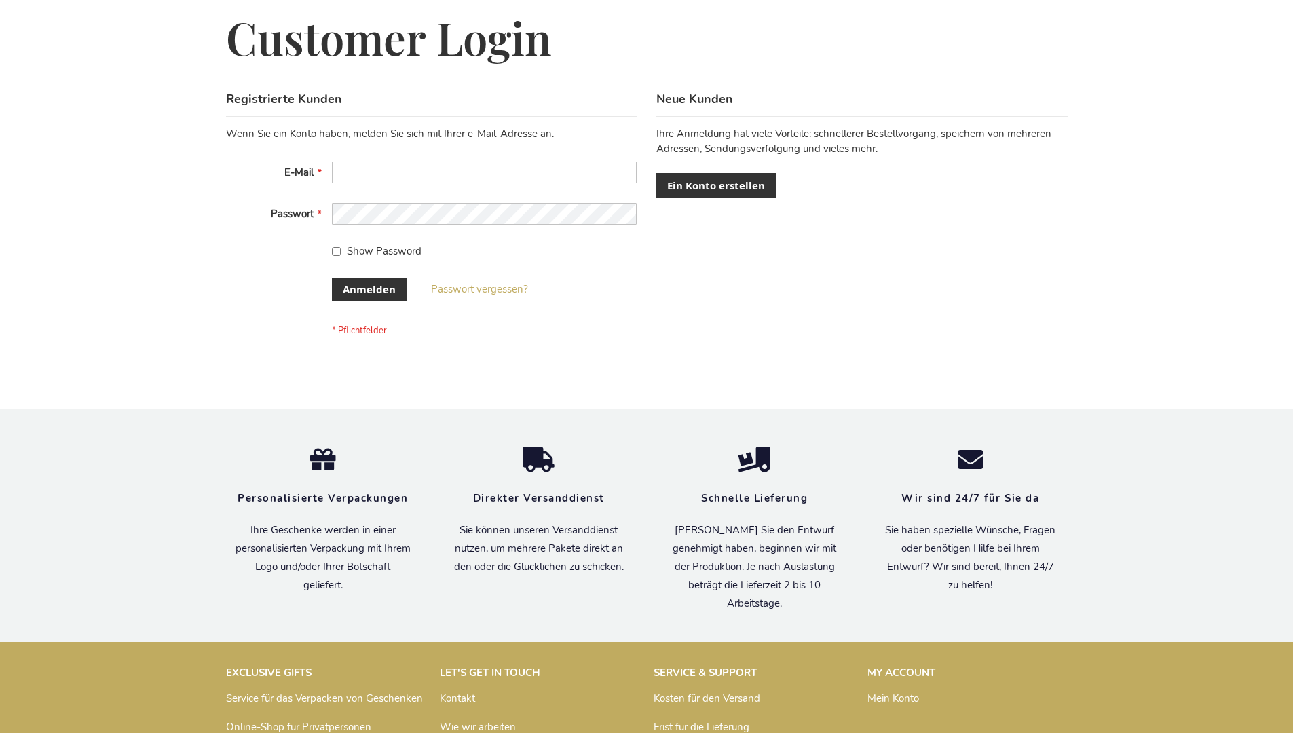
scroll to position [455, 0]
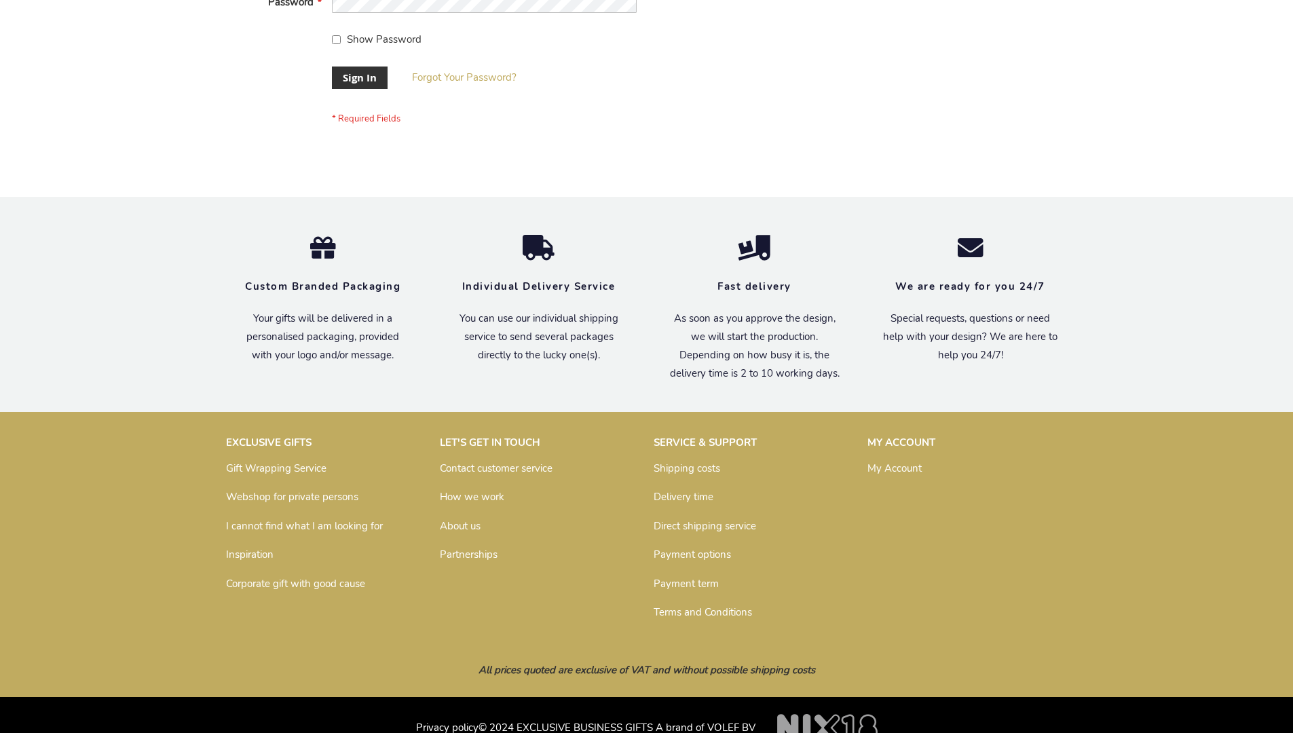
scroll to position [437, 0]
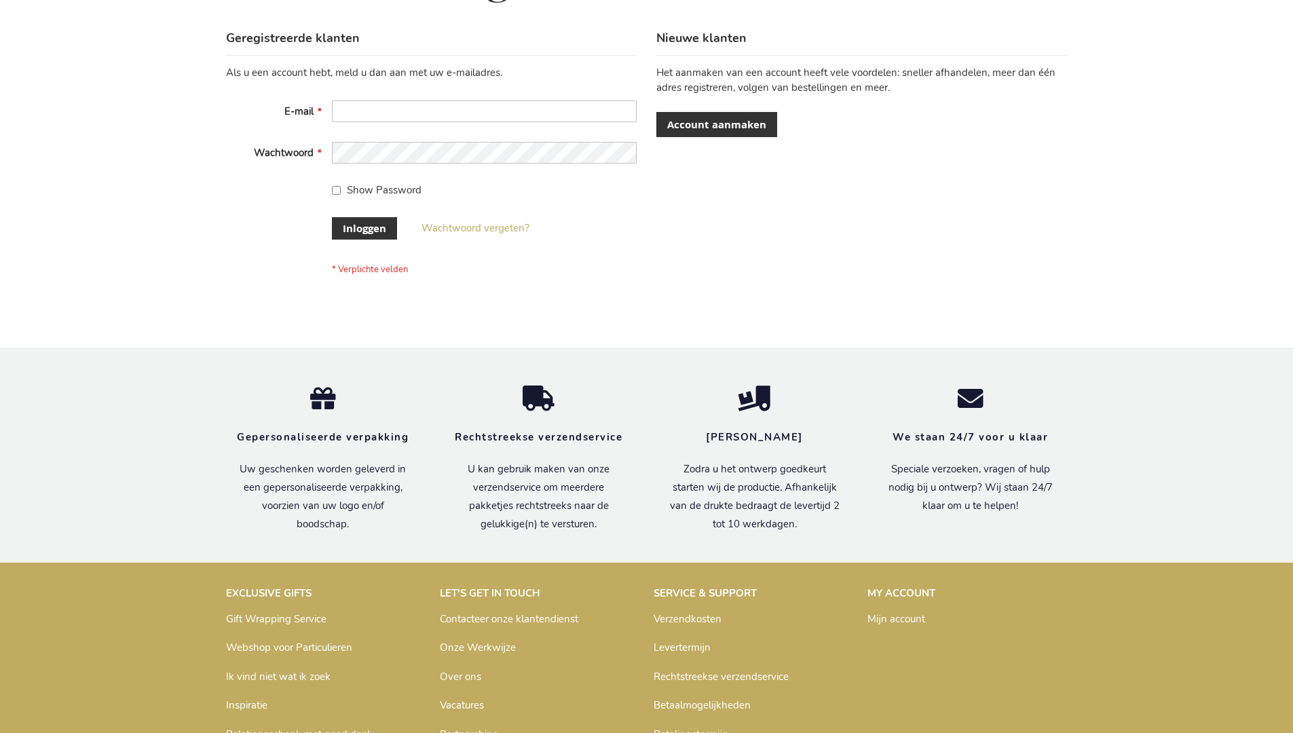
scroll to position [461, 0]
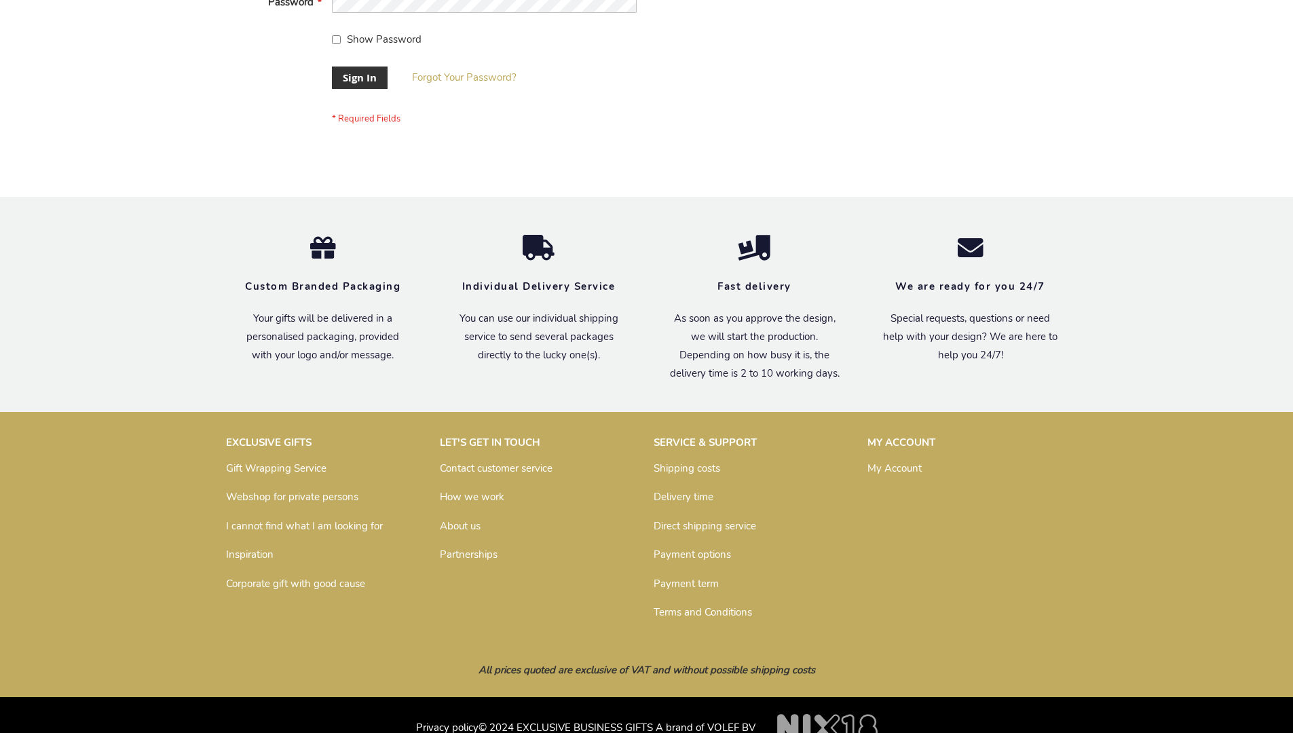
scroll to position [437, 0]
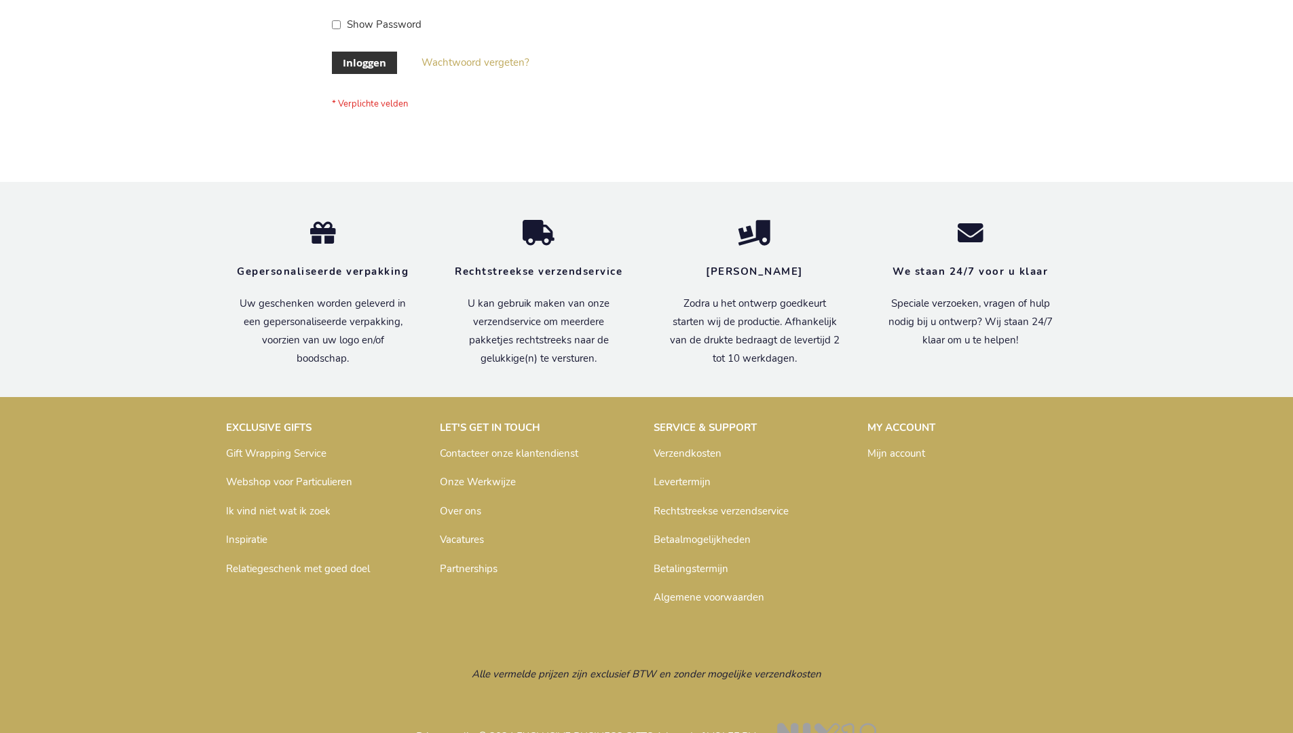
scroll to position [461, 0]
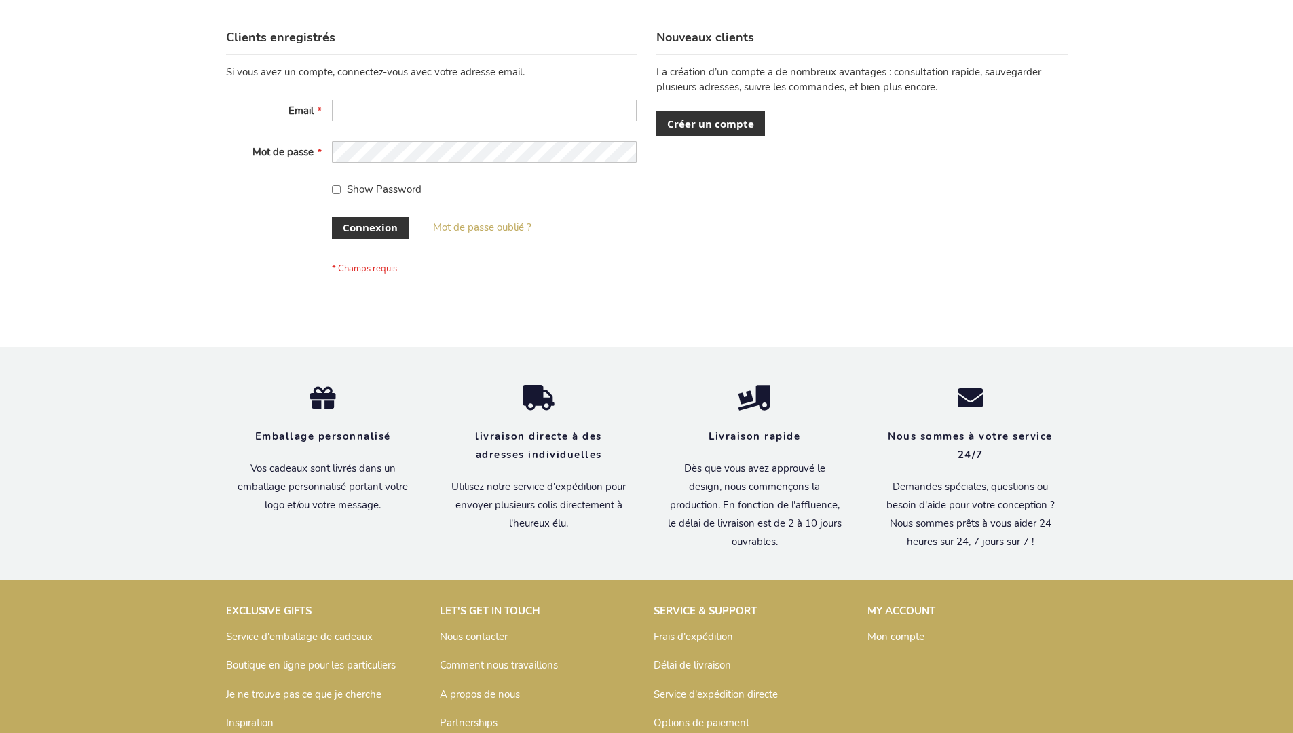
scroll to position [468, 0]
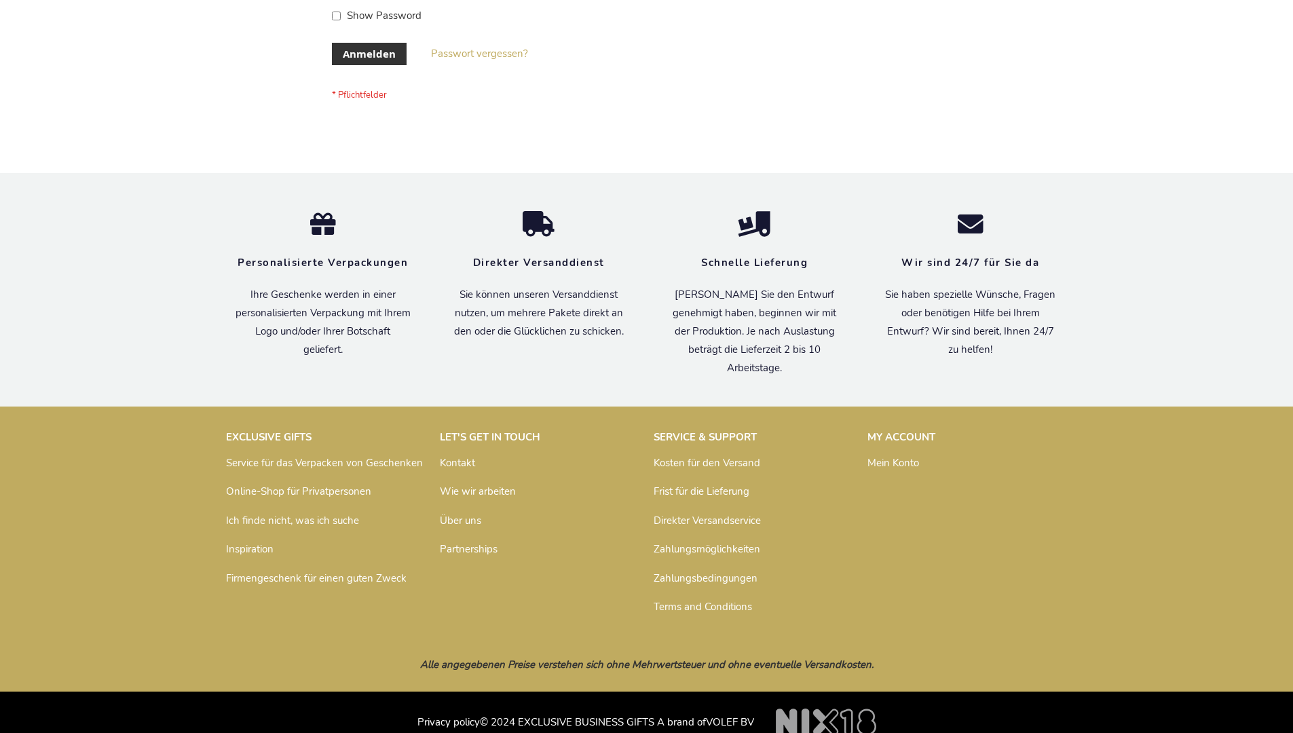
scroll to position [455, 0]
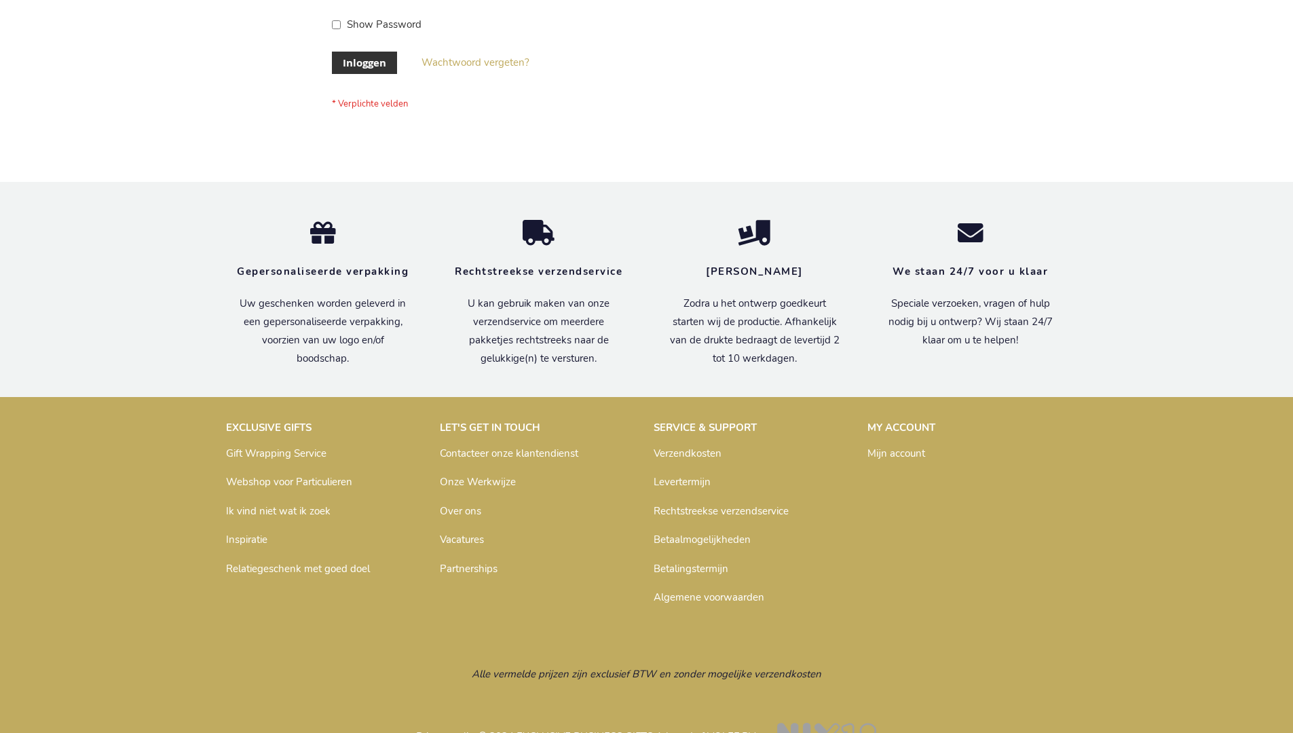
scroll to position [461, 0]
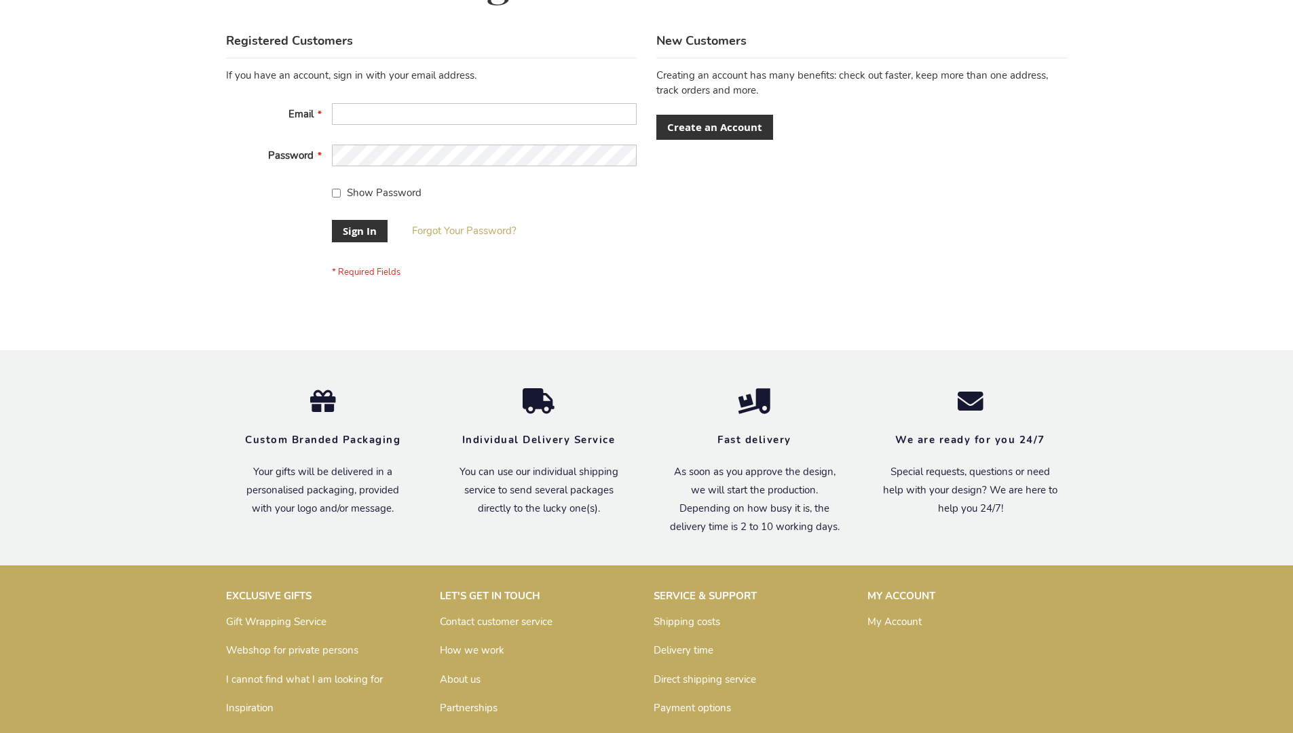
scroll to position [437, 0]
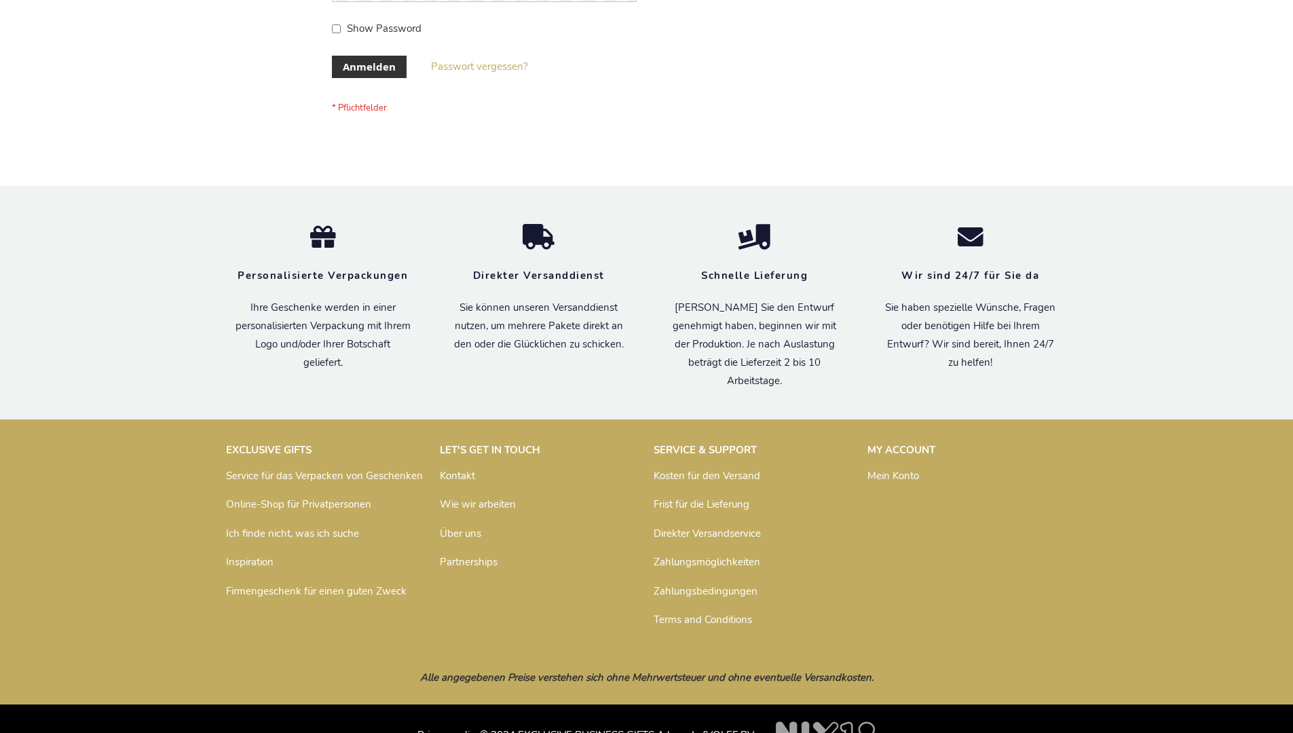
scroll to position [455, 0]
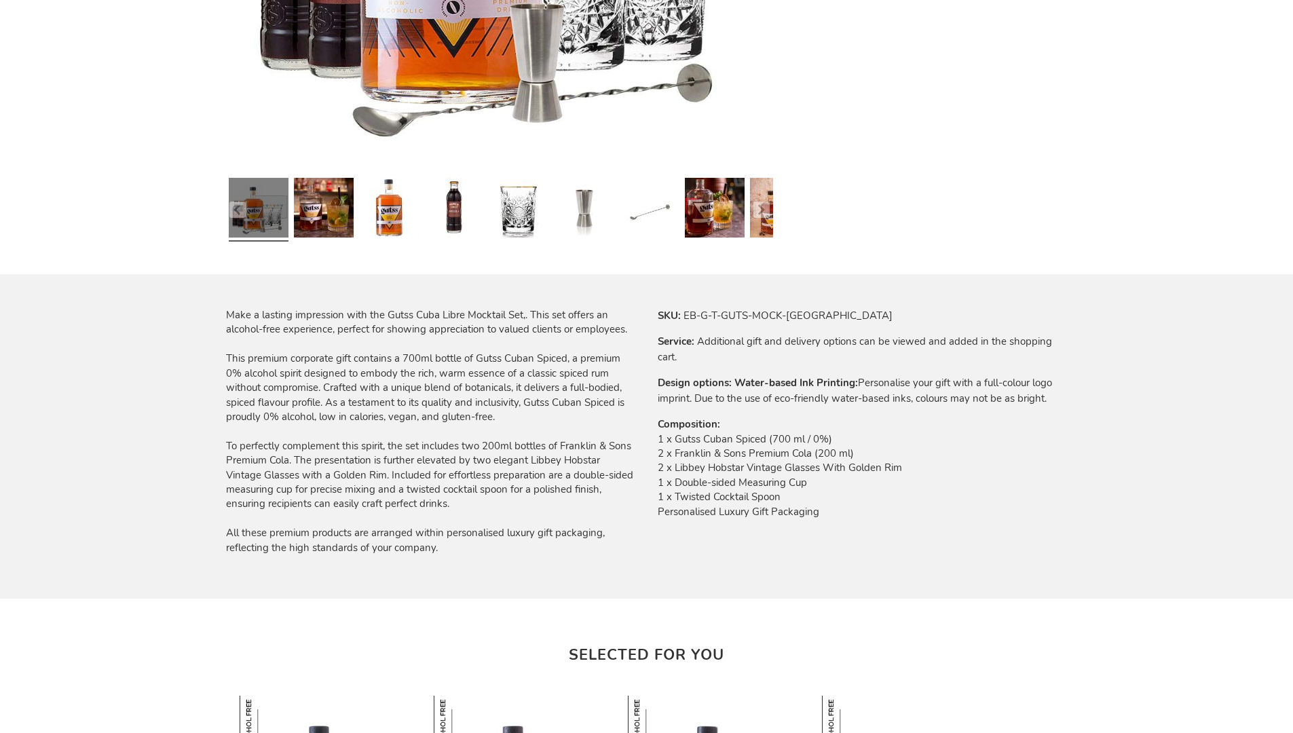
scroll to position [1438, 0]
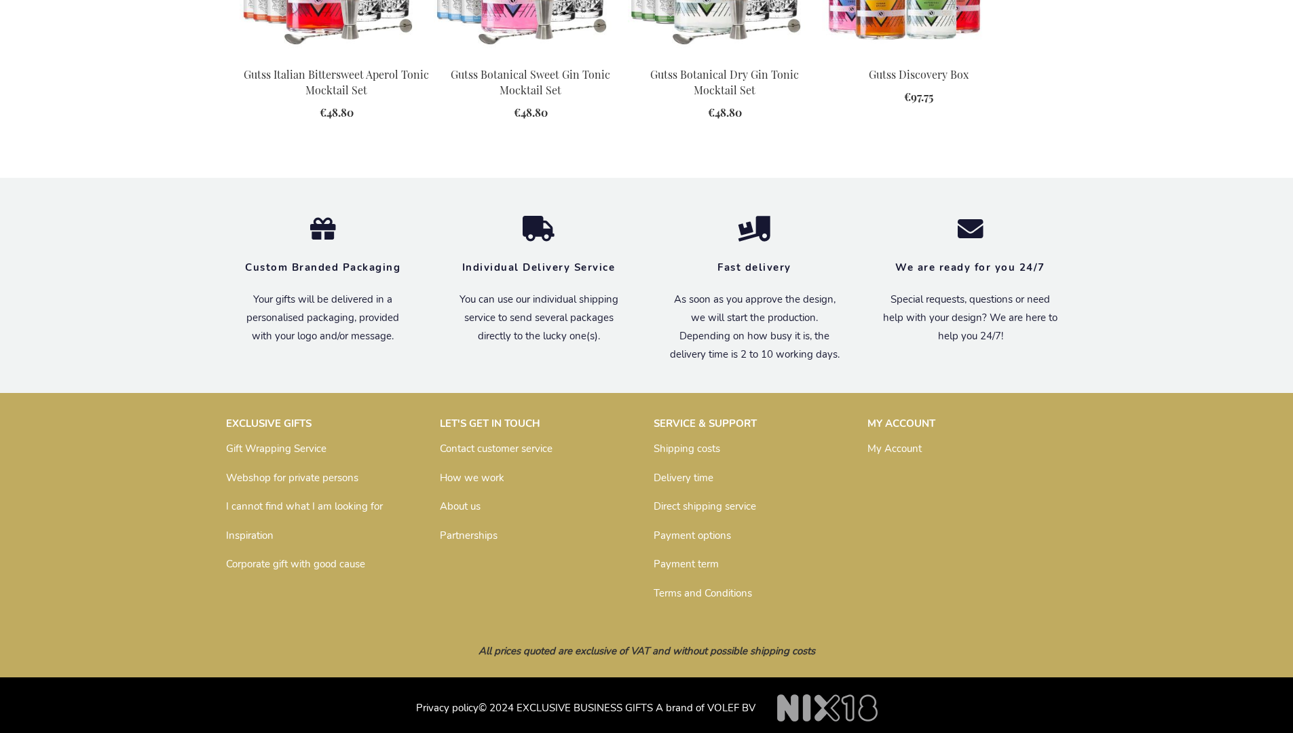
scroll to position [1438, 0]
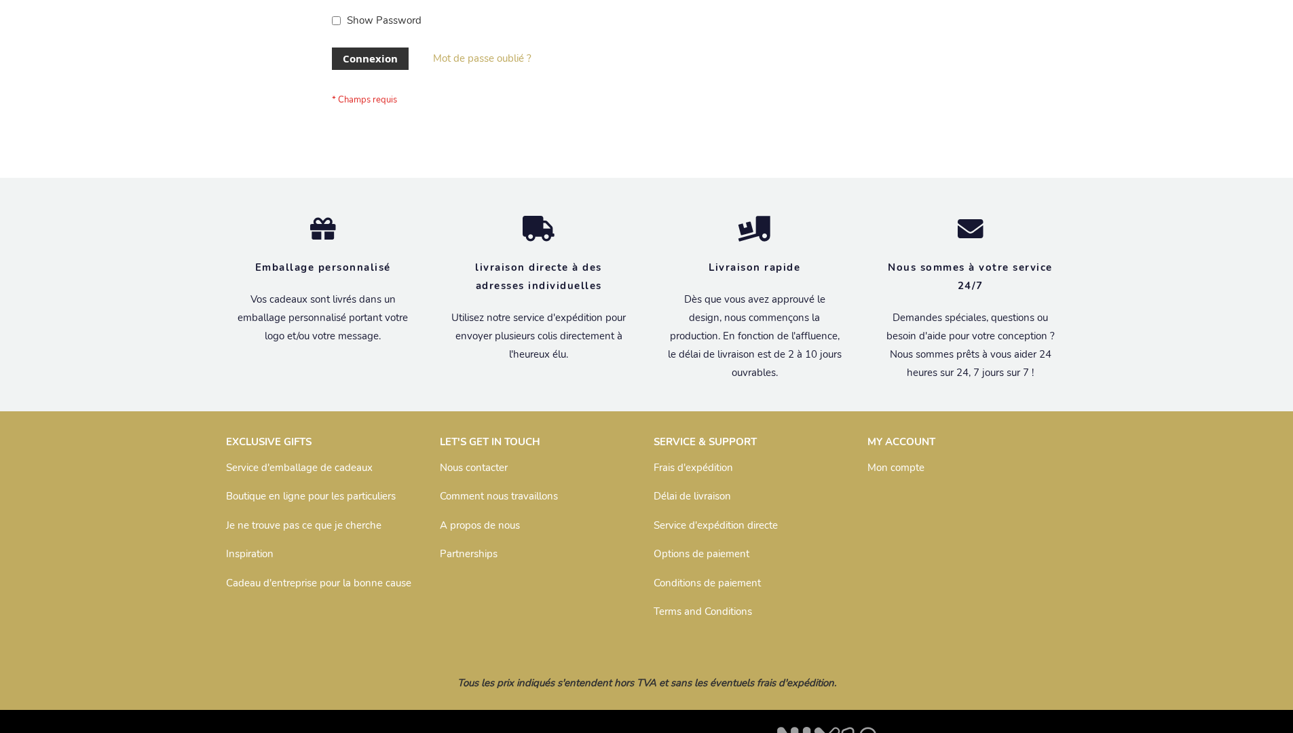
scroll to position [468, 0]
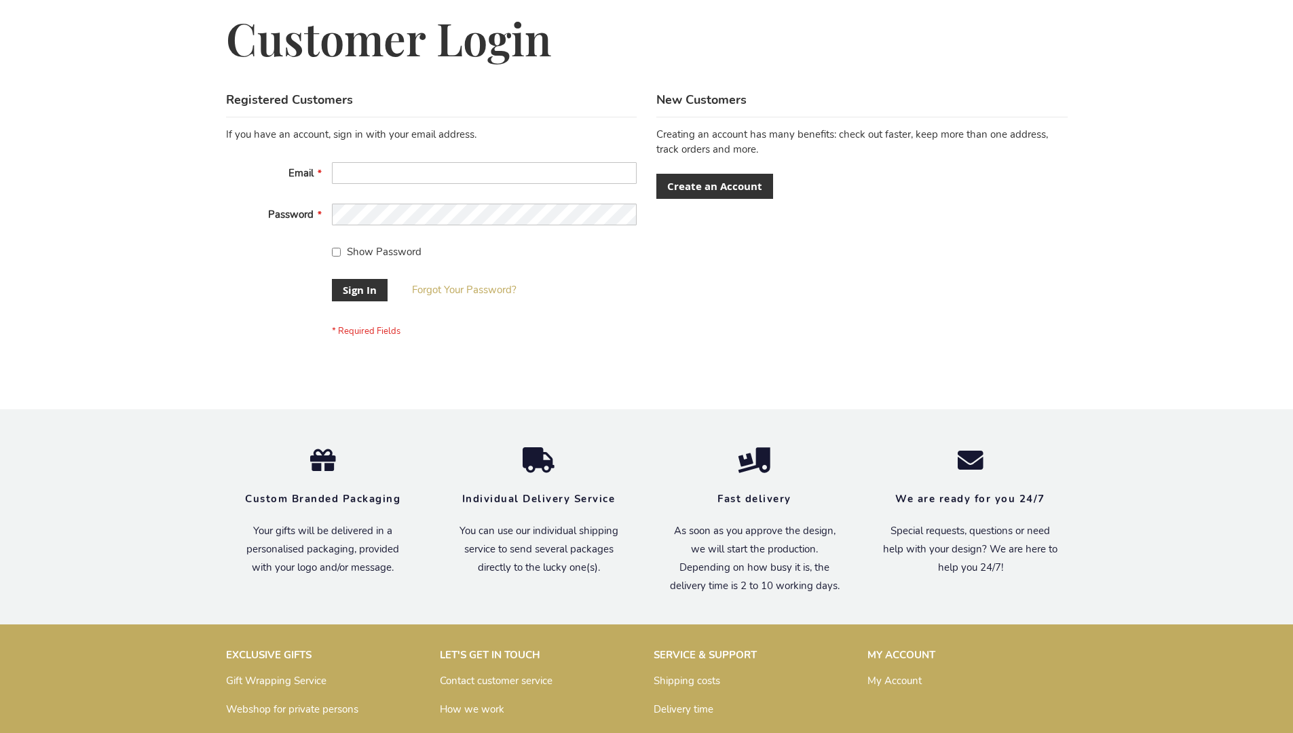
scroll to position [437, 0]
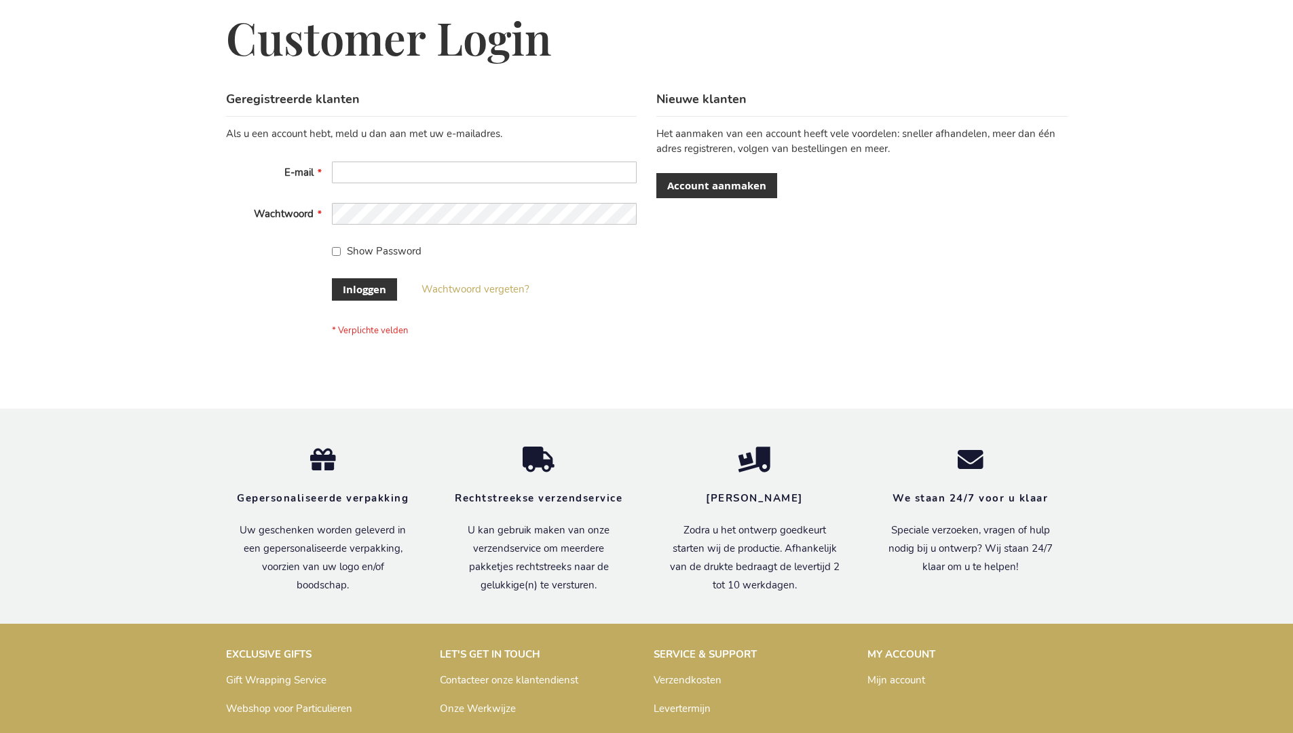
scroll to position [461, 0]
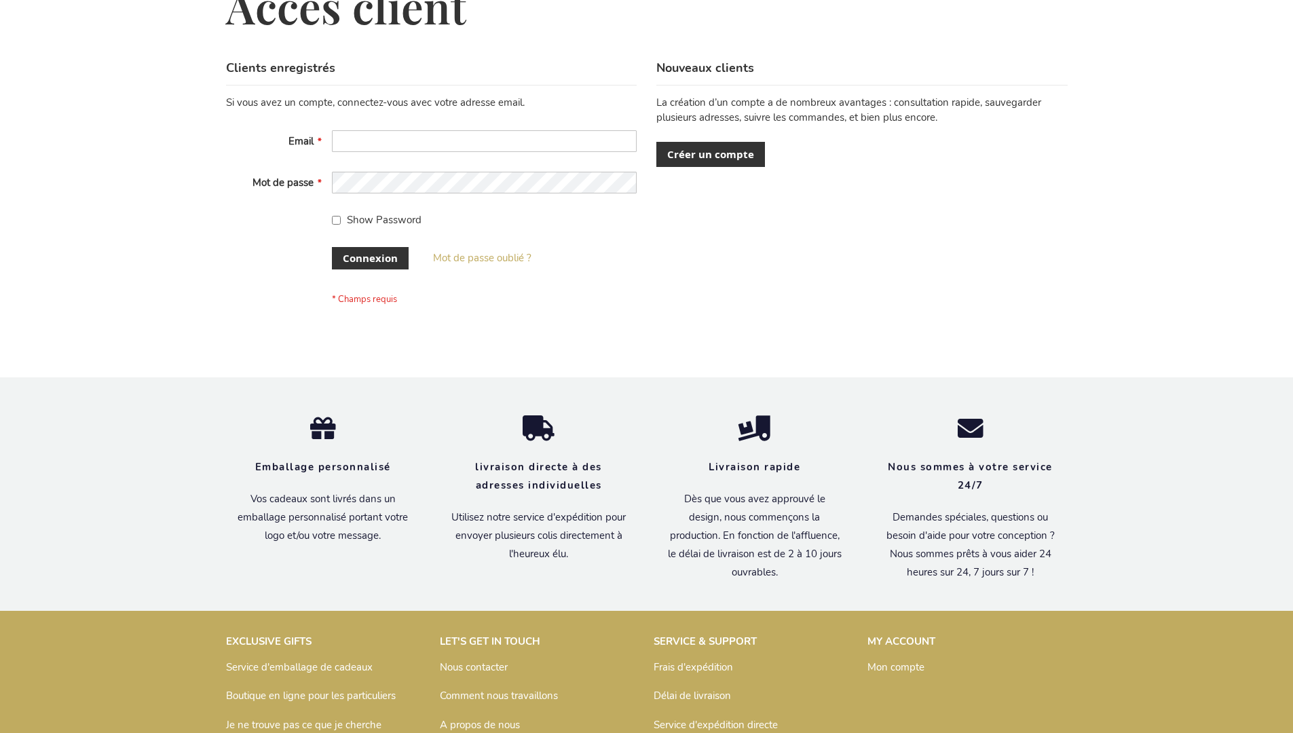
scroll to position [468, 0]
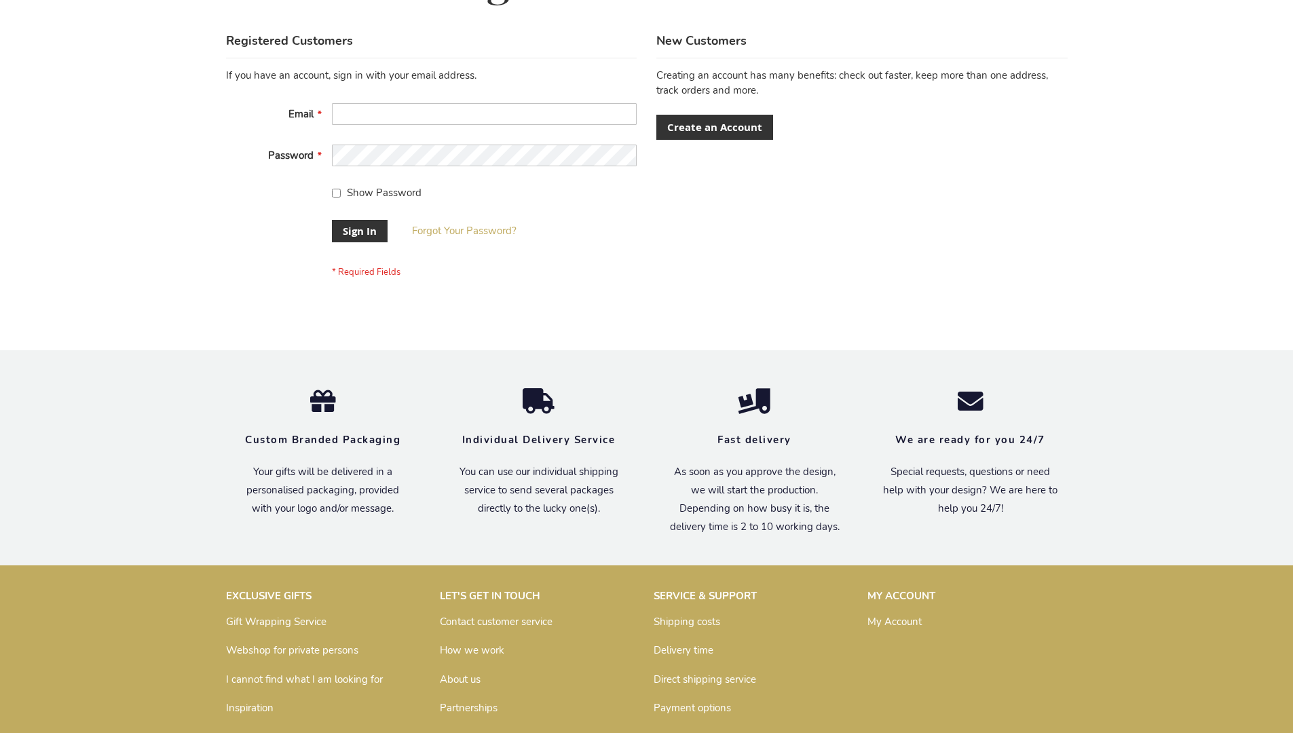
scroll to position [437, 0]
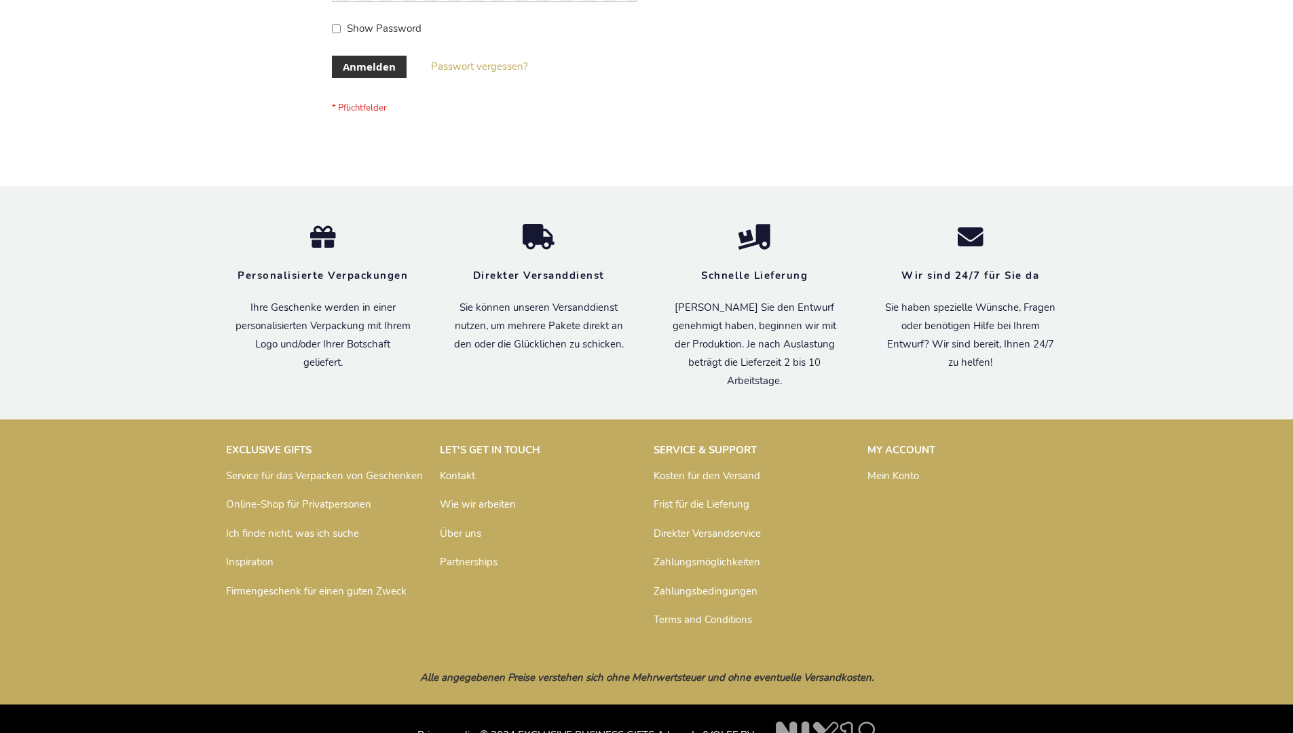
scroll to position [455, 0]
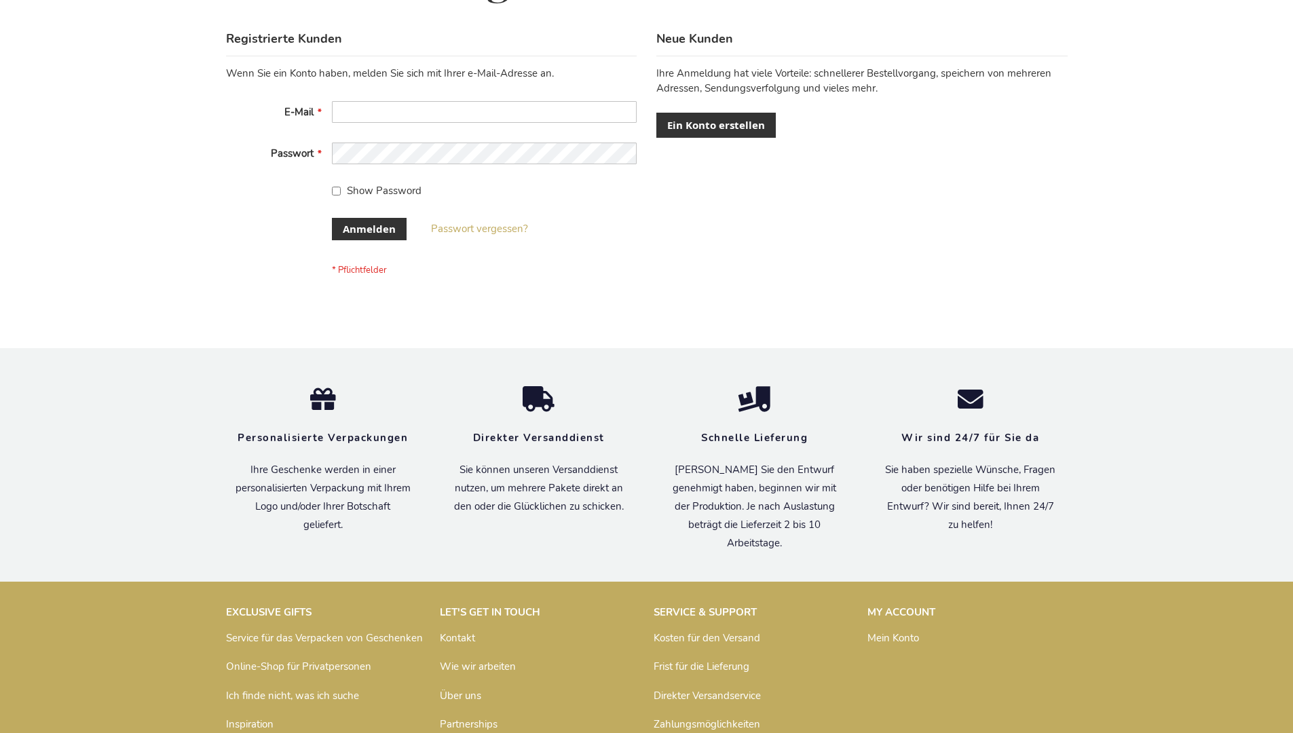
scroll to position [455, 0]
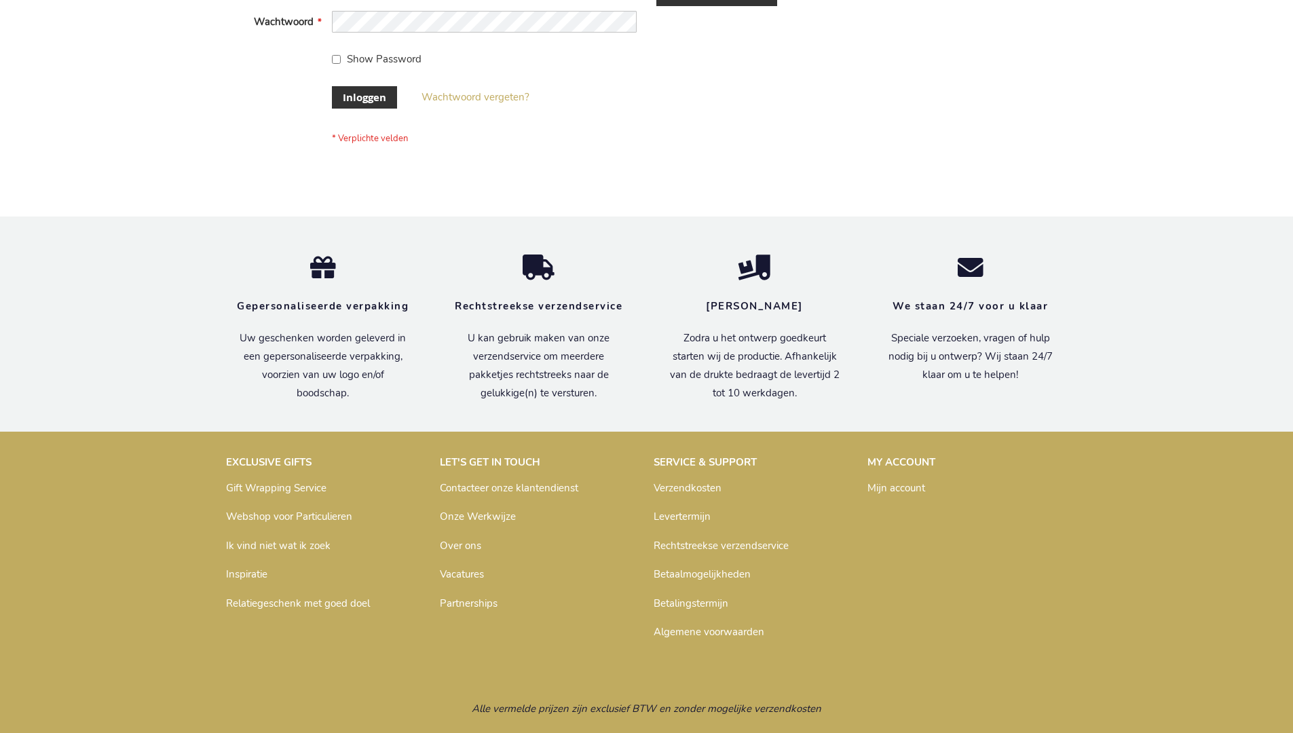
scroll to position [461, 0]
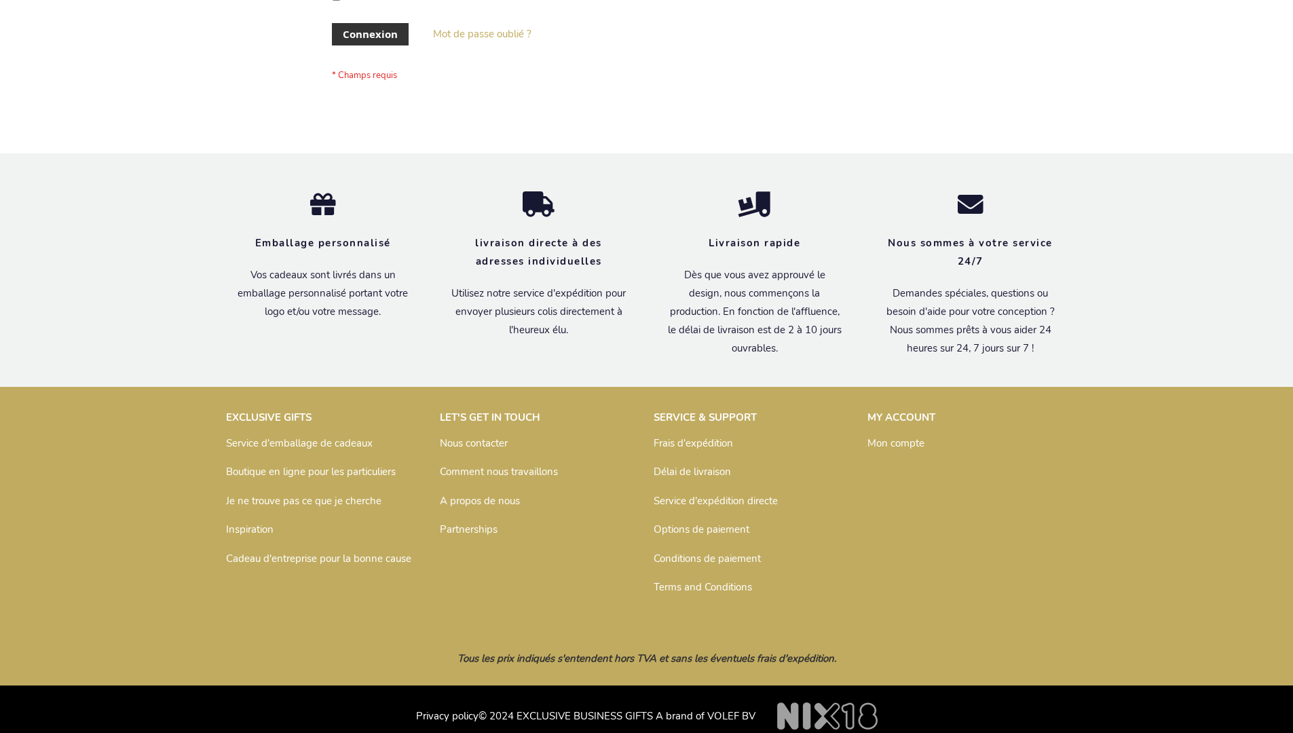
scroll to position [468, 0]
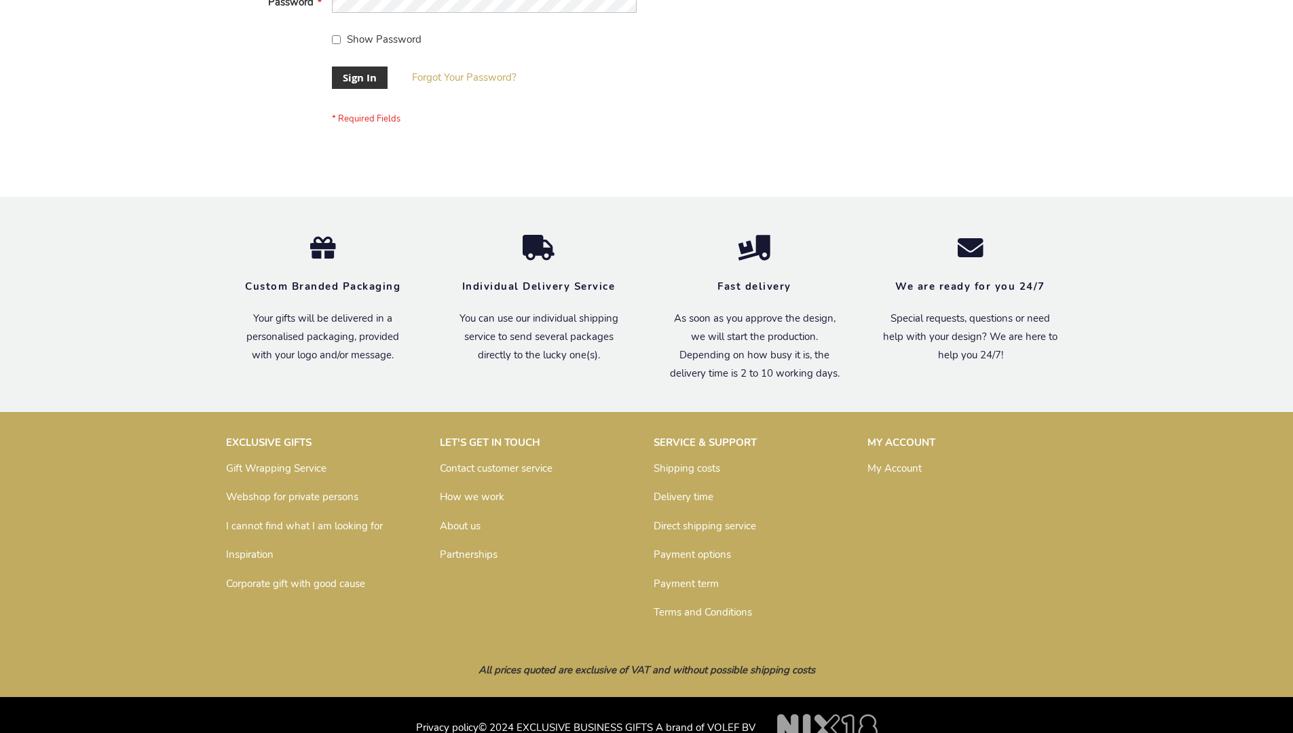
scroll to position [437, 0]
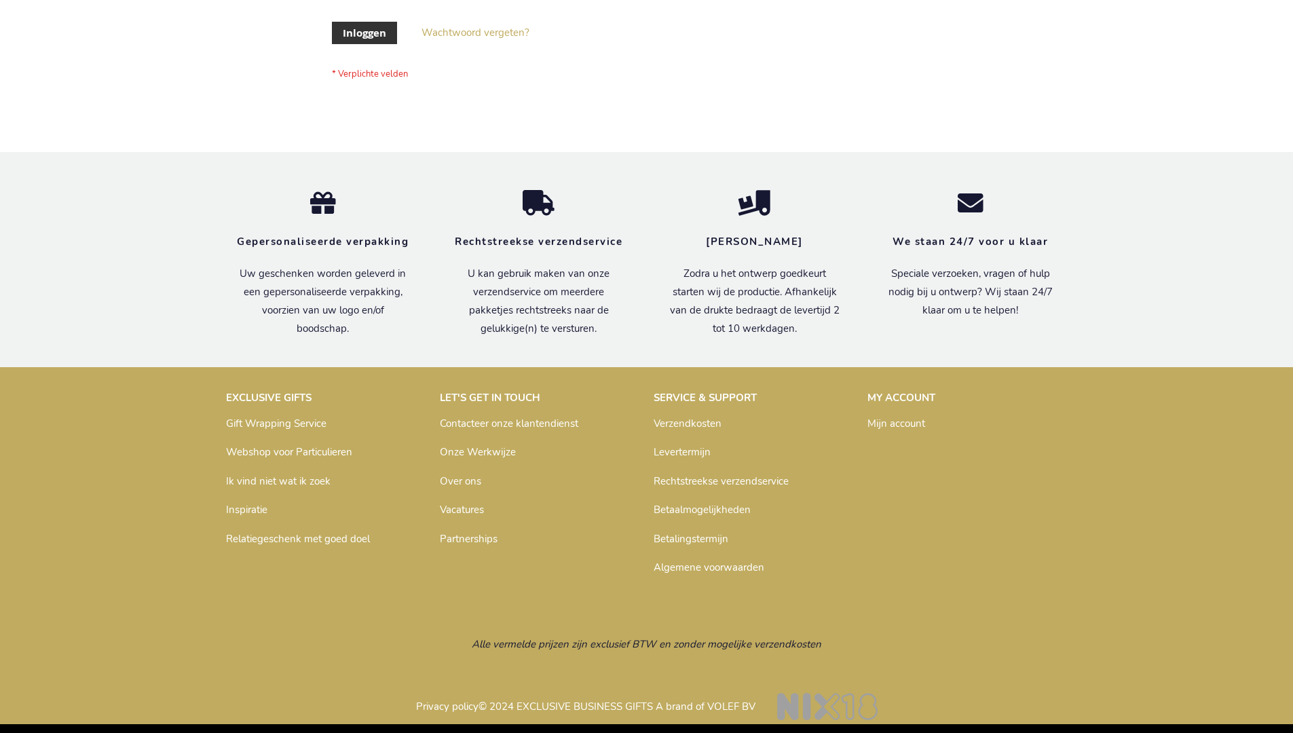
scroll to position [461, 0]
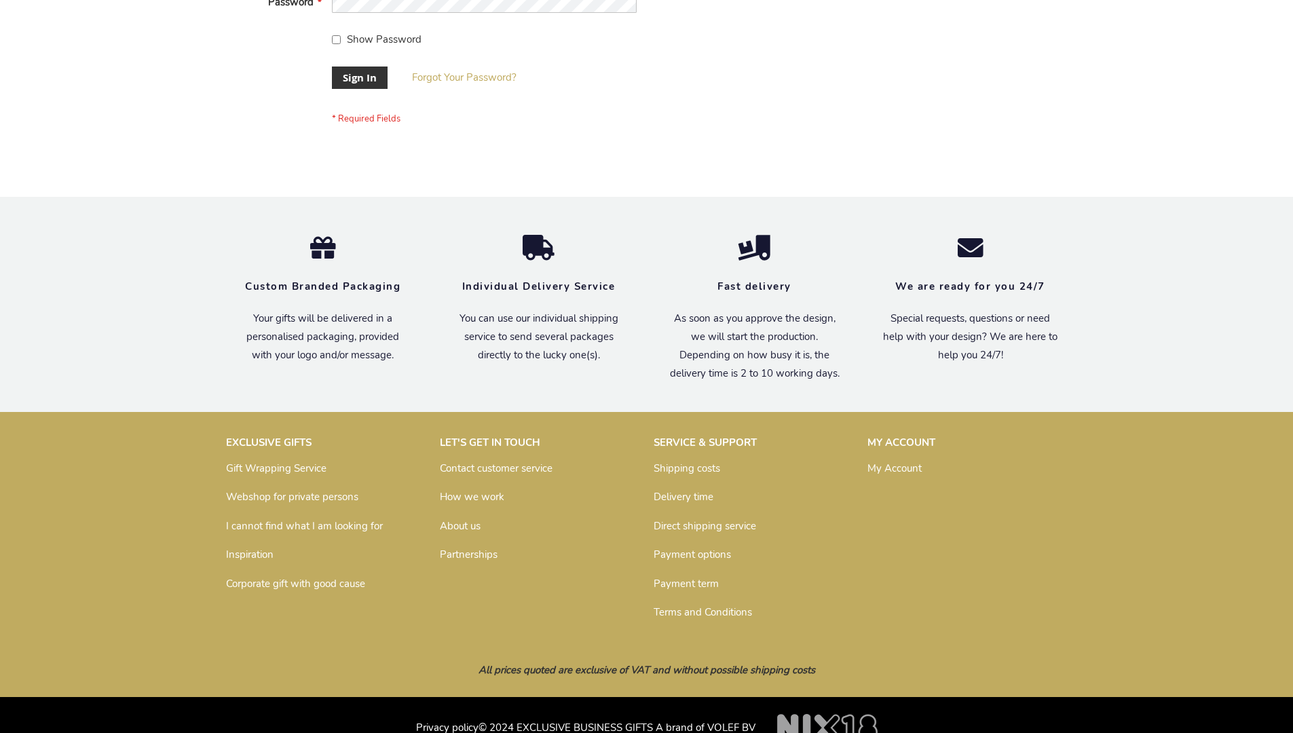
scroll to position [437, 0]
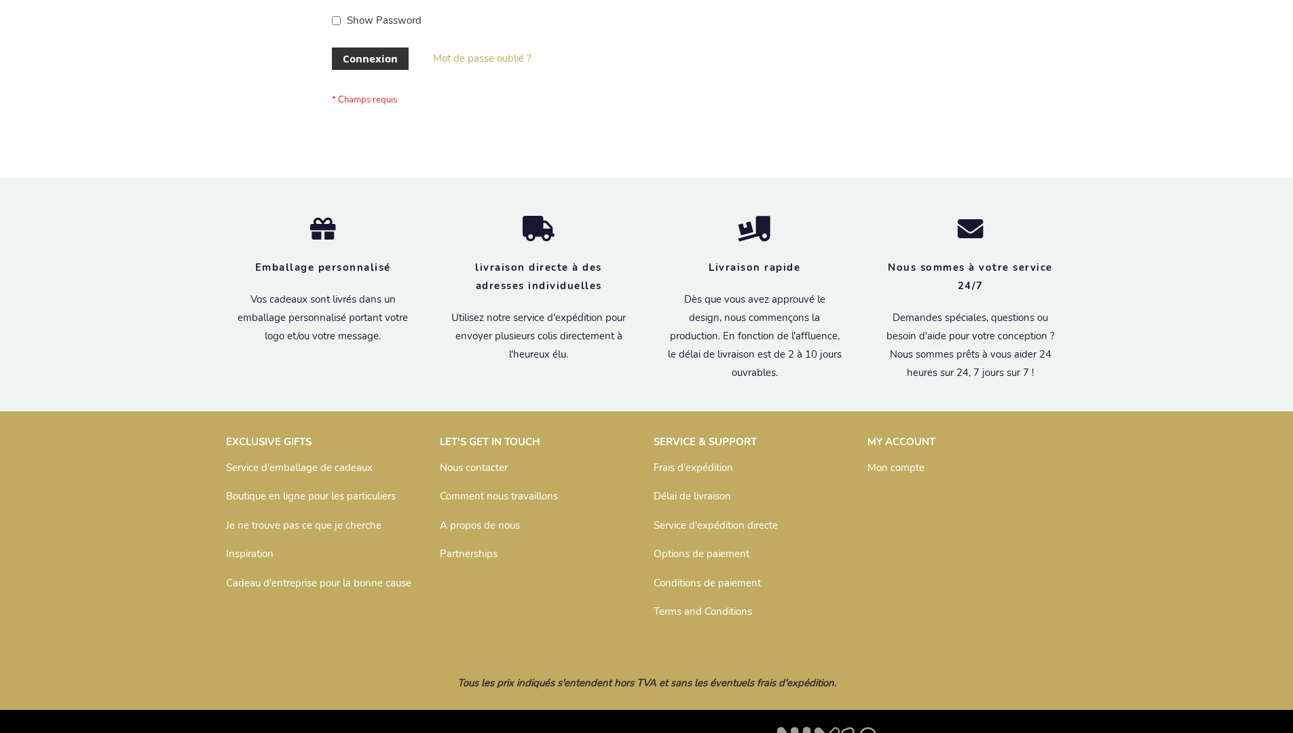
scroll to position [468, 0]
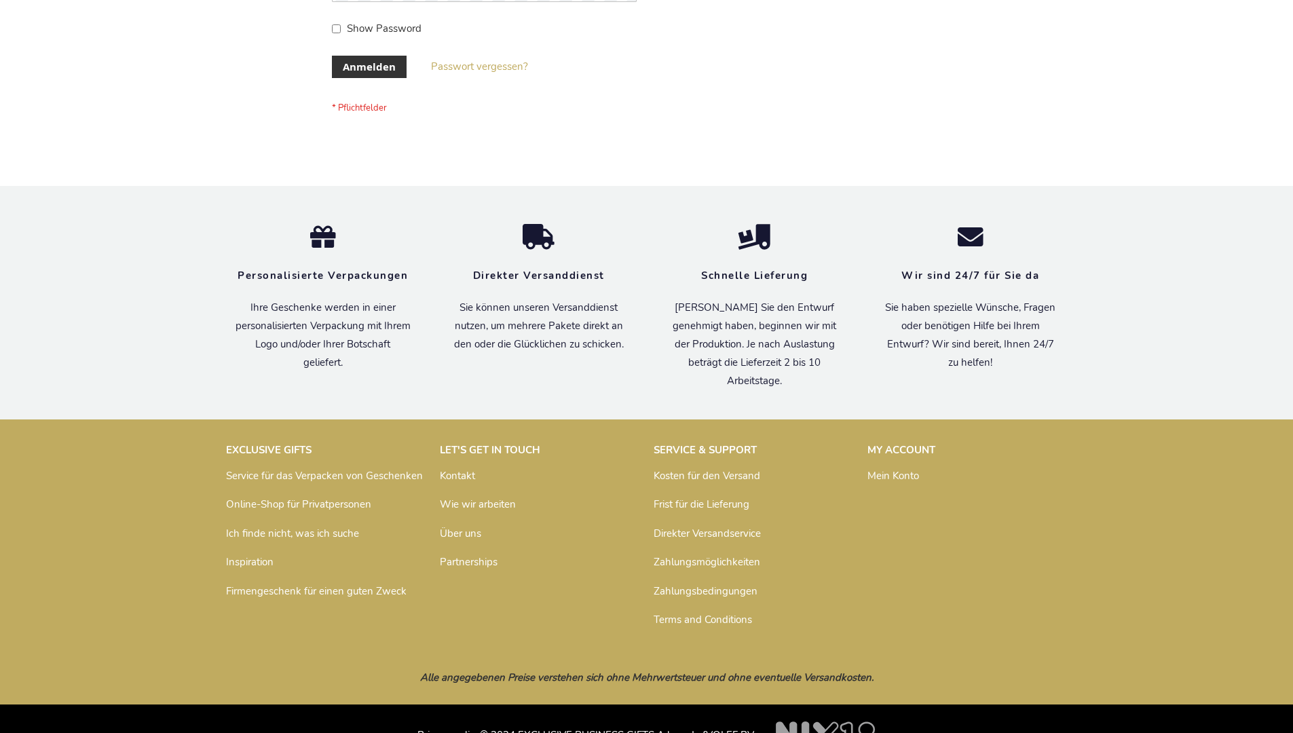
scroll to position [455, 0]
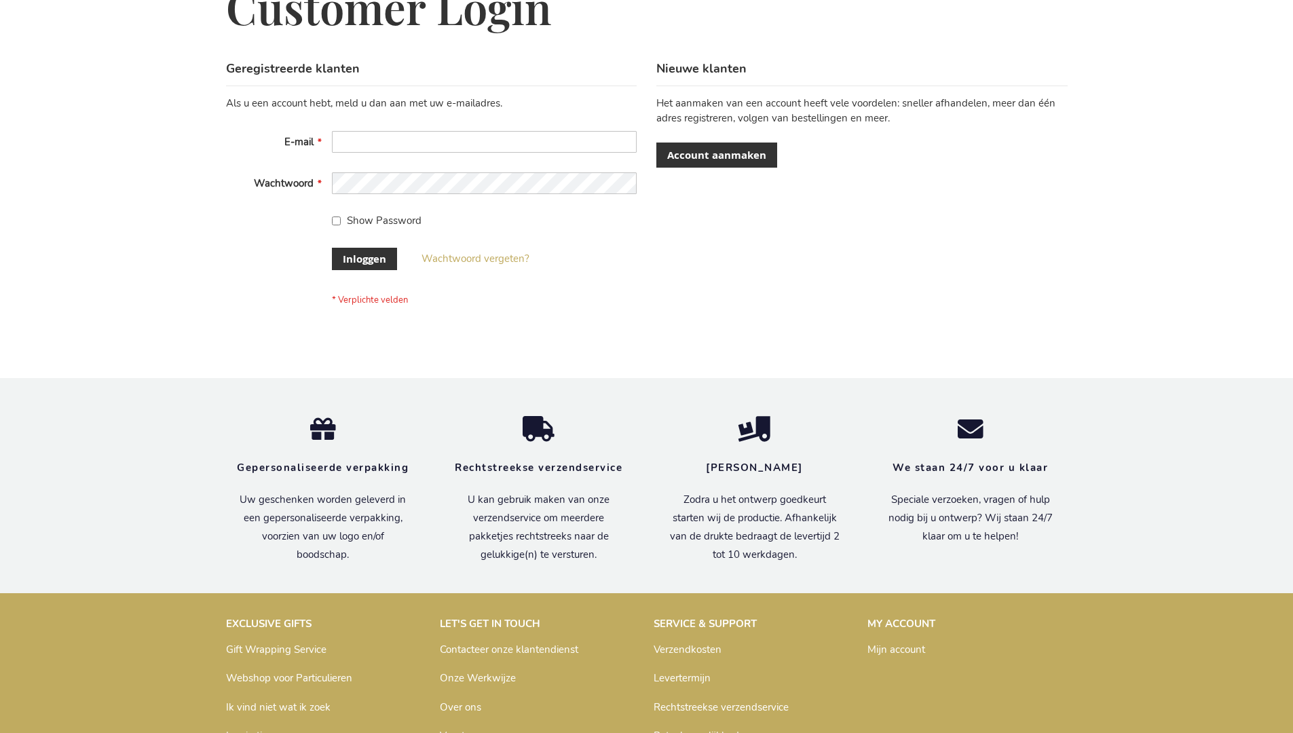
scroll to position [461, 0]
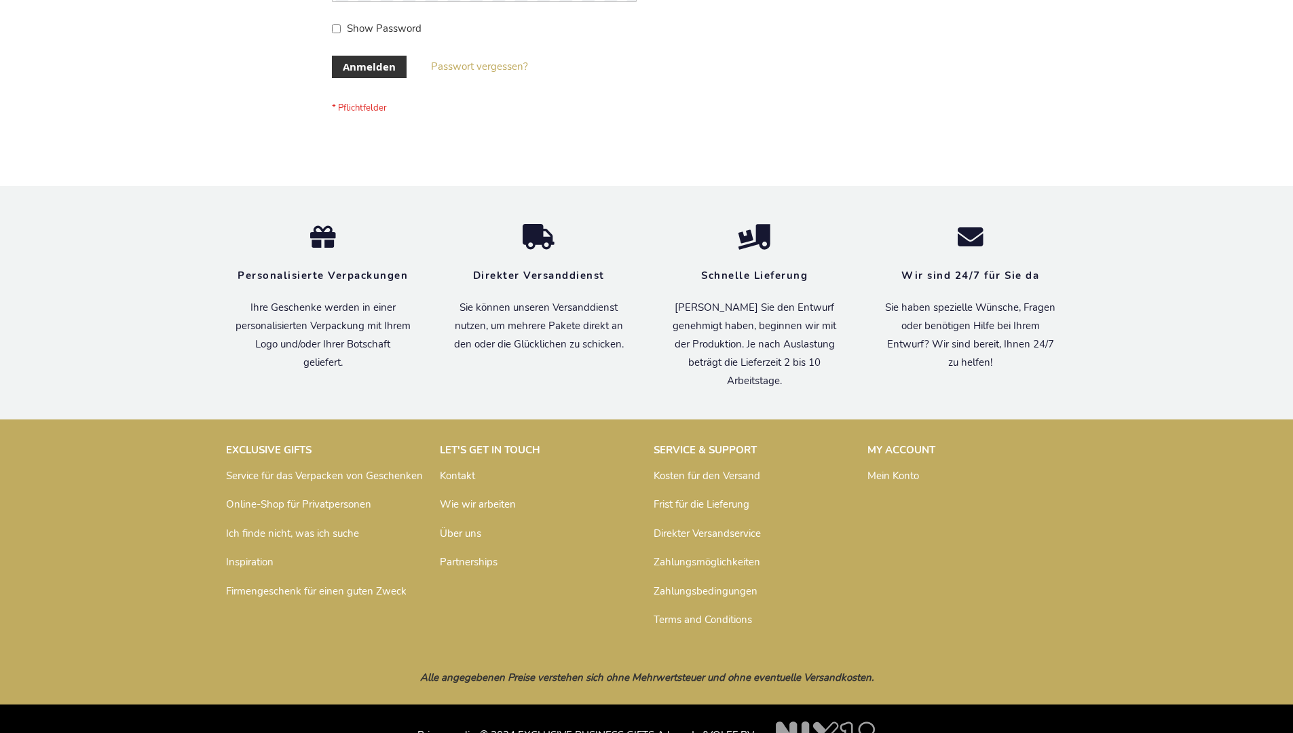
scroll to position [455, 0]
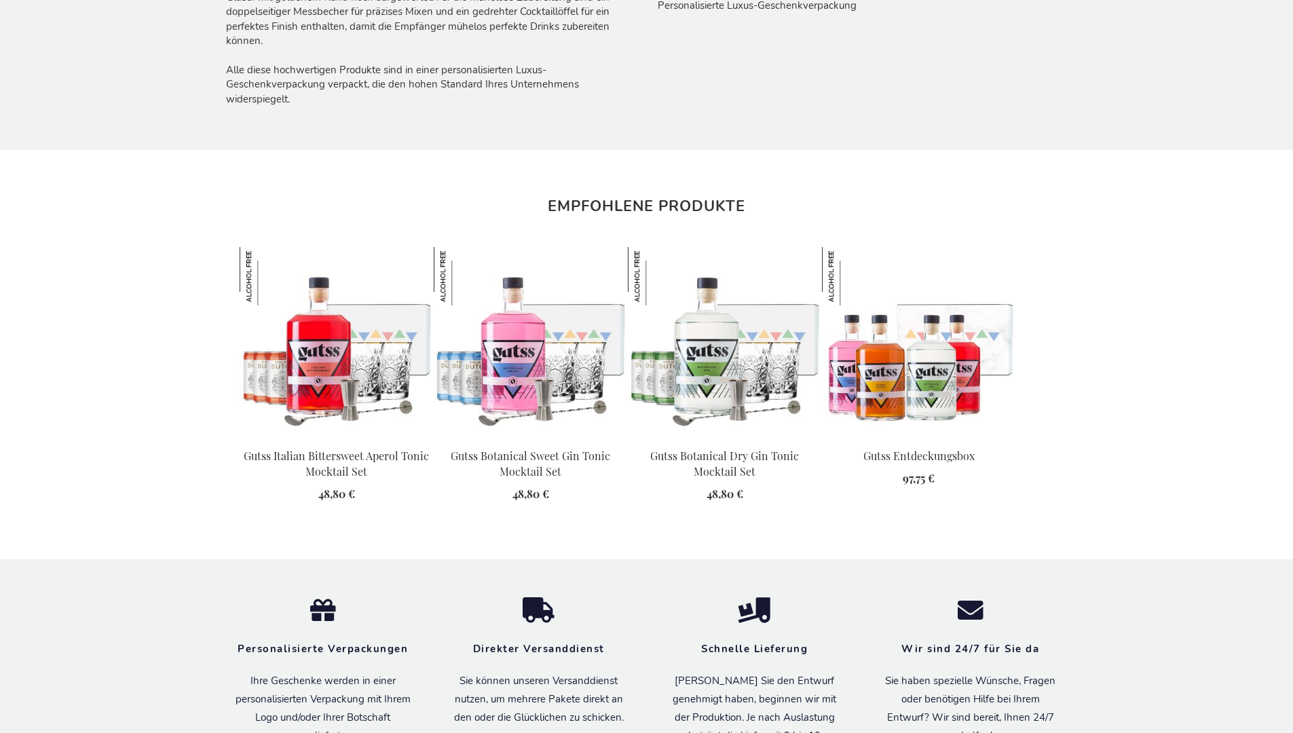
scroll to position [1530, 0]
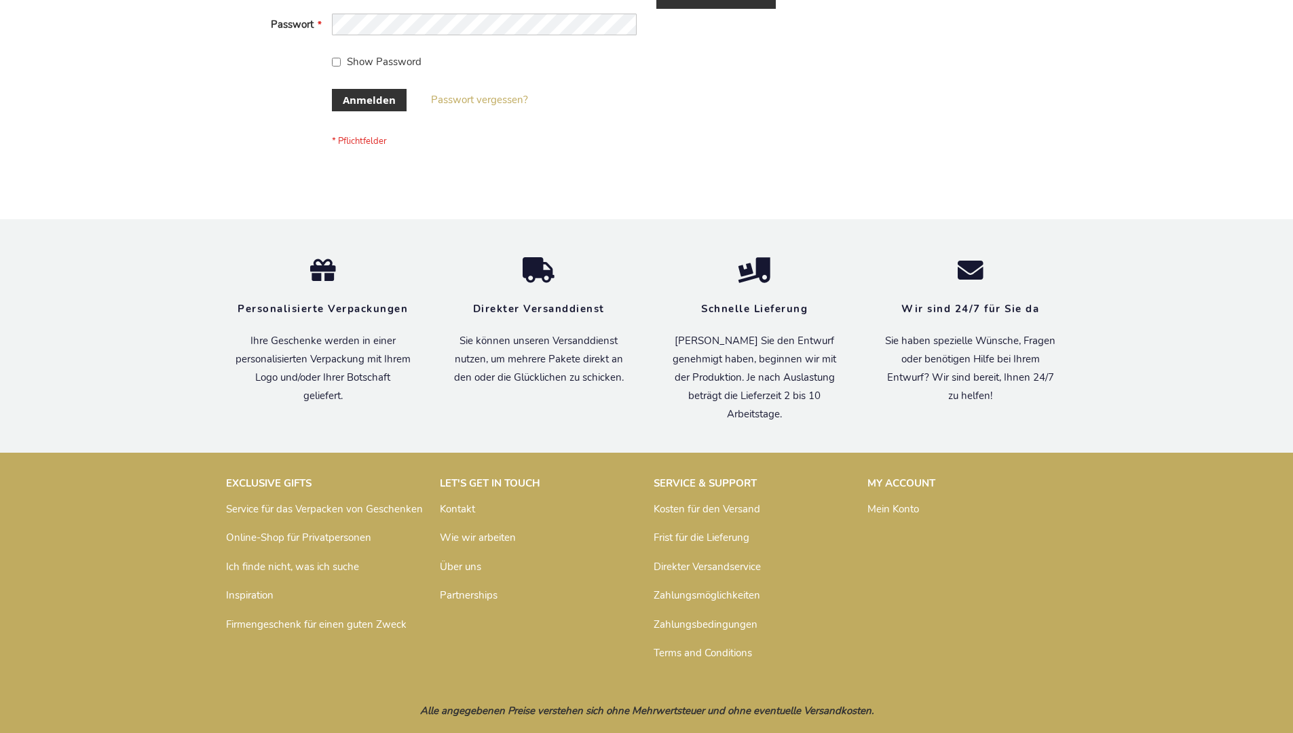
scroll to position [455, 0]
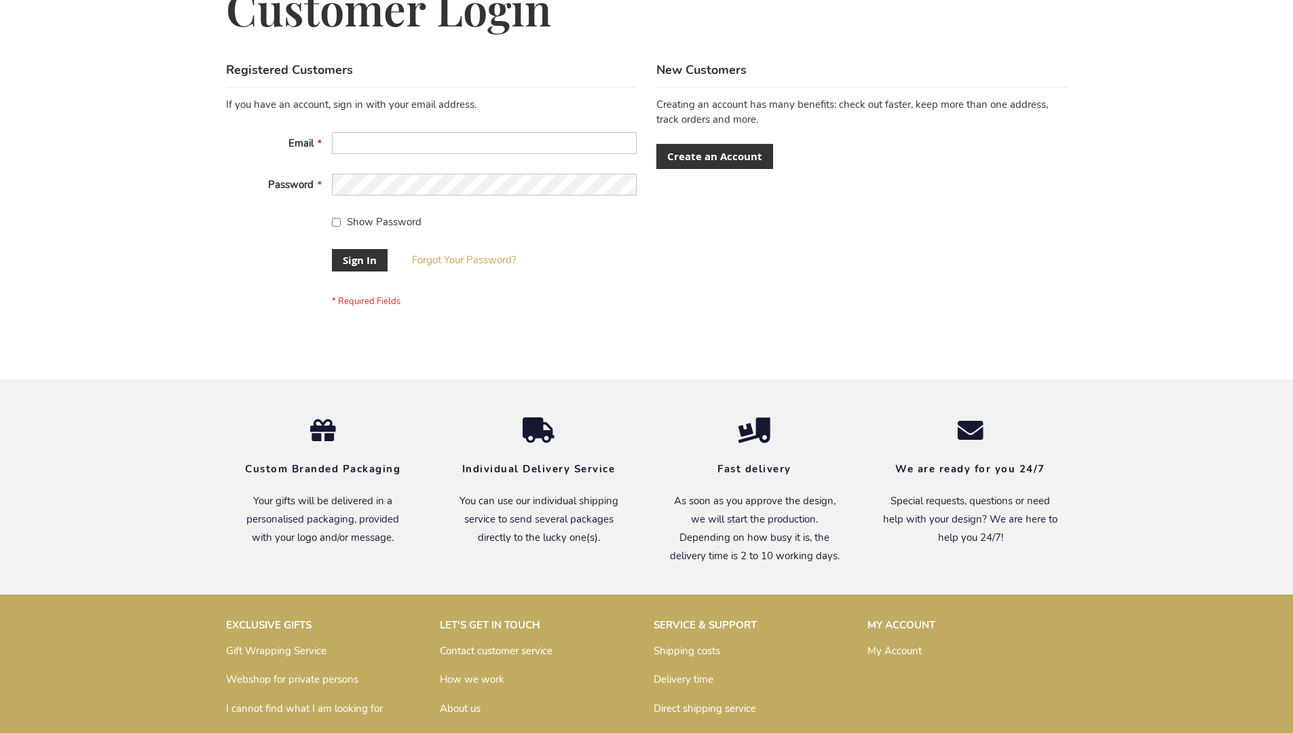
scroll to position [437, 0]
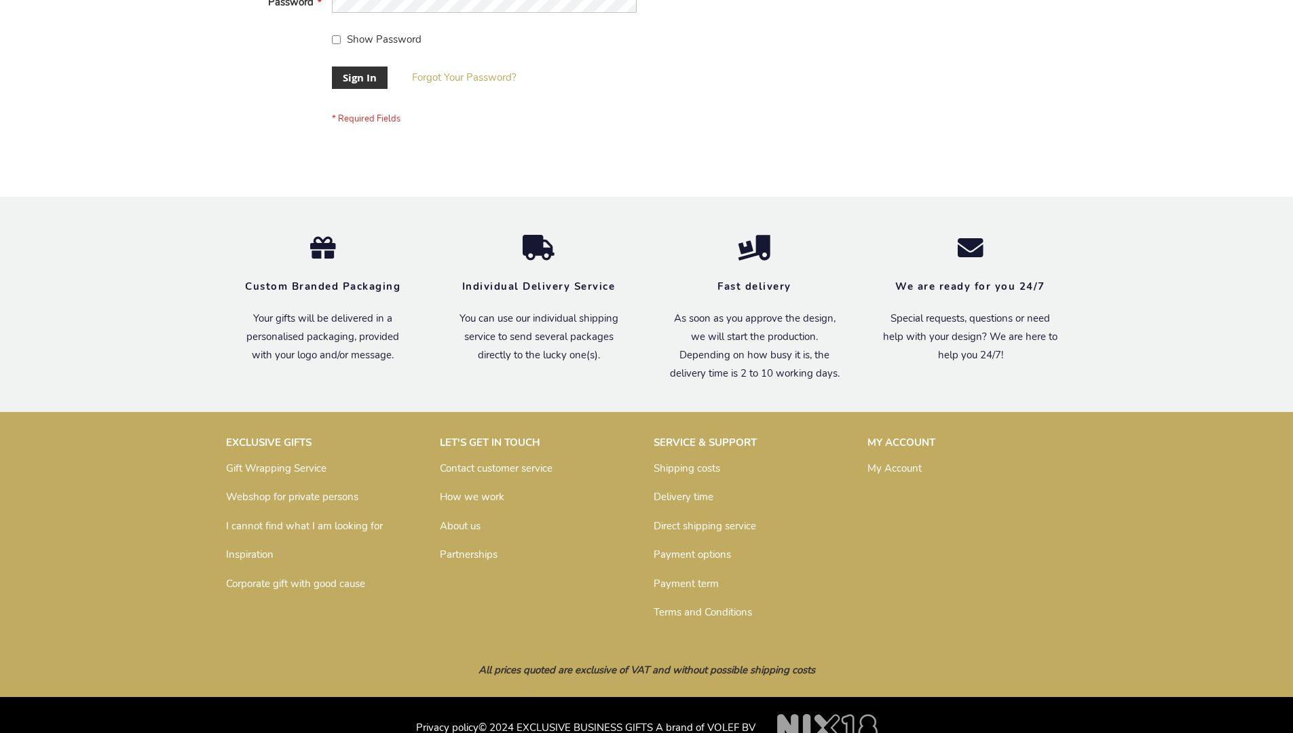
scroll to position [437, 0]
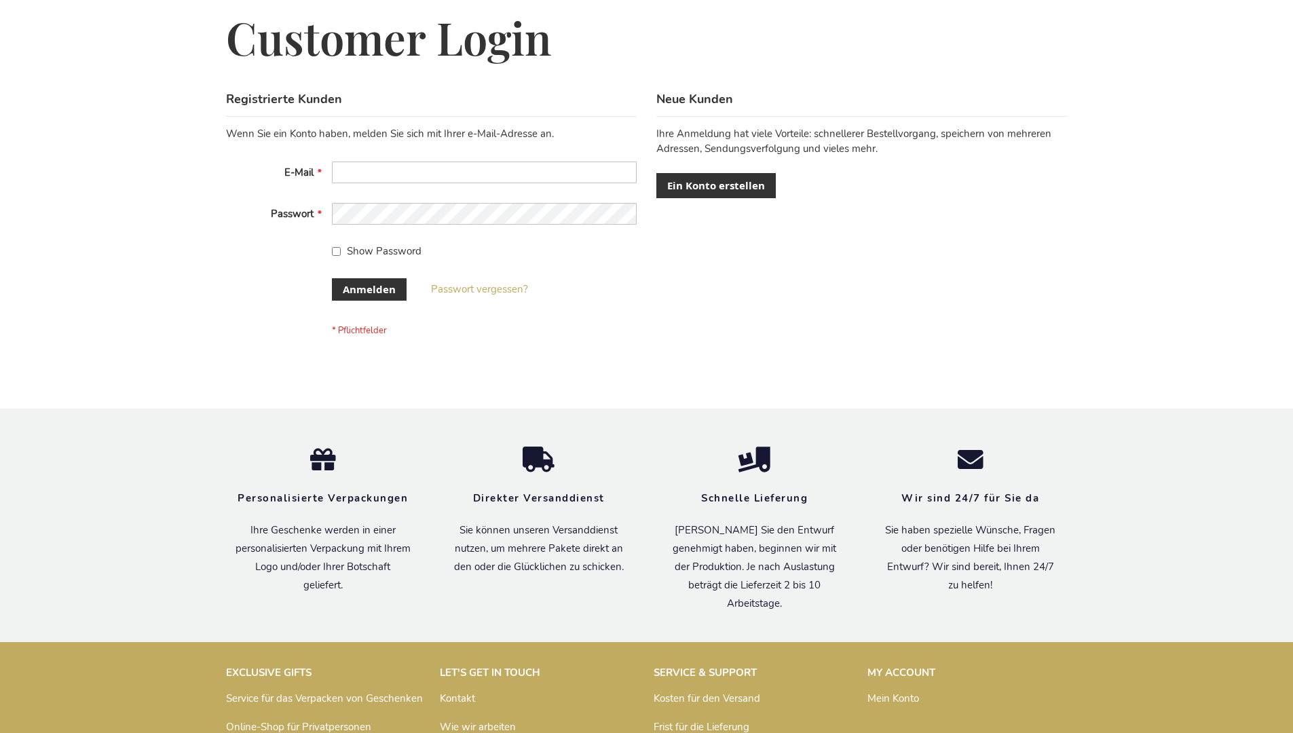
scroll to position [455, 0]
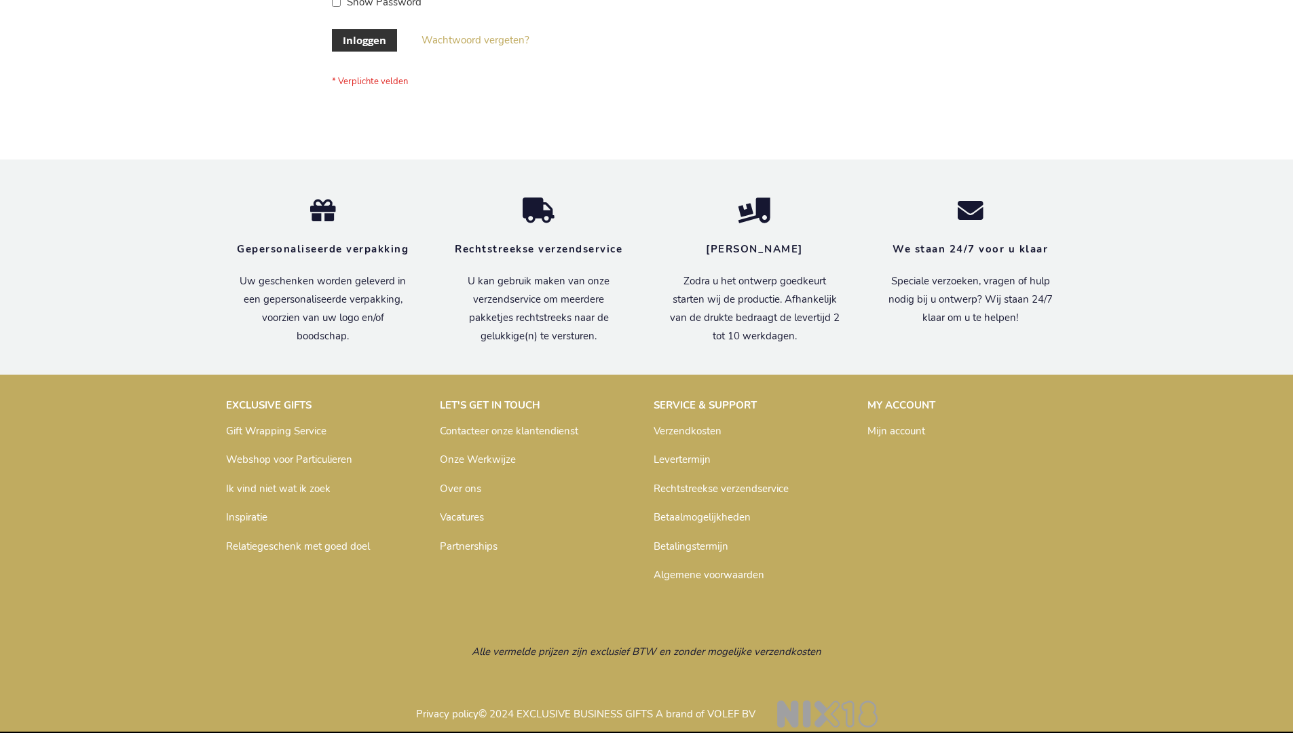
scroll to position [461, 0]
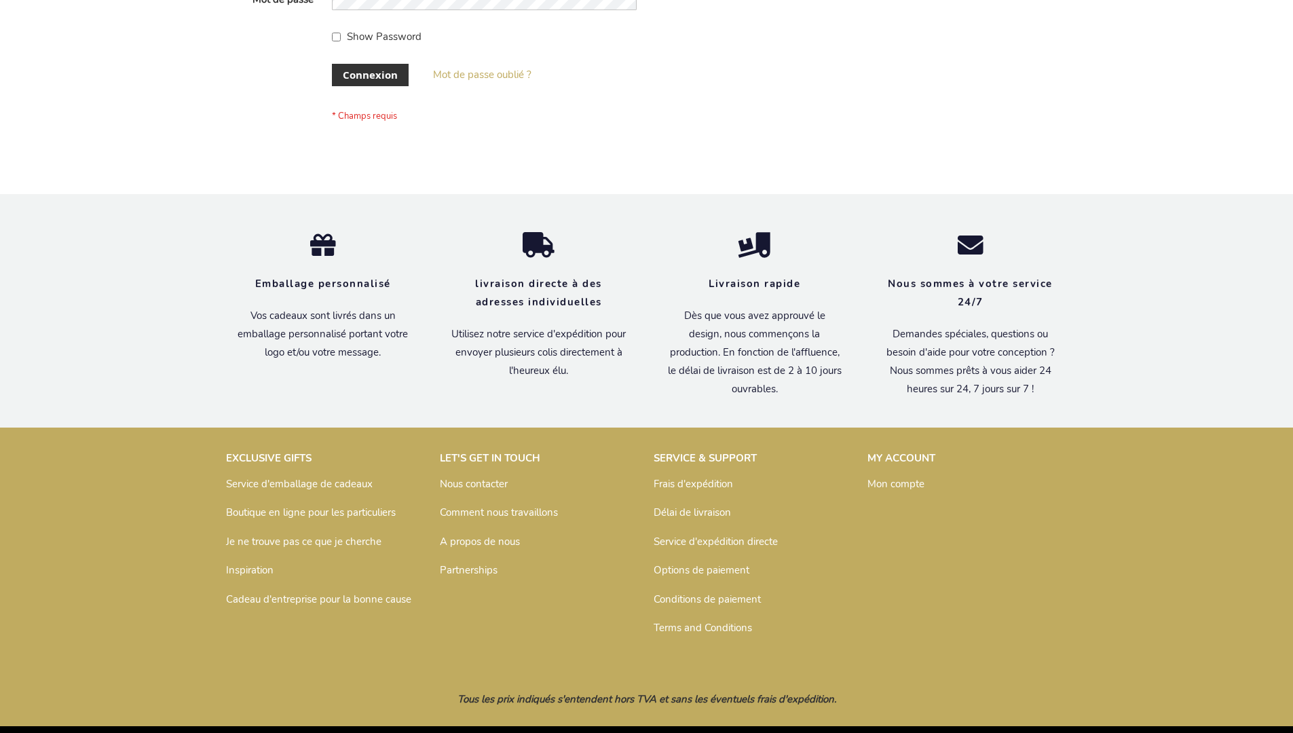
scroll to position [468, 0]
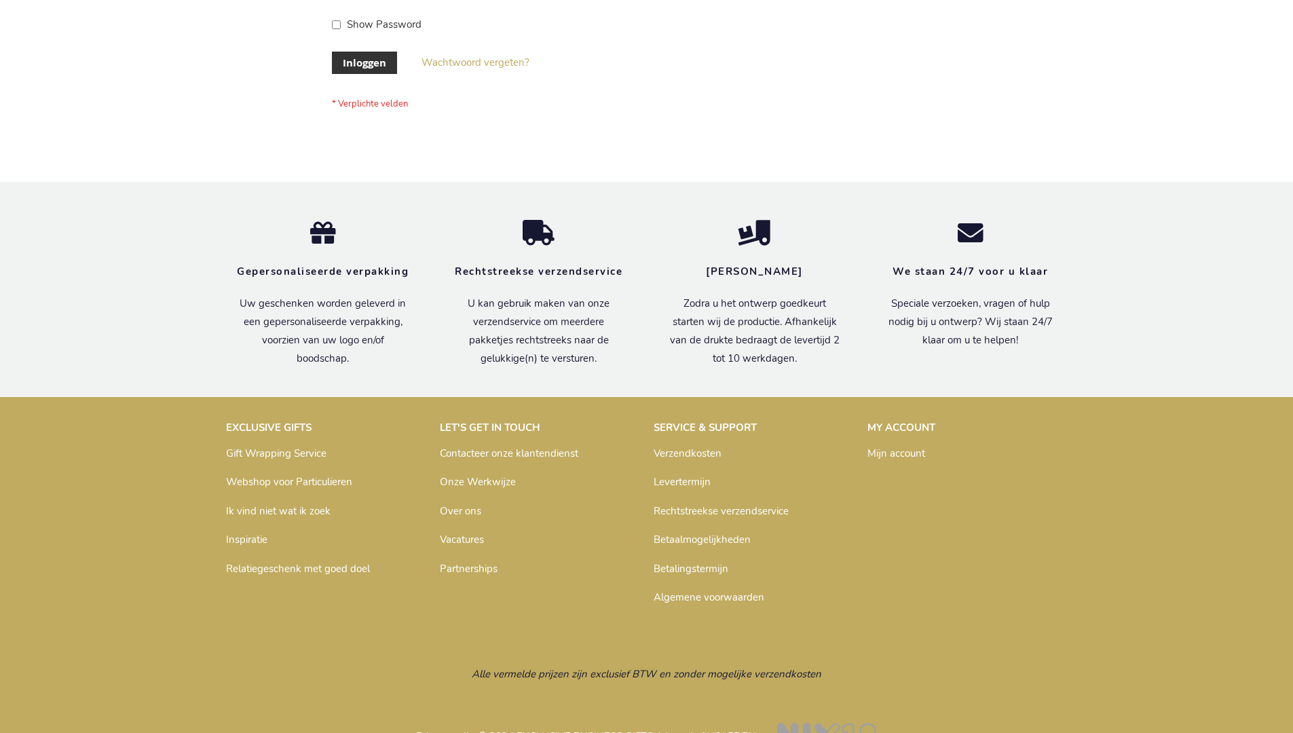
scroll to position [461, 0]
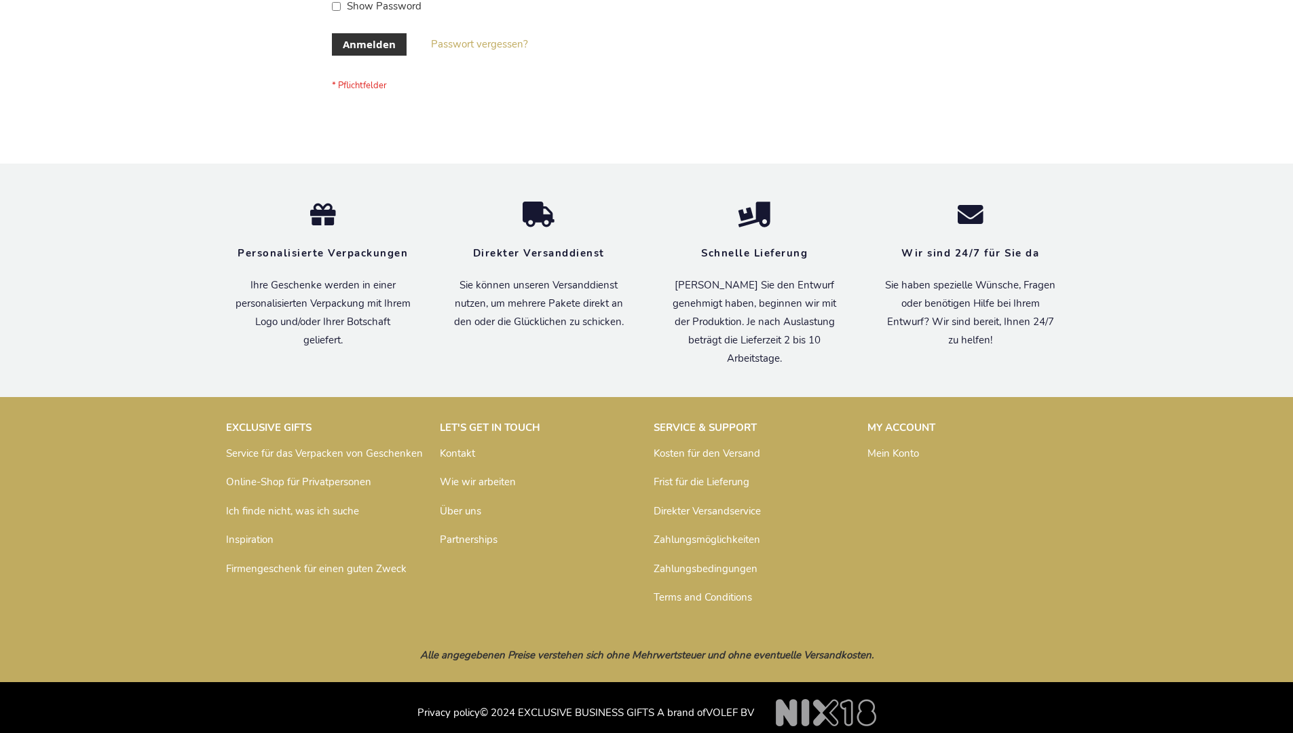
scroll to position [455, 0]
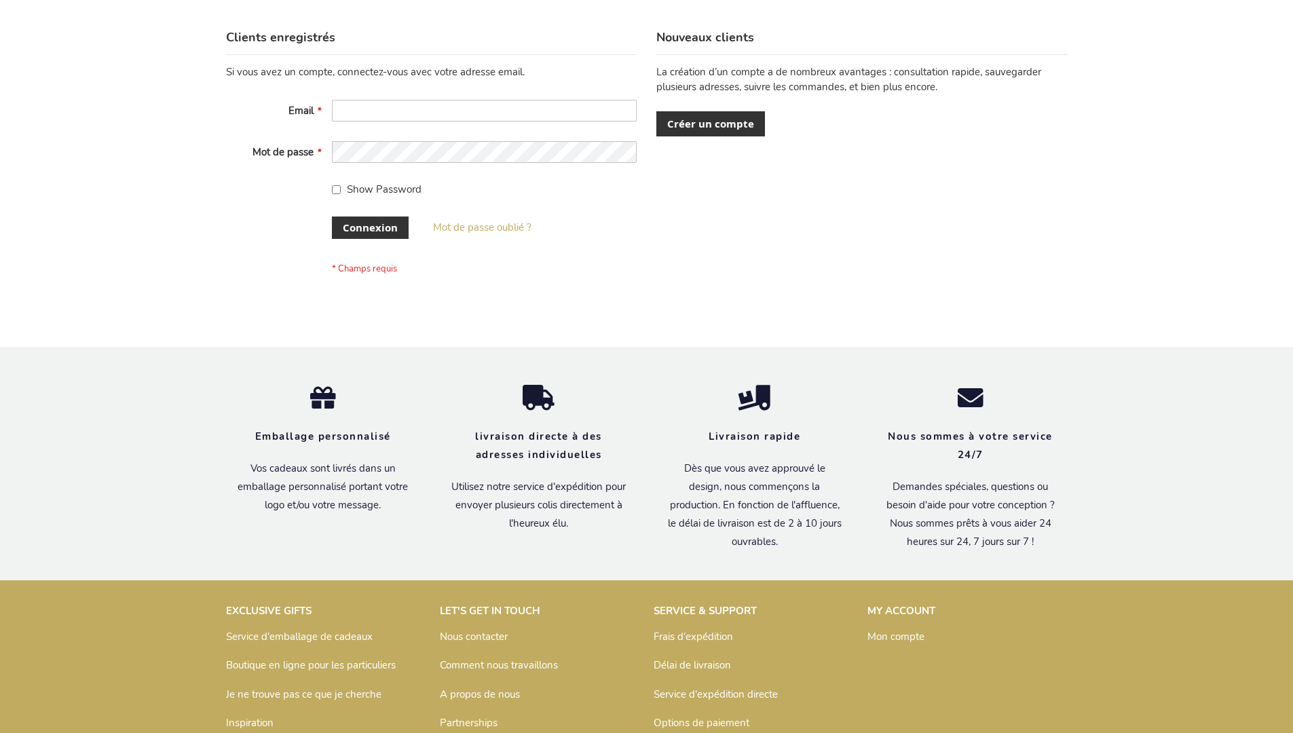
scroll to position [468, 0]
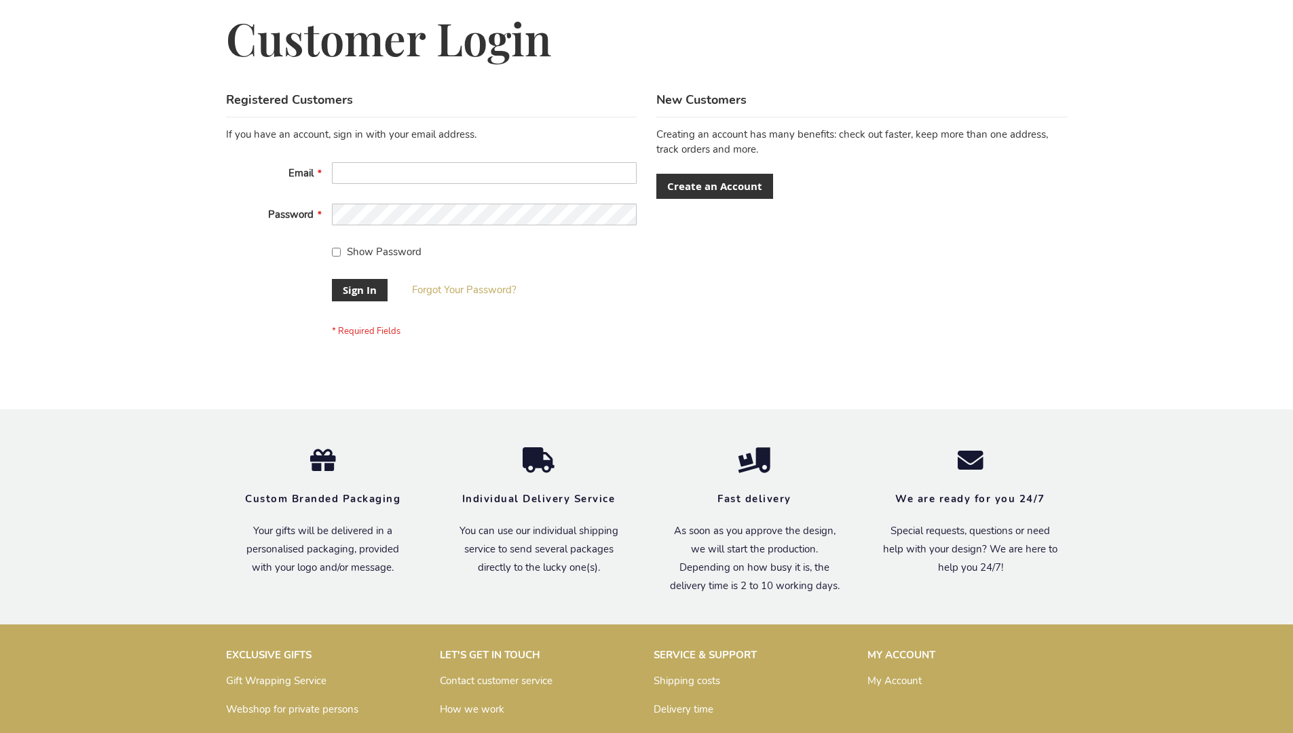
scroll to position [437, 0]
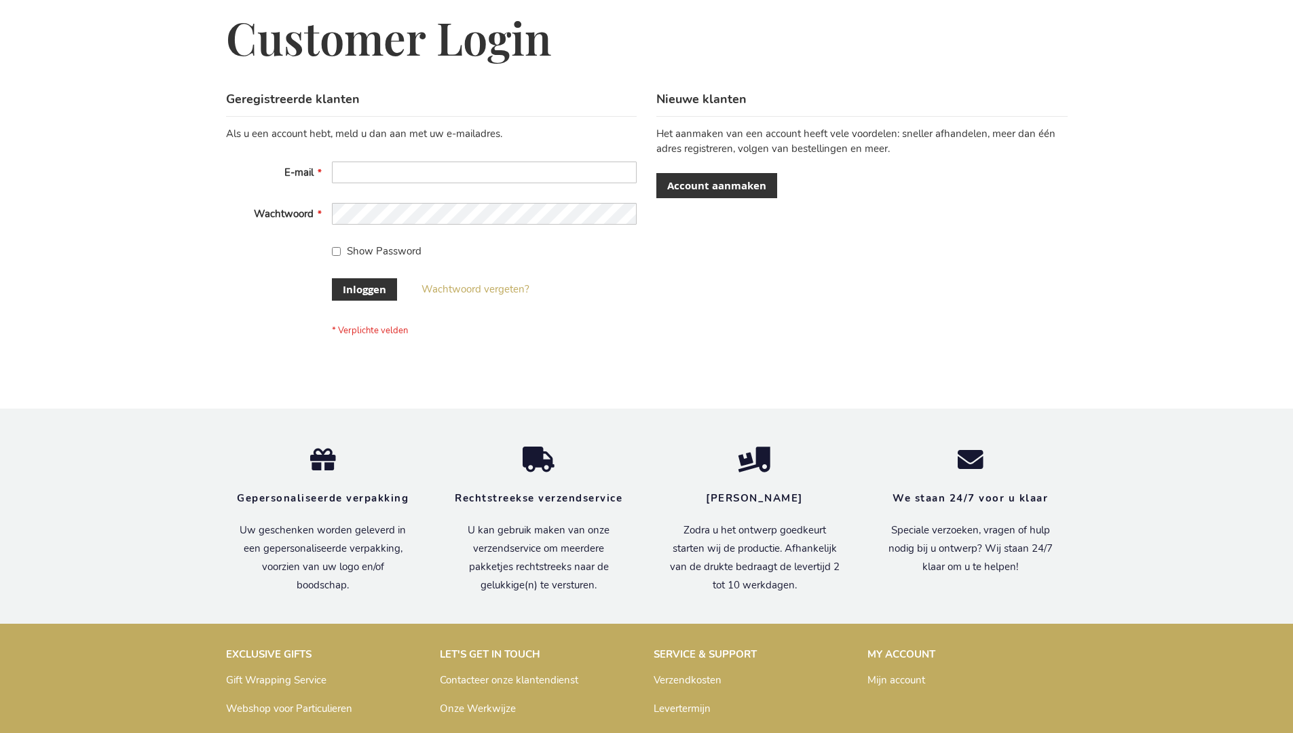
scroll to position [461, 0]
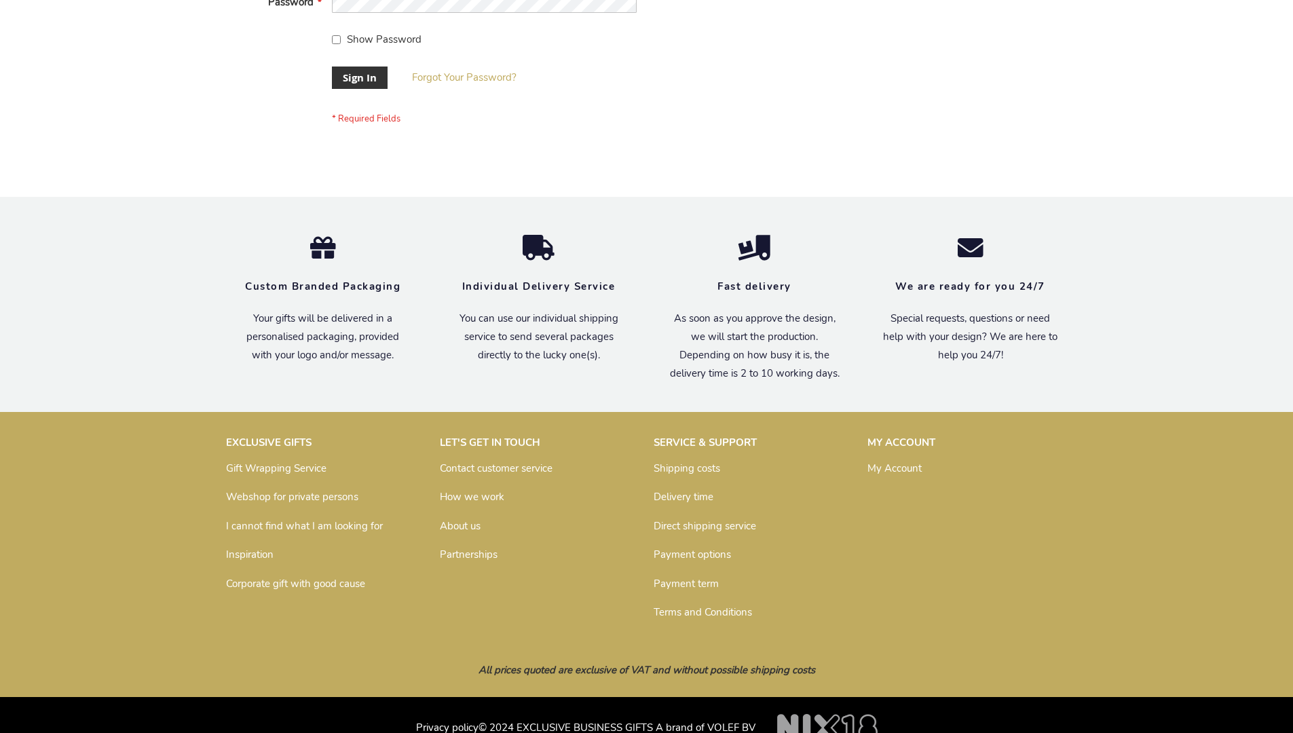
scroll to position [437, 0]
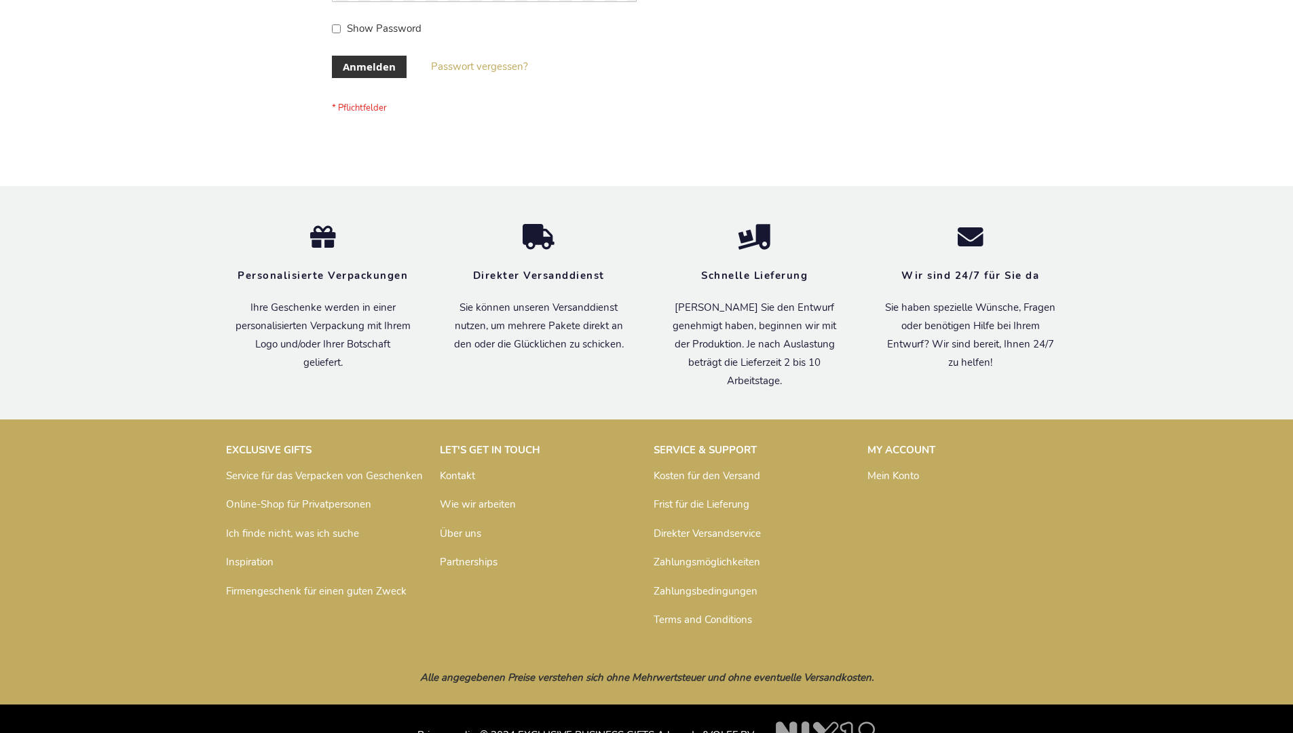
scroll to position [455, 0]
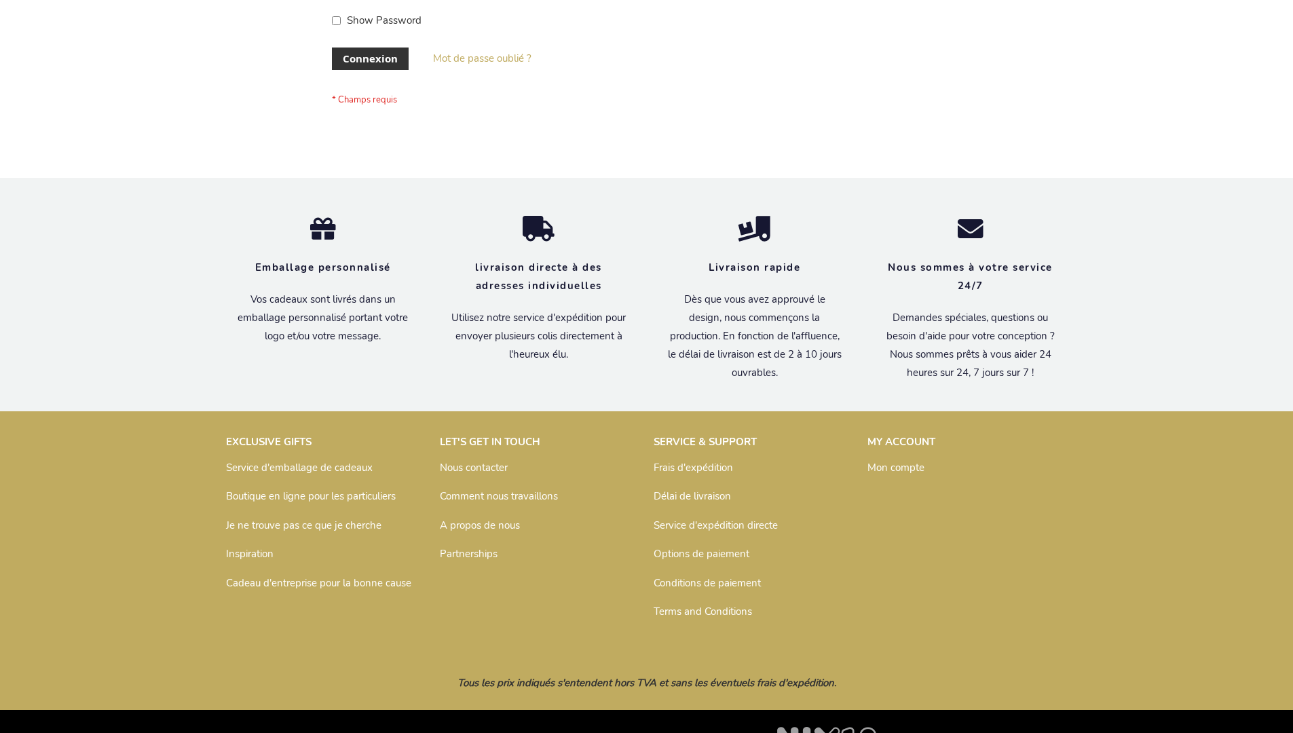
scroll to position [468, 0]
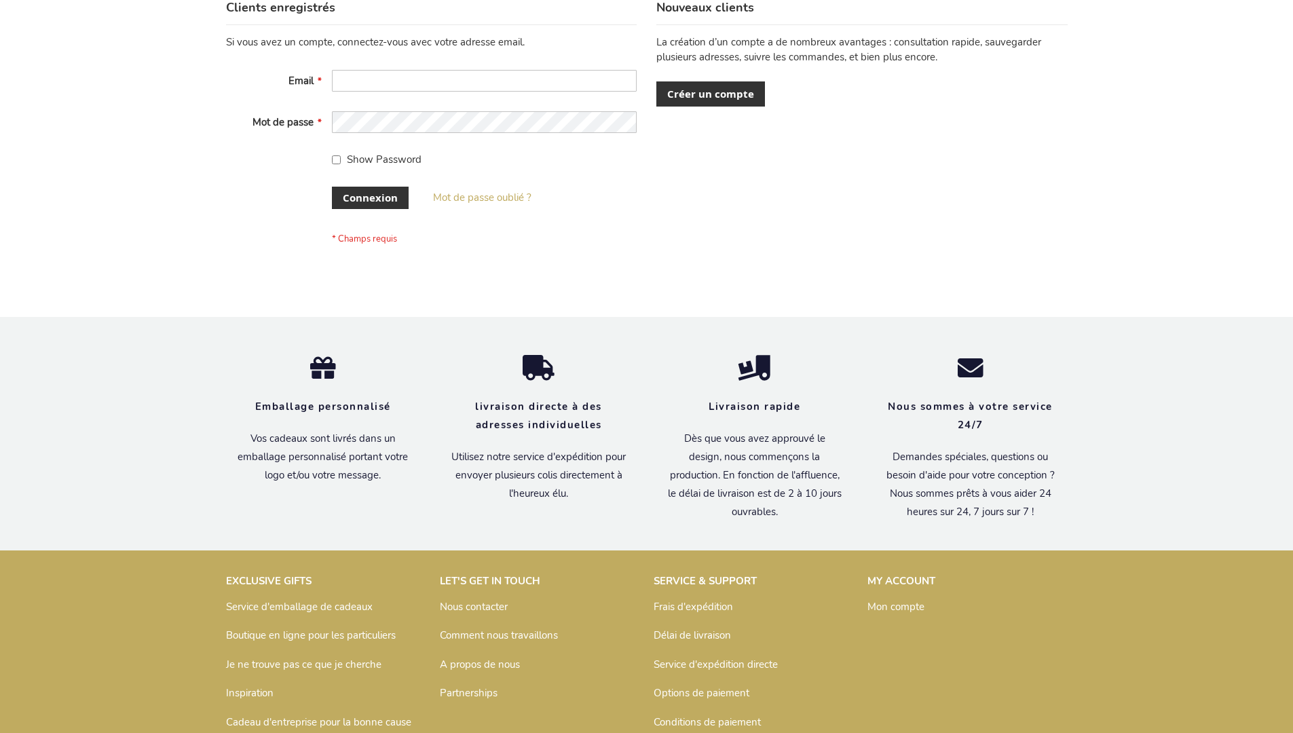
scroll to position [468, 0]
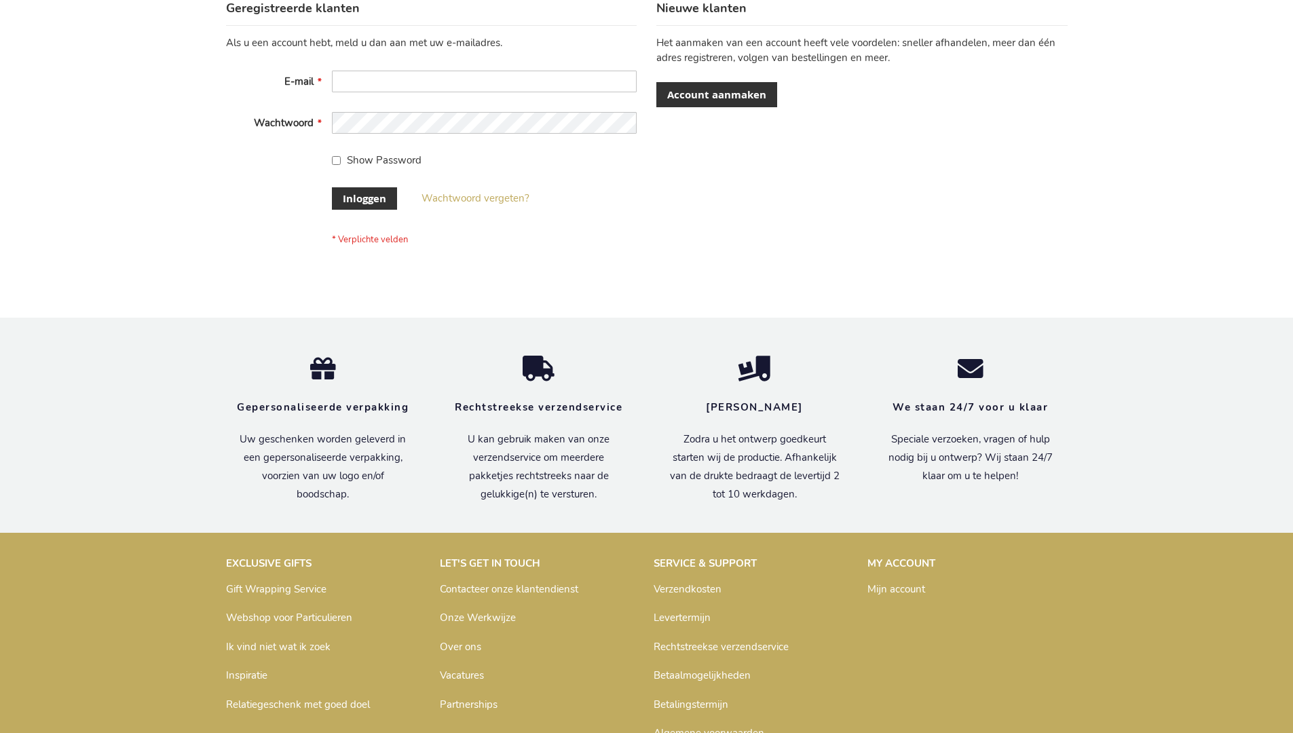
scroll to position [461, 0]
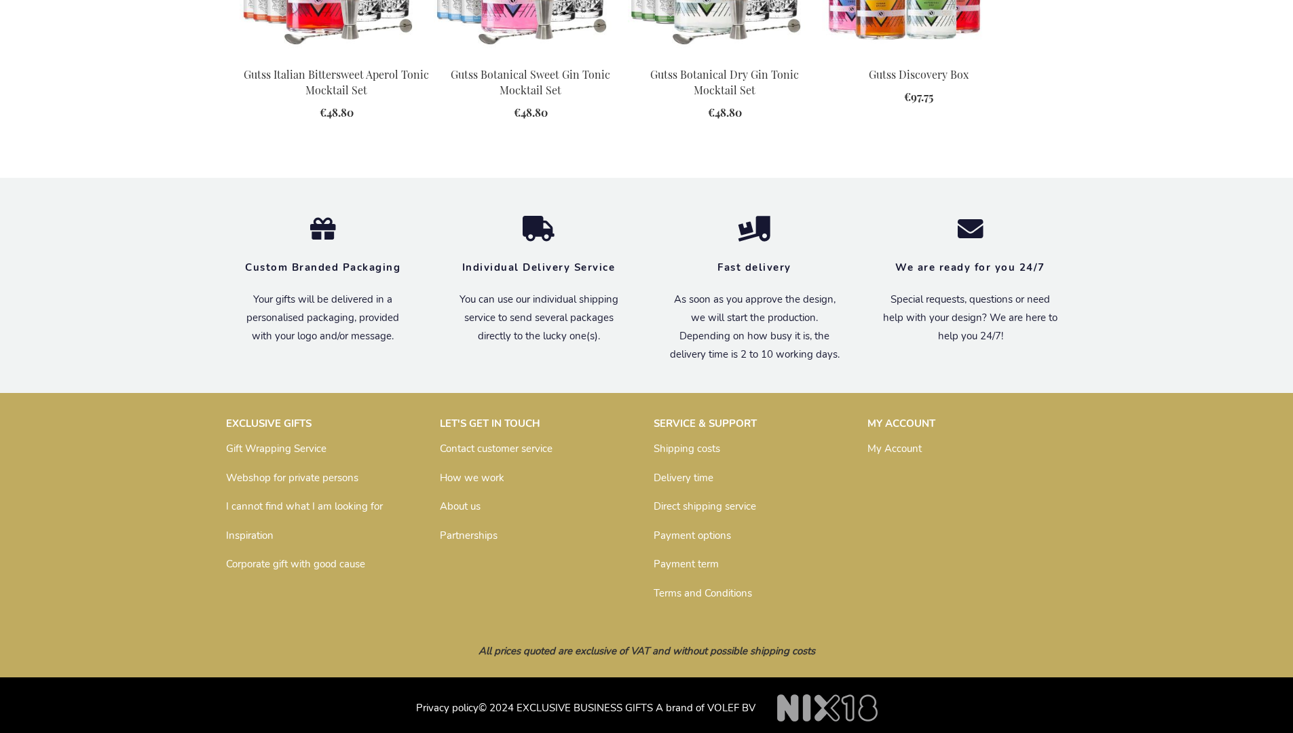
scroll to position [1438, 0]
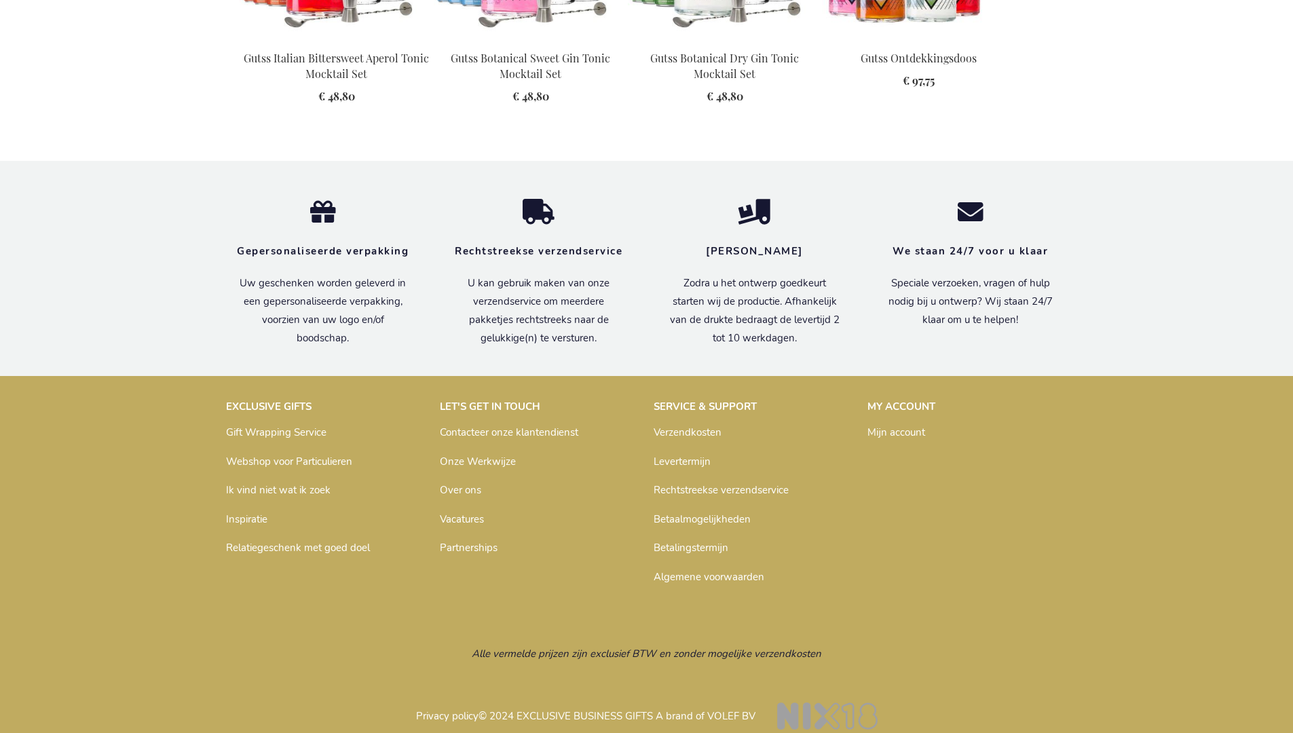
scroll to position [1514, 0]
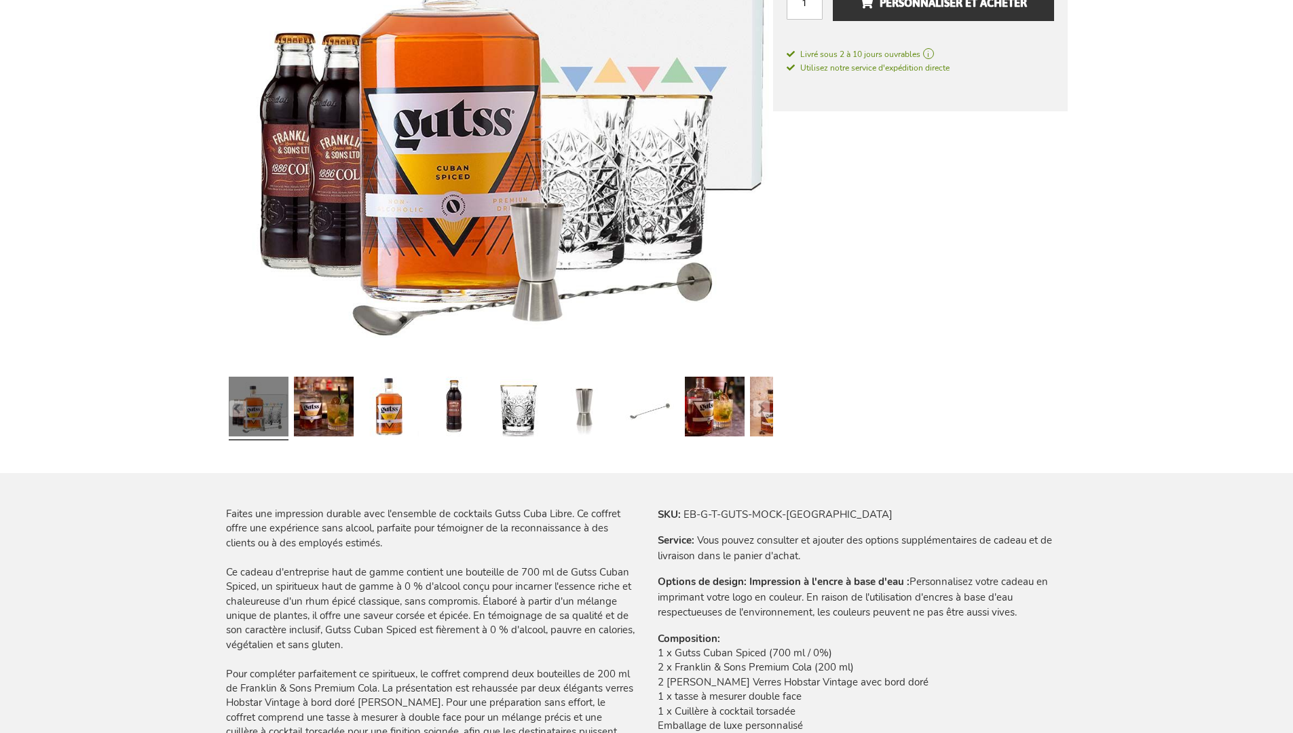
scroll to position [1514, 0]
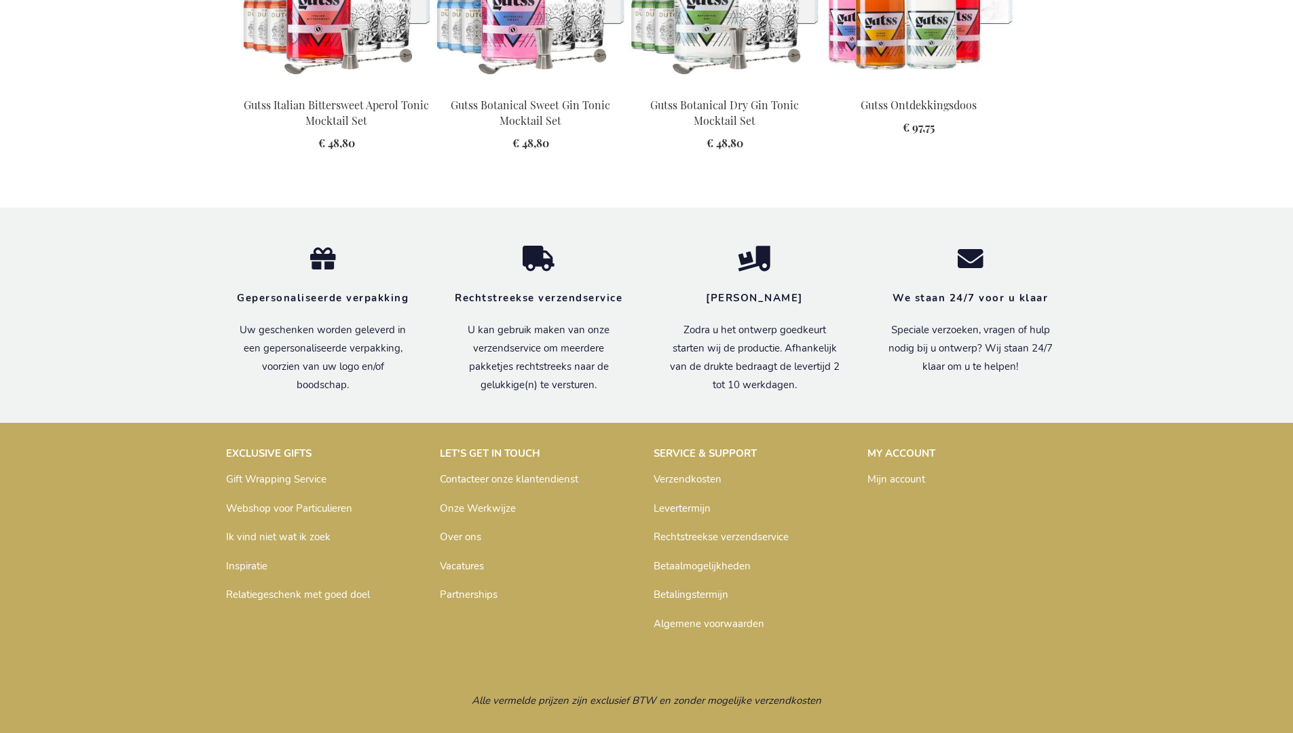
scroll to position [1514, 0]
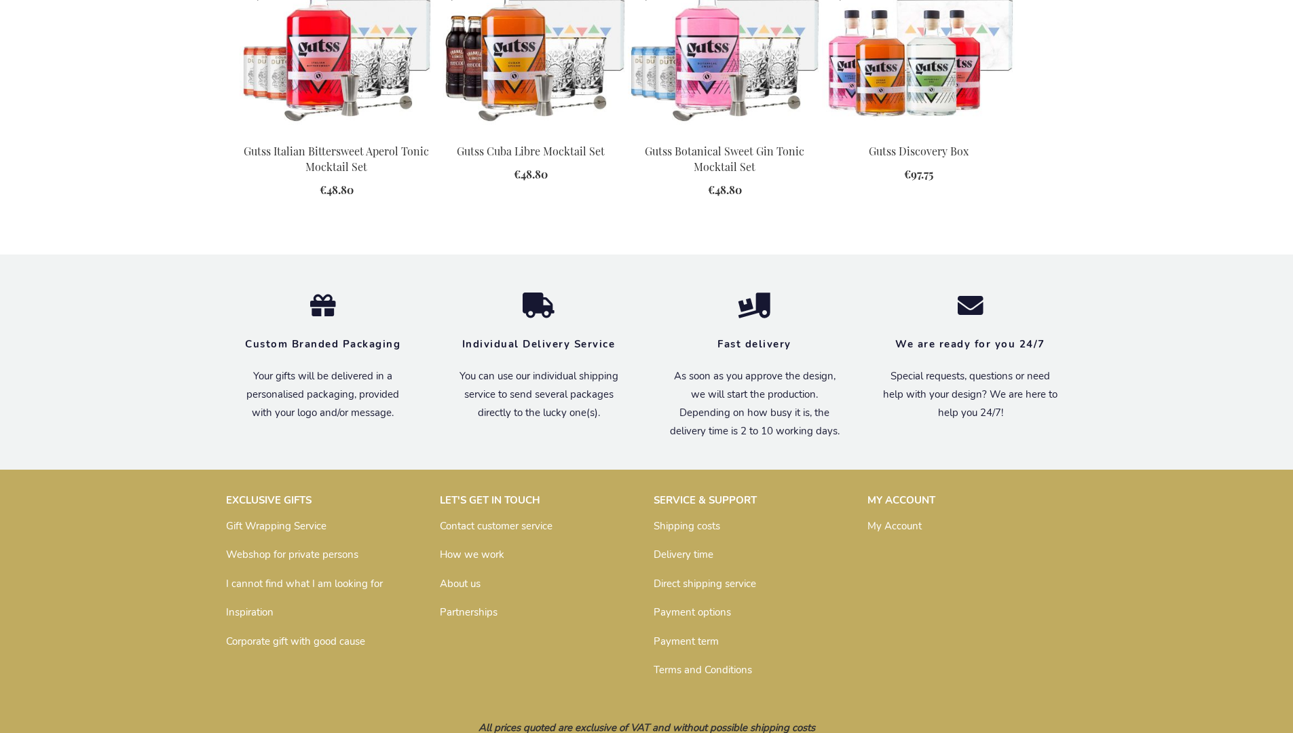
scroll to position [1482, 0]
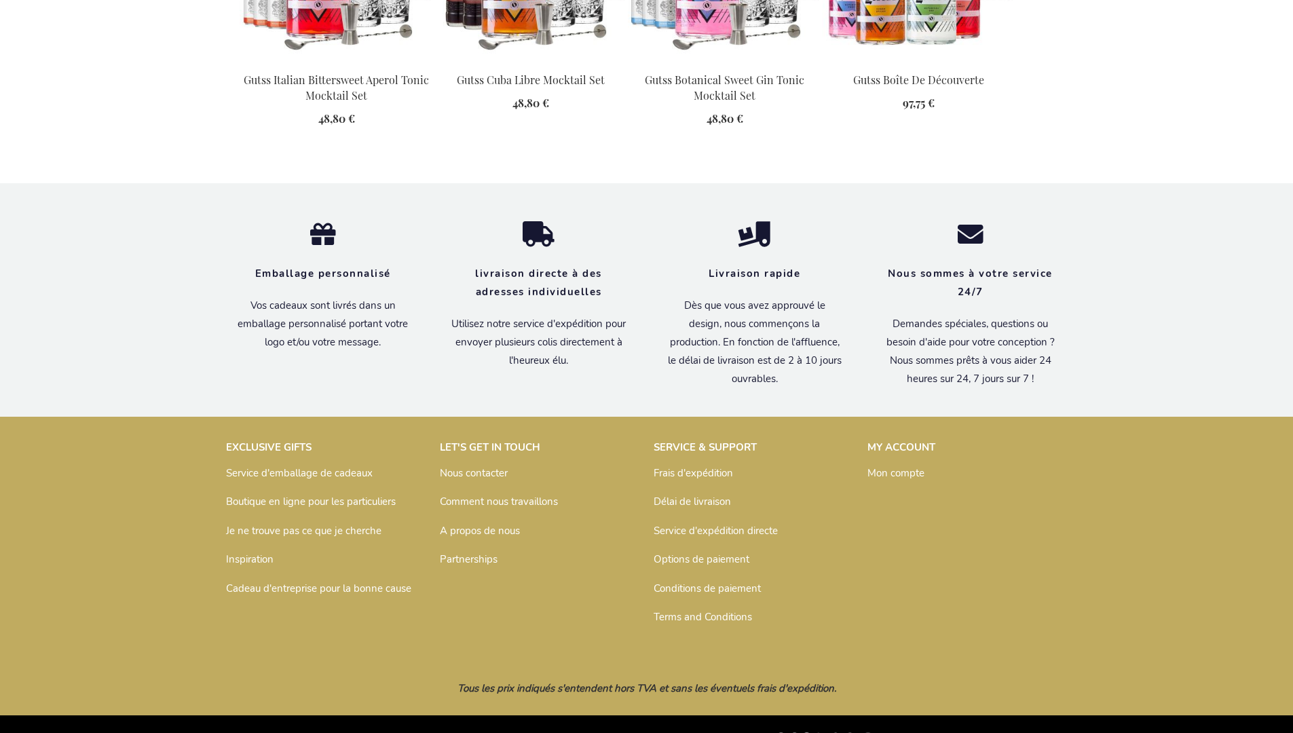
scroll to position [1557, 0]
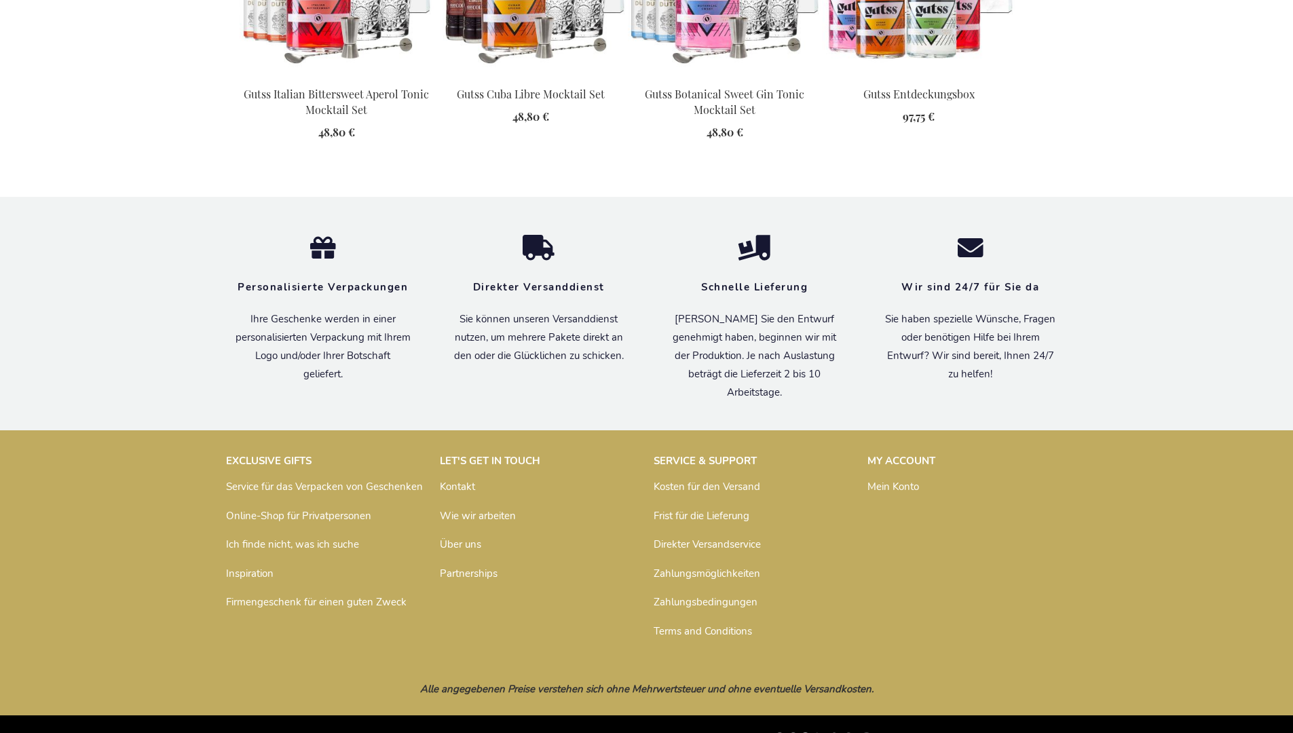
scroll to position [1558, 0]
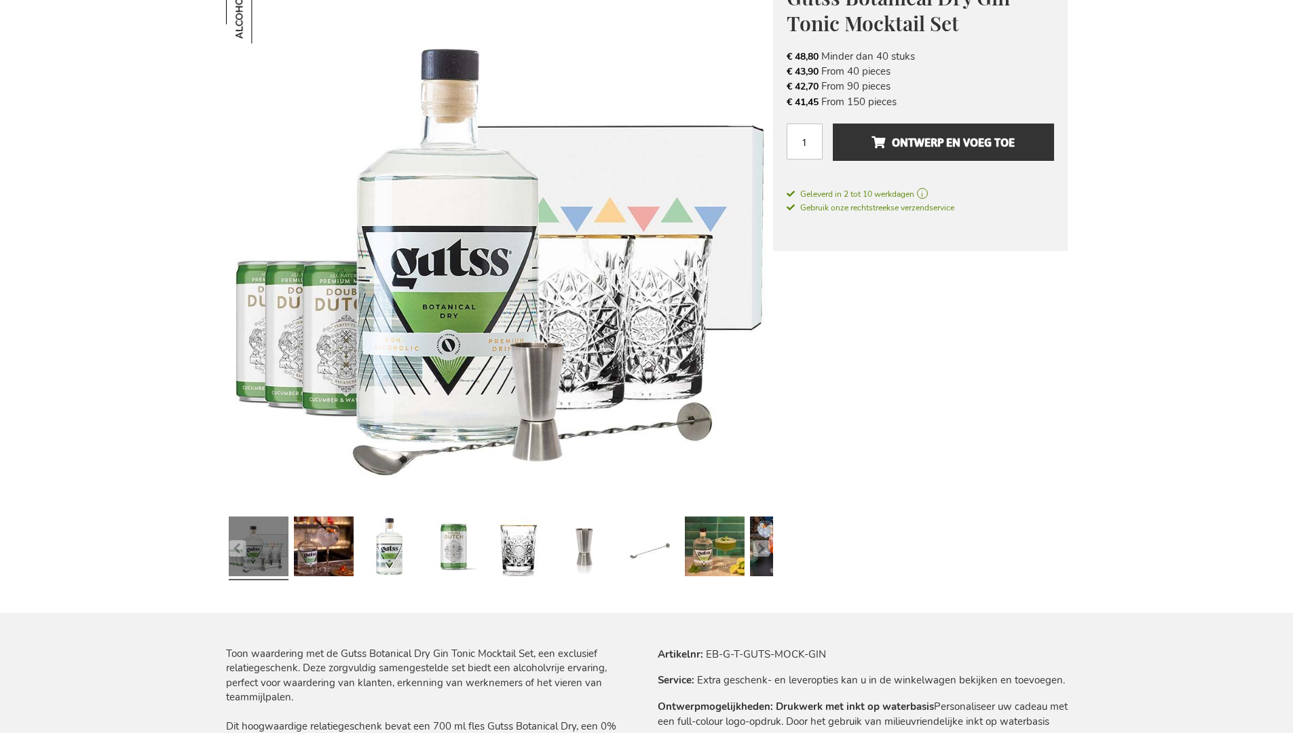
scroll to position [1550, 0]
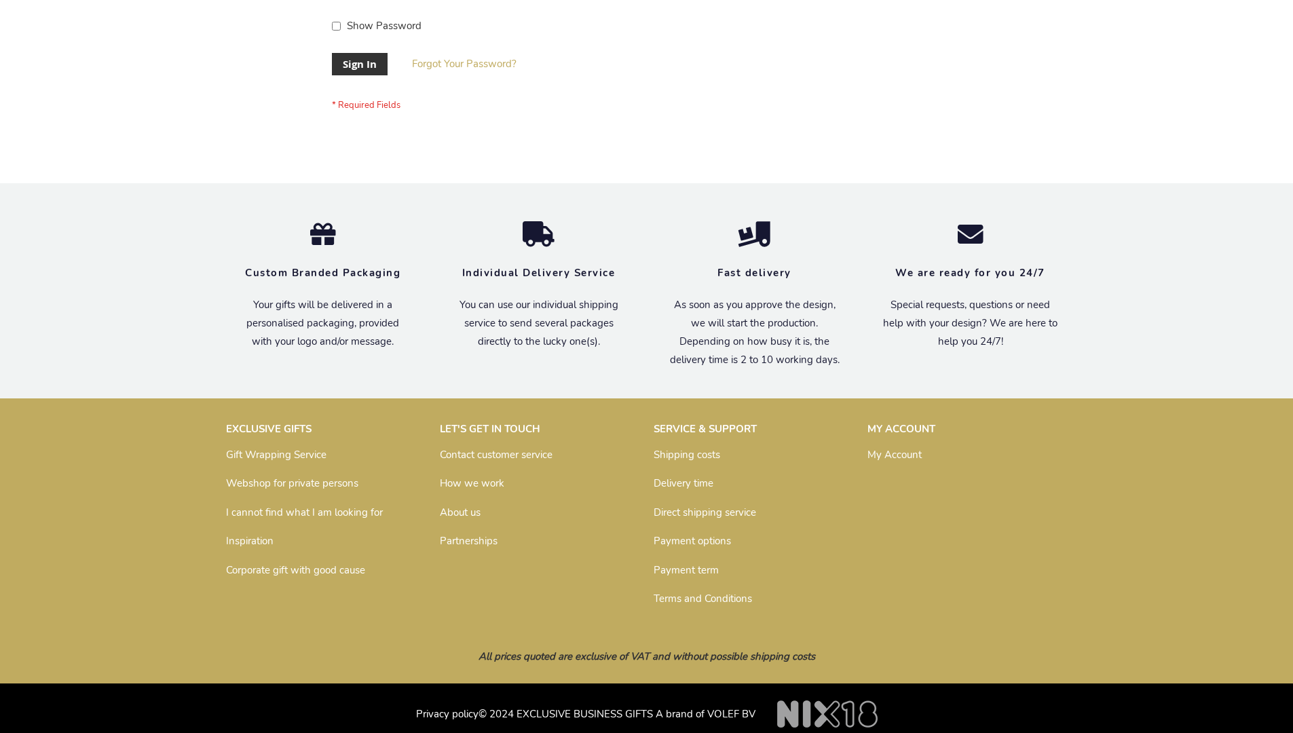
scroll to position [426, 0]
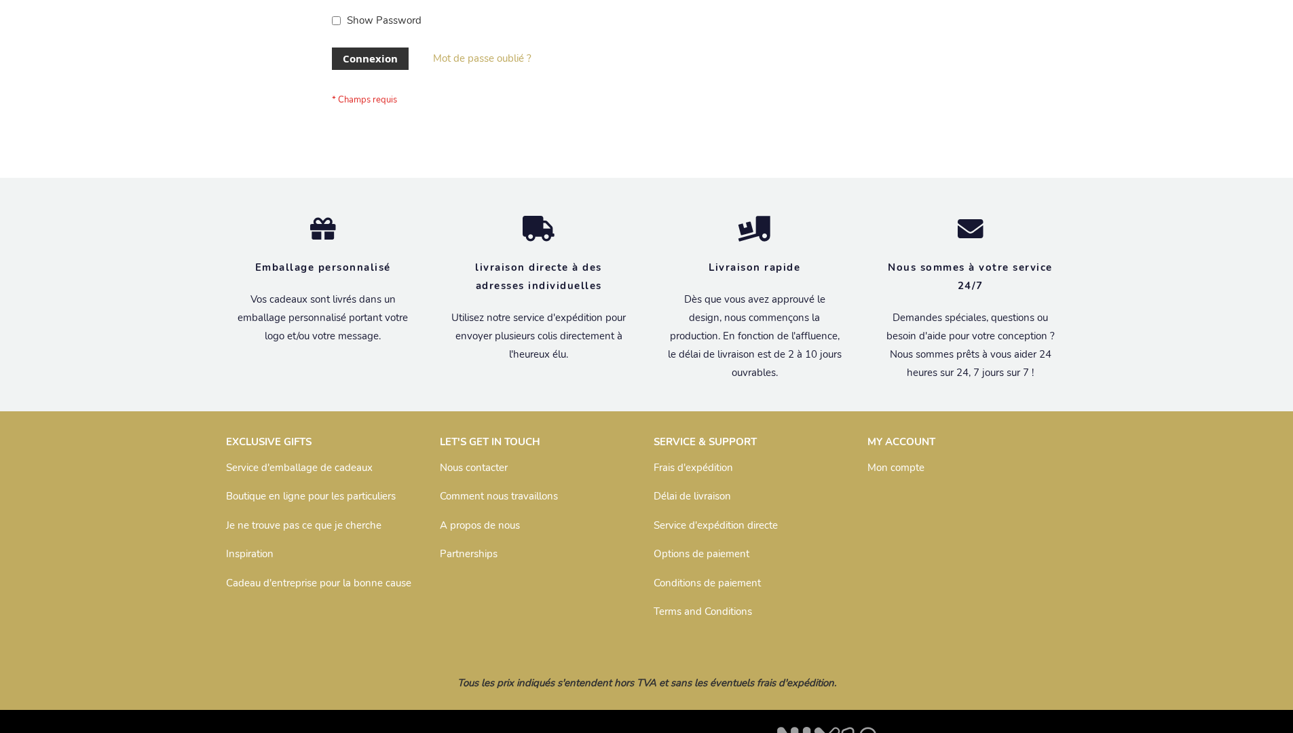
scroll to position [468, 0]
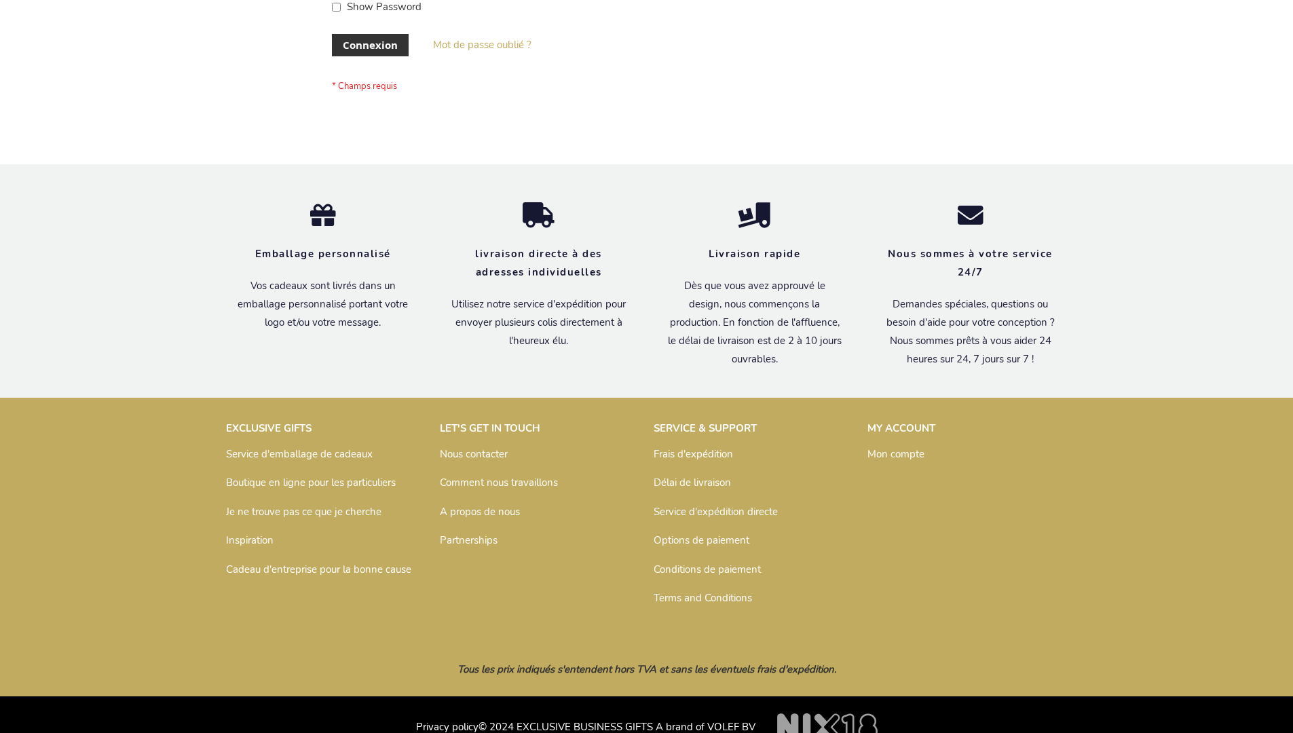
scroll to position [468, 0]
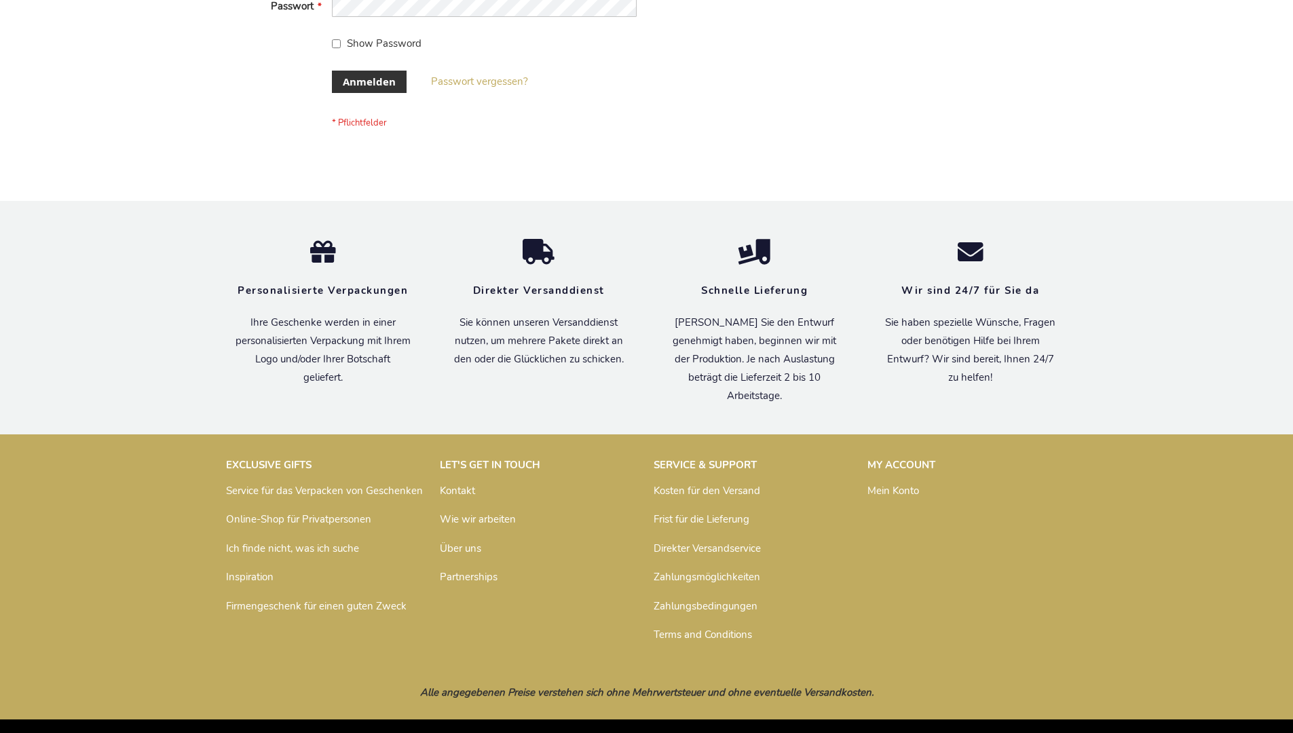
scroll to position [455, 0]
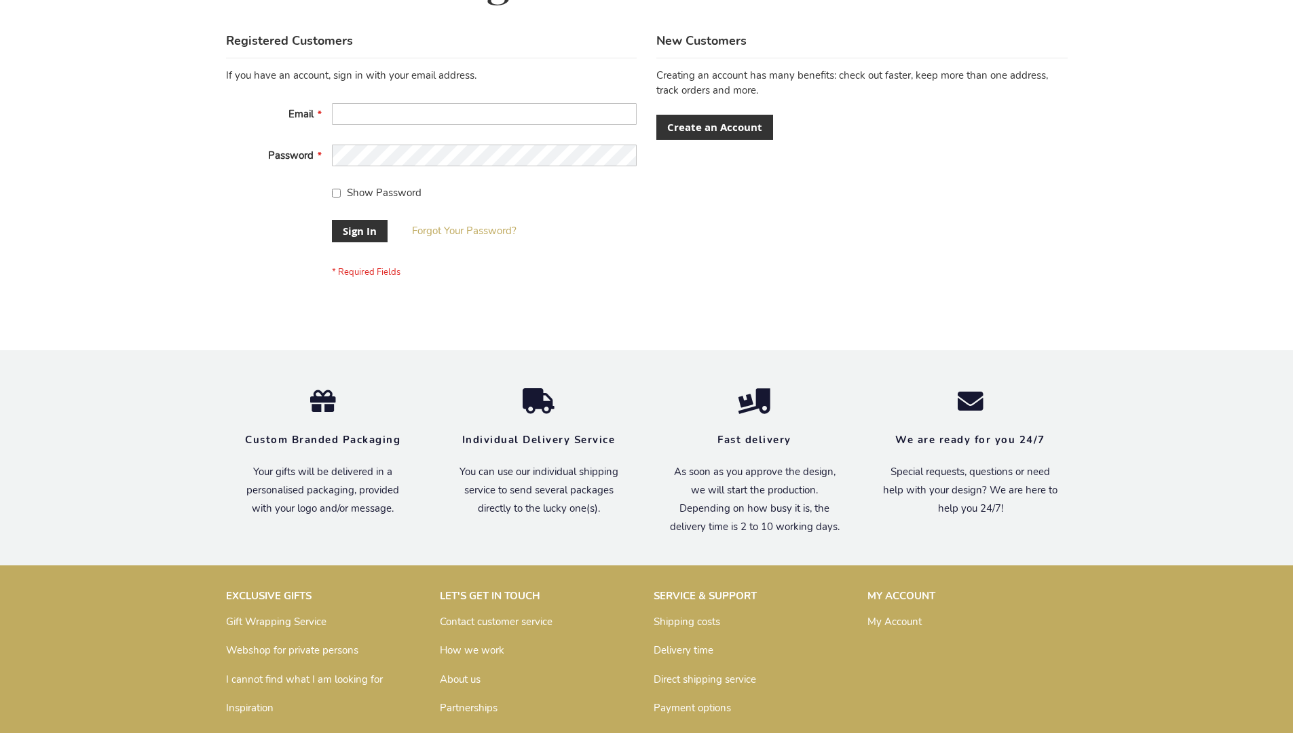
scroll to position [437, 0]
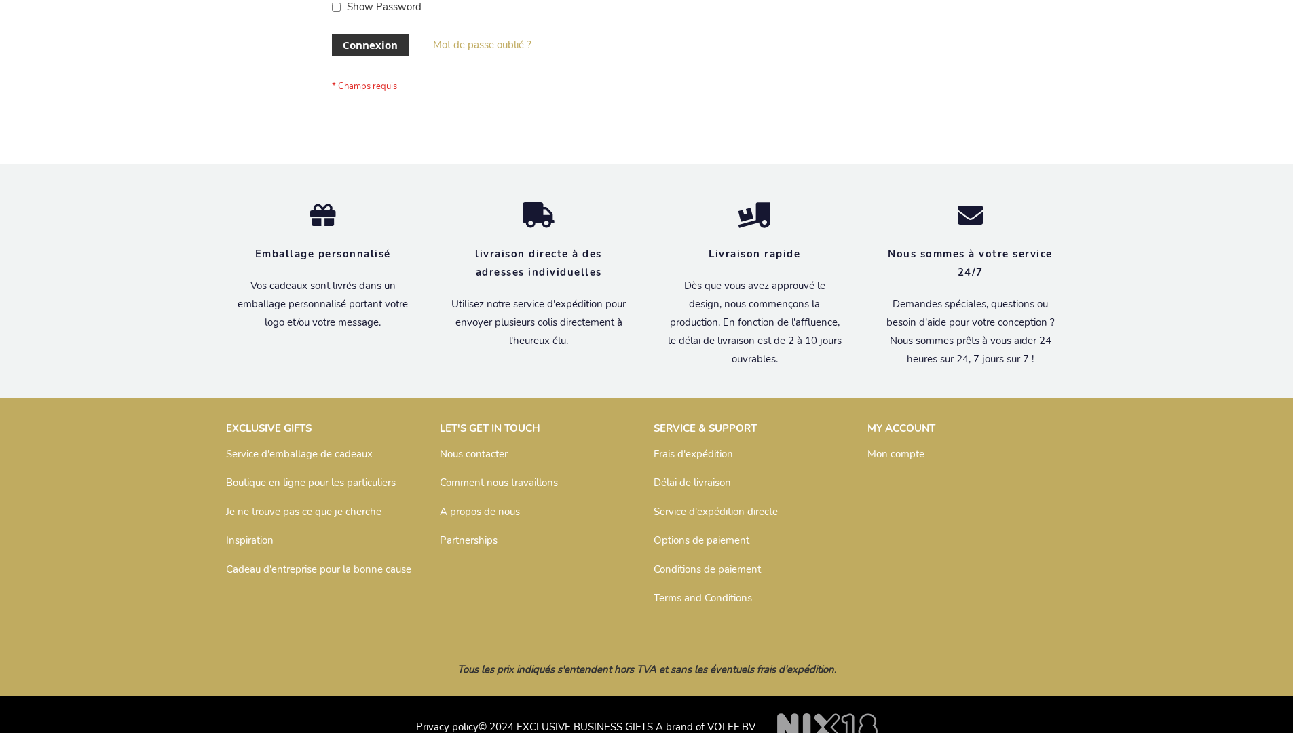
scroll to position [468, 0]
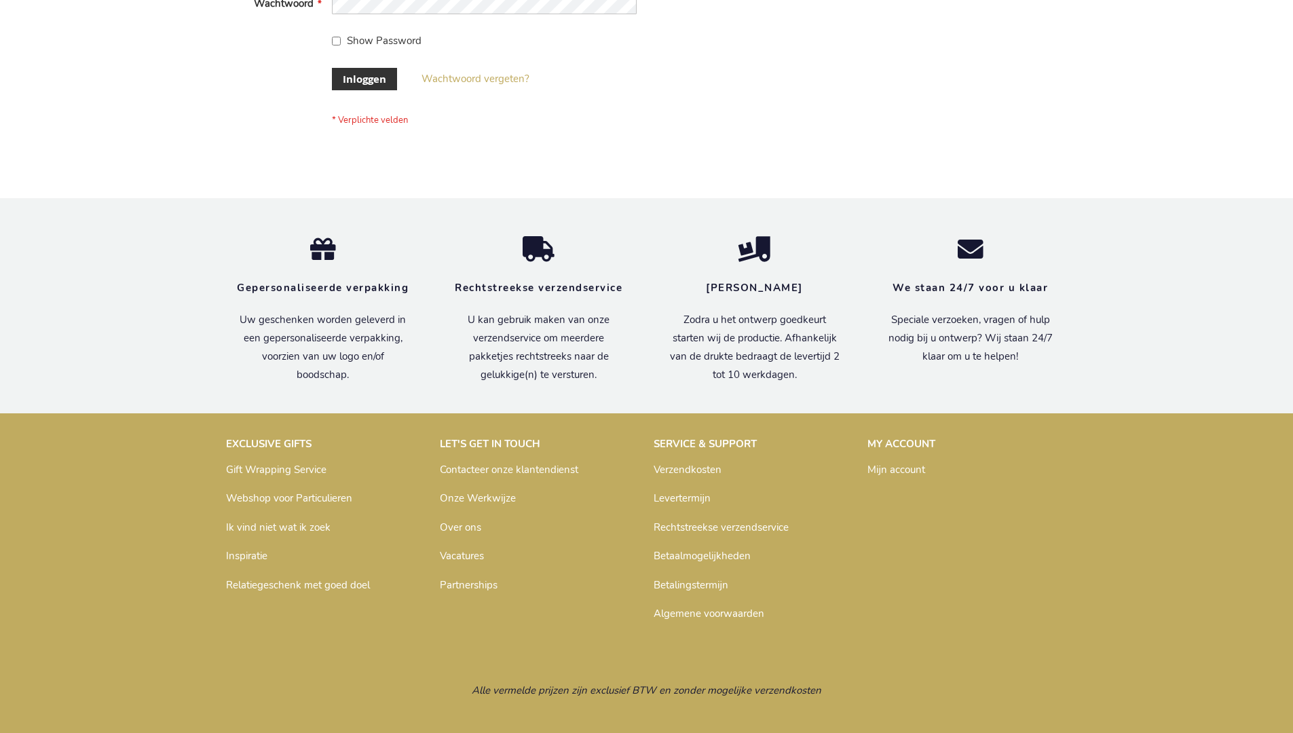
scroll to position [461, 0]
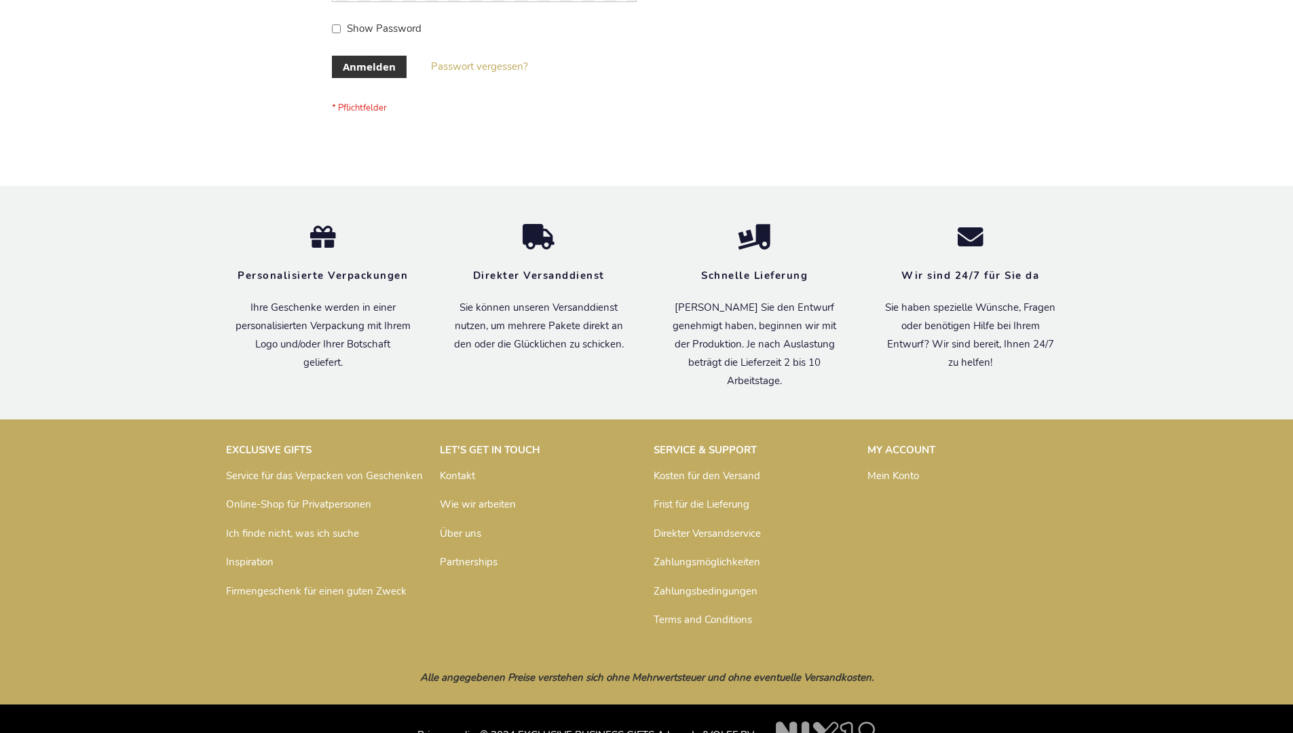
scroll to position [455, 0]
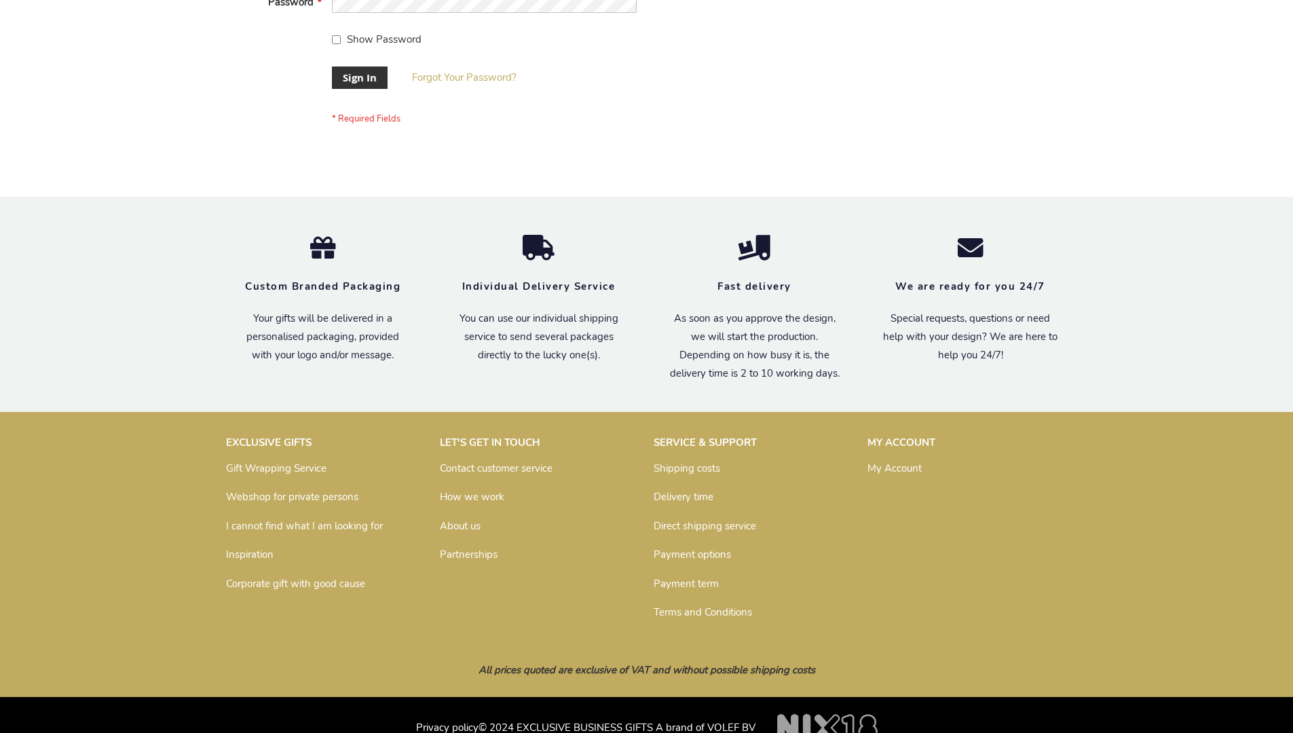
scroll to position [437, 0]
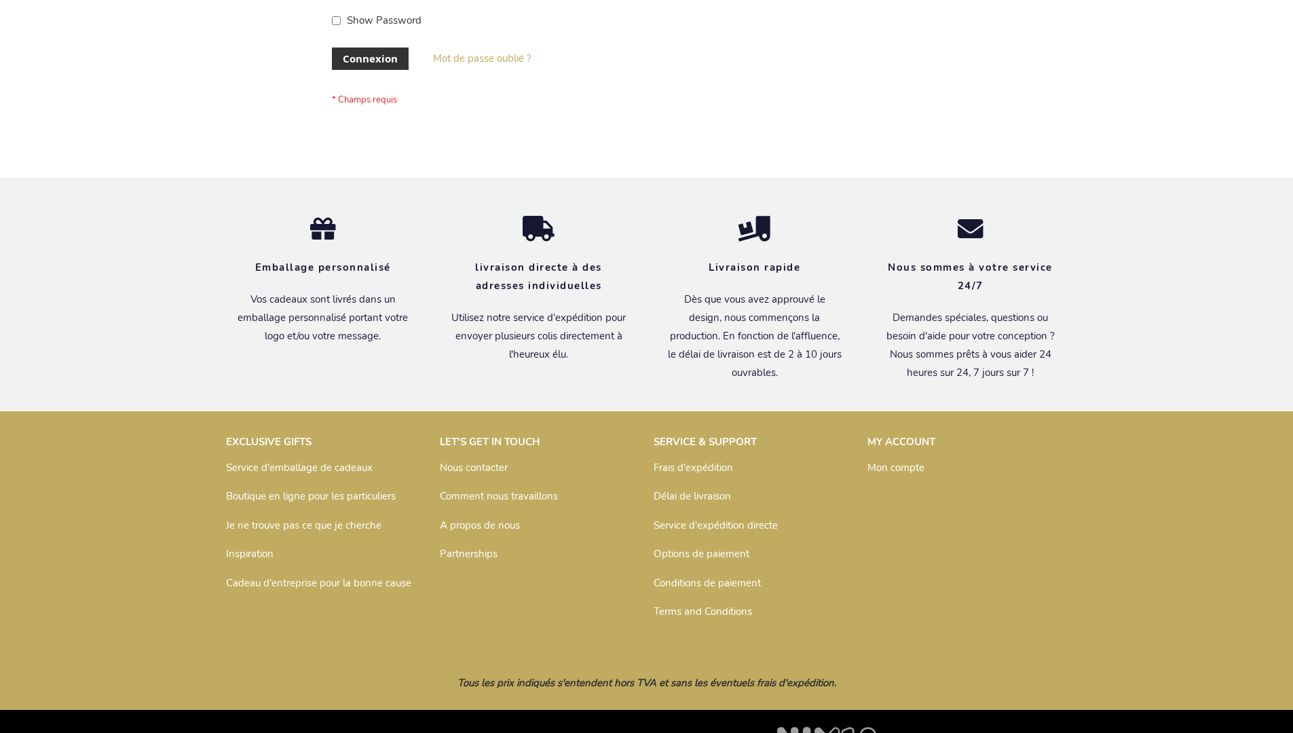
scroll to position [468, 0]
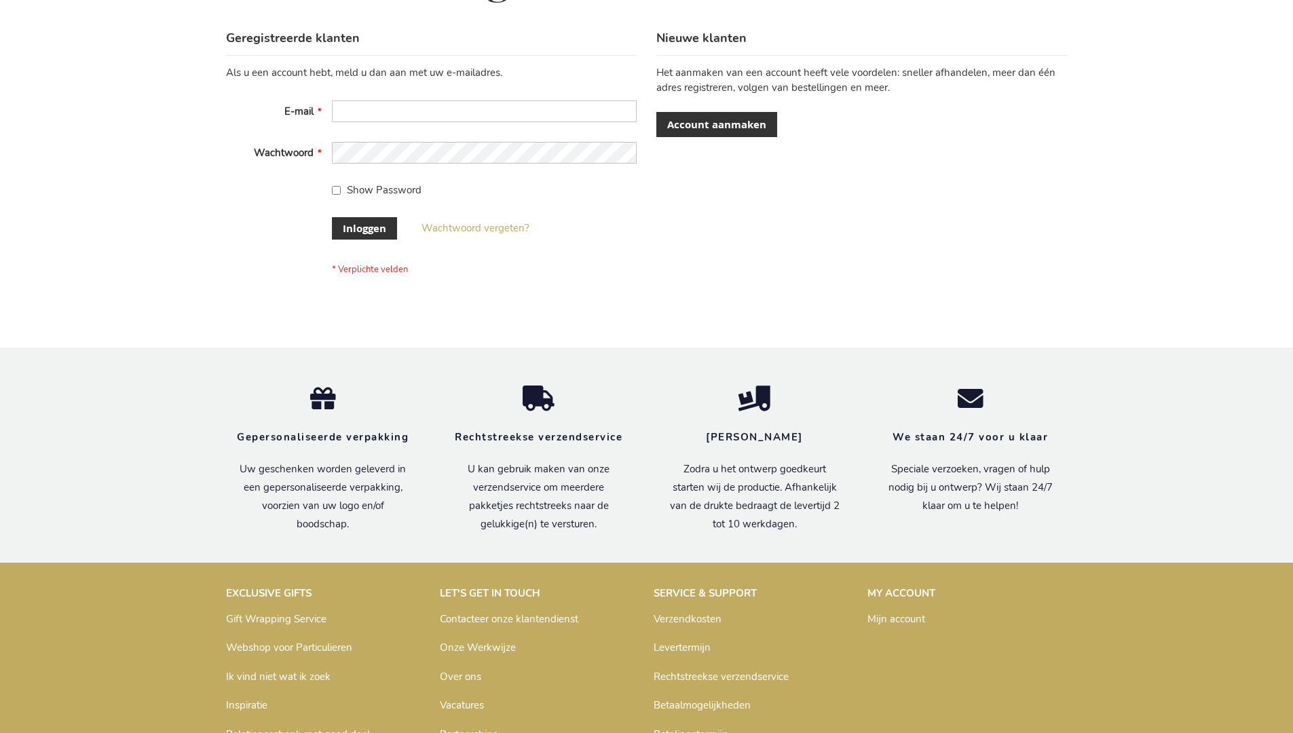
scroll to position [461, 0]
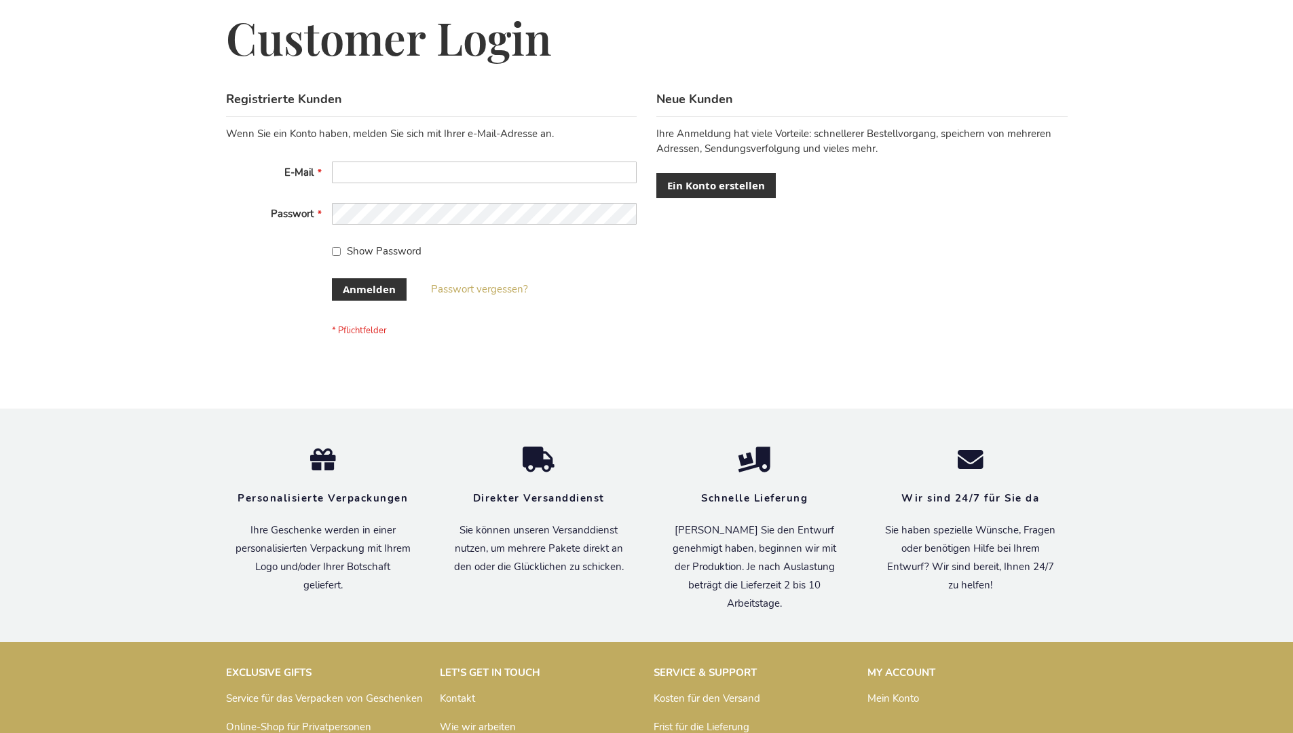
scroll to position [455, 0]
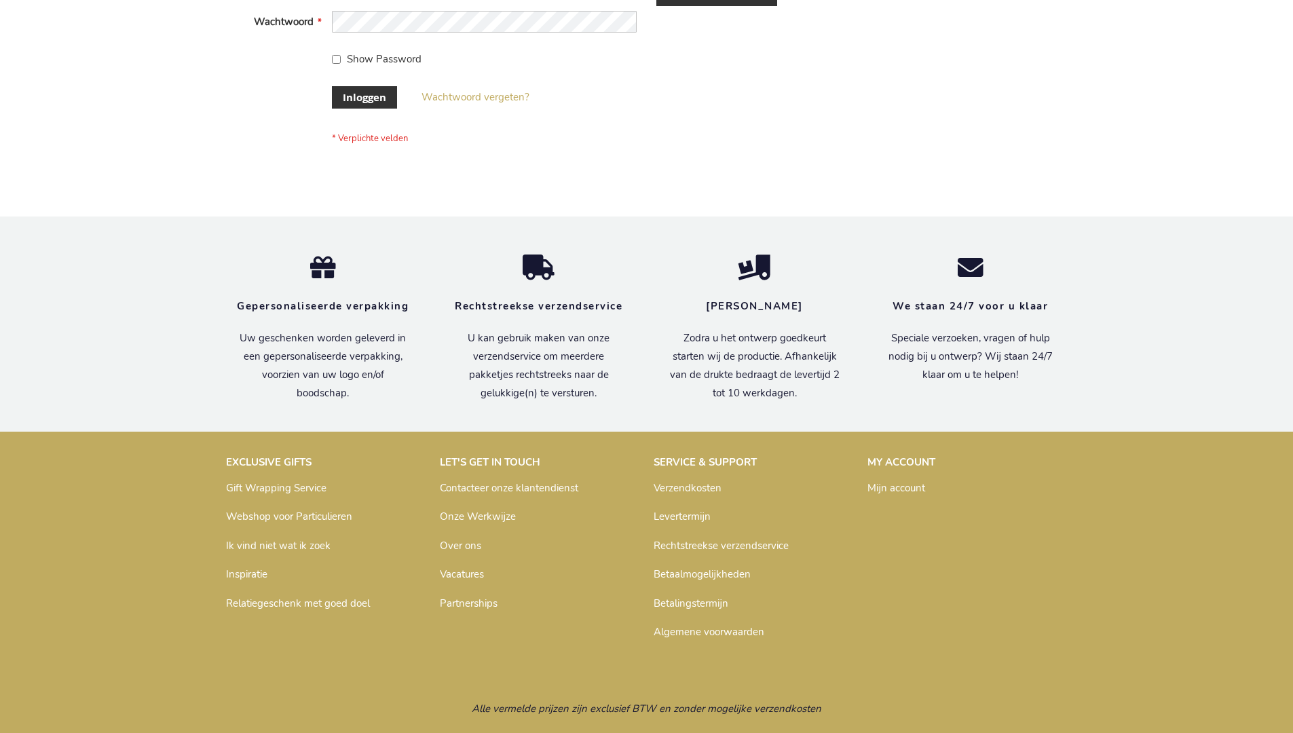
scroll to position [461, 0]
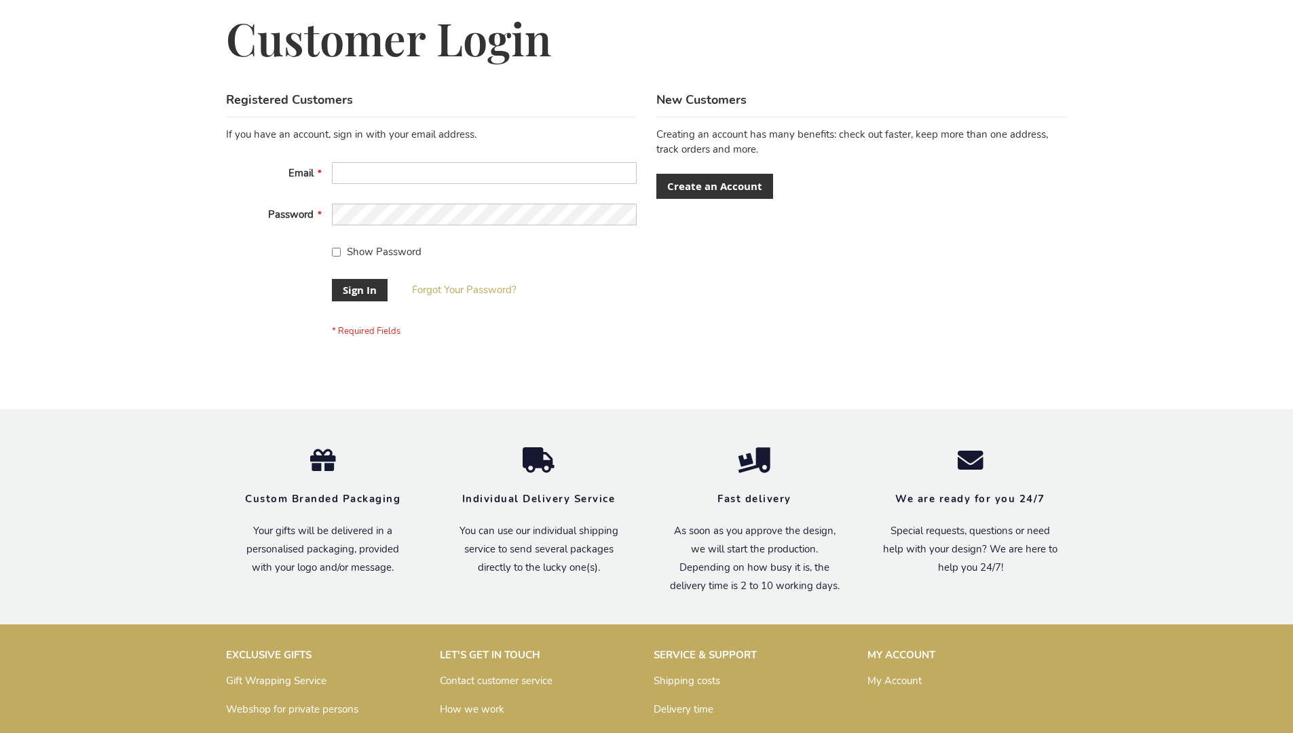
scroll to position [437, 0]
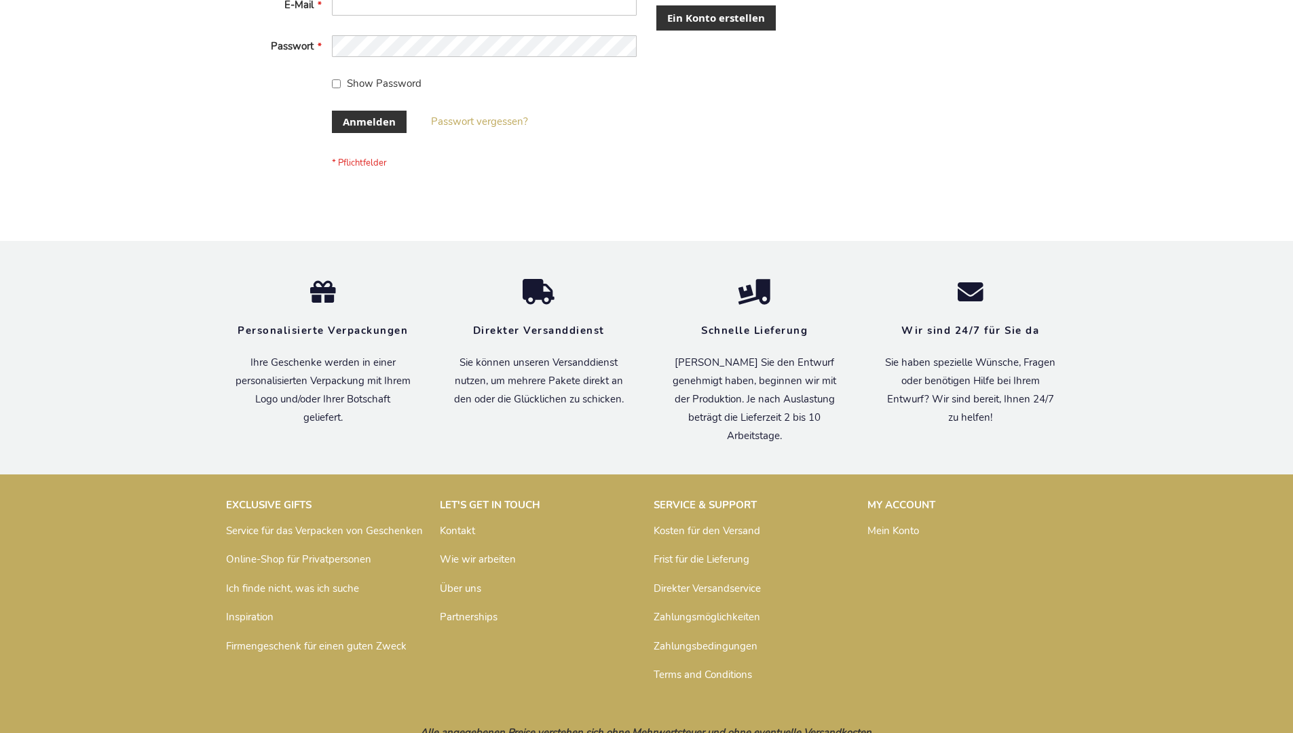
scroll to position [455, 0]
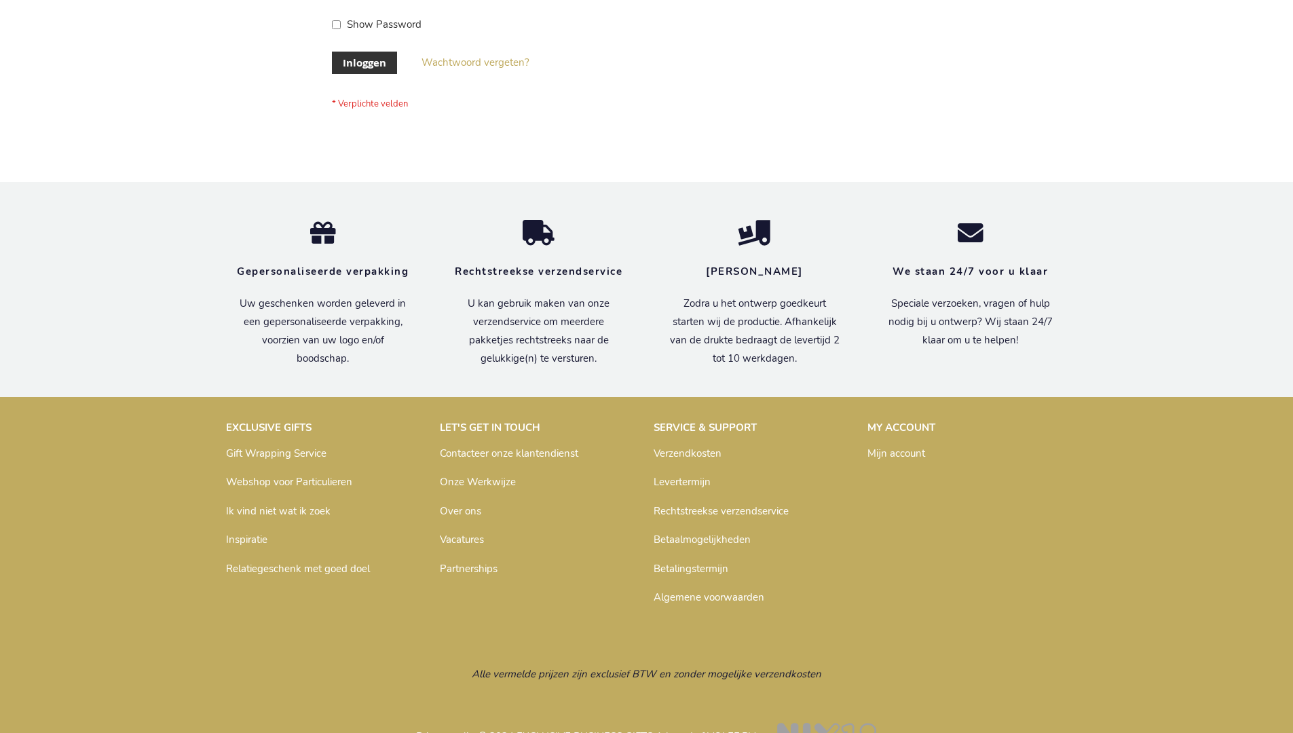
scroll to position [461, 0]
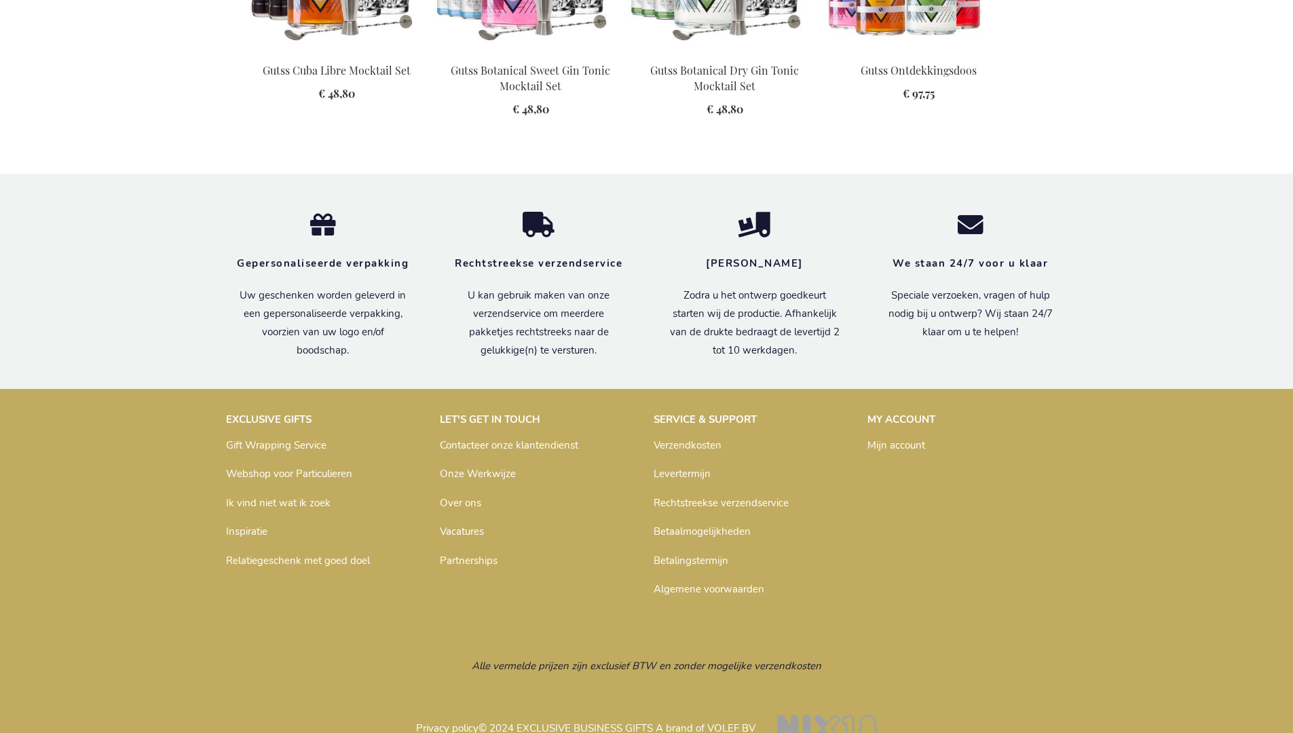
scroll to position [1507, 0]
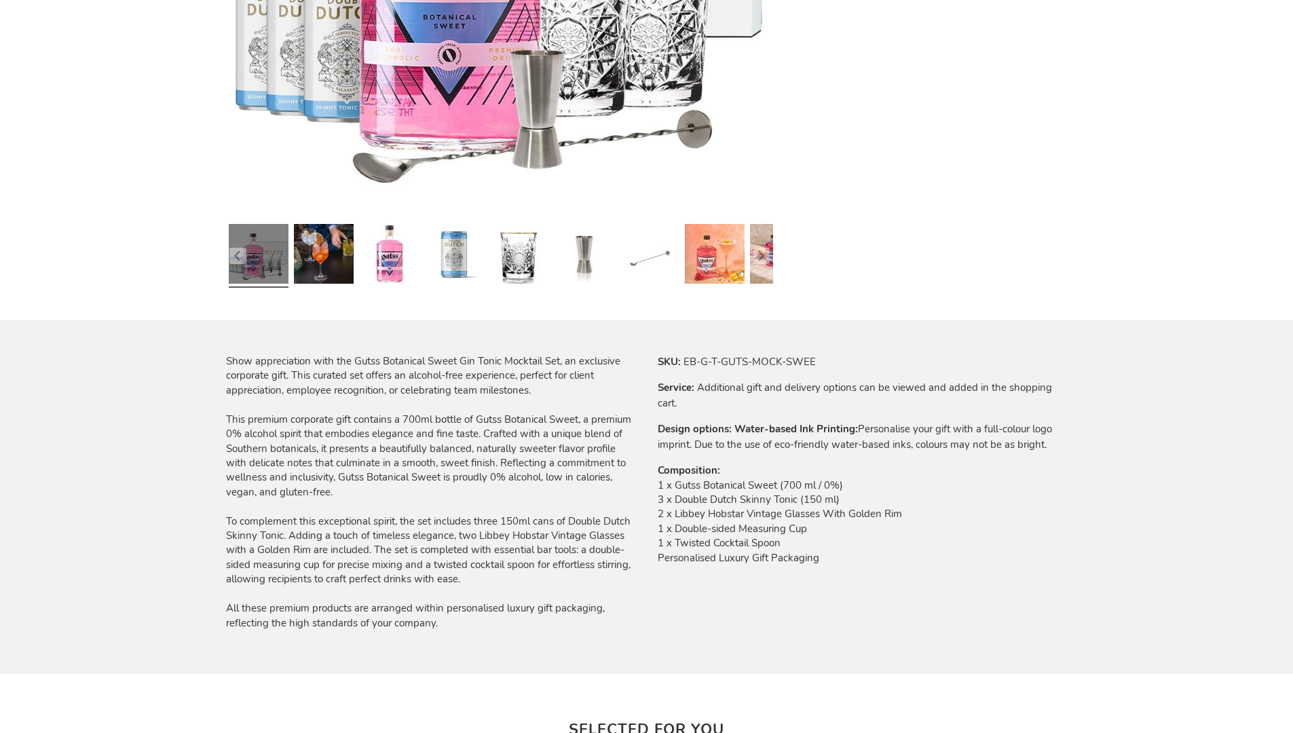
scroll to position [1467, 0]
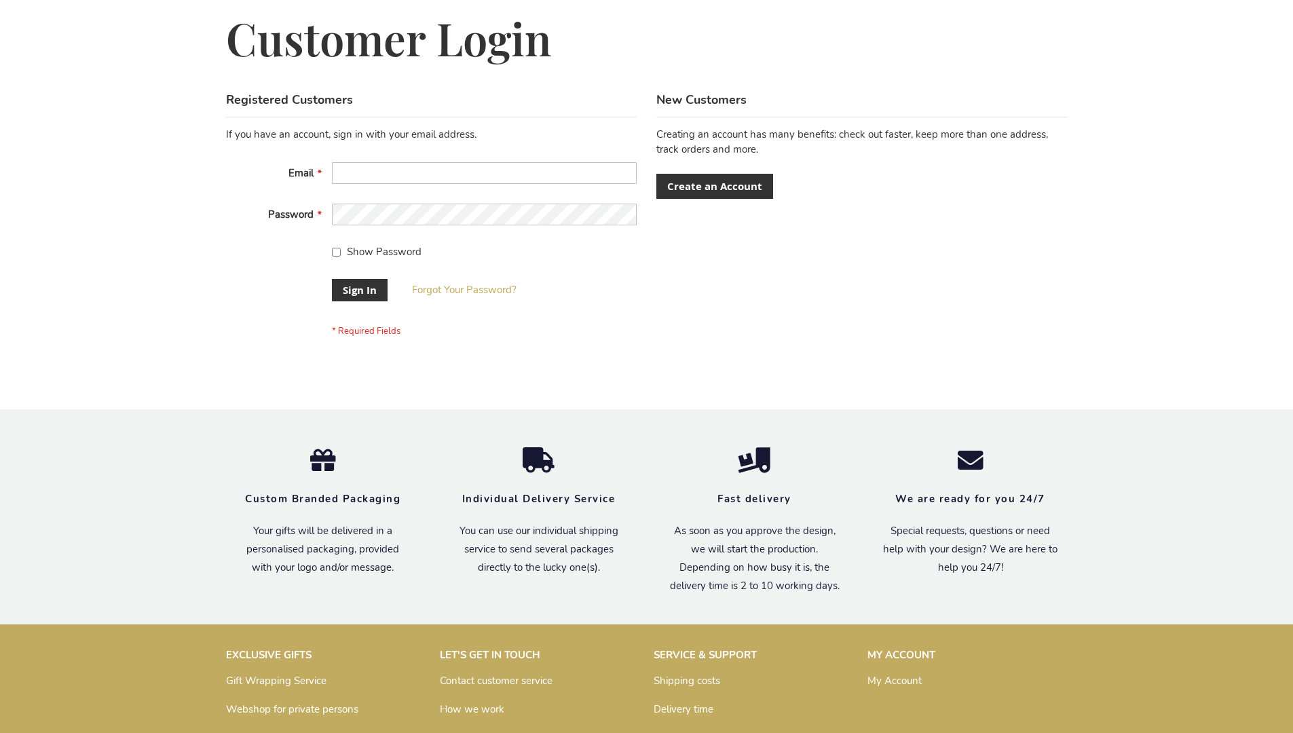
scroll to position [437, 0]
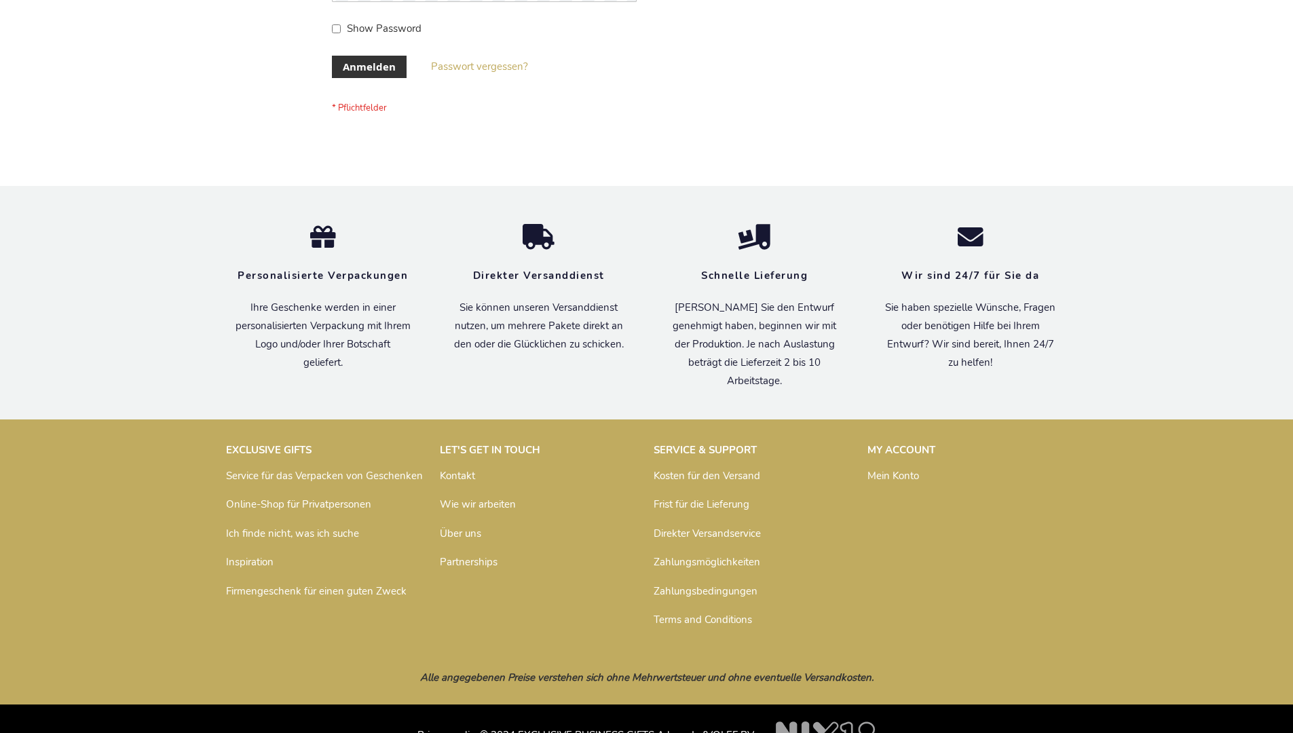
scroll to position [455, 0]
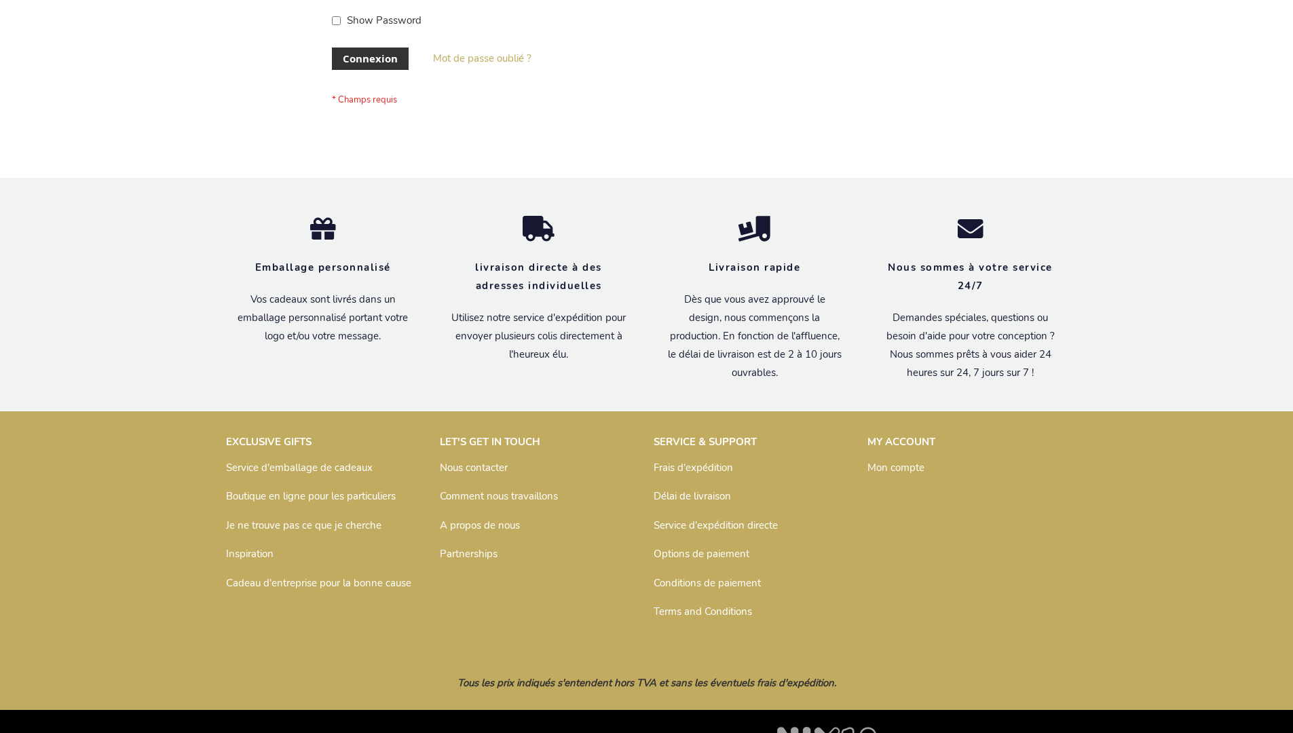
scroll to position [468, 0]
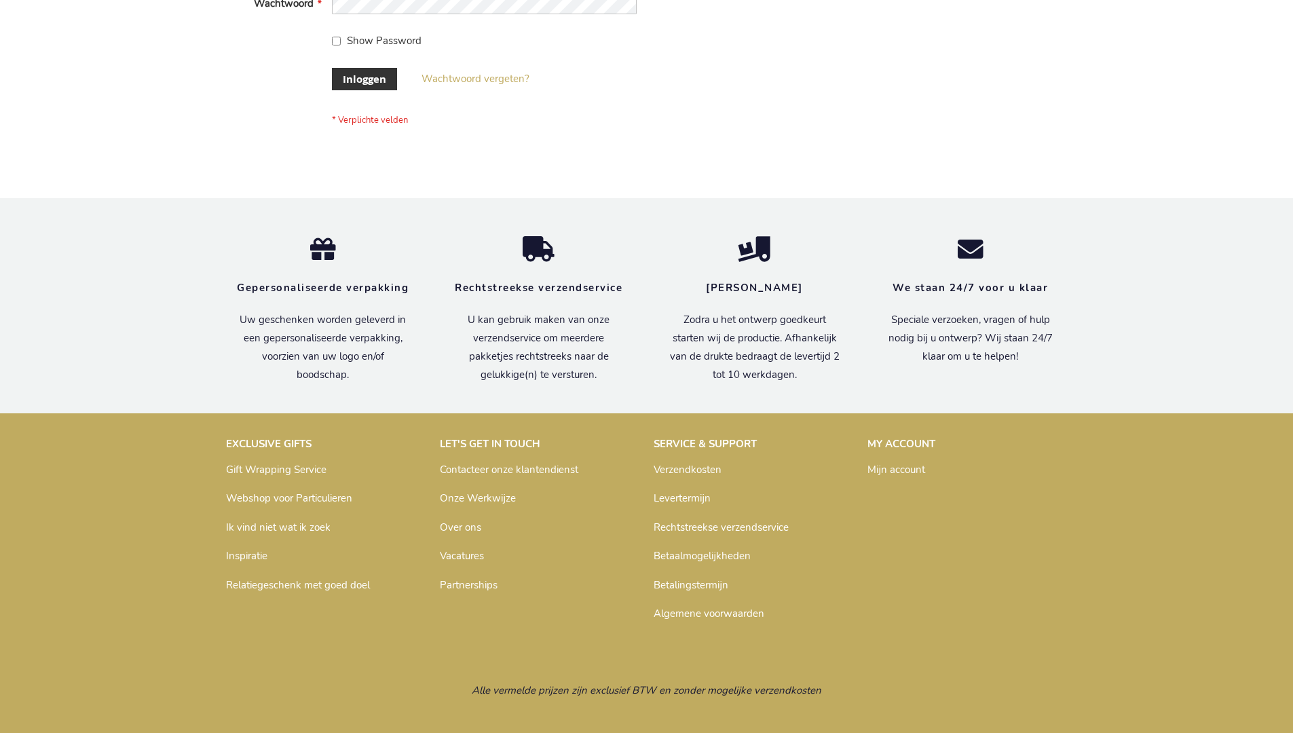
scroll to position [461, 0]
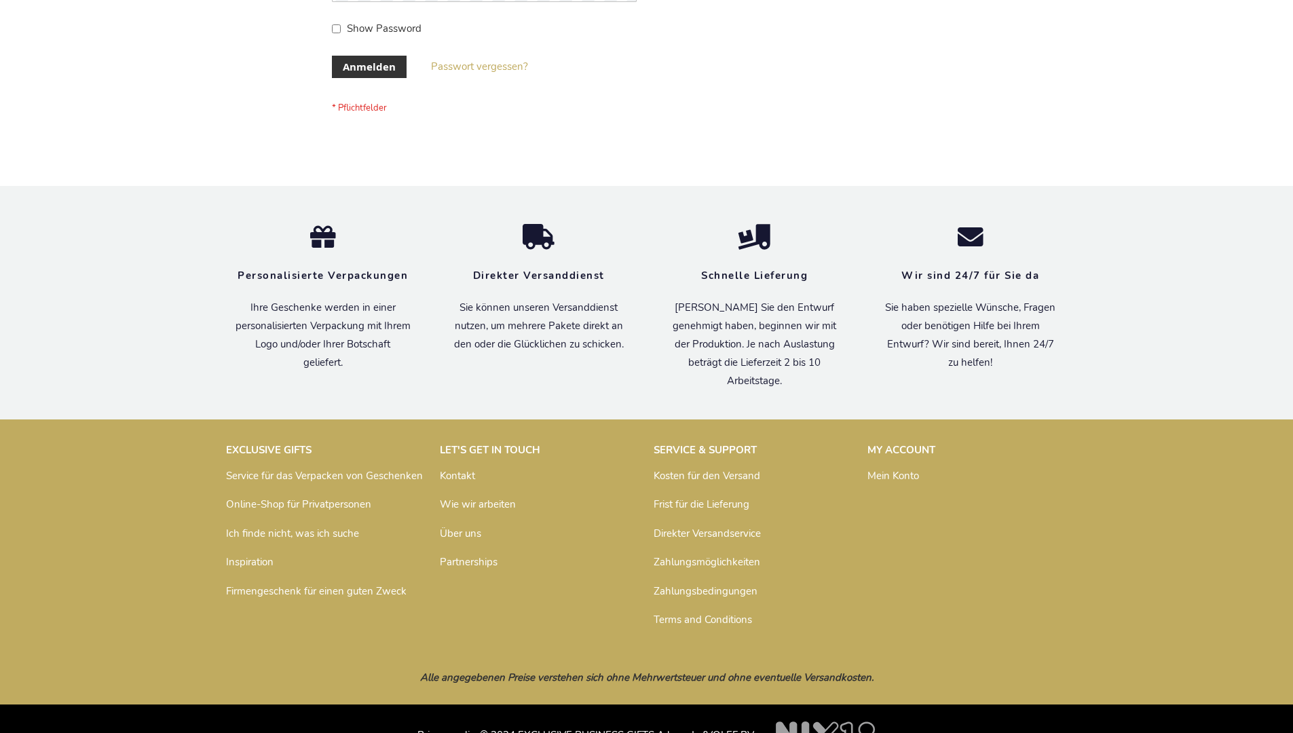
scroll to position [455, 0]
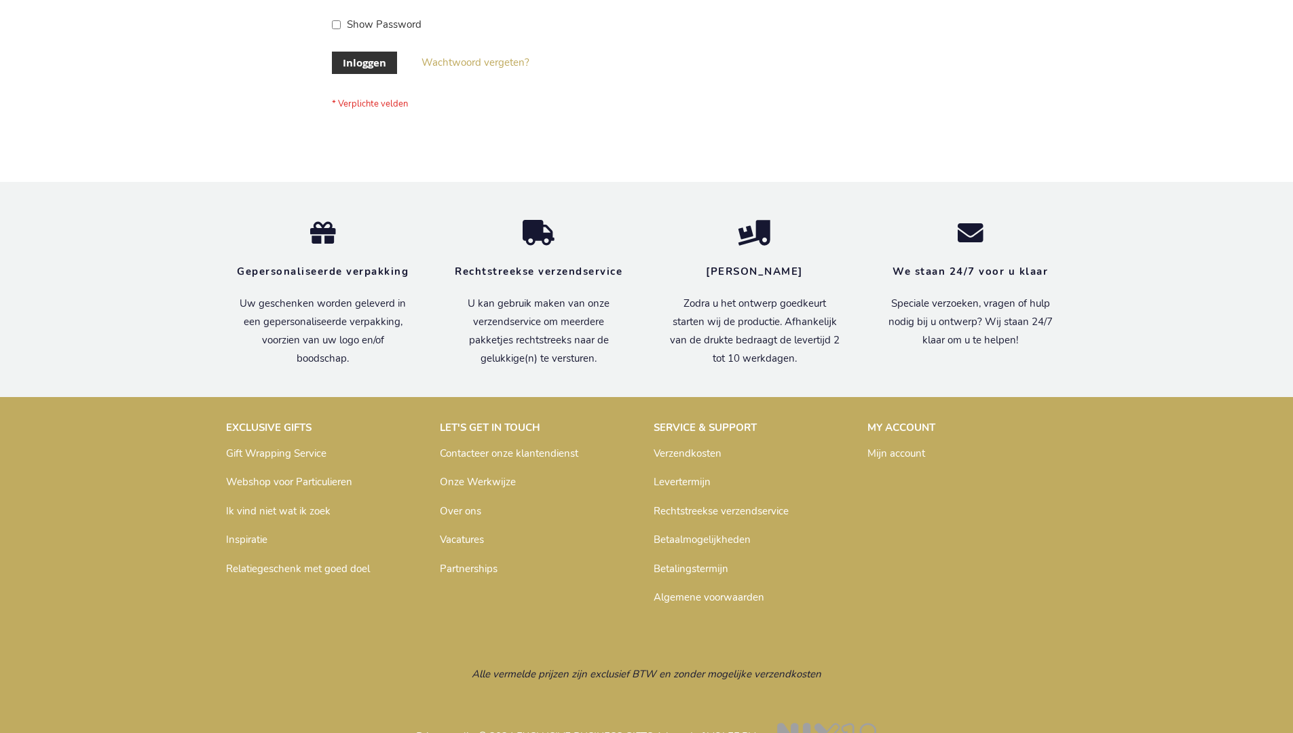
scroll to position [461, 0]
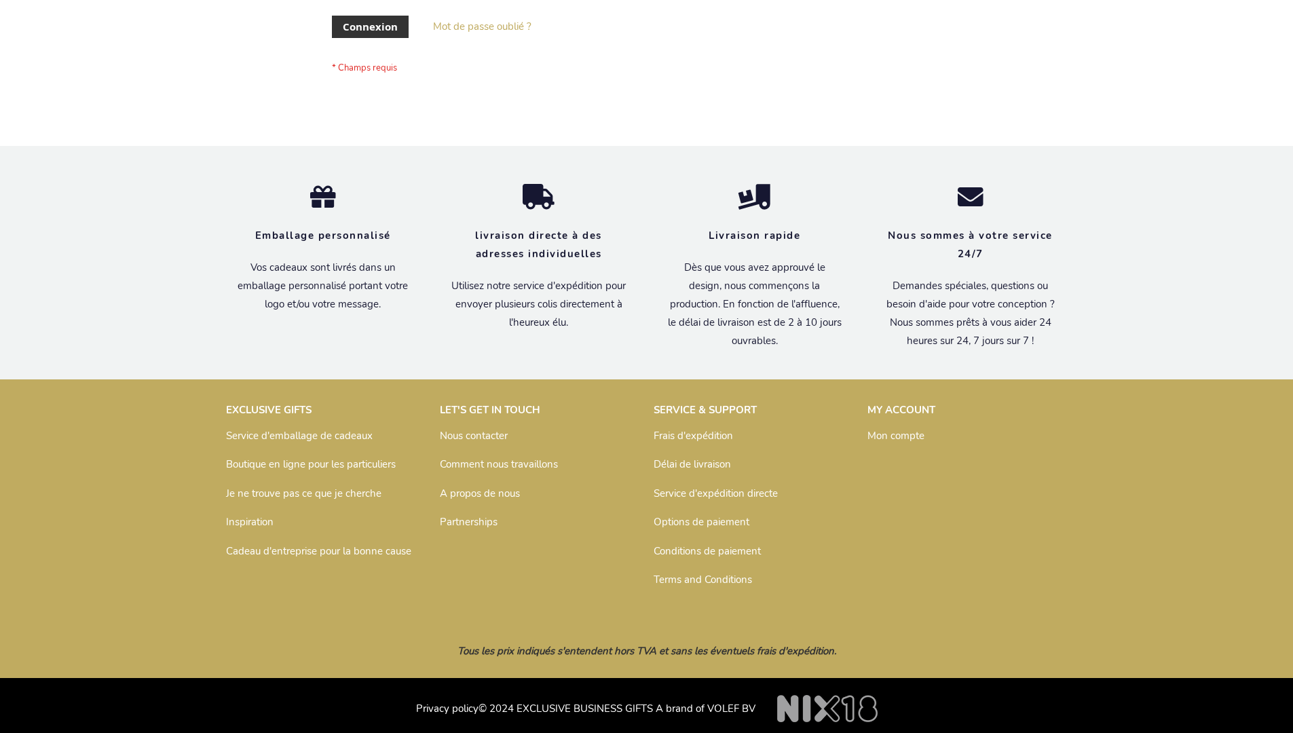
scroll to position [468, 0]
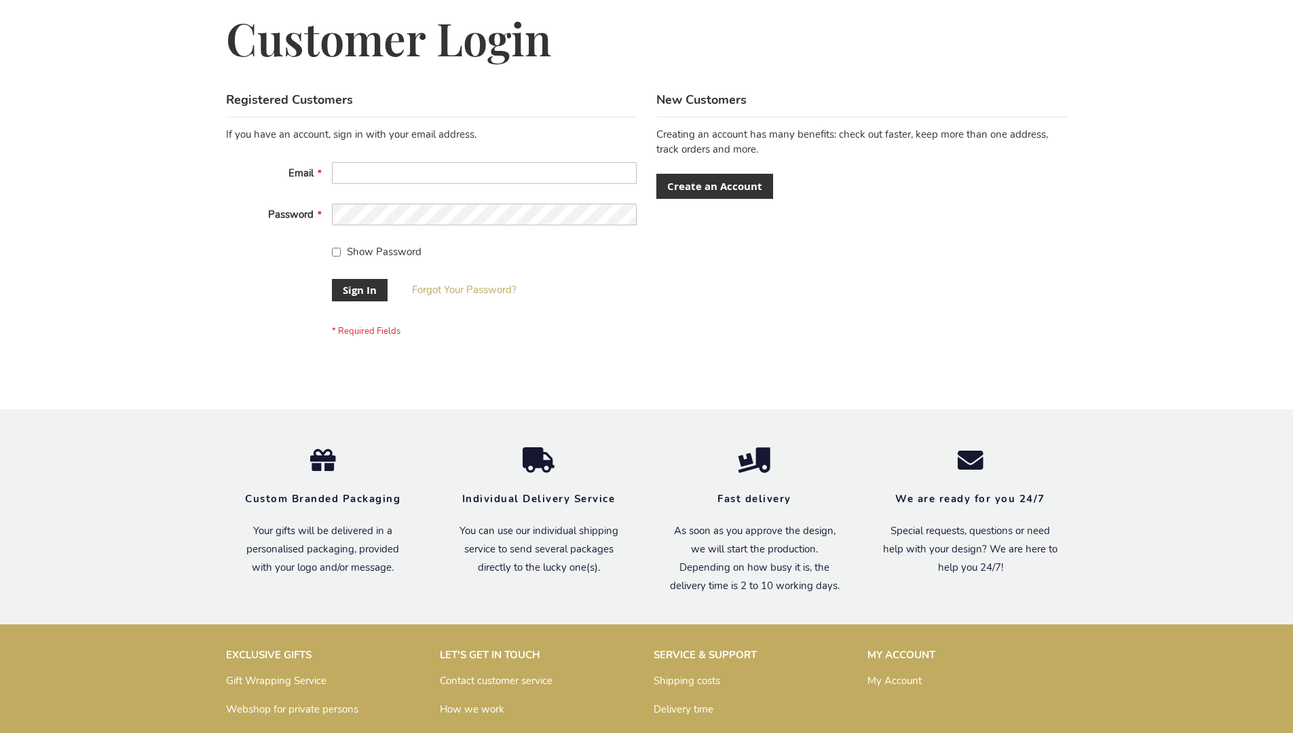
scroll to position [437, 0]
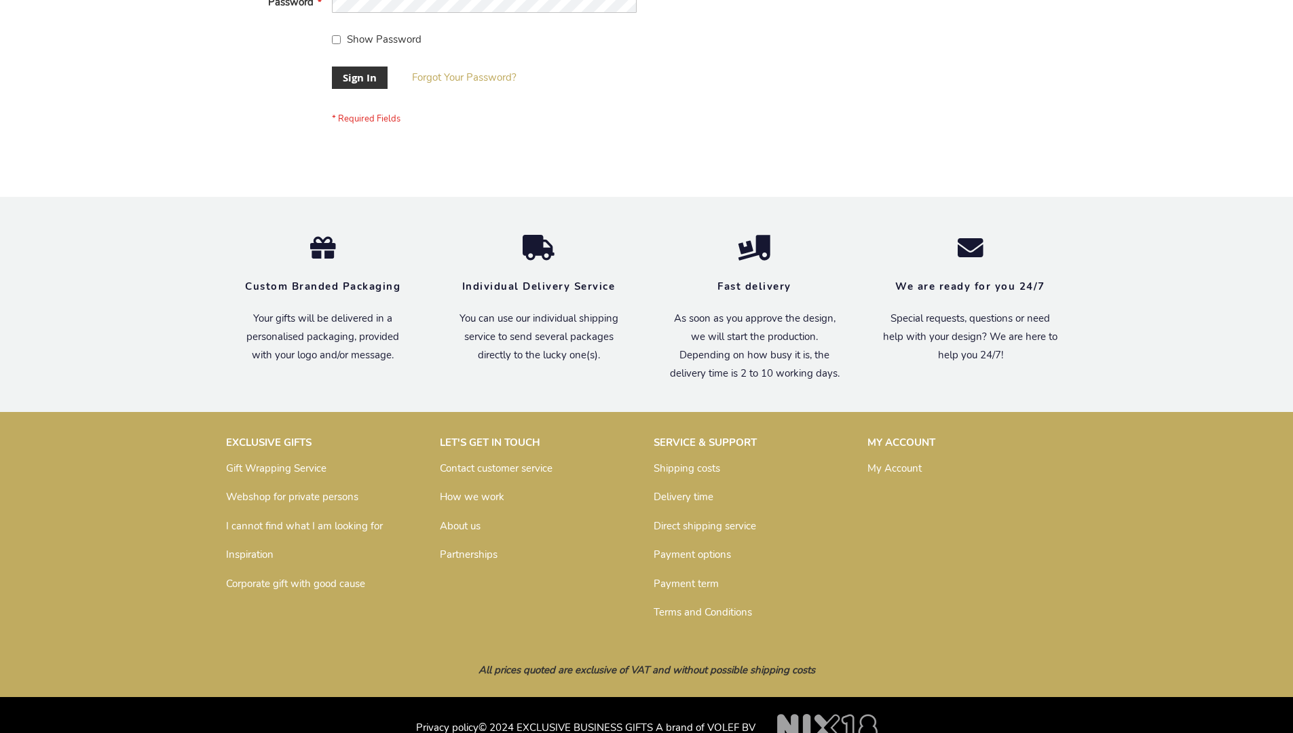
scroll to position [437, 0]
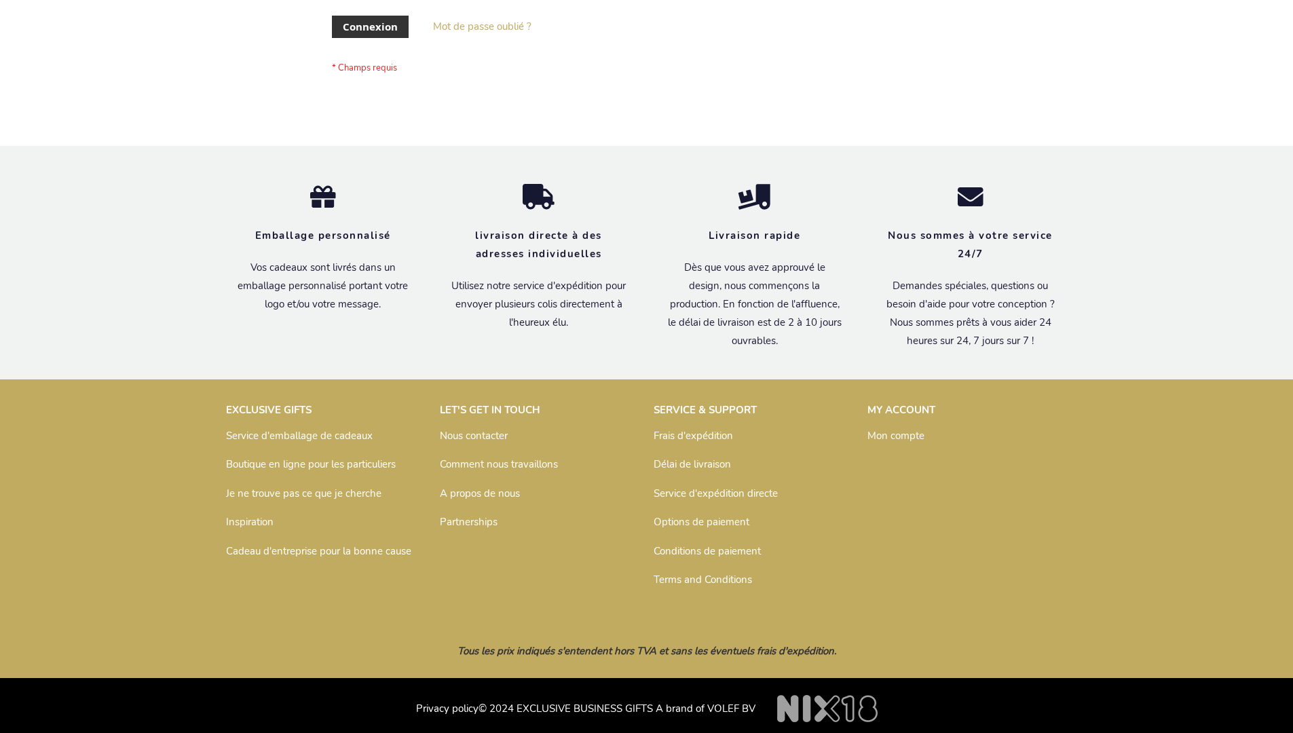
scroll to position [468, 0]
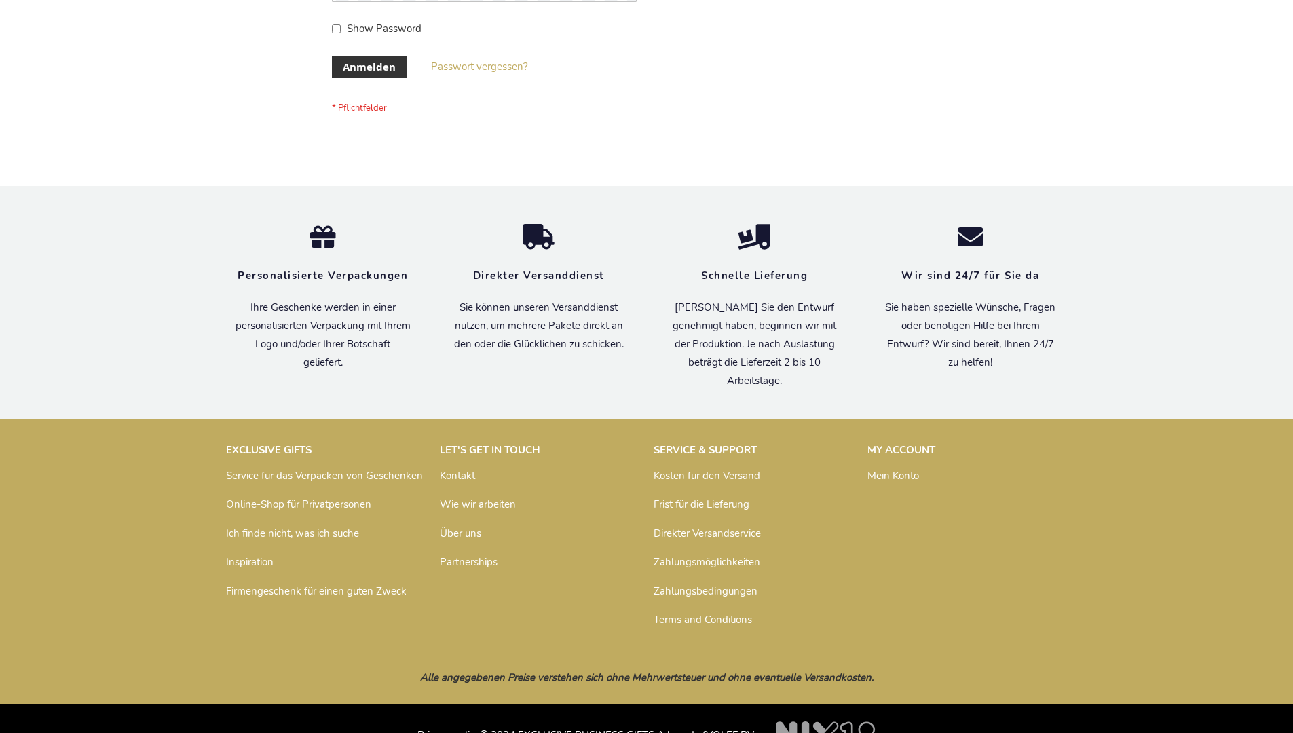
scroll to position [455, 0]
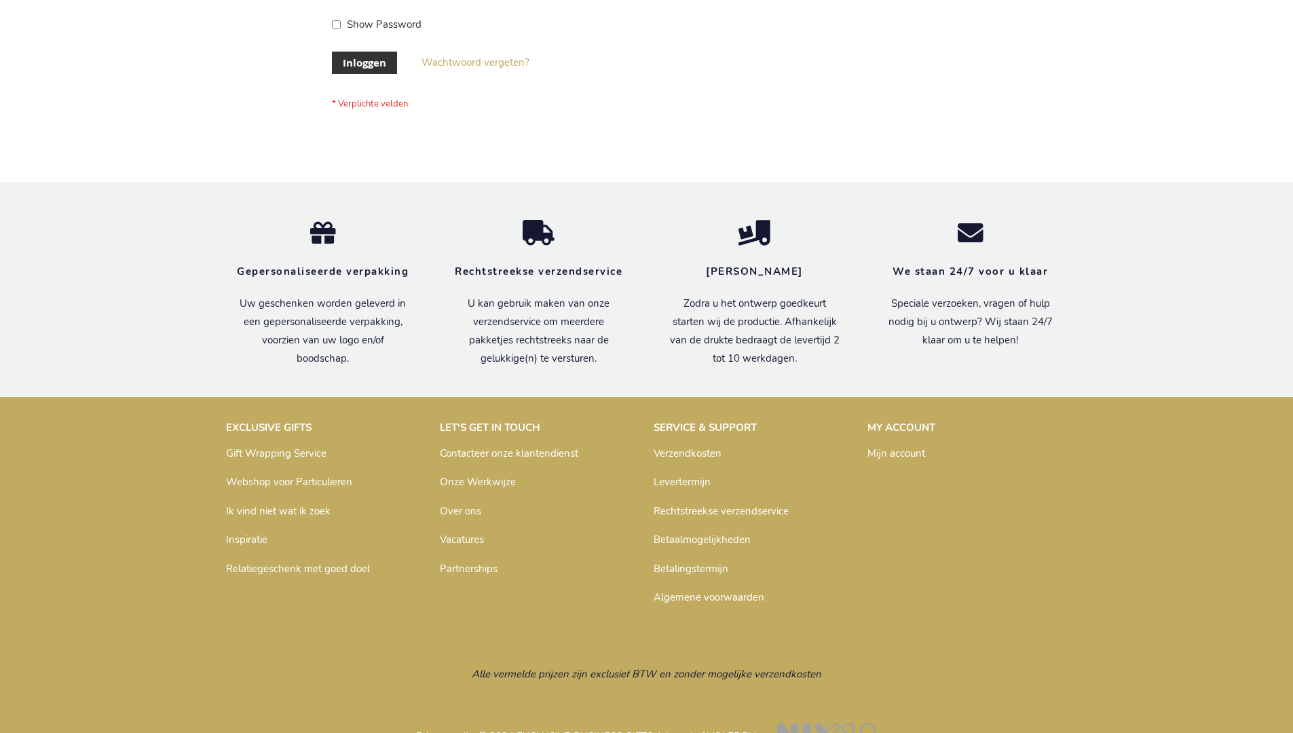
scroll to position [461, 0]
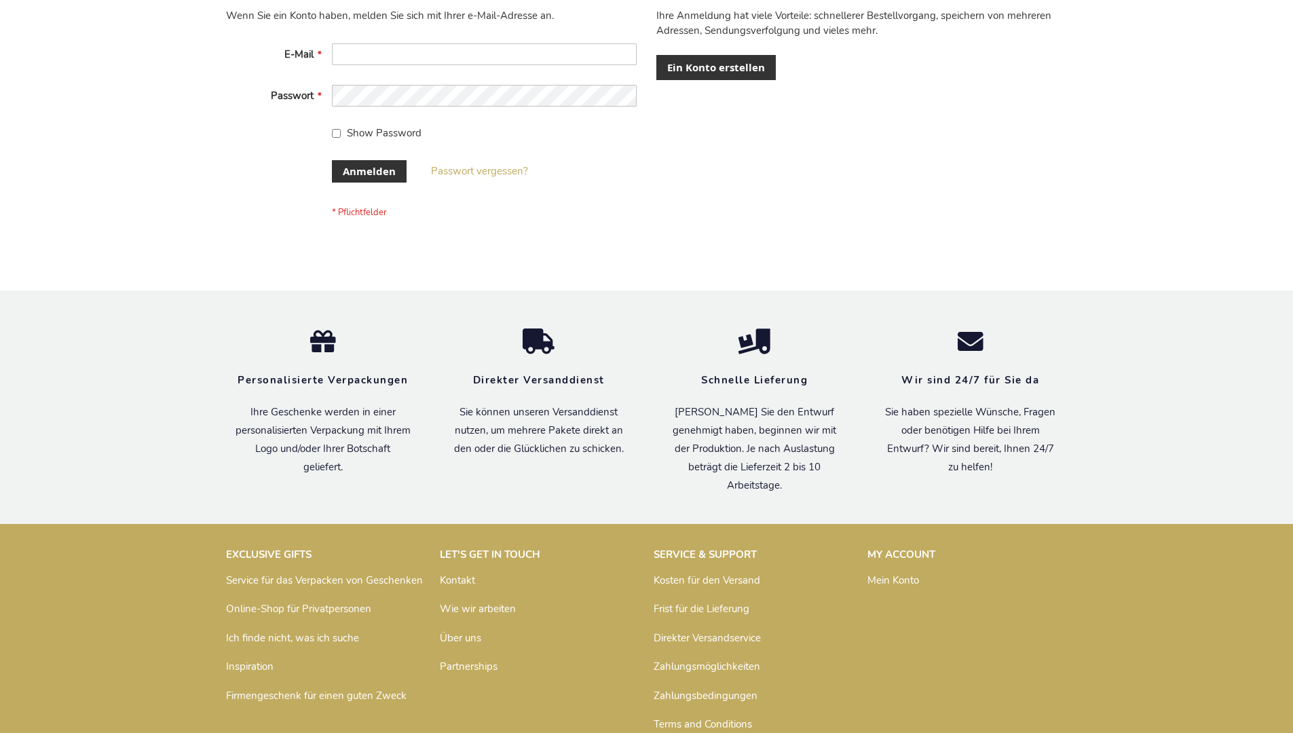
scroll to position [455, 0]
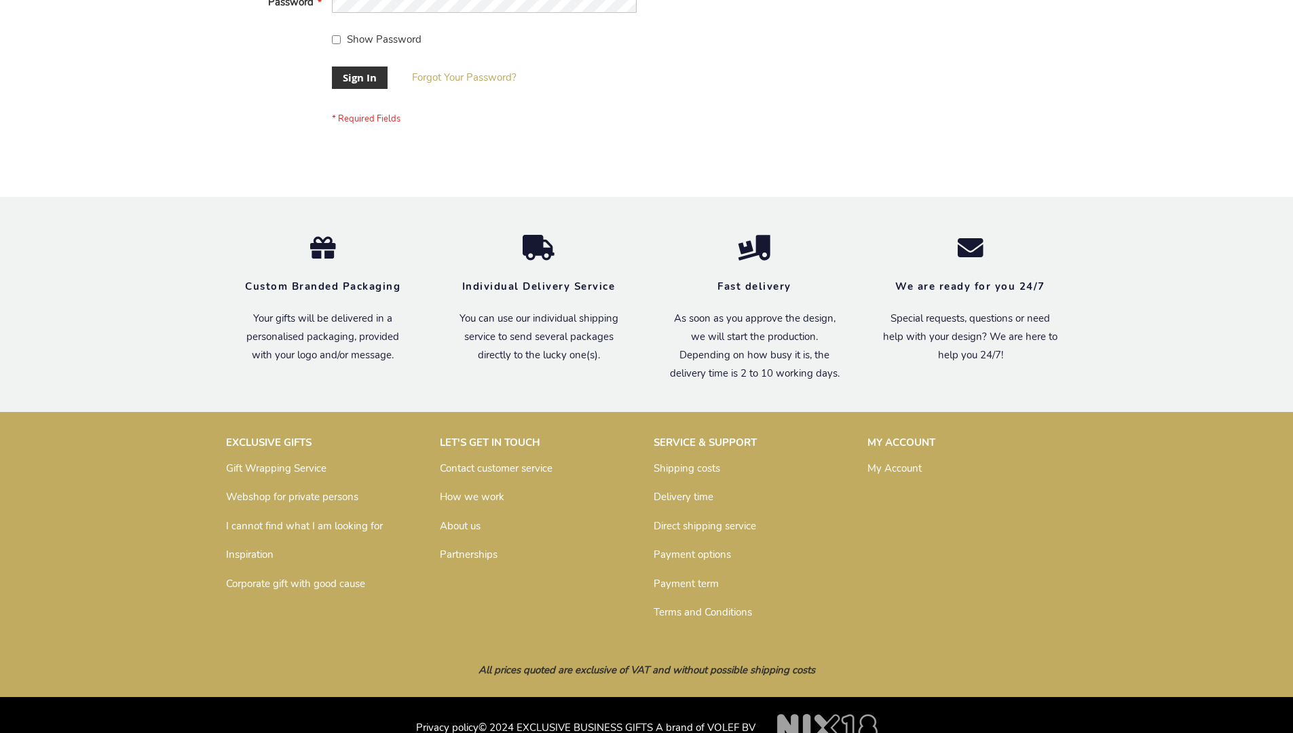
scroll to position [437, 0]
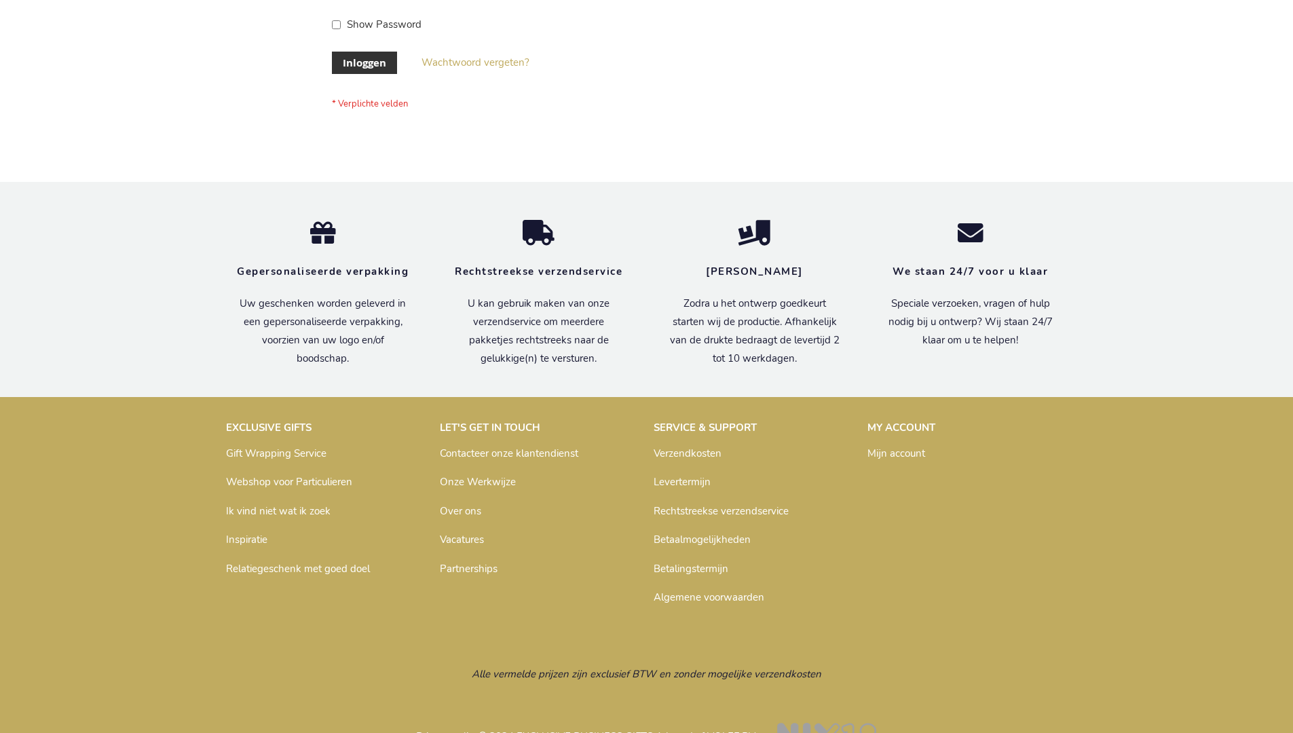
scroll to position [461, 0]
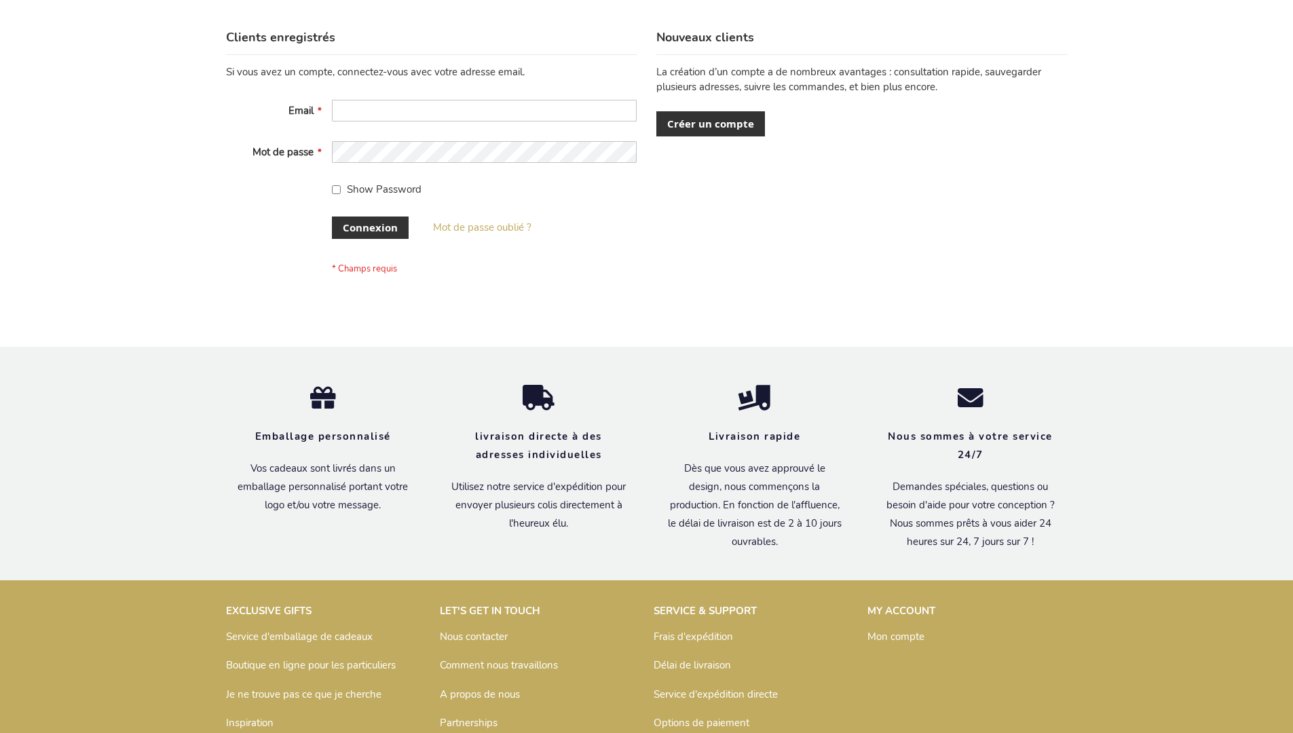
scroll to position [468, 0]
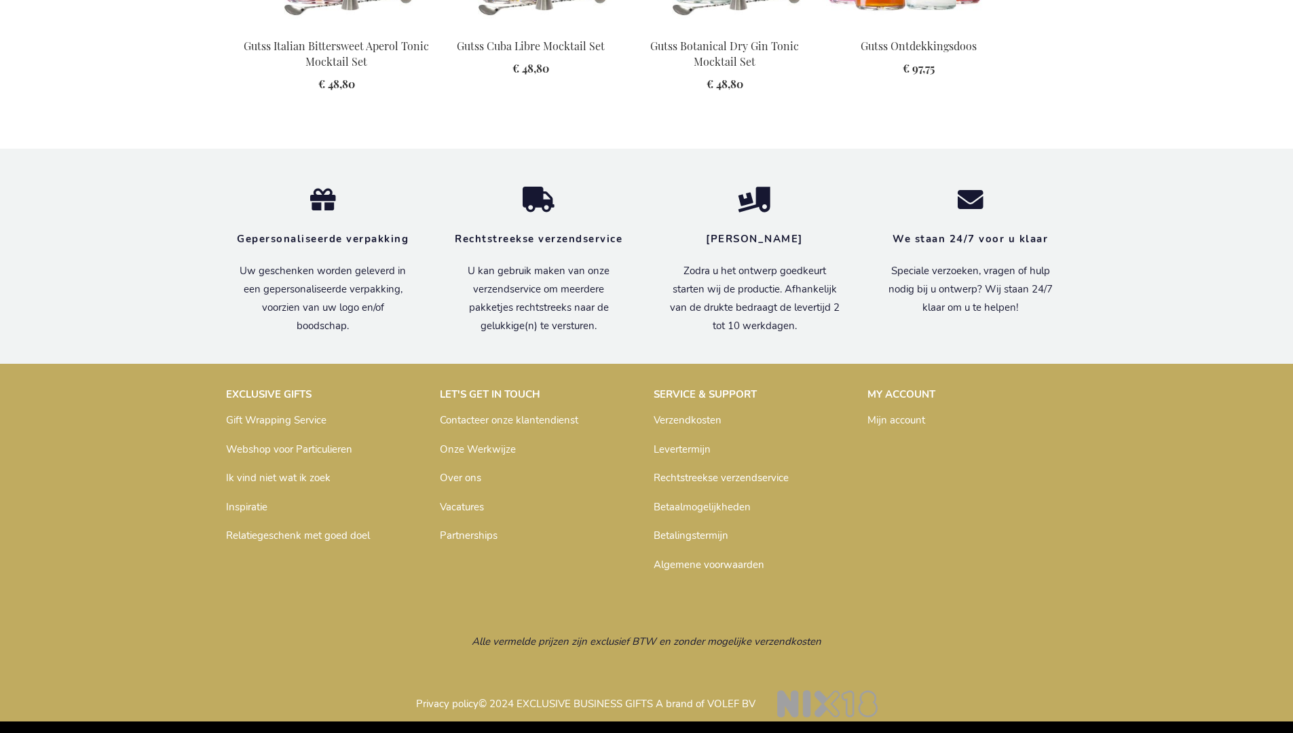
scroll to position [1514, 0]
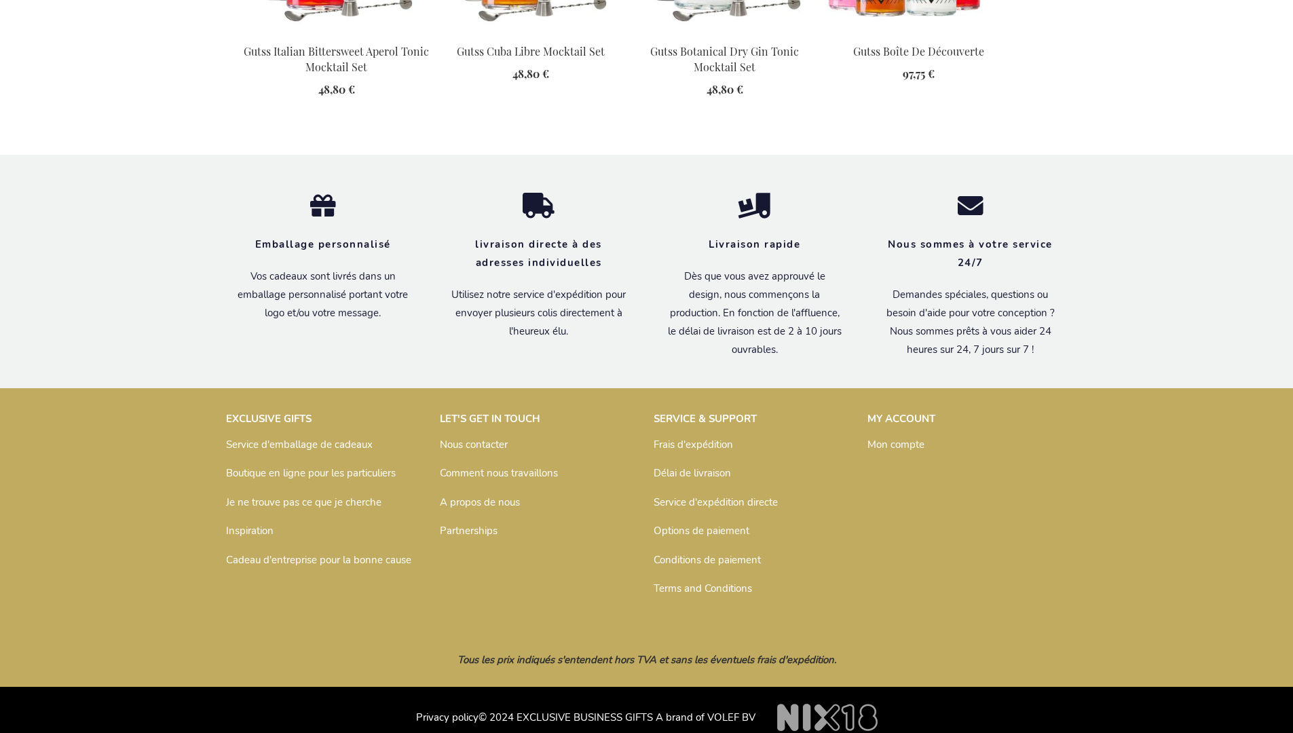
scroll to position [1543, 0]
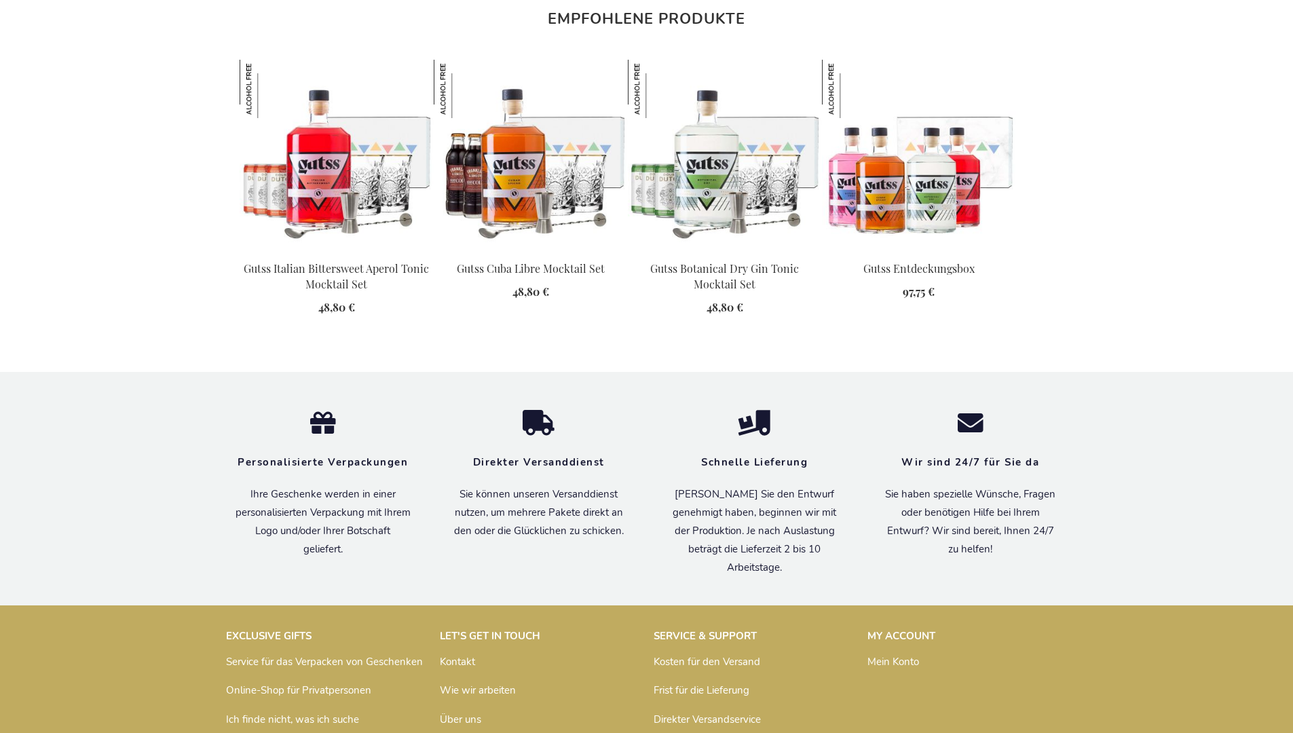
scroll to position [1544, 0]
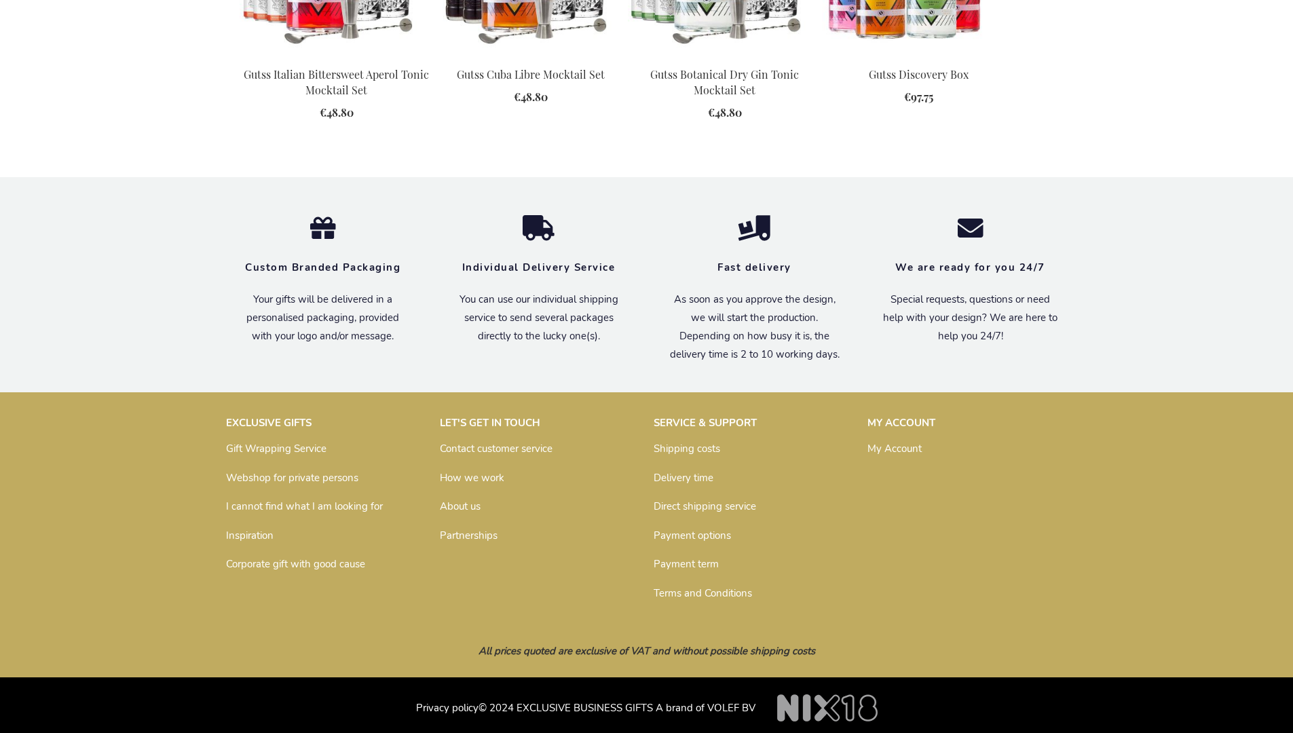
scroll to position [1467, 0]
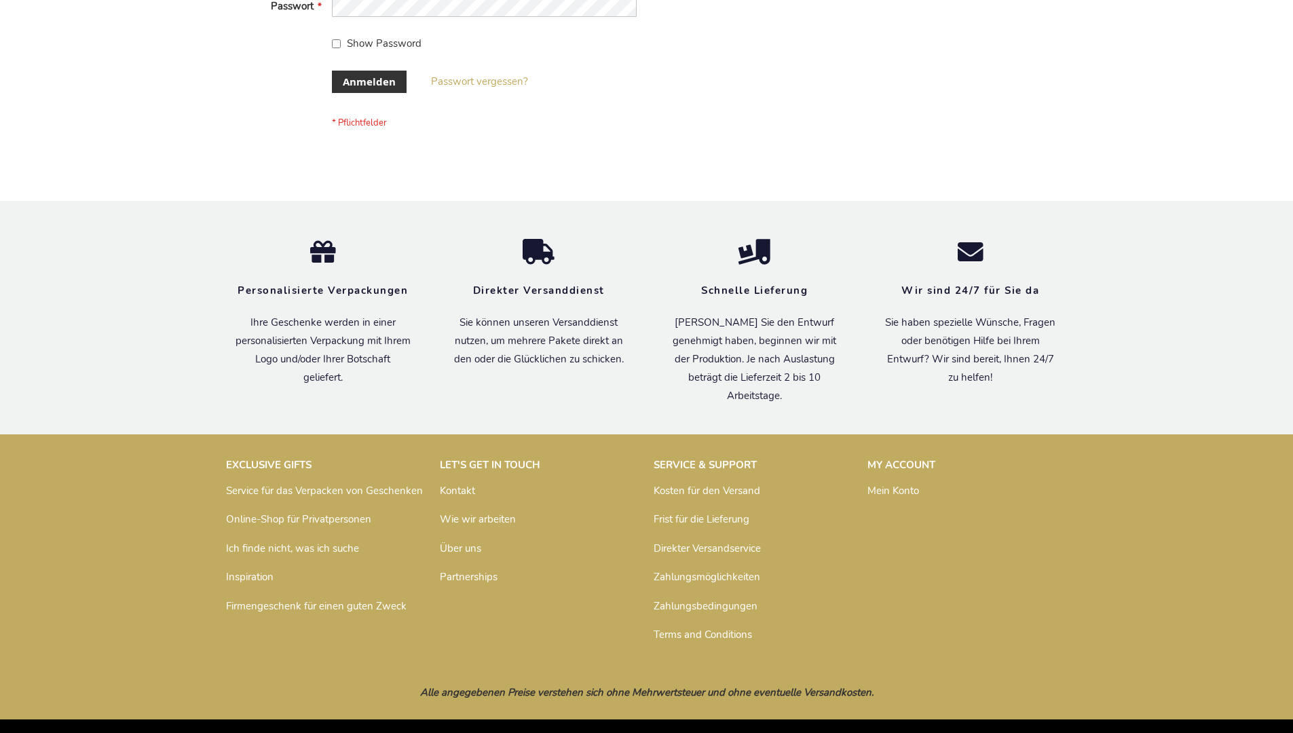
scroll to position [455, 0]
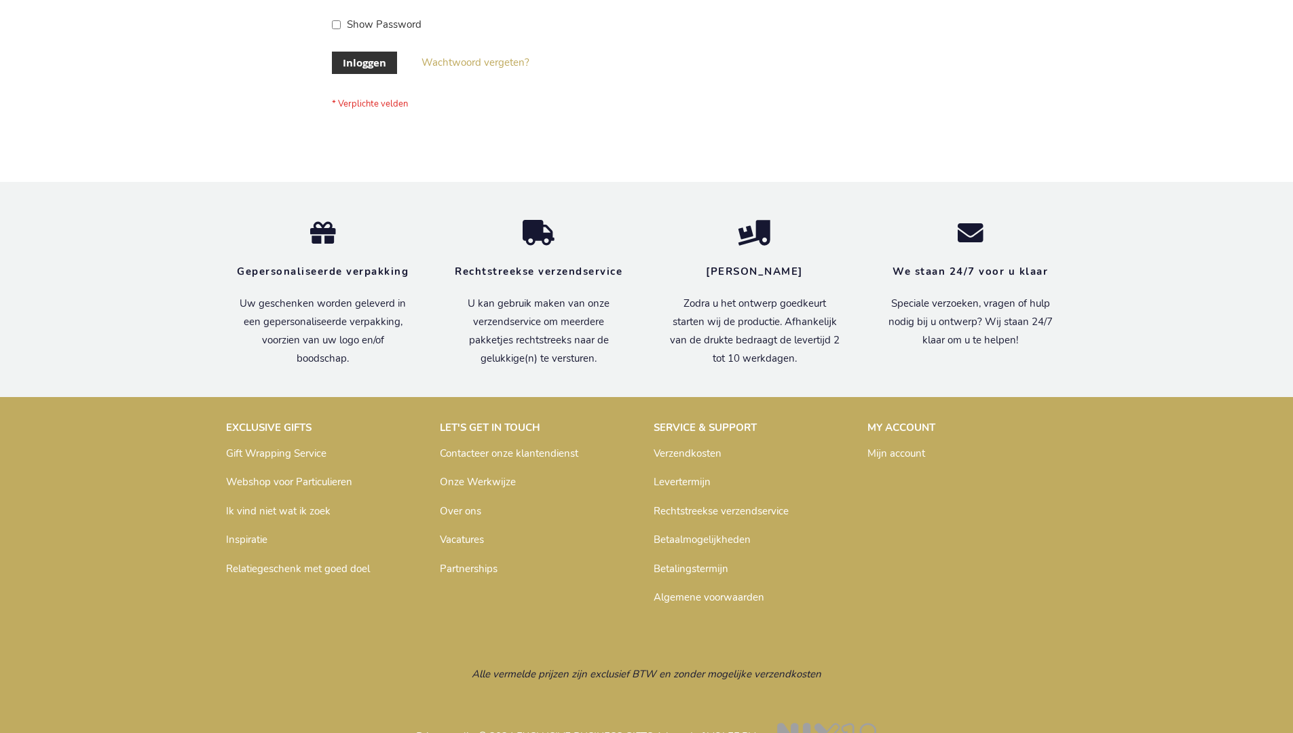
scroll to position [461, 0]
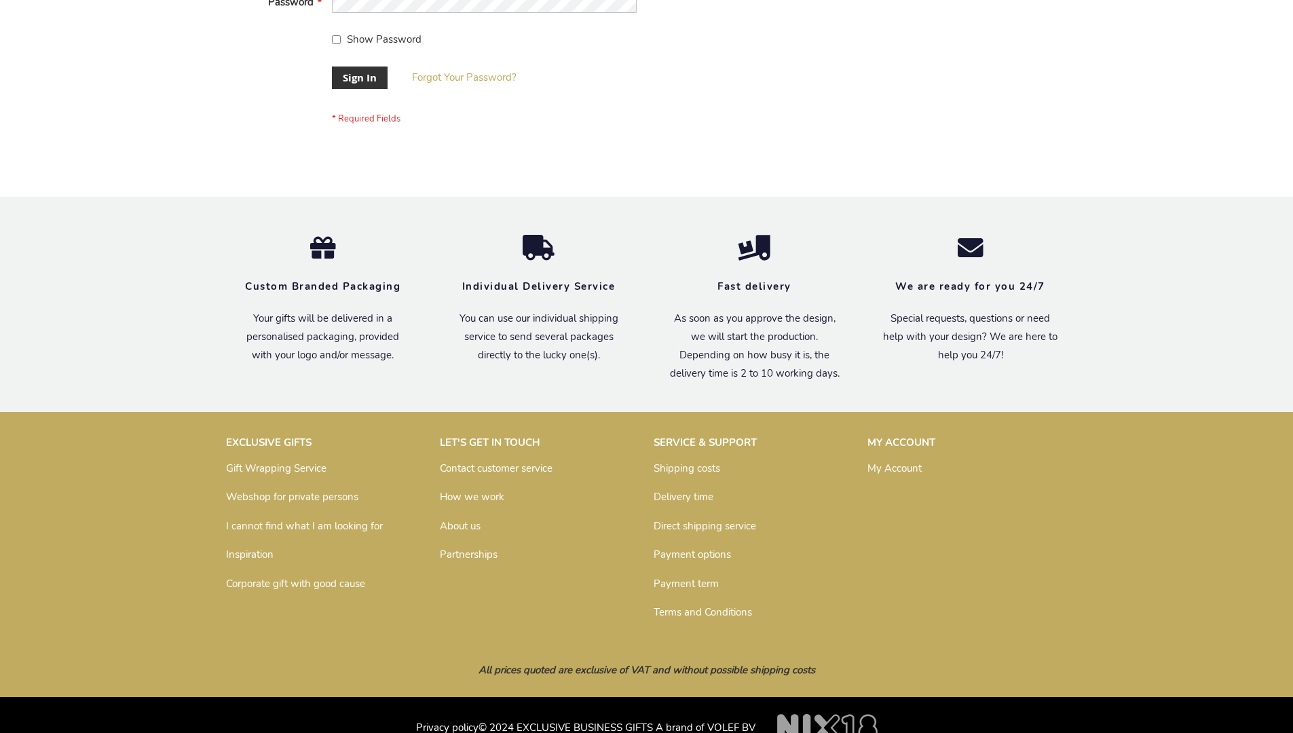
scroll to position [437, 0]
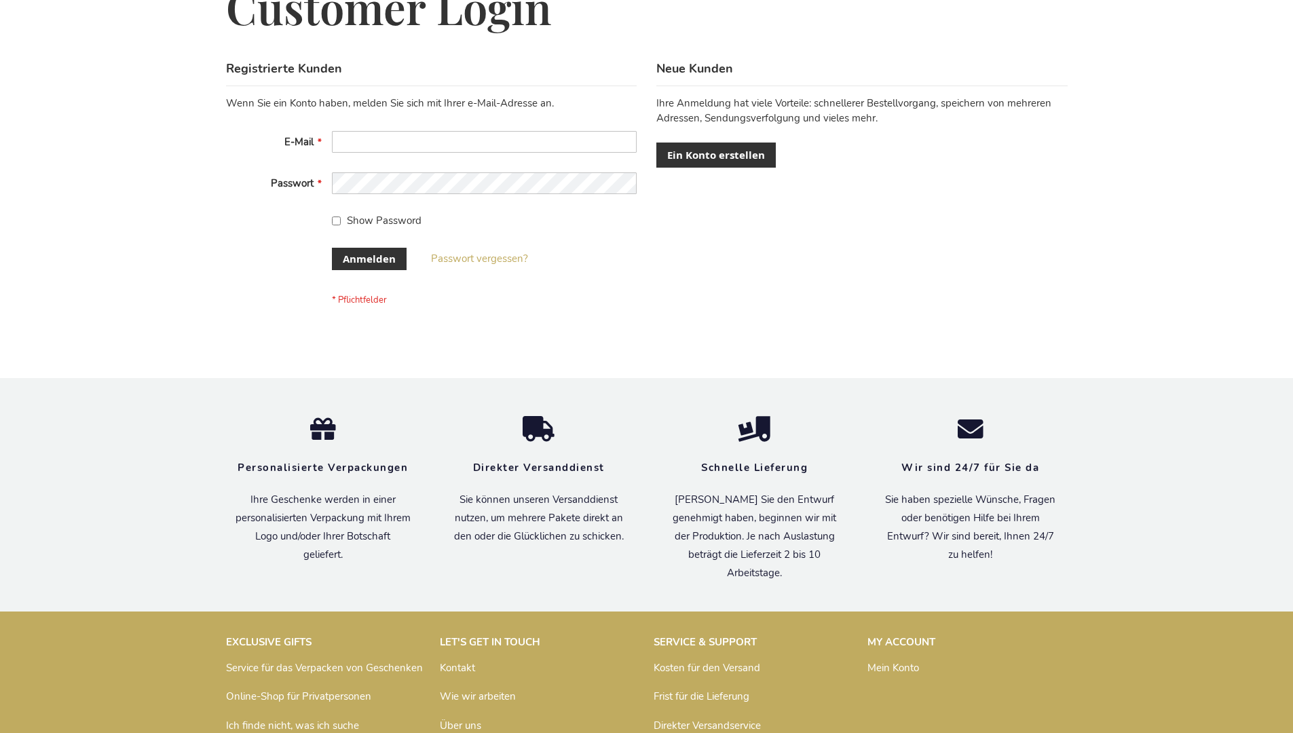
scroll to position [455, 0]
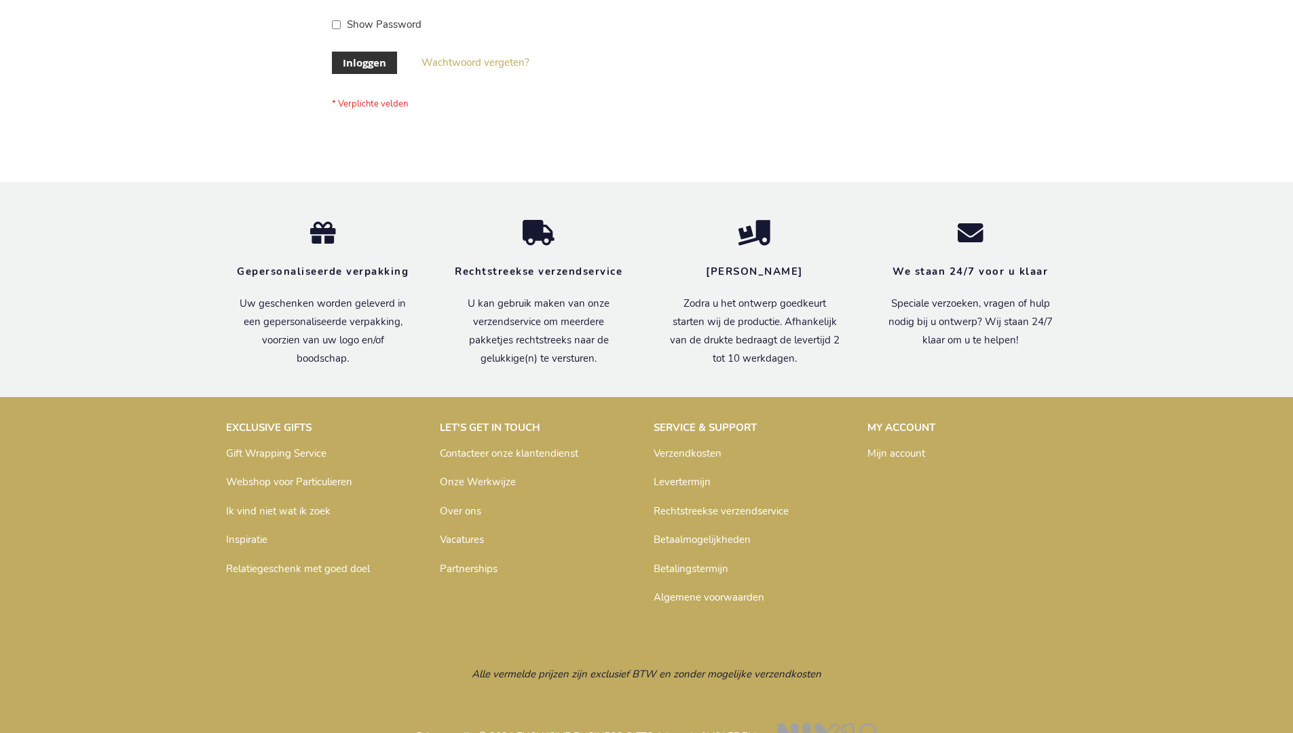
scroll to position [461, 0]
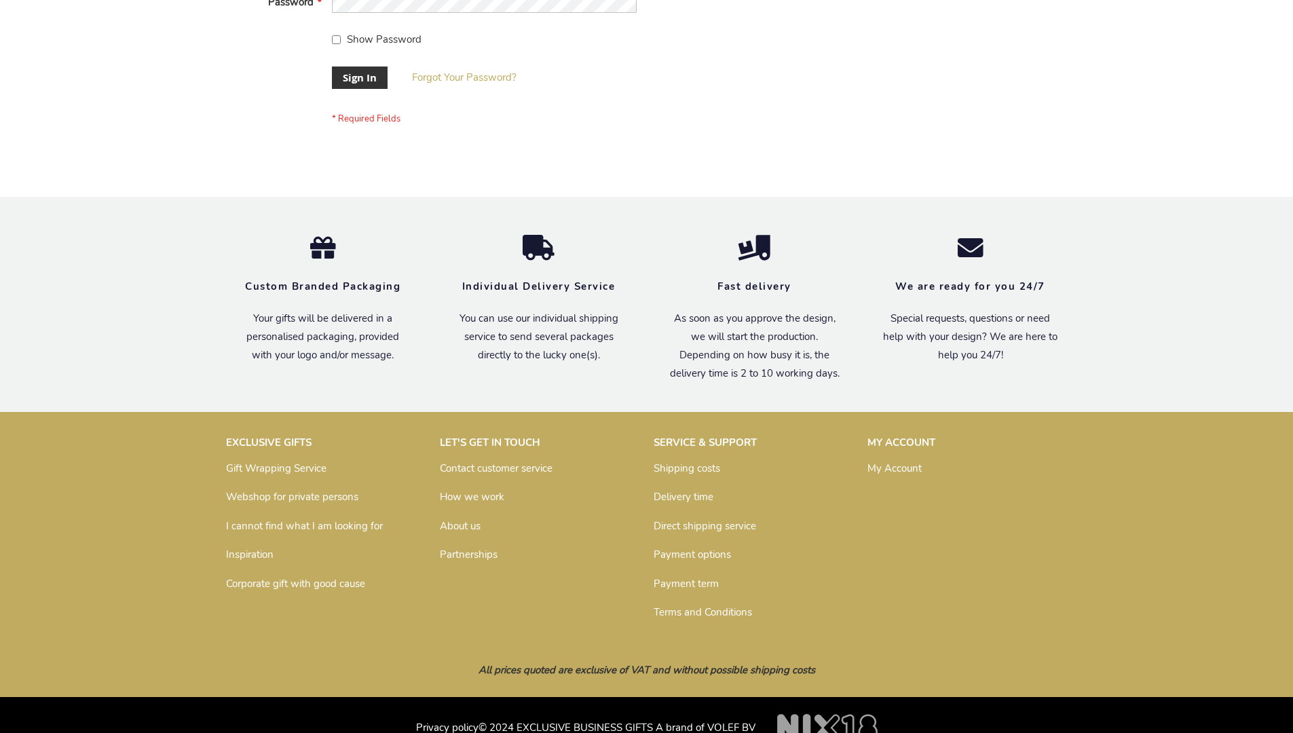
scroll to position [437, 0]
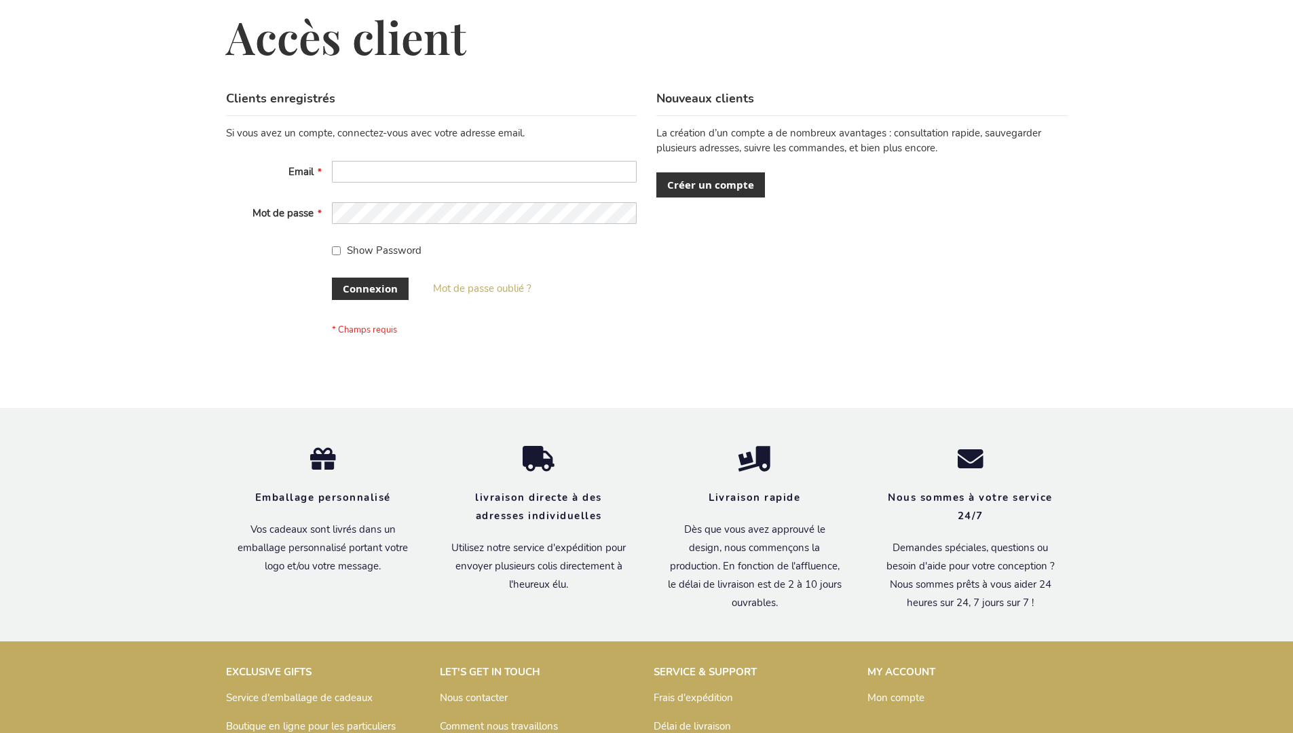
scroll to position [468, 0]
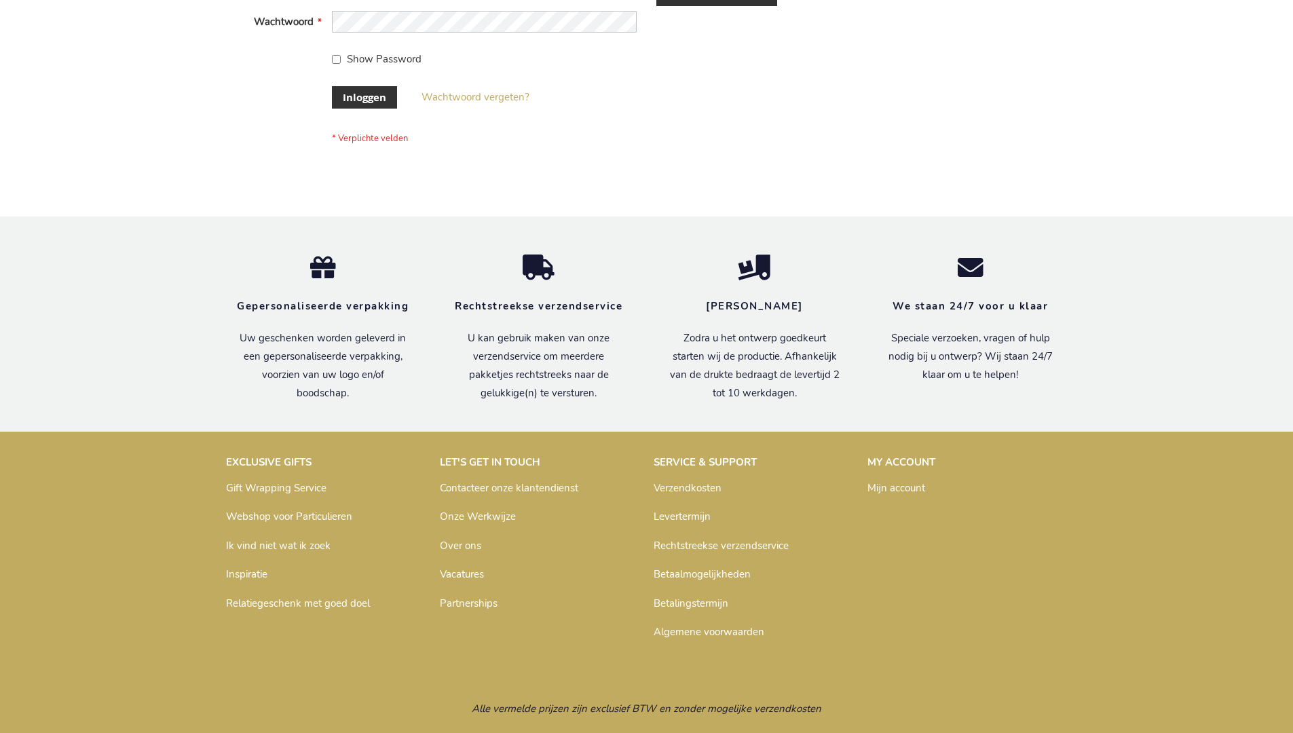
scroll to position [461, 0]
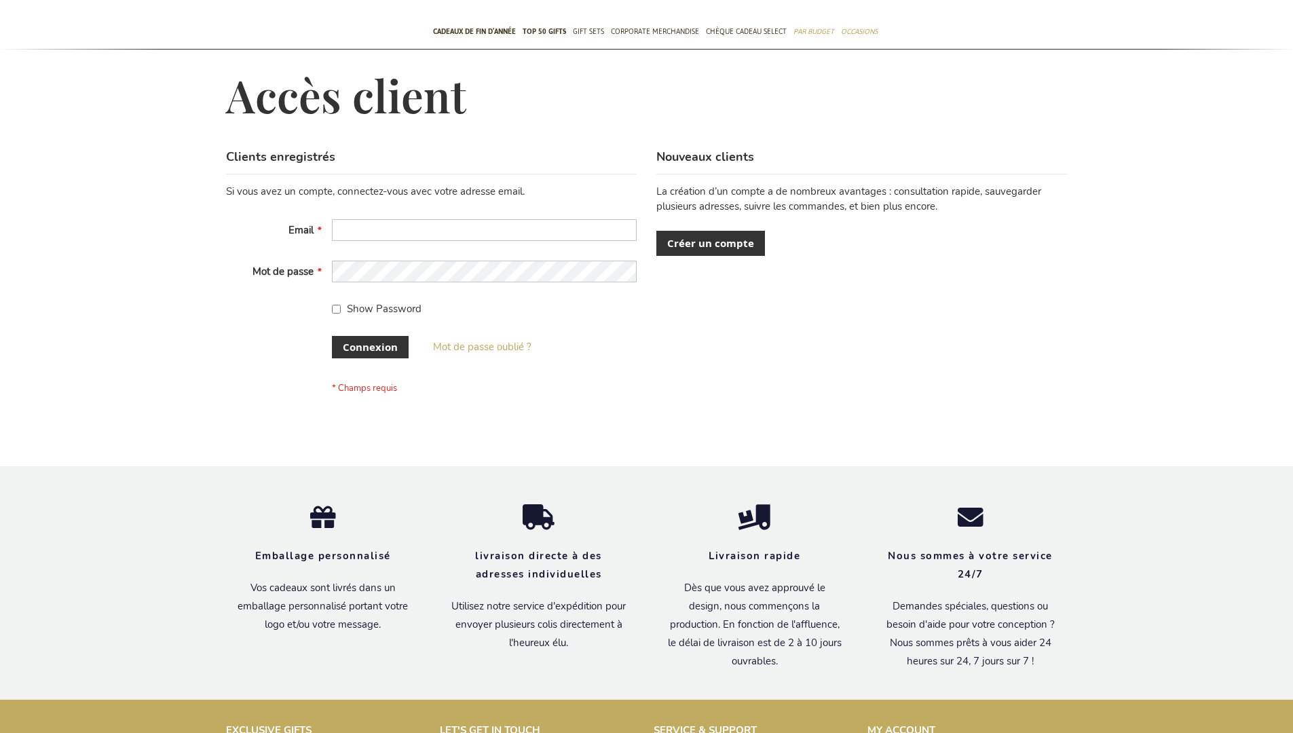
scroll to position [468, 0]
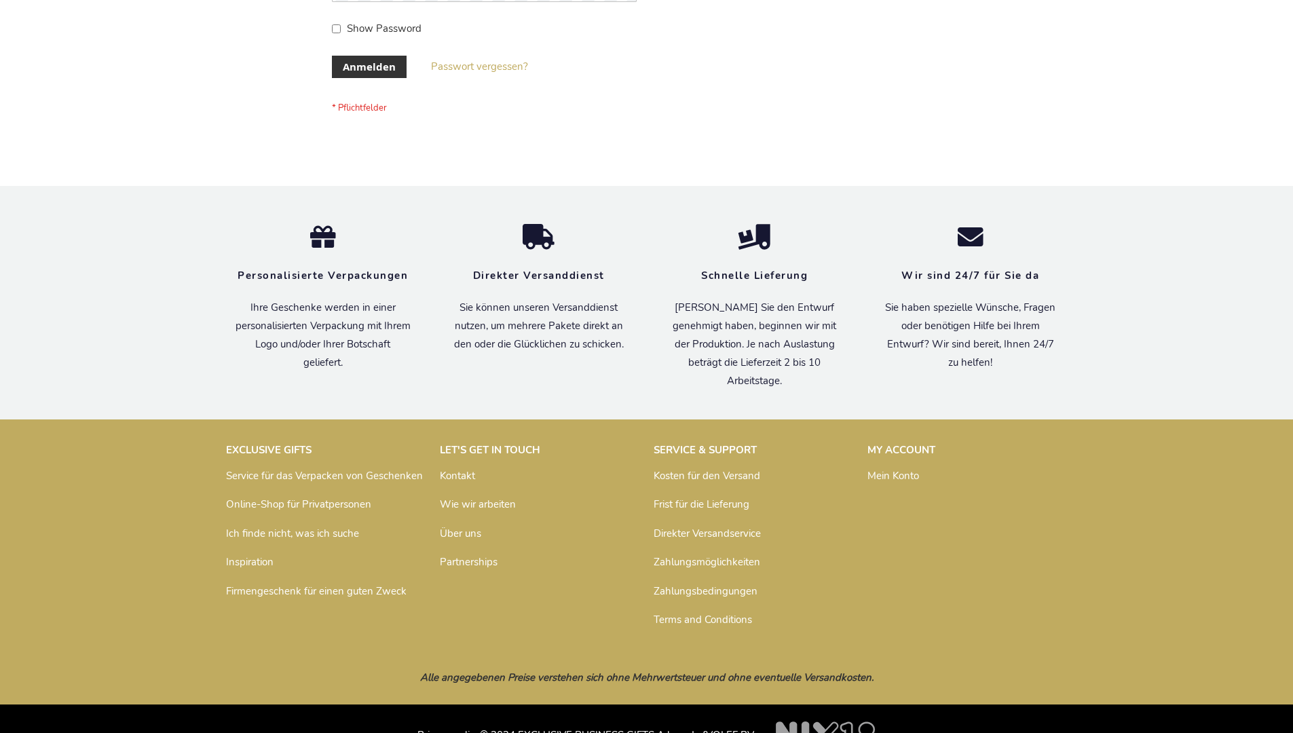
scroll to position [455, 0]
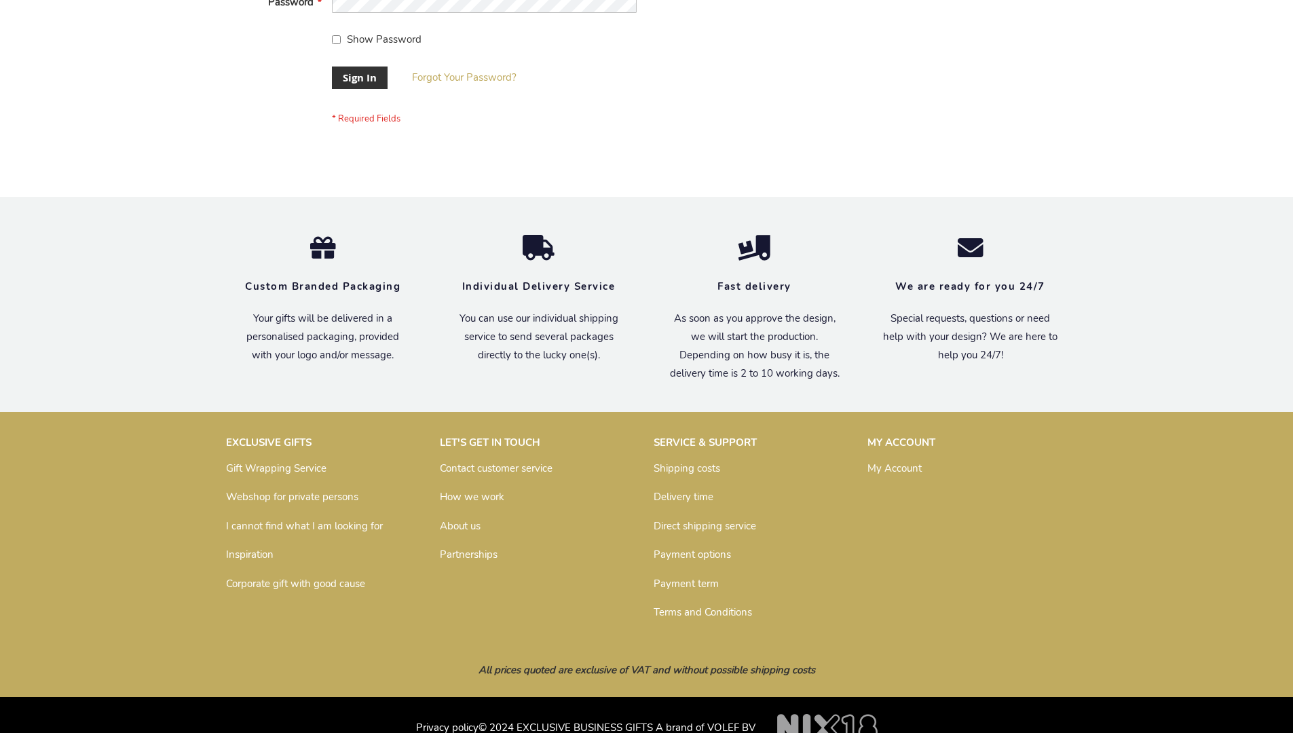
scroll to position [437, 0]
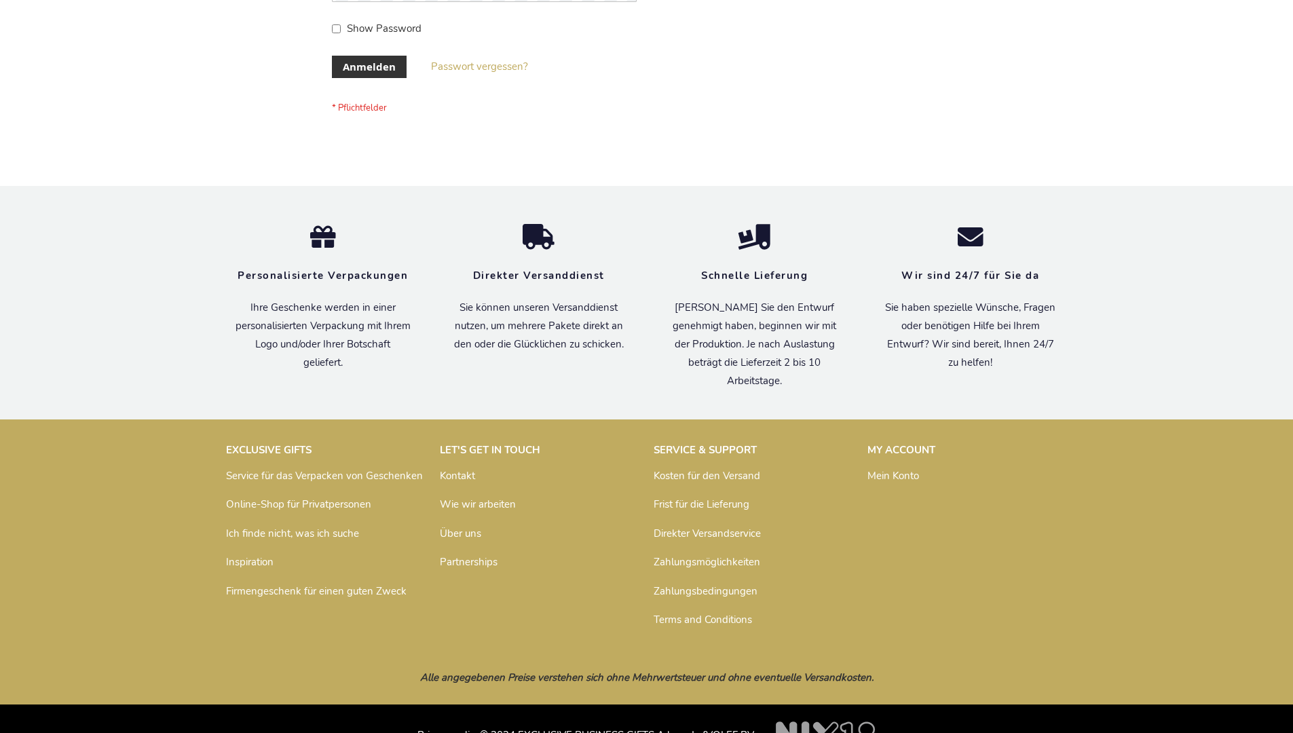
scroll to position [455, 0]
